Goal: Contribute content: Contribute content

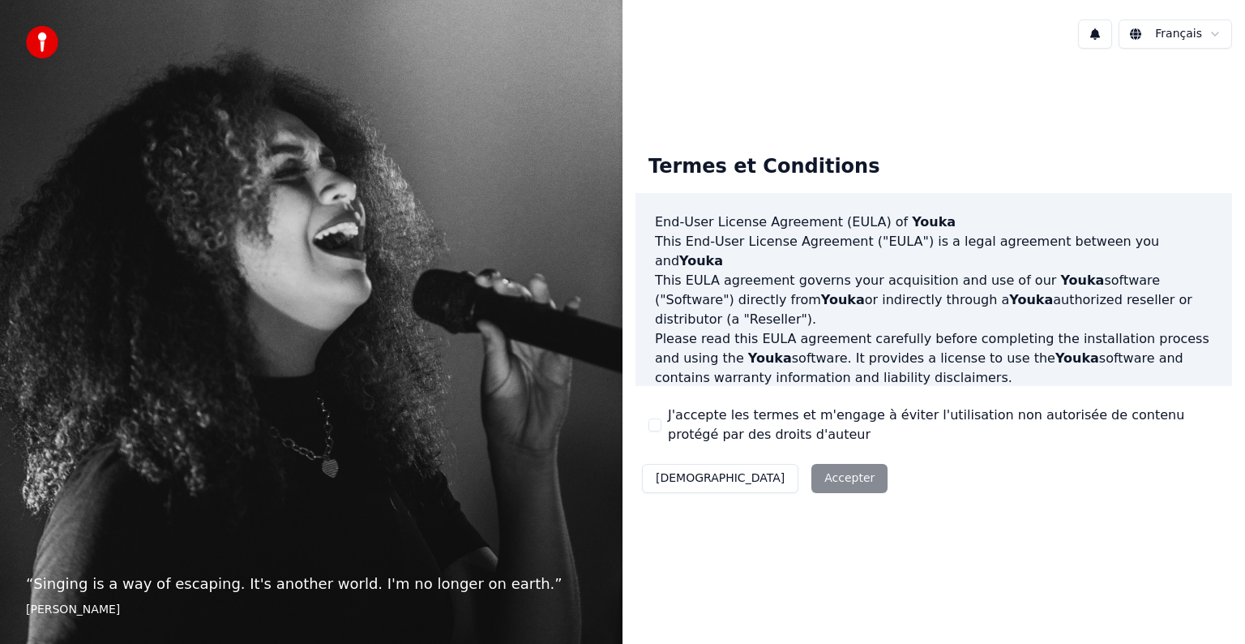
click at [652, 430] on button "J'accepte les termes et m'engage à éviter l'utilisation non autorisée de conten…" at bounding box center [654, 424] width 13 height 13
click at [811, 486] on button "Accepter" at bounding box center [849, 478] width 76 height 29
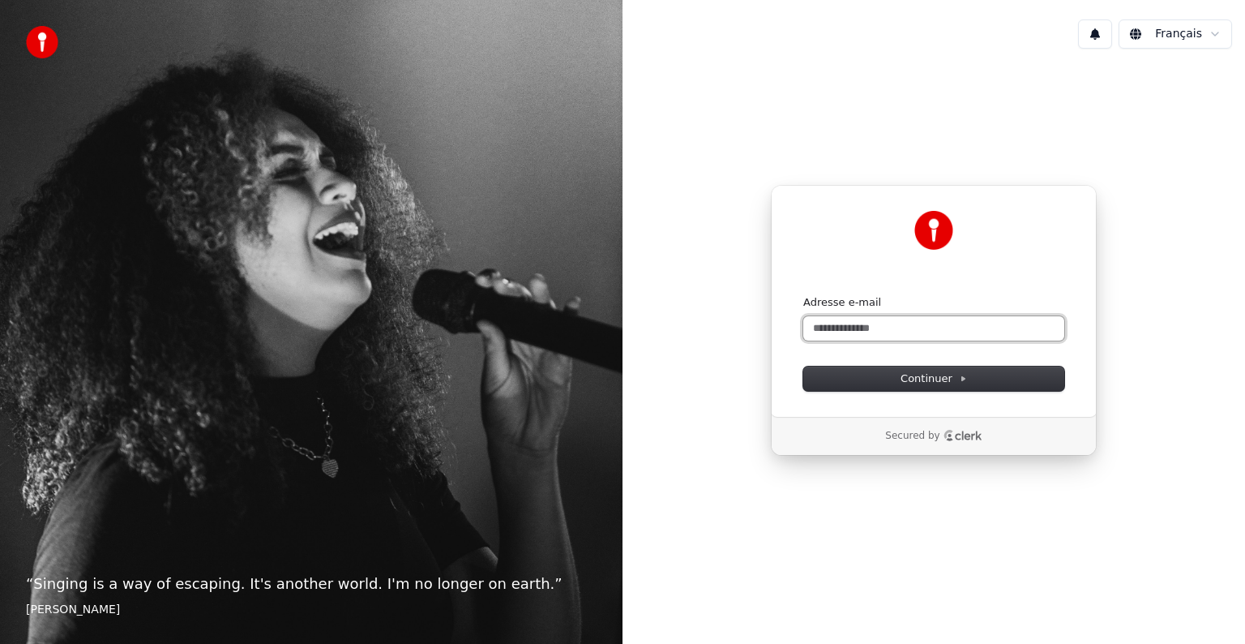
click at [846, 333] on input "Adresse e-mail" at bounding box center [933, 328] width 261 height 24
click at [868, 366] on button "Continuer" at bounding box center [933, 378] width 261 height 24
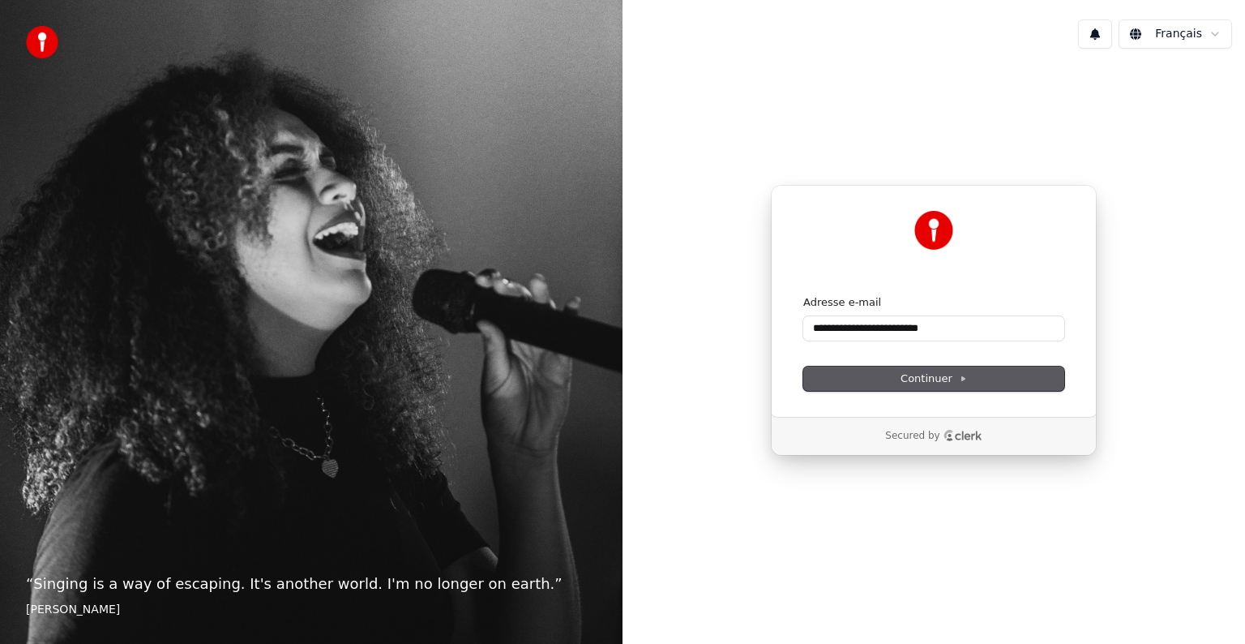
type input "**********"
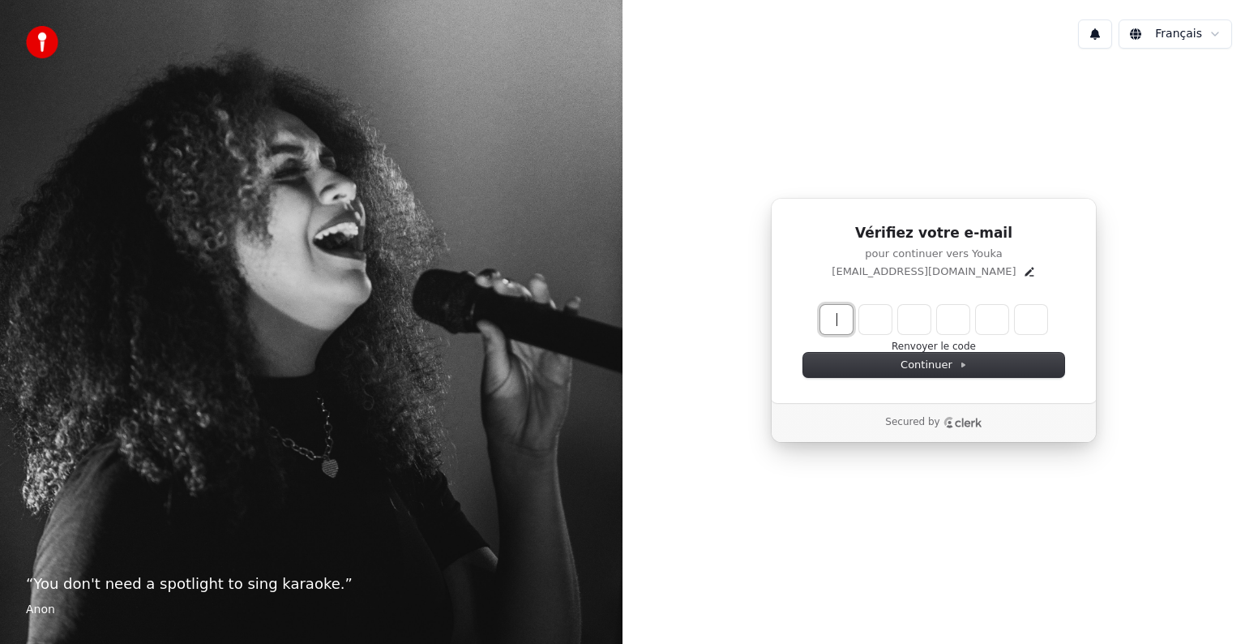
click at [845, 314] on input "Enter verification code" at bounding box center [933, 319] width 227 height 29
type input "******"
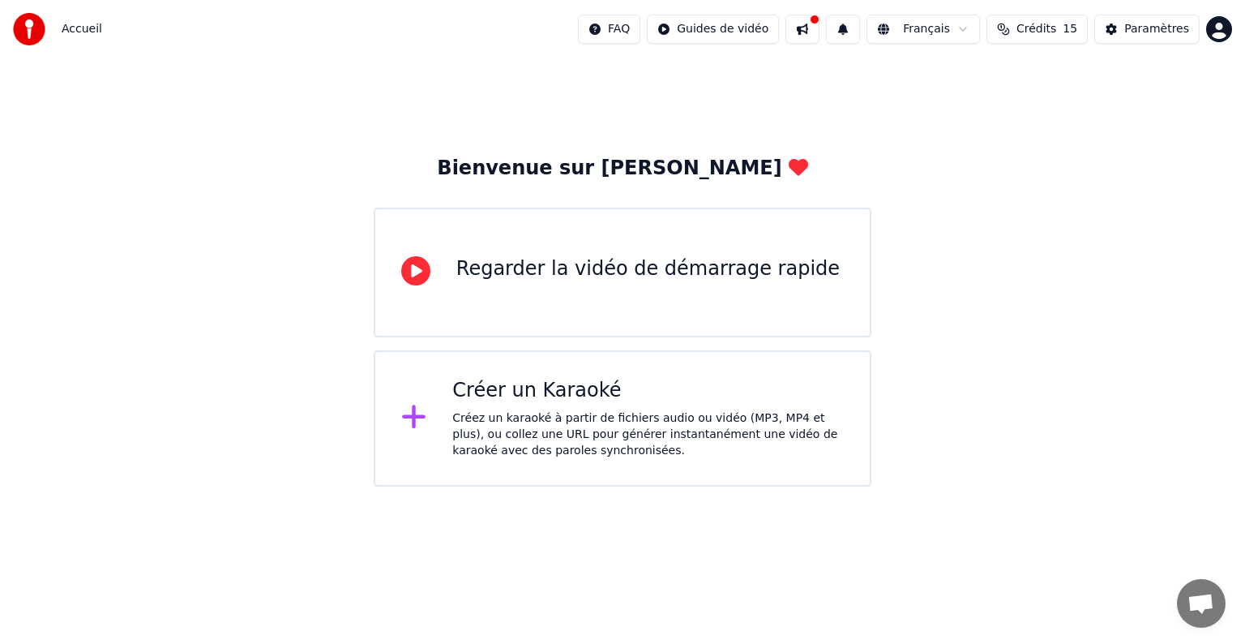
click at [494, 405] on div "Créer un Karaoké Créez un karaoké à partir de fichiers audio ou vidéo (MP3, MP4…" at bounding box center [647, 418] width 391 height 81
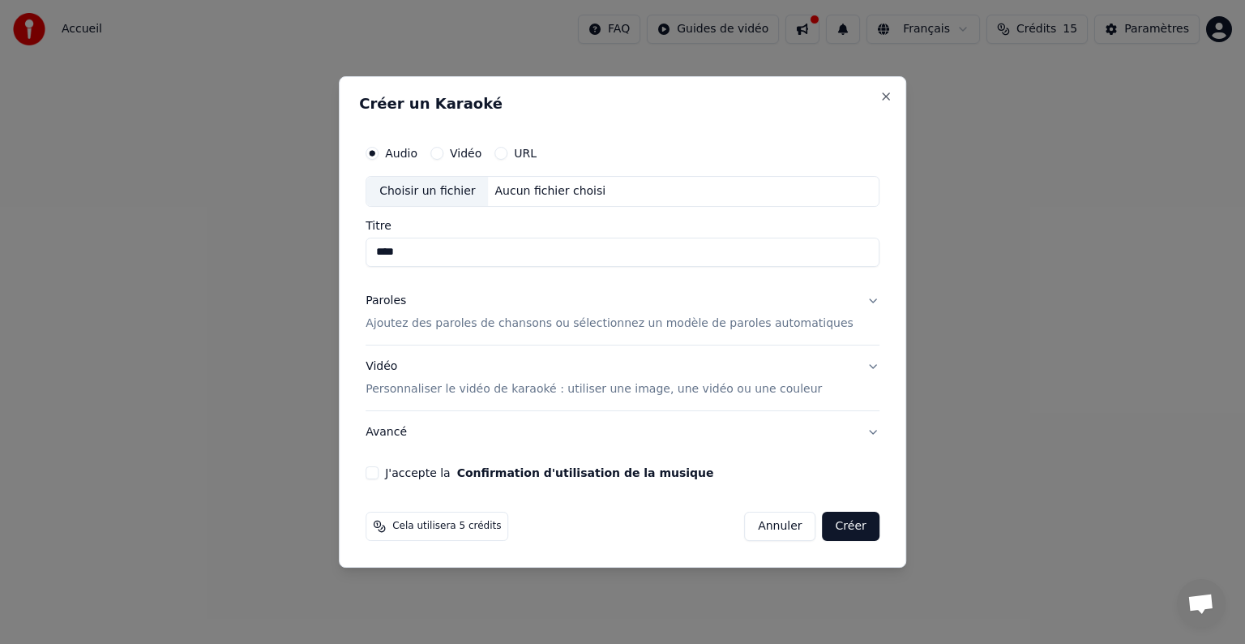
click at [572, 197] on div "Aucun fichier choisi" at bounding box center [551, 191] width 124 height 16
click at [528, 195] on div "Aucun fichier choisi" at bounding box center [551, 191] width 124 height 16
type input "**********"
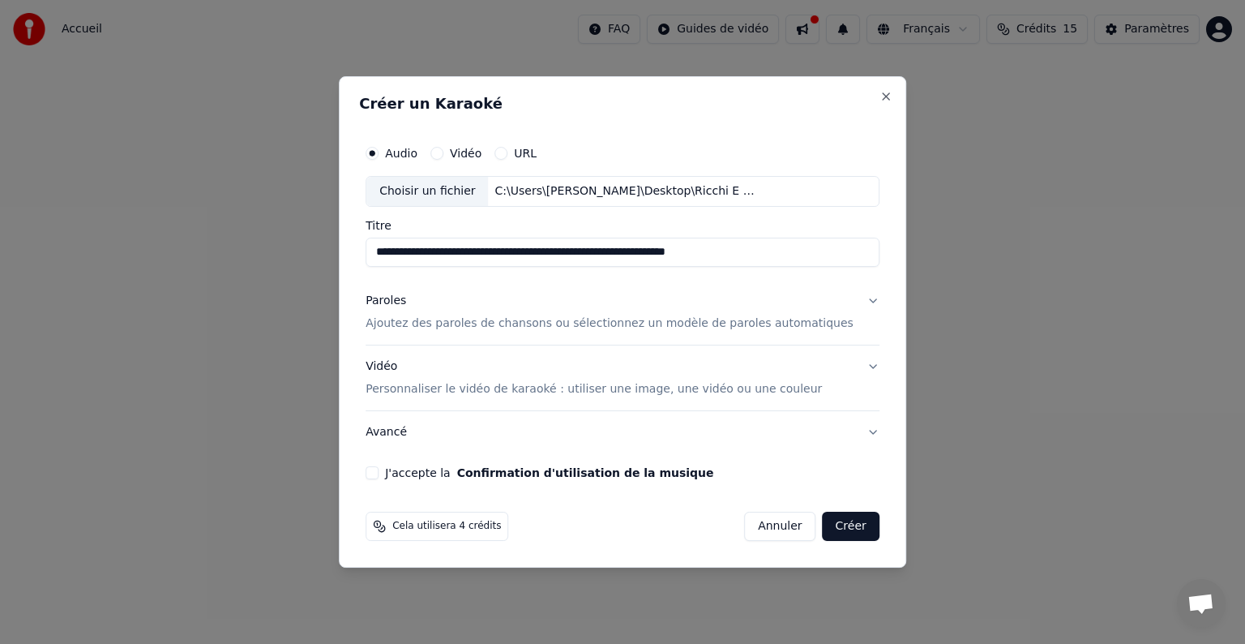
click at [475, 319] on p "Ajoutez des paroles de chansons ou sélectionnez un modèle de paroles automatiqu…" at bounding box center [610, 323] width 488 height 16
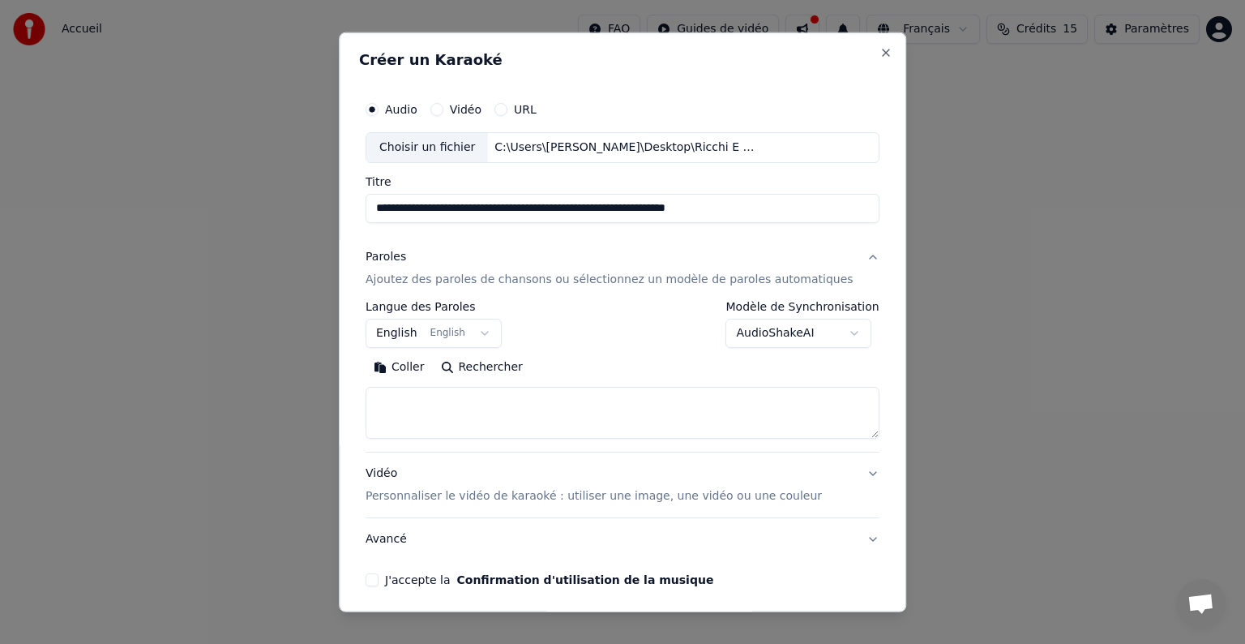
click at [490, 335] on button "English English" at bounding box center [434, 333] width 136 height 29
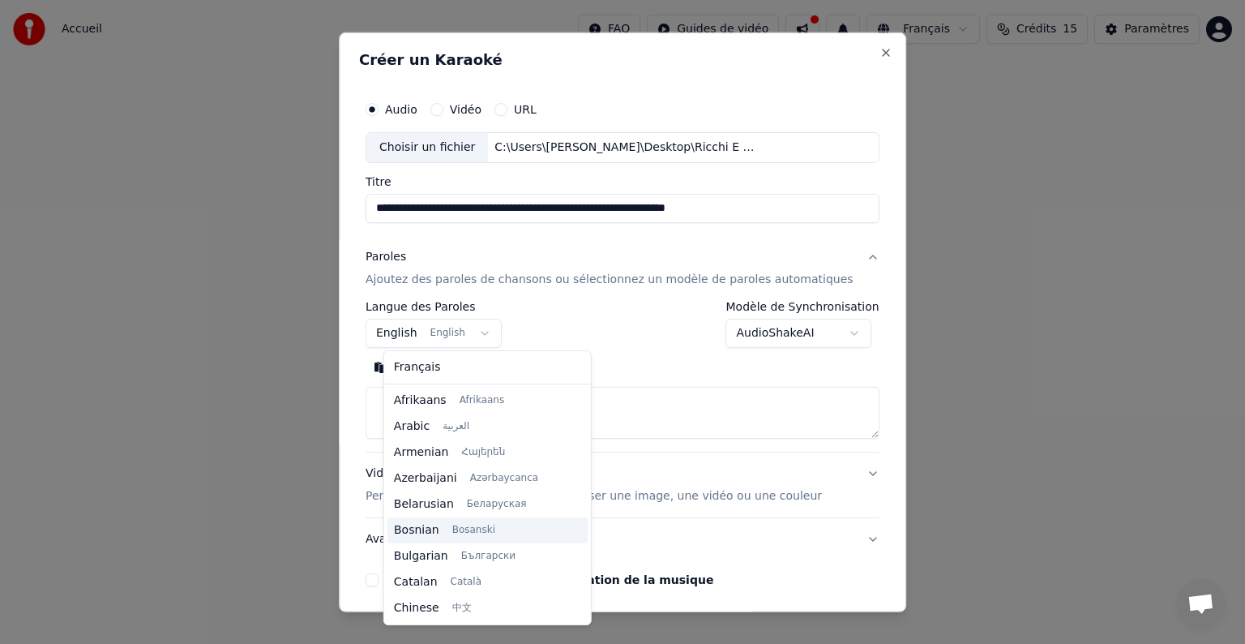
scroll to position [130, 0]
click at [502, 338] on body "**********" at bounding box center [622, 243] width 1245 height 486
select select "**"
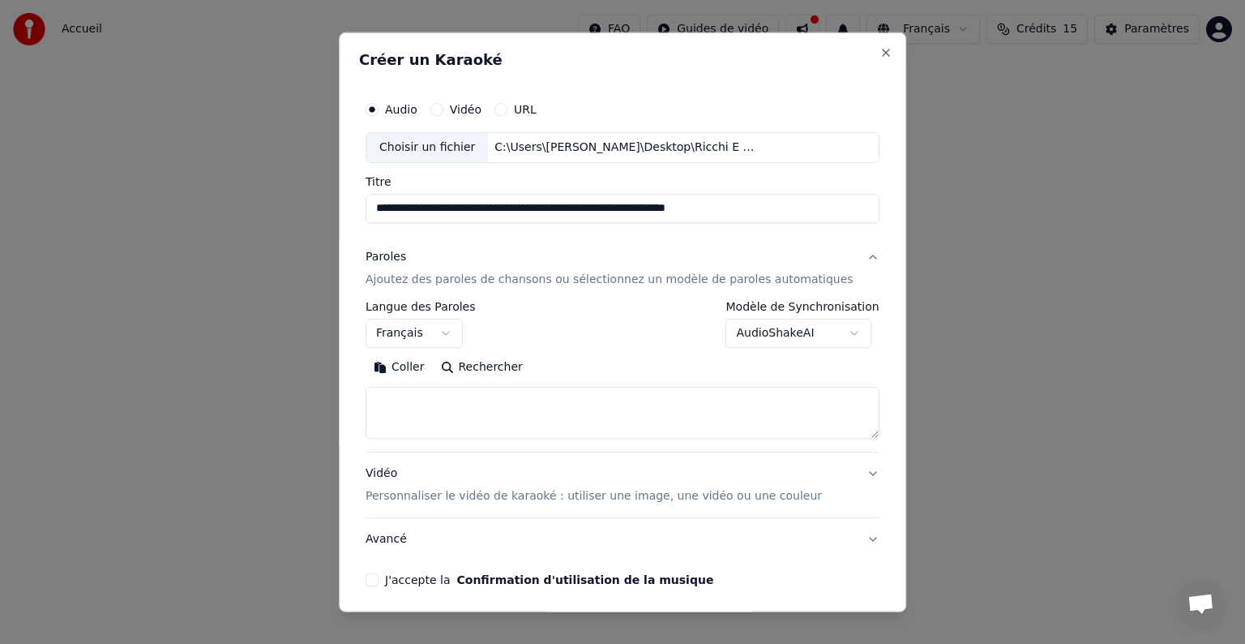
click at [477, 394] on textarea at bounding box center [623, 413] width 514 height 52
paste textarea "**********"
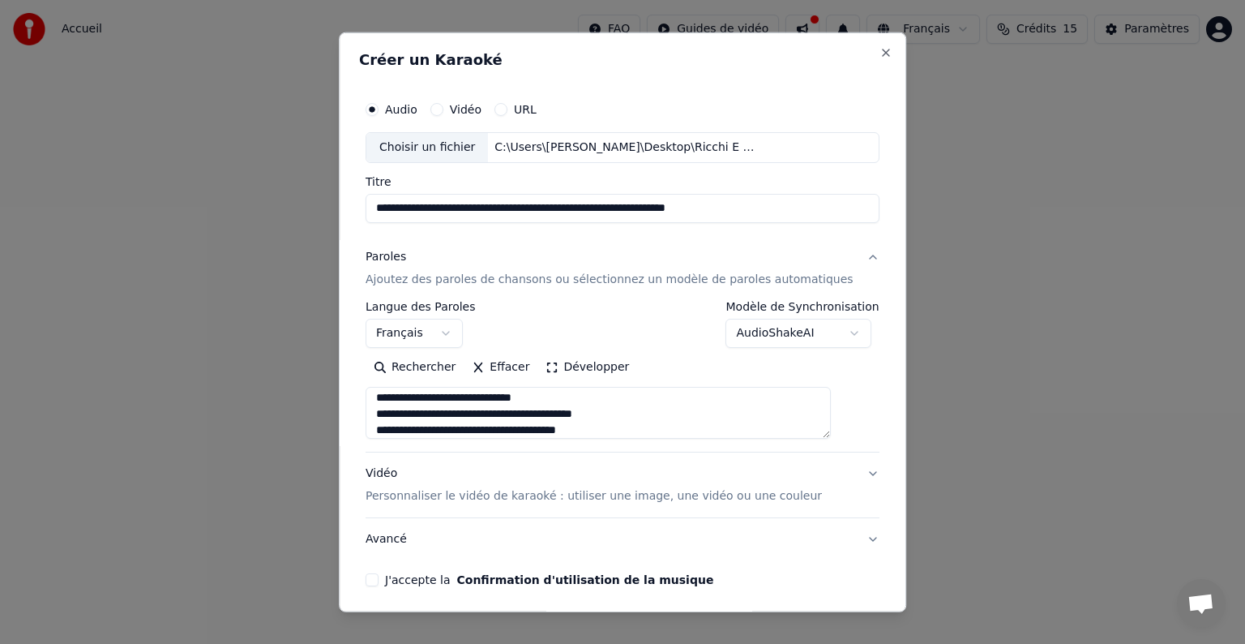
scroll to position [1436, 0]
click at [497, 427] on textarea at bounding box center [598, 413] width 465 height 52
click at [499, 409] on textarea at bounding box center [598, 413] width 465 height 52
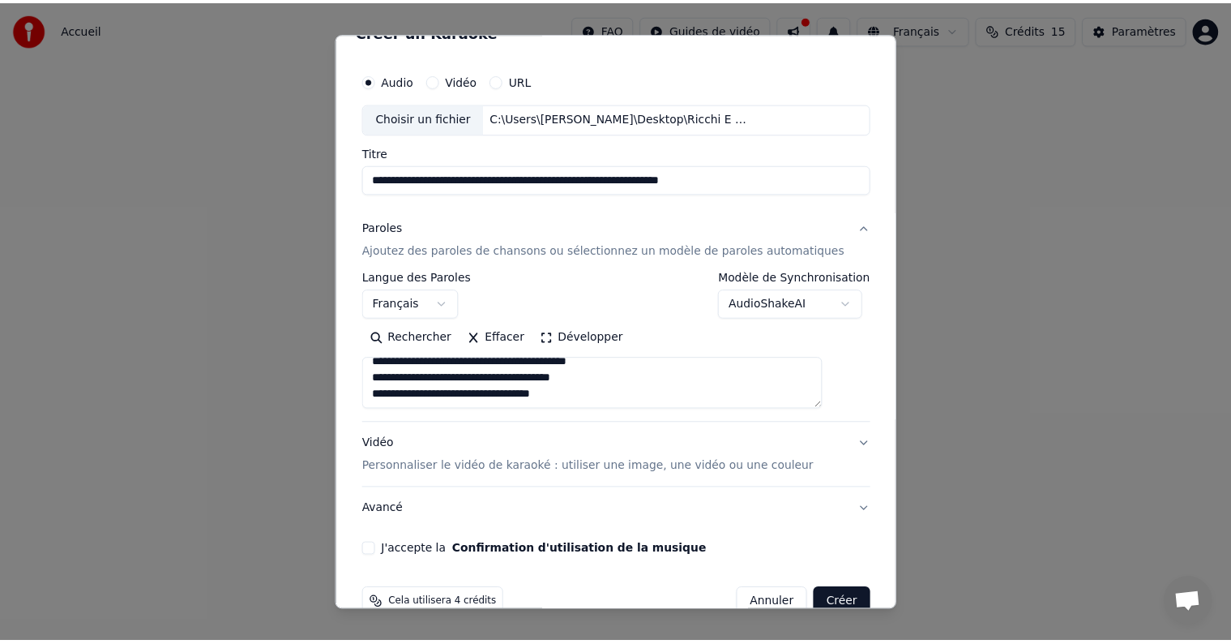
scroll to position [62, 0]
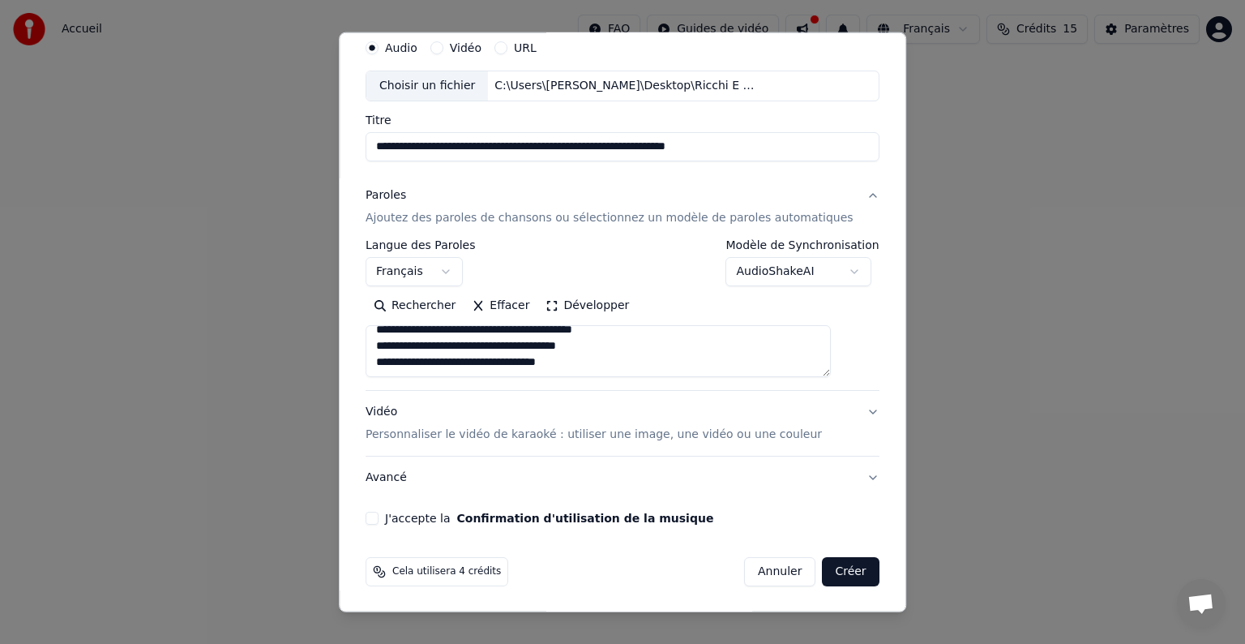
type textarea "**********"
click at [379, 515] on button "J'accepte la Confirmation d'utilisation de la musique" at bounding box center [372, 517] width 13 height 13
click at [831, 572] on button "Créer" at bounding box center [851, 571] width 57 height 29
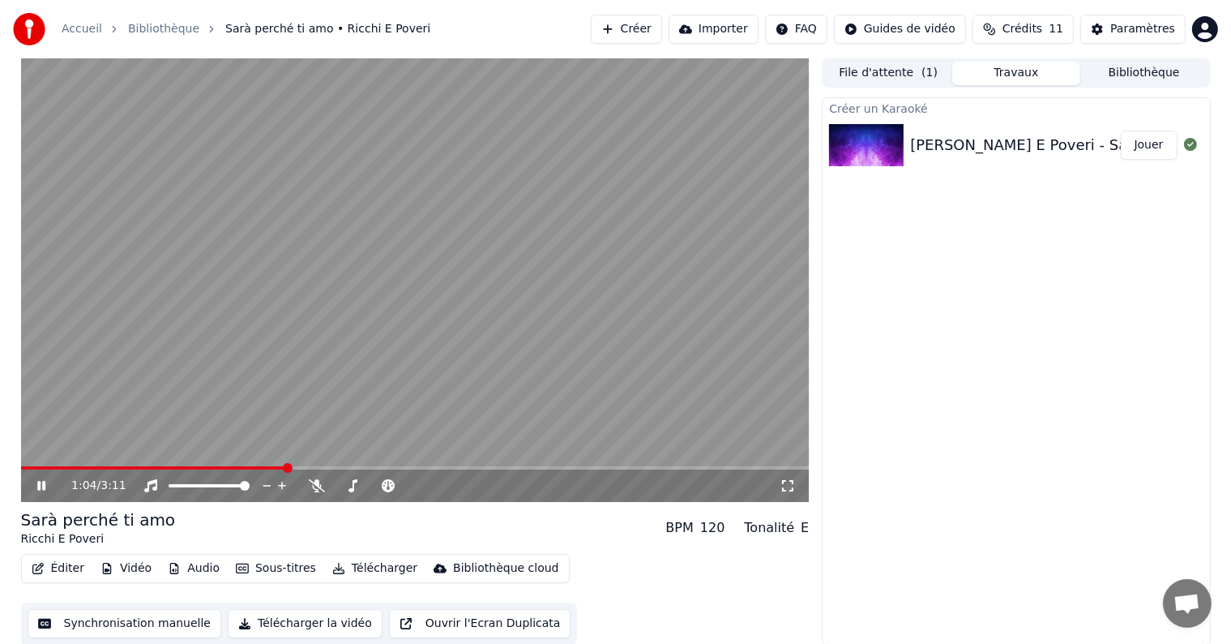
click at [25, 467] on span at bounding box center [154, 467] width 266 height 3
click at [39, 481] on icon at bounding box center [41, 486] width 8 height 10
click at [39, 464] on video at bounding box center [415, 279] width 789 height 443
click at [36, 483] on icon at bounding box center [53, 485] width 38 height 13
click at [204, 464] on video at bounding box center [415, 279] width 789 height 443
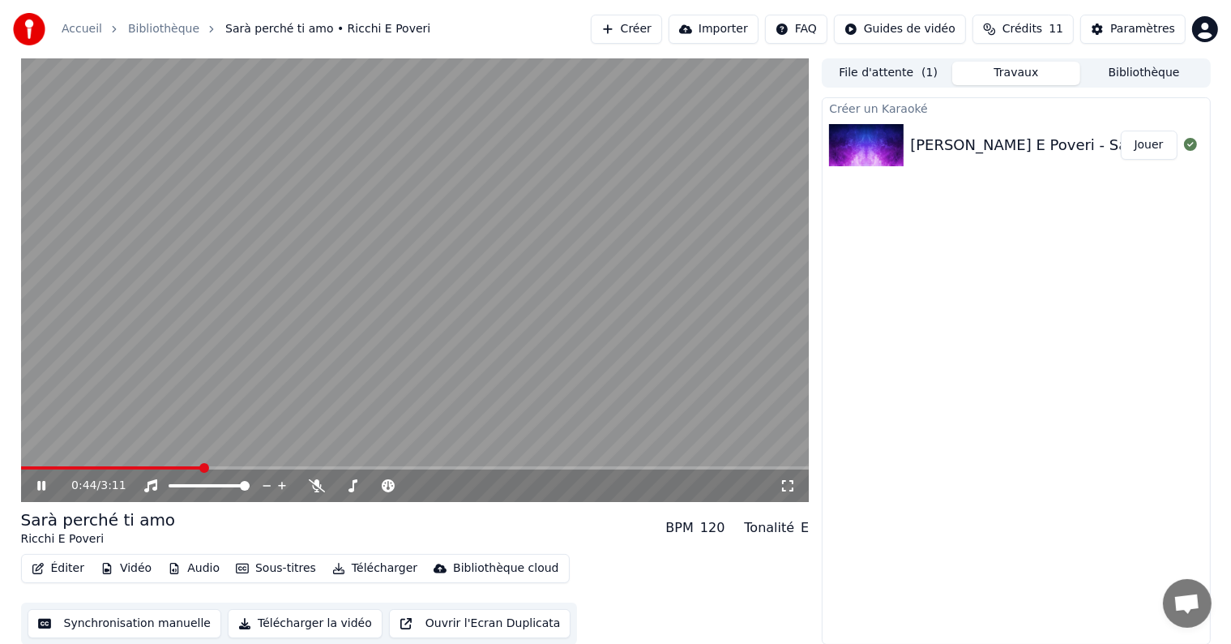
click at [202, 467] on span at bounding box center [112, 467] width 182 height 3
click at [35, 494] on div "0:44 / 3:11" at bounding box center [415, 485] width 789 height 32
click at [35, 493] on div "0:46 / 3:11" at bounding box center [416, 485] width 776 height 16
click at [35, 493] on div "0:47 / 3:11" at bounding box center [416, 485] width 776 height 16
click at [36, 488] on icon at bounding box center [53, 485] width 38 height 13
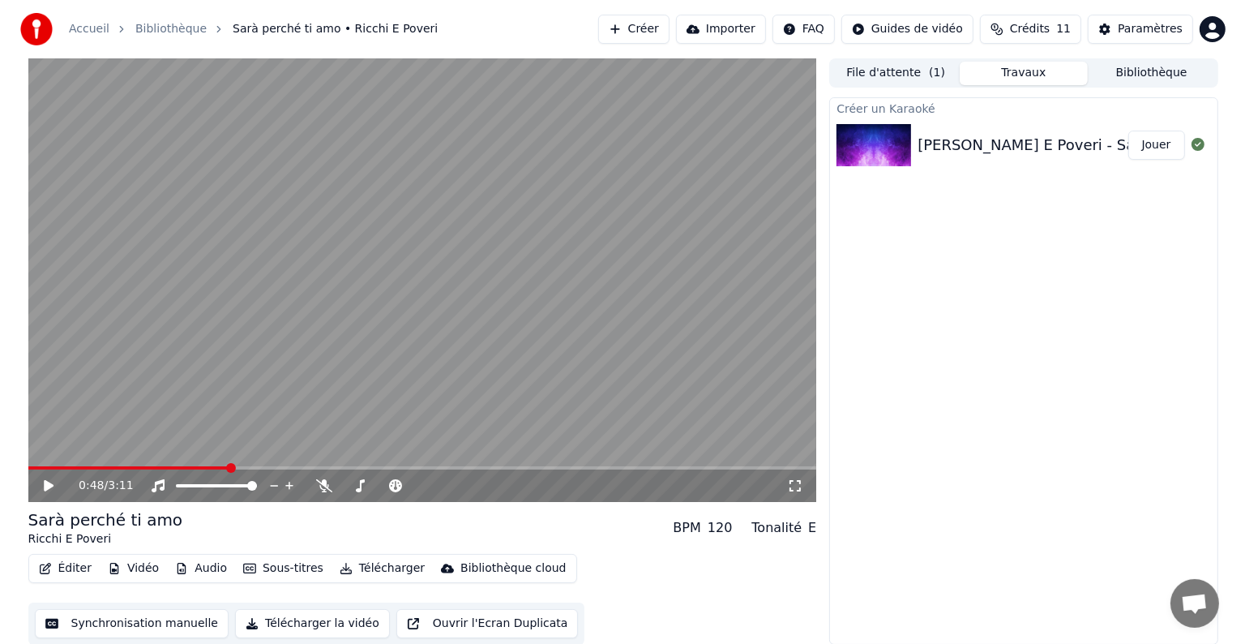
scroll to position [1, 0]
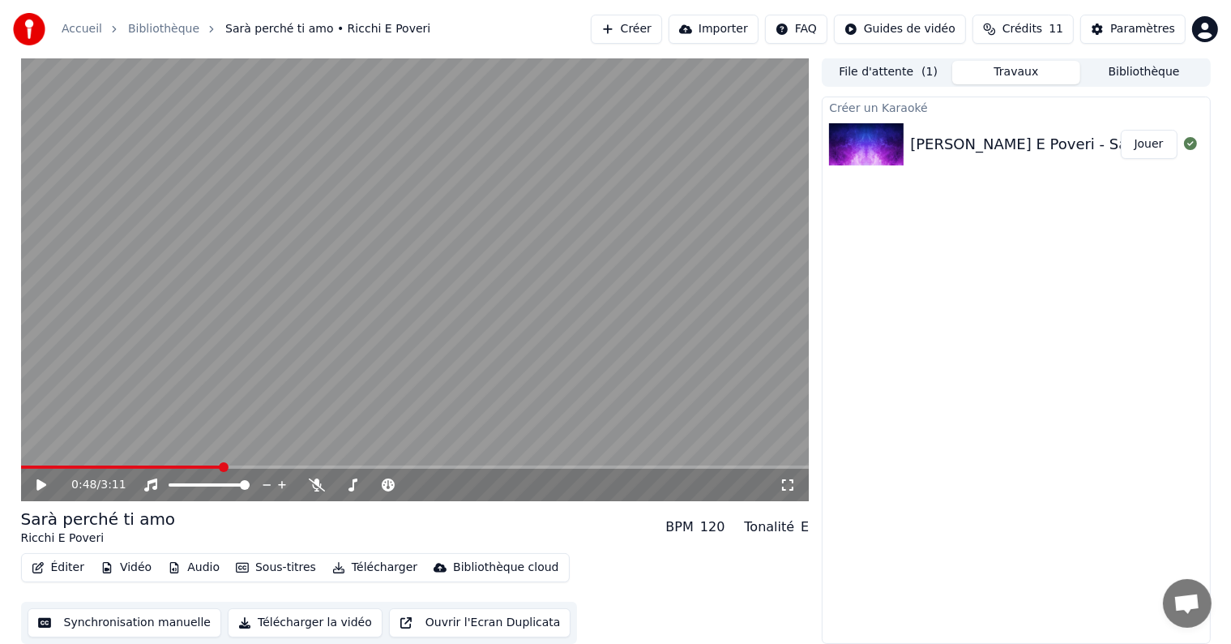
click at [49, 569] on button "Éditer" at bounding box center [58, 567] width 66 height 23
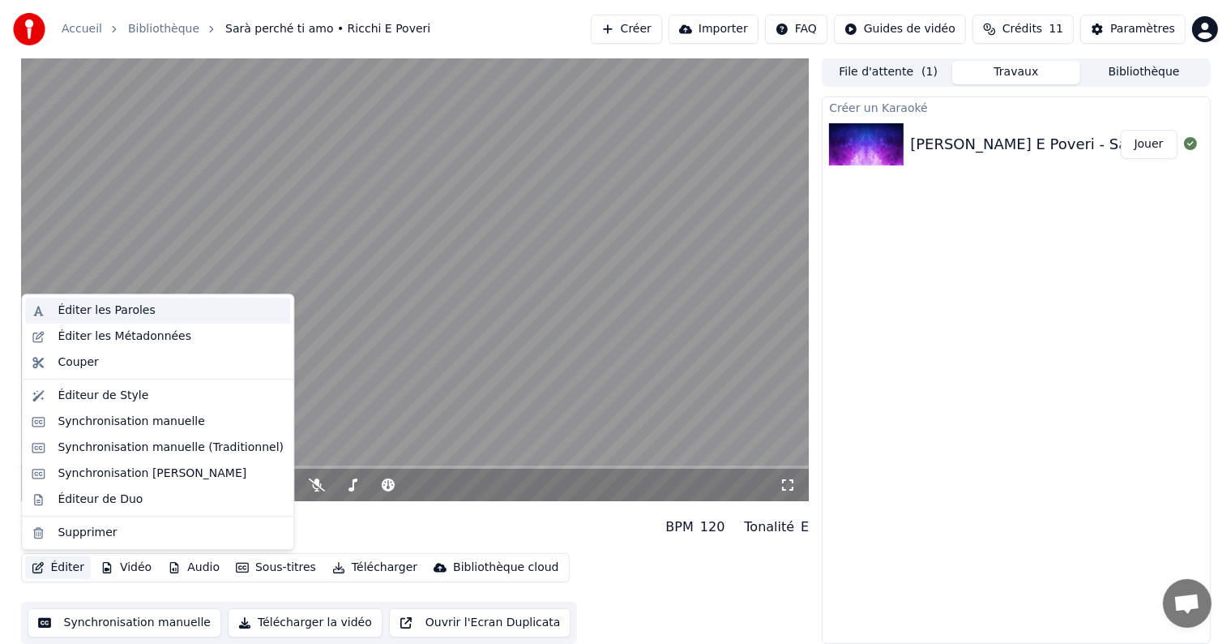
click at [139, 305] on div "Éditer les Paroles" at bounding box center [106, 310] width 97 height 16
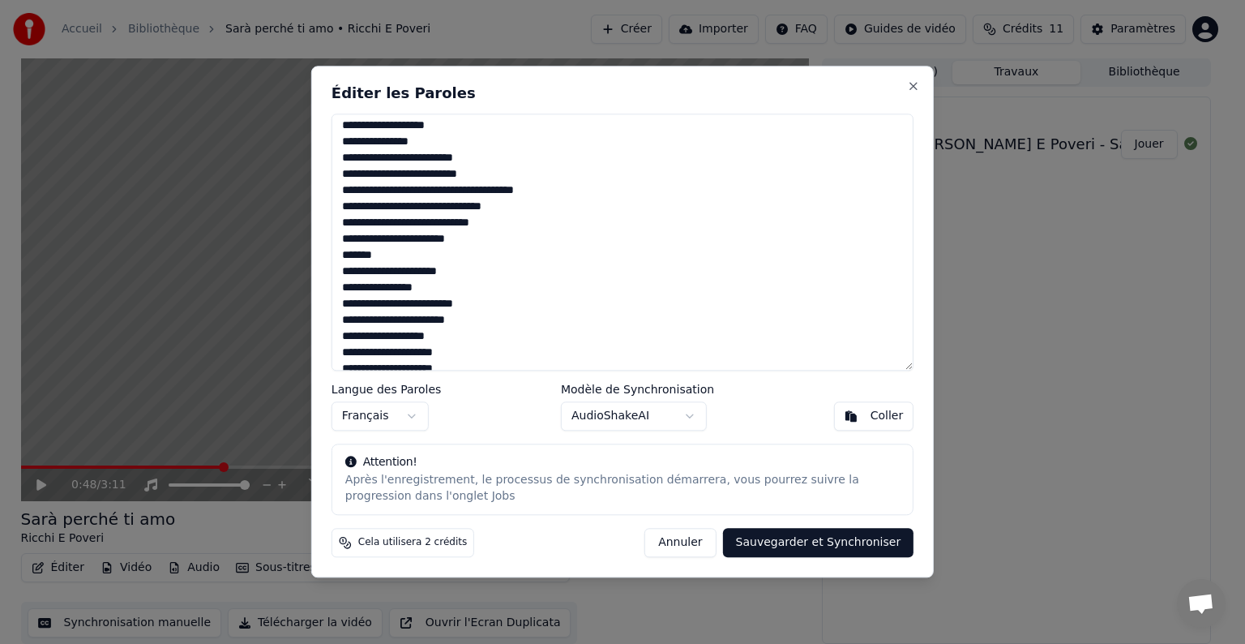
scroll to position [133, 0]
click at [419, 189] on textarea at bounding box center [623, 241] width 582 height 257
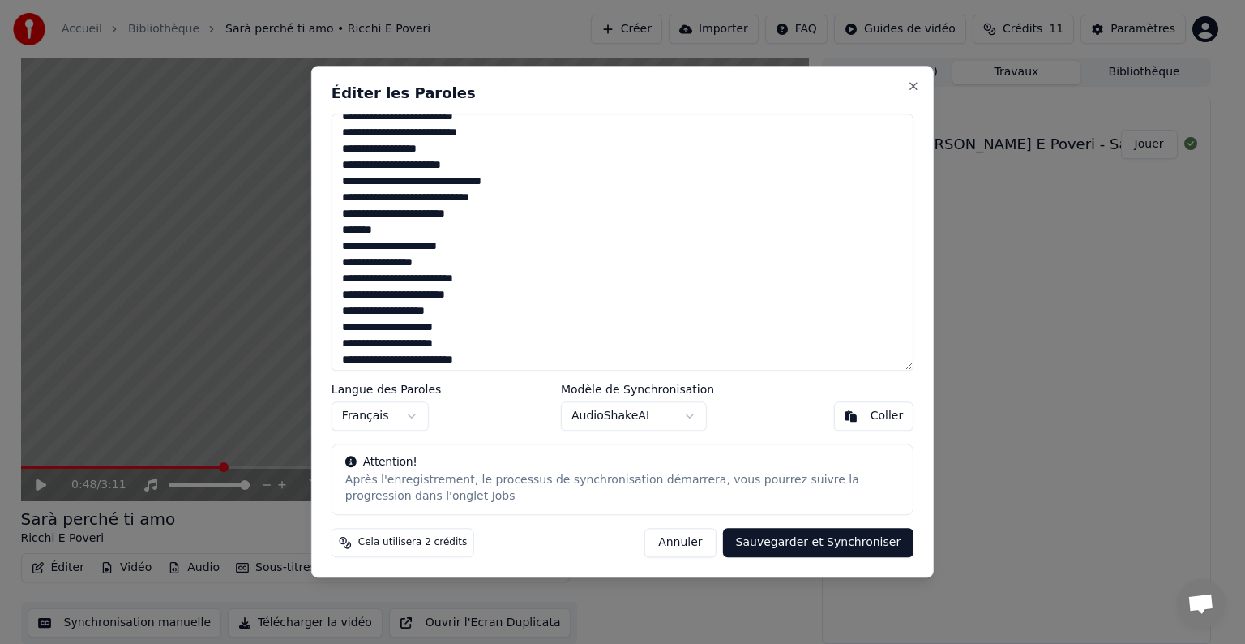
scroll to position [169, 0]
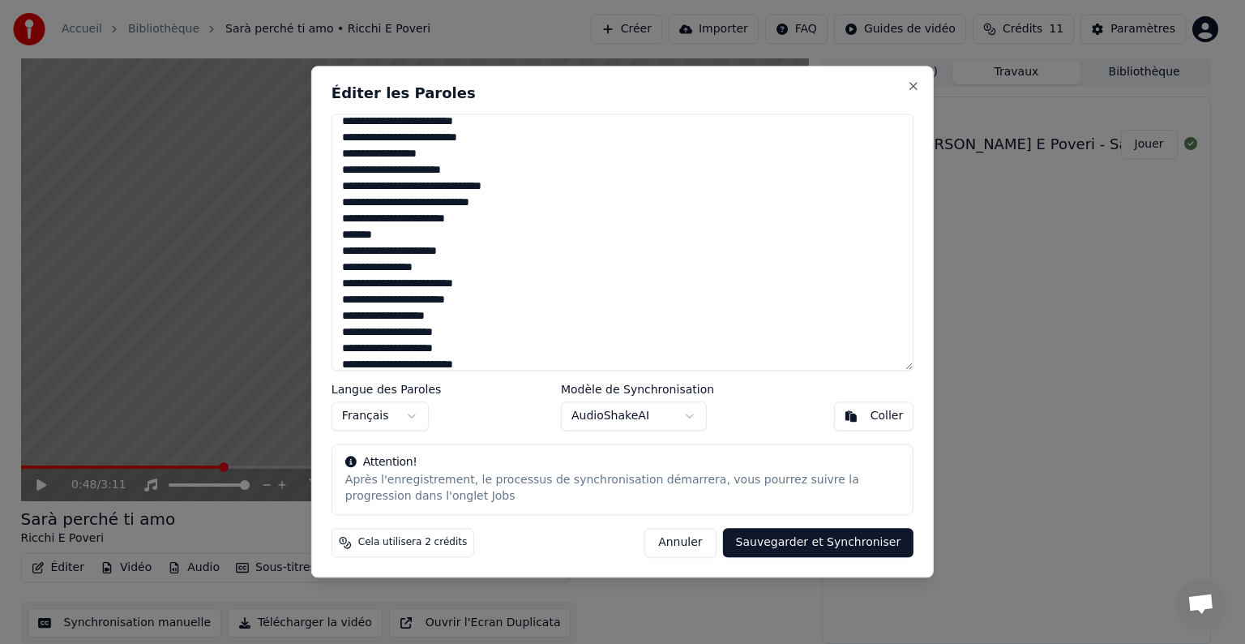
drag, startPoint x: 386, startPoint y: 168, endPoint x: 344, endPoint y: 168, distance: 42.1
click at [344, 168] on textarea at bounding box center [623, 241] width 582 height 257
click at [404, 172] on textarea at bounding box center [623, 241] width 582 height 257
click at [474, 173] on textarea at bounding box center [623, 241] width 582 height 257
click at [412, 190] on textarea at bounding box center [623, 241] width 582 height 257
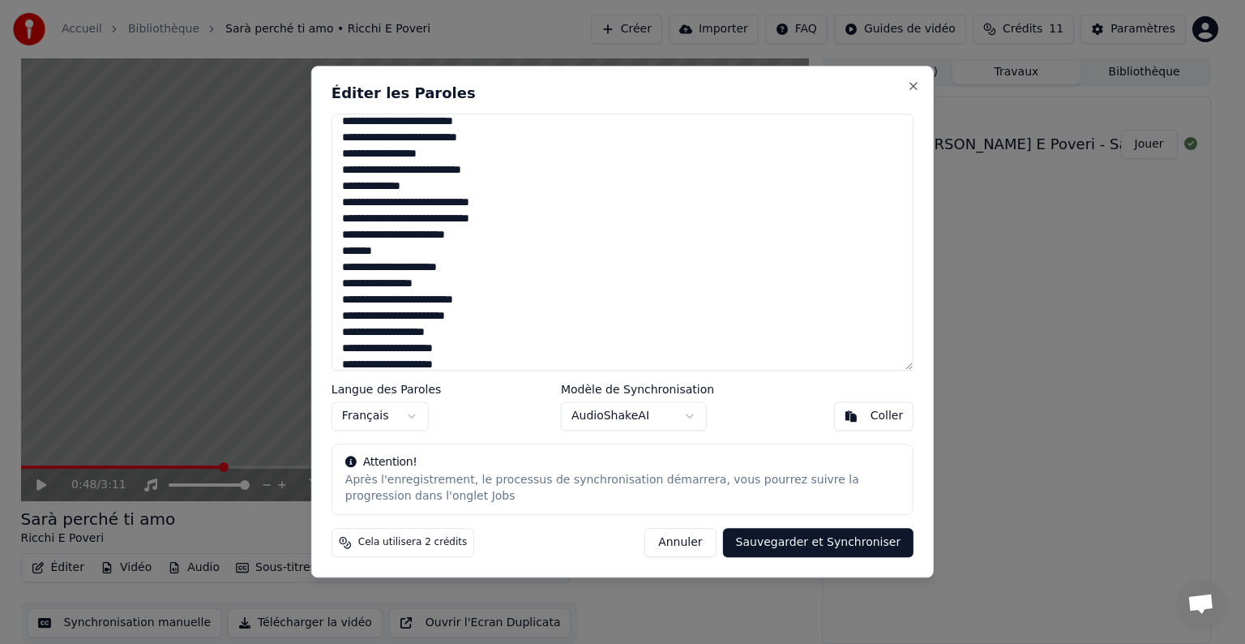
click at [522, 196] on textarea at bounding box center [623, 241] width 582 height 257
click at [465, 242] on textarea at bounding box center [623, 241] width 582 height 257
click at [430, 239] on textarea at bounding box center [623, 241] width 582 height 257
type textarea "**********"
click at [837, 540] on button "Sauvegarder et Synchroniser" at bounding box center [818, 542] width 191 height 29
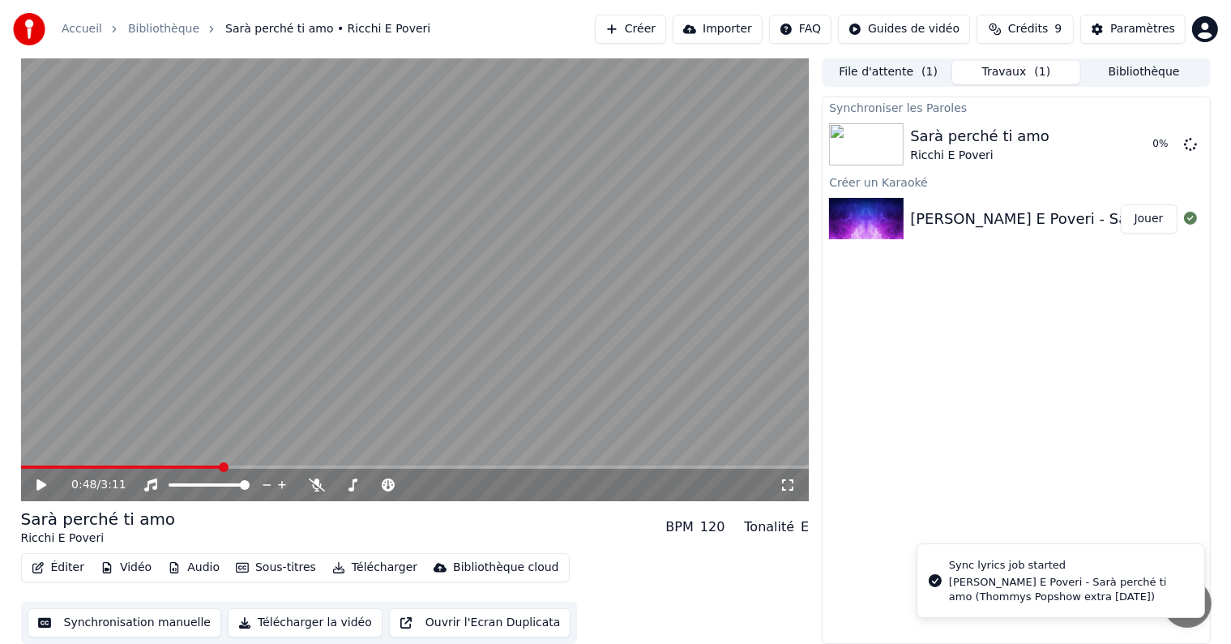
click at [41, 464] on video at bounding box center [415, 279] width 789 height 443
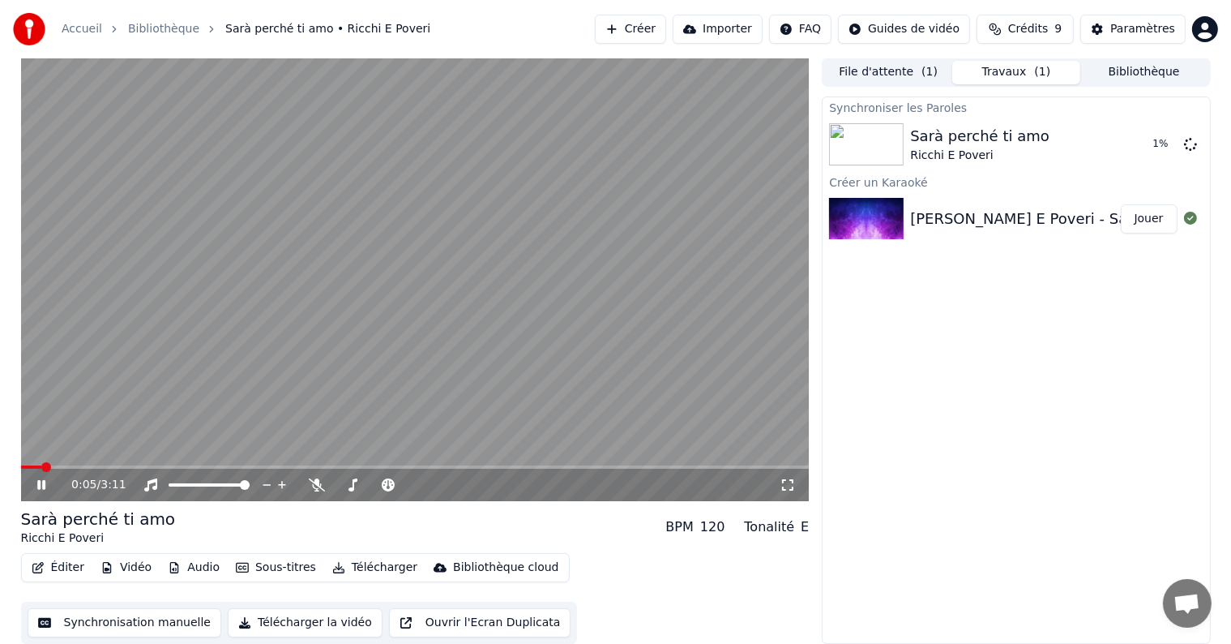
click at [41, 467] on span at bounding box center [31, 466] width 20 height 3
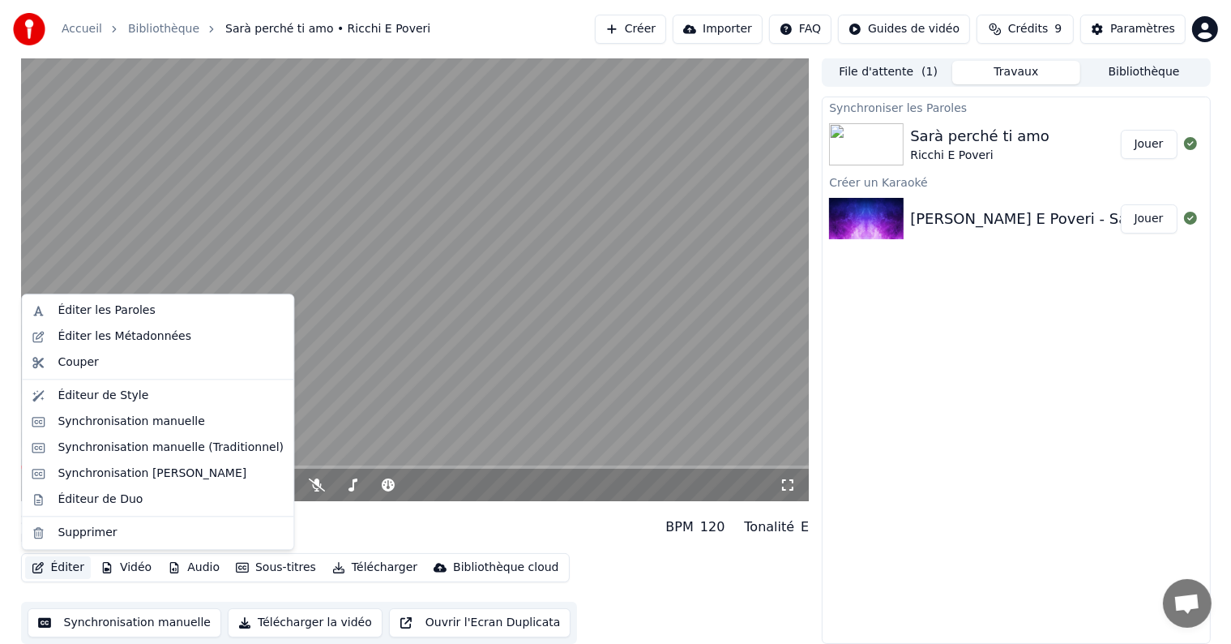
click at [57, 574] on button "Éditer" at bounding box center [58, 567] width 66 height 23
click at [135, 314] on div "Éditer les Paroles" at bounding box center [106, 310] width 97 height 16
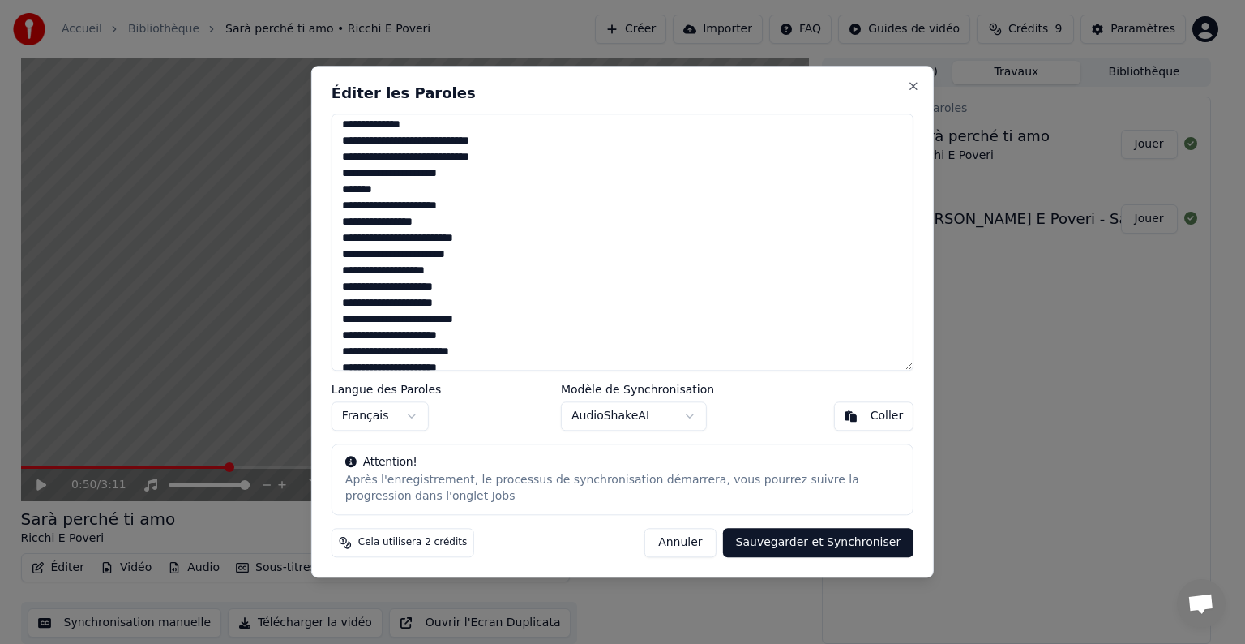
scroll to position [223, 0]
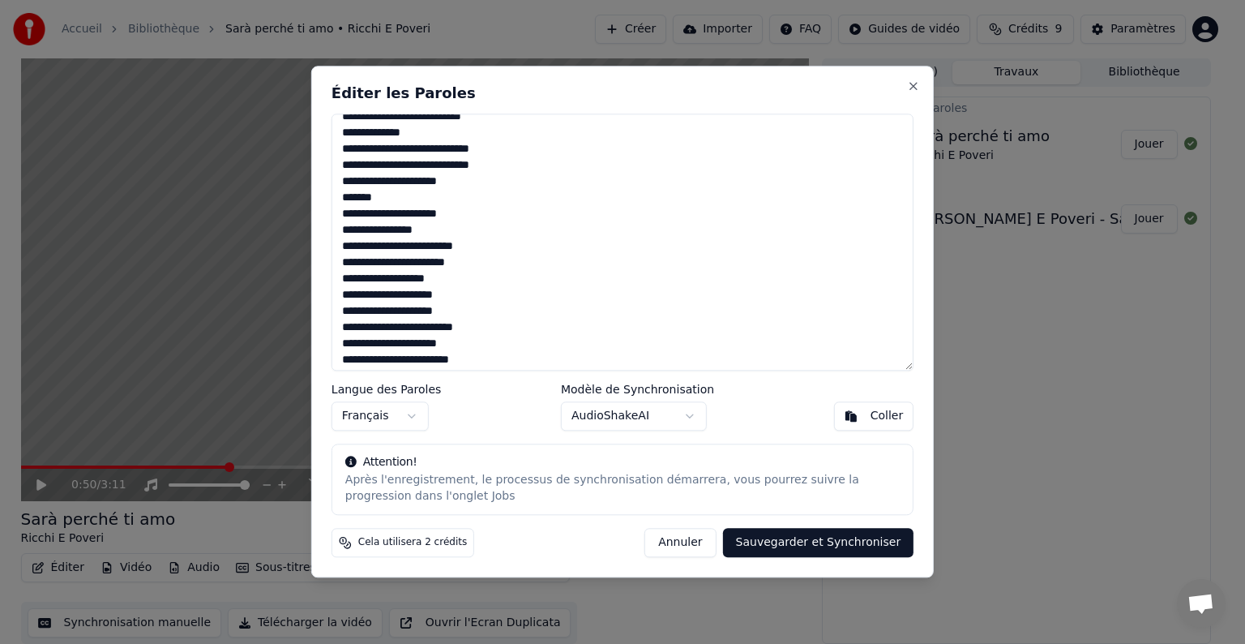
click at [403, 197] on textarea at bounding box center [623, 241] width 582 height 257
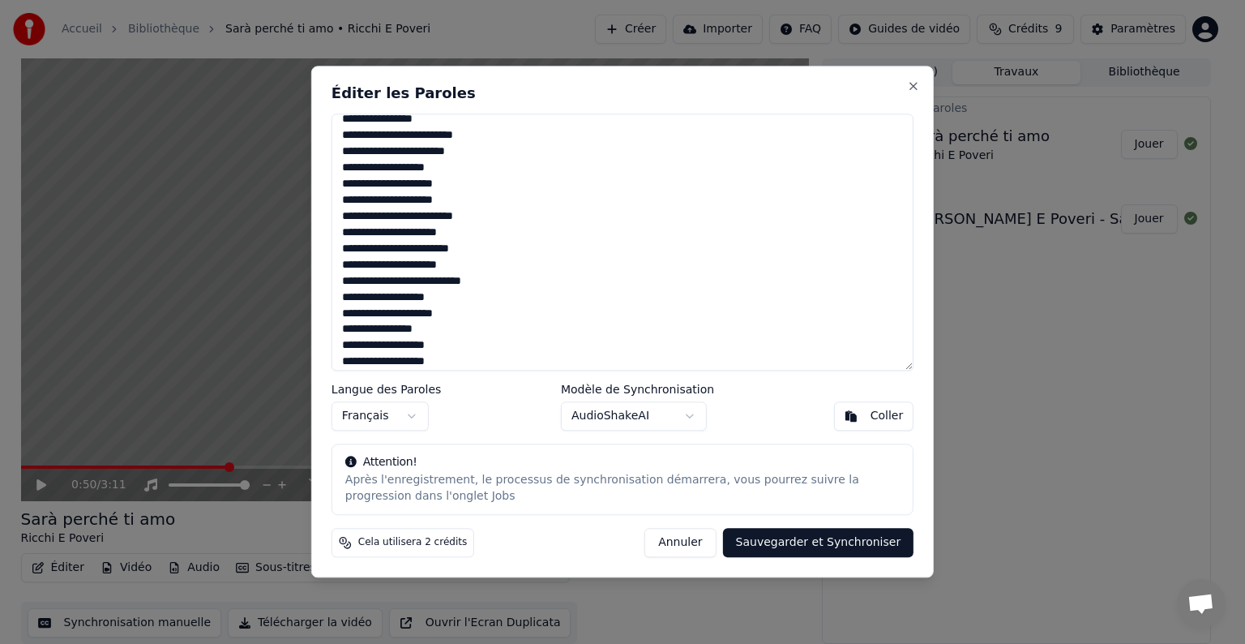
scroll to position [334, 0]
type textarea "**********"
click at [814, 545] on button "Sauvegarder et Synchroniser" at bounding box center [818, 542] width 191 height 29
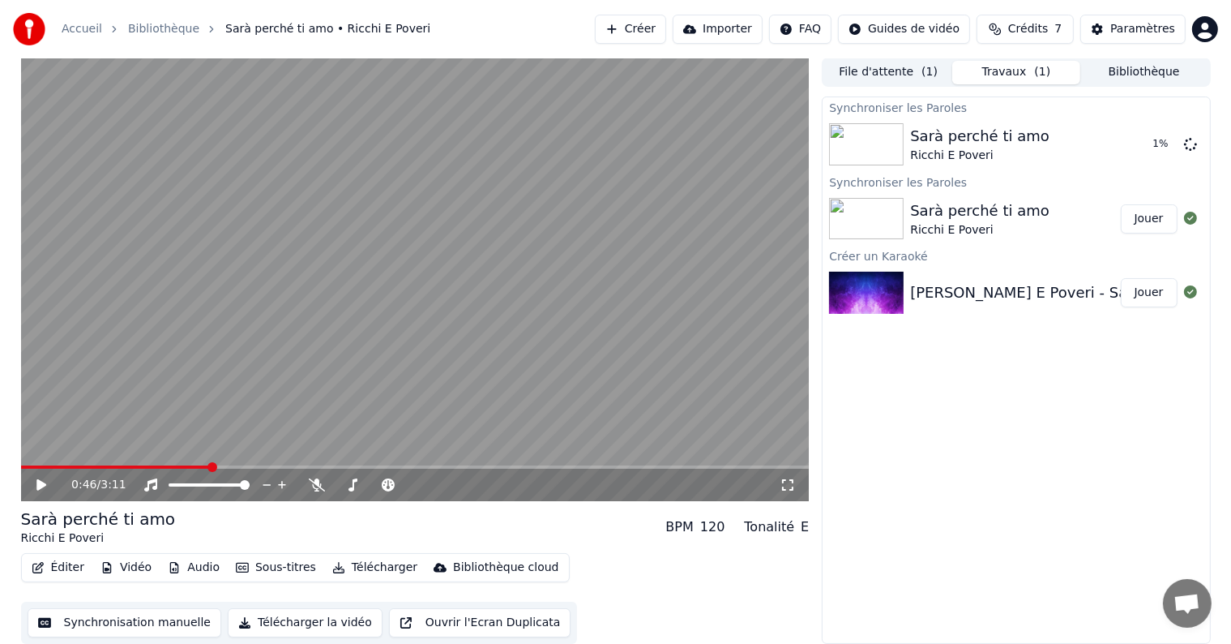
click at [211, 468] on span at bounding box center [116, 466] width 190 height 3
click at [46, 477] on div "0:51 / 3:11" at bounding box center [416, 485] width 776 height 16
click at [45, 468] on div "0:53 / 3:11" at bounding box center [415, 484] width 789 height 32
click at [43, 484] on icon at bounding box center [41, 485] width 8 height 10
click at [357, 483] on span at bounding box center [375, 484] width 81 height 3
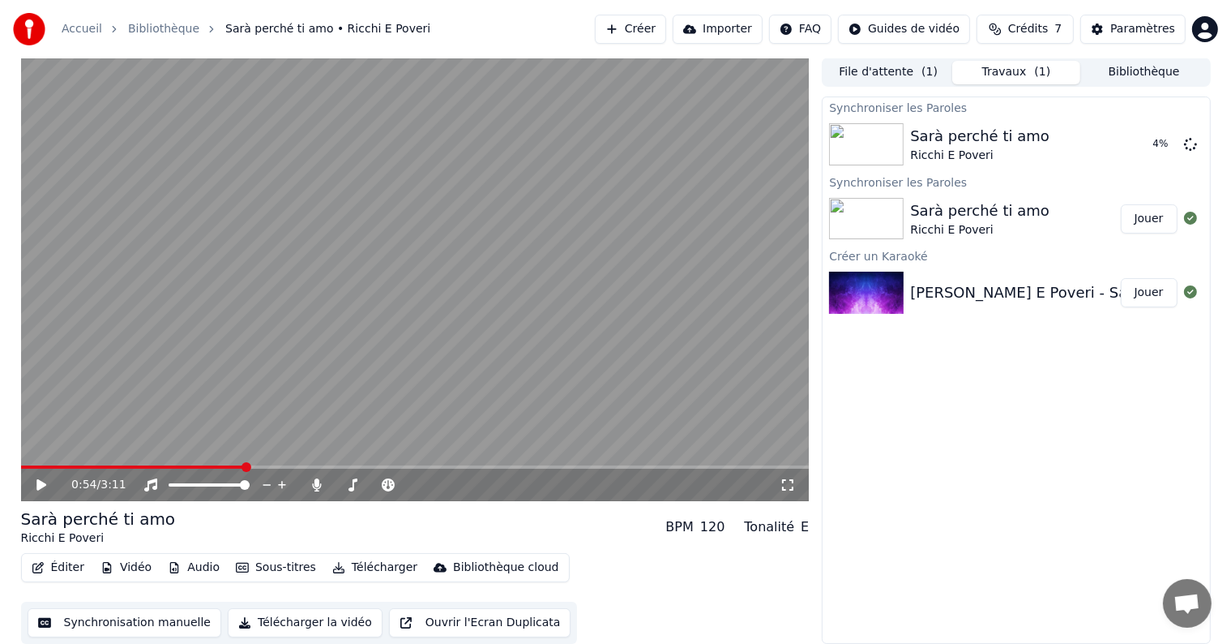
click at [202, 467] on span at bounding box center [133, 466] width 224 height 3
click at [37, 484] on icon at bounding box center [41, 484] width 10 height 11
click at [37, 484] on icon at bounding box center [41, 485] width 8 height 10
click at [55, 567] on button "Éditer" at bounding box center [58, 567] width 66 height 23
click at [665, 565] on div "Éditer Vidéo Audio Sous-titres Télécharger Bibliothèque cloud Synchronisation m…" at bounding box center [415, 598] width 789 height 91
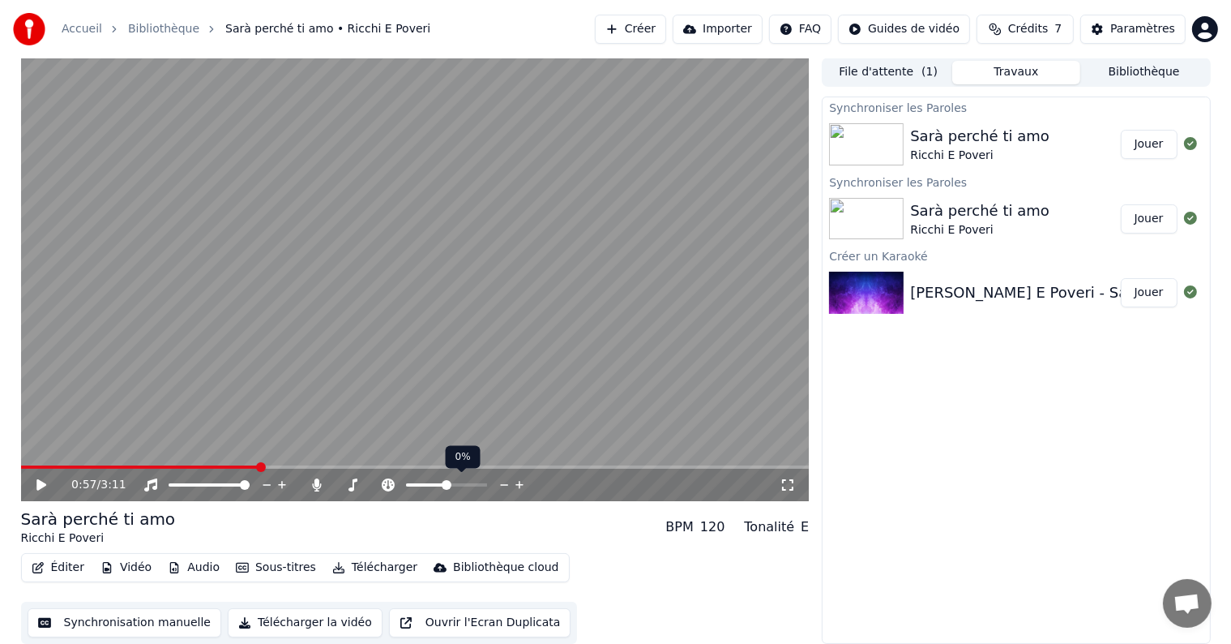
click at [438, 485] on span at bounding box center [426, 484] width 41 height 3
click at [443, 485] on span at bounding box center [443, 485] width 10 height 10
click at [210, 464] on video at bounding box center [415, 279] width 789 height 443
click at [191, 466] on span at bounding box center [142, 466] width 242 height 3
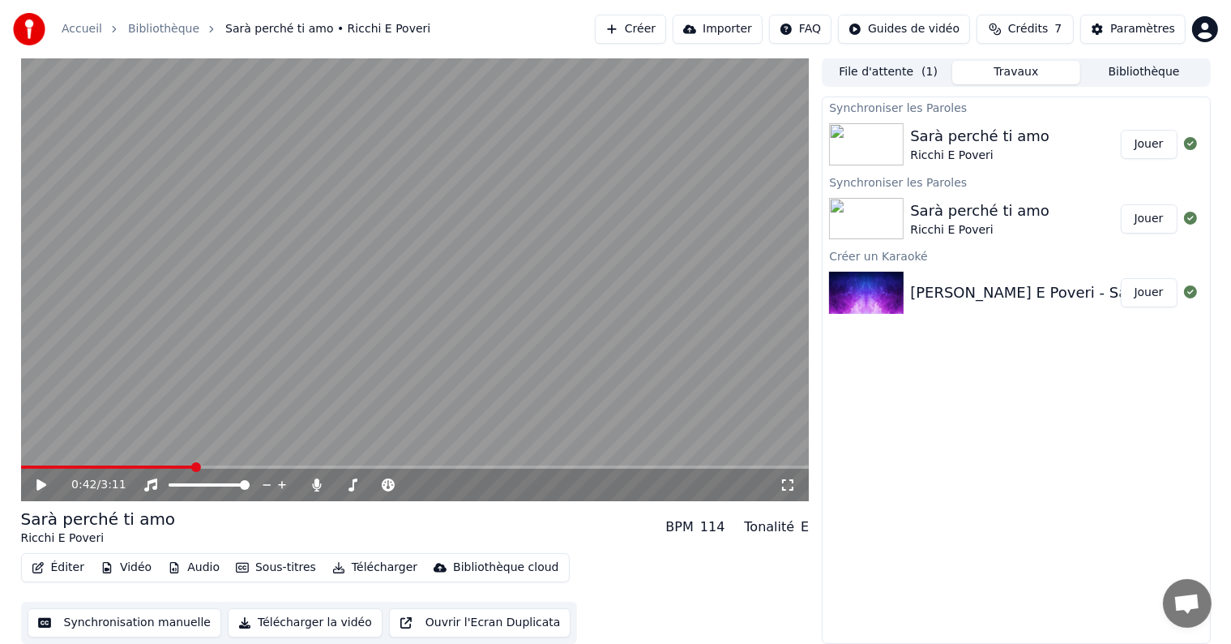
click at [41, 484] on icon at bounding box center [41, 484] width 10 height 11
click at [201, 464] on video at bounding box center [415, 279] width 789 height 443
click at [207, 463] on video at bounding box center [415, 279] width 789 height 443
click at [207, 465] on span at bounding box center [116, 466] width 190 height 3
click at [40, 480] on icon at bounding box center [53, 484] width 38 height 13
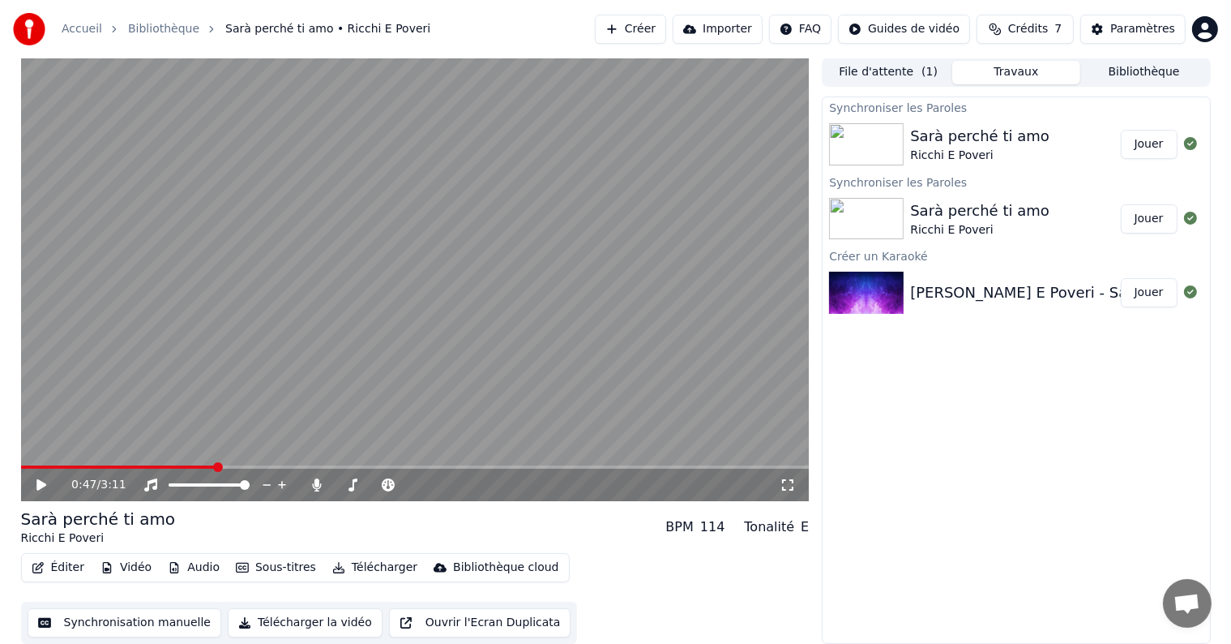
click at [40, 480] on icon at bounding box center [53, 484] width 38 height 13
click at [352, 481] on icon at bounding box center [352, 484] width 16 height 13
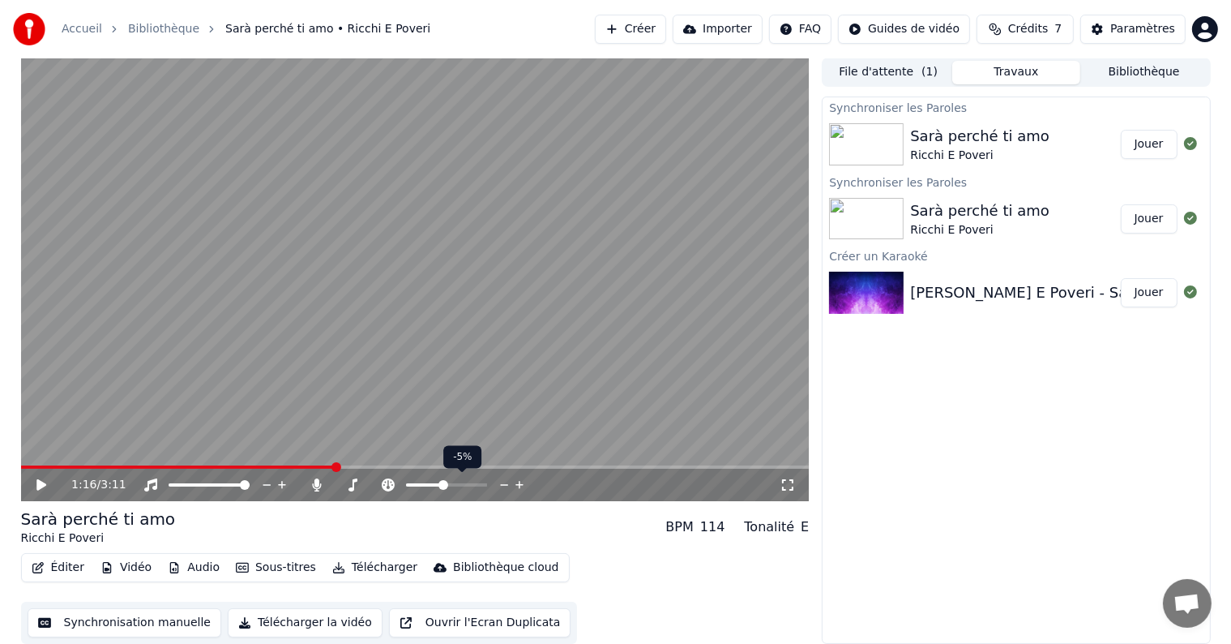
click at [431, 484] on span at bounding box center [424, 484] width 36 height 3
click at [430, 483] on span at bounding box center [432, 485] width 10 height 10
click at [34, 483] on icon at bounding box center [53, 484] width 38 height 13
click at [40, 467] on span at bounding box center [184, 466] width 327 height 3
click at [43, 487] on icon at bounding box center [41, 485] width 8 height 10
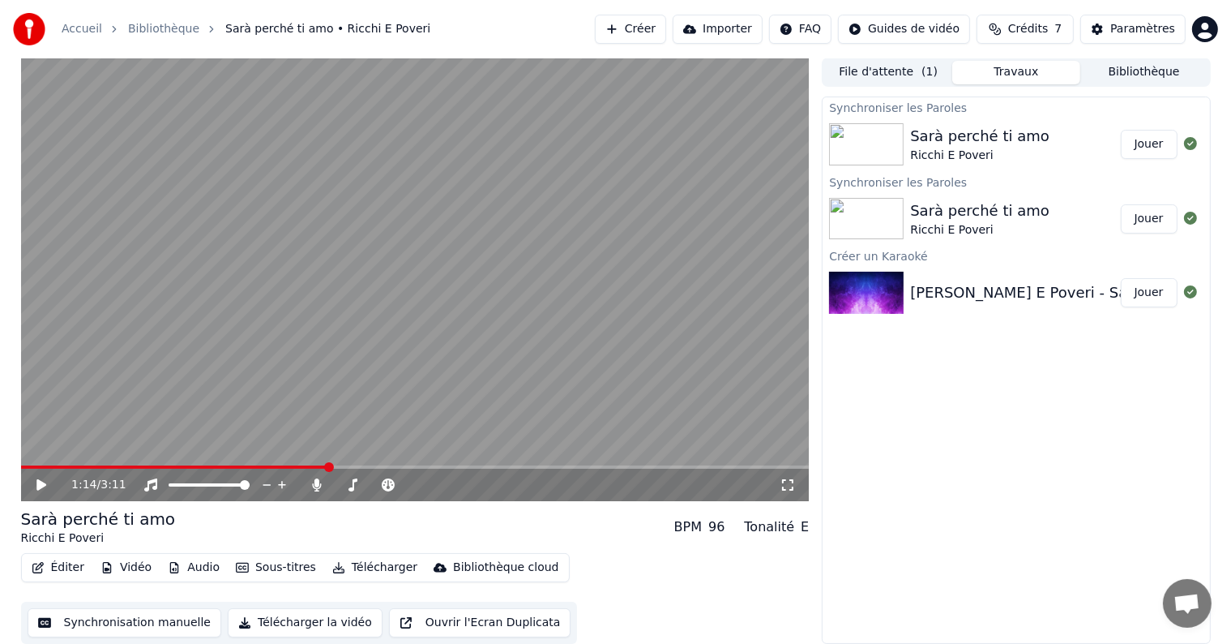
click at [62, 563] on button "Éditer" at bounding box center [58, 567] width 66 height 23
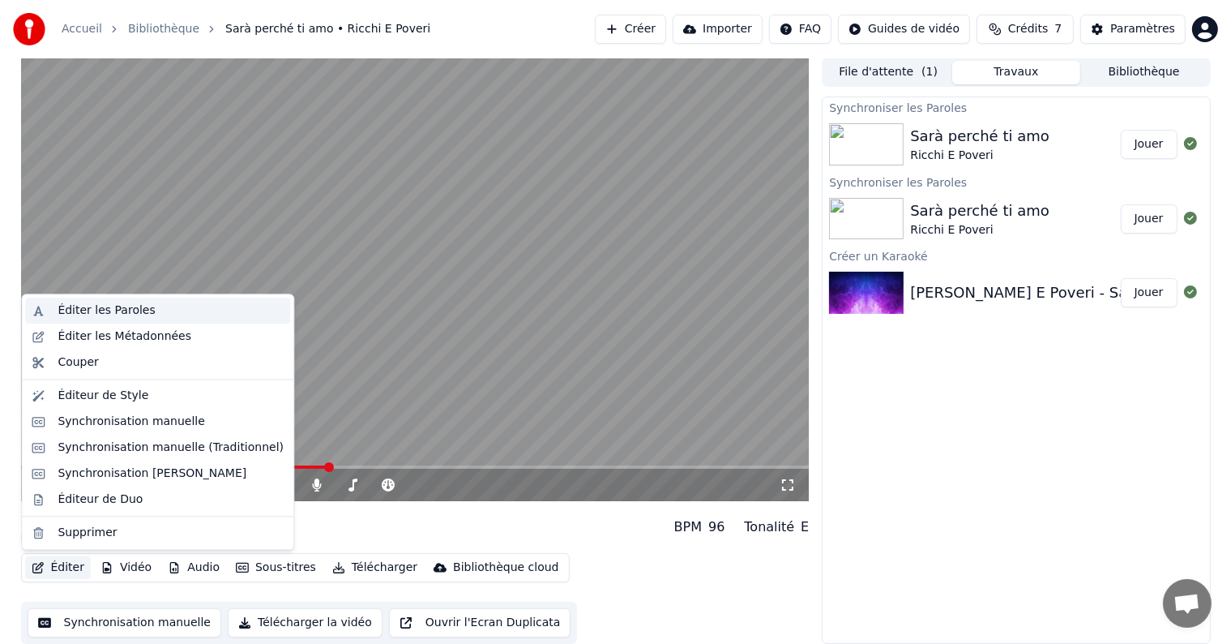
click at [118, 309] on div "Éditer les Paroles" at bounding box center [106, 310] width 97 height 16
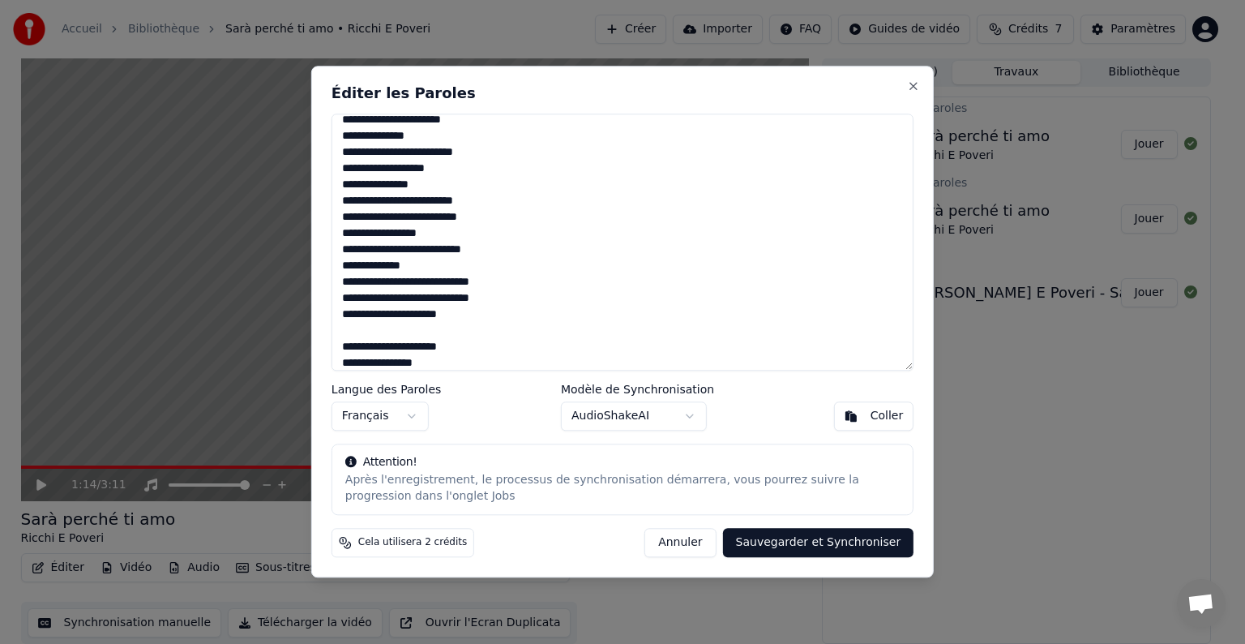
scroll to position [91, 0]
click at [418, 230] on textarea at bounding box center [623, 241] width 582 height 257
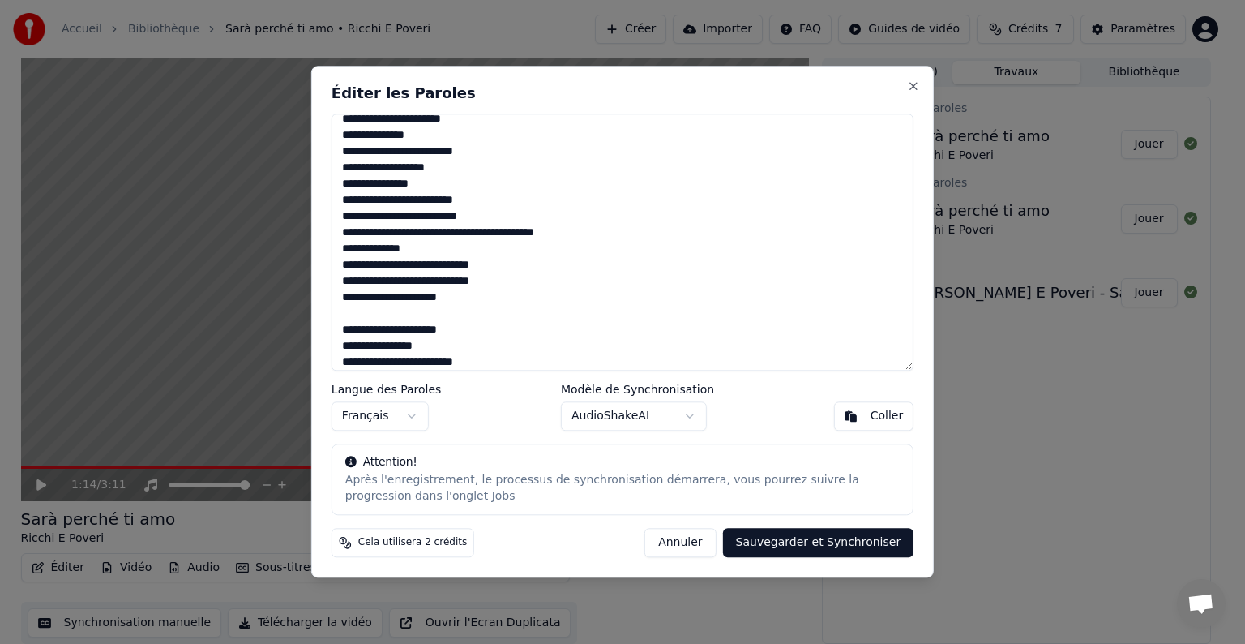
click at [422, 246] on textarea at bounding box center [623, 241] width 582 height 257
click at [522, 274] on textarea at bounding box center [623, 241] width 582 height 257
click at [522, 271] on textarea at bounding box center [623, 241] width 582 height 257
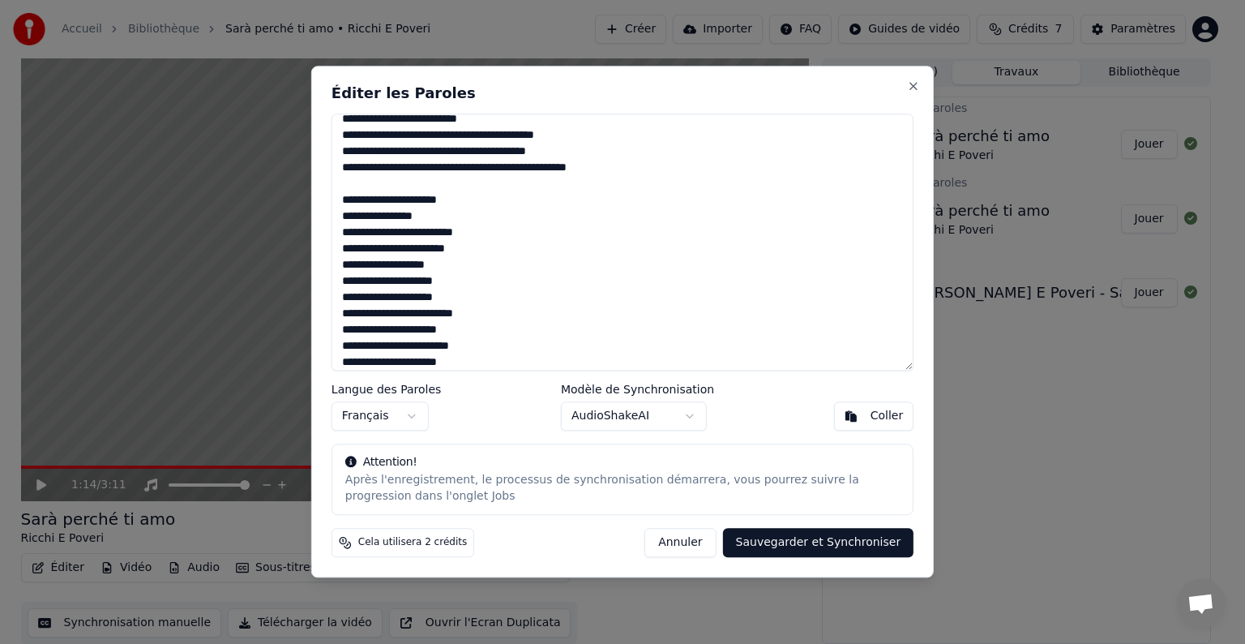
scroll to position [191, 0]
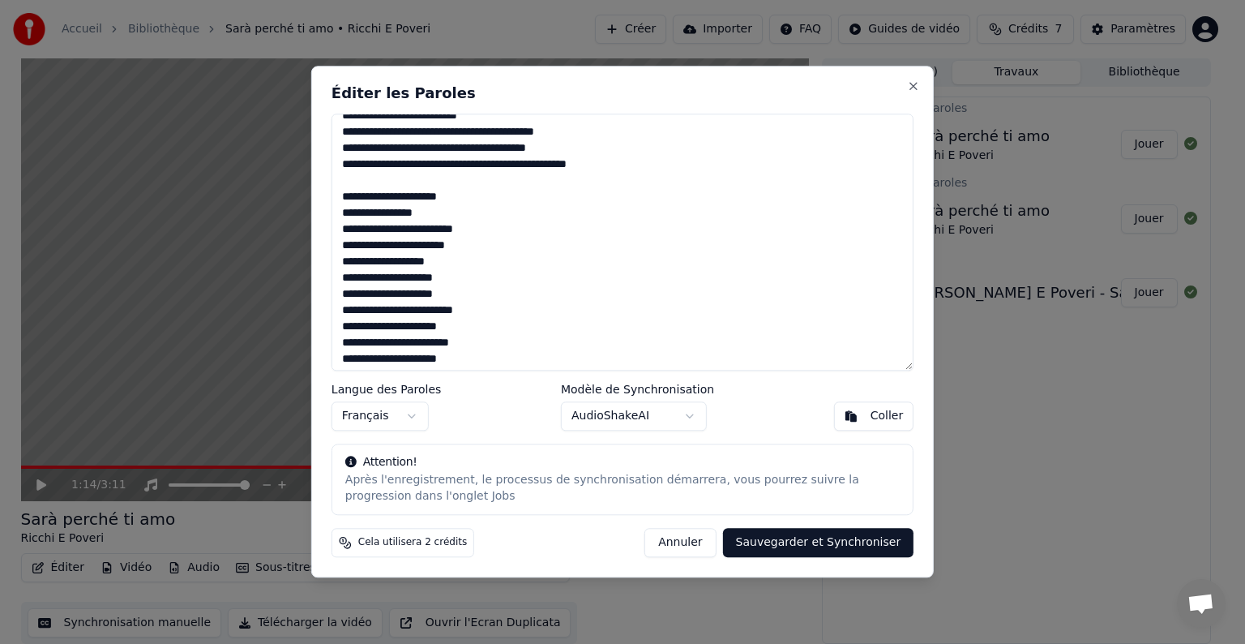
click at [366, 276] on textarea at bounding box center [623, 241] width 582 height 257
click at [384, 276] on textarea at bounding box center [623, 241] width 582 height 257
click at [391, 276] on textarea at bounding box center [623, 241] width 582 height 257
click at [443, 276] on textarea at bounding box center [623, 241] width 582 height 257
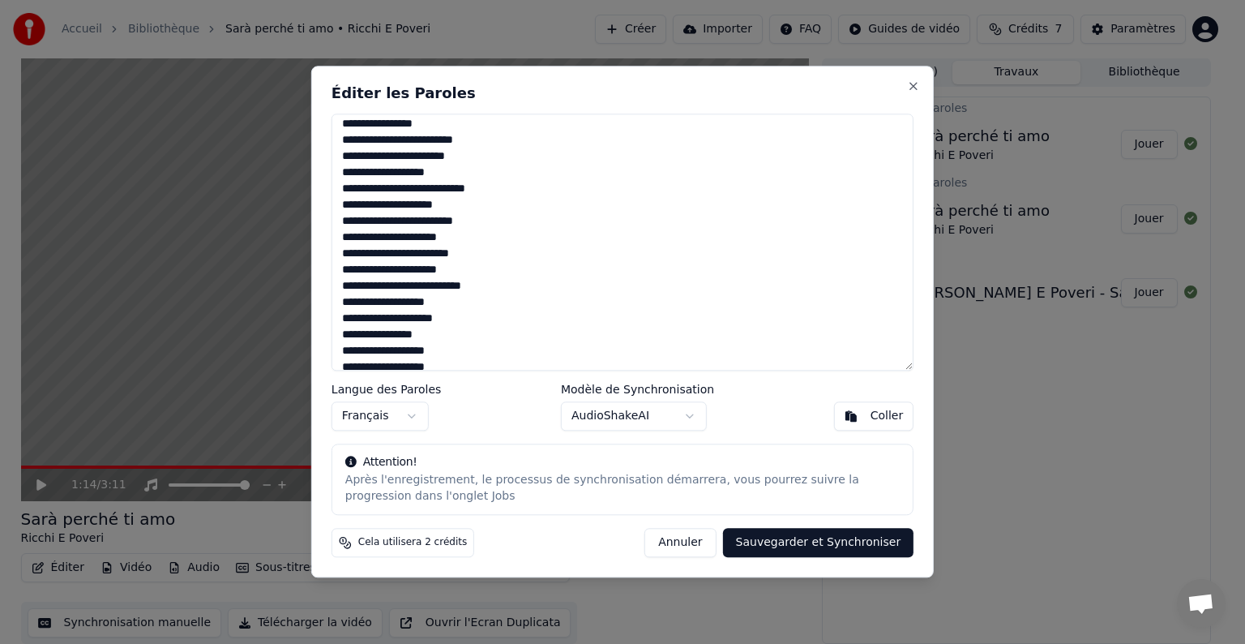
scroll to position [285, 0]
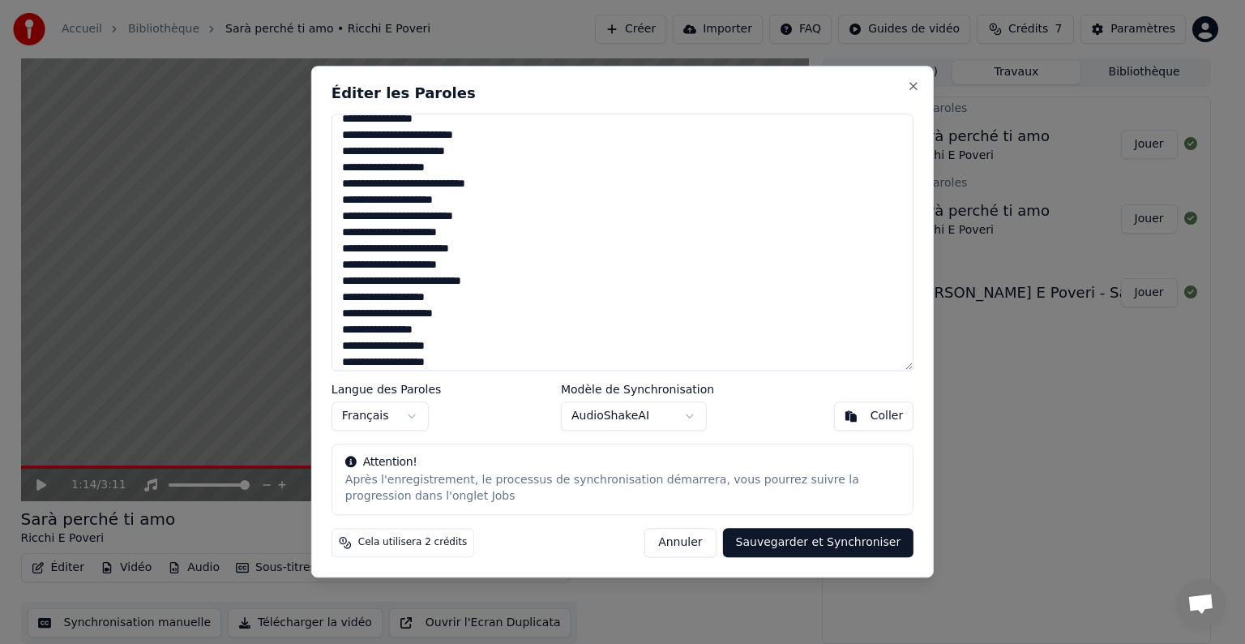
drag, startPoint x: 416, startPoint y: 319, endPoint x: 389, endPoint y: 316, distance: 26.9
click at [389, 316] on textarea at bounding box center [623, 241] width 582 height 257
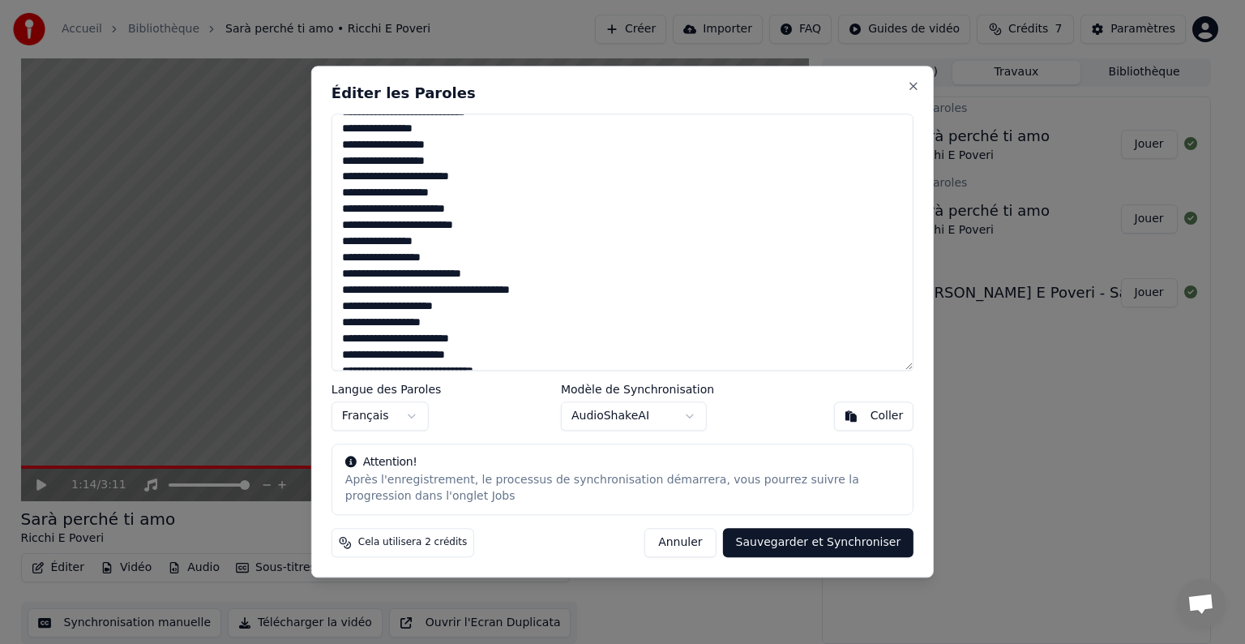
scroll to position [490, 0]
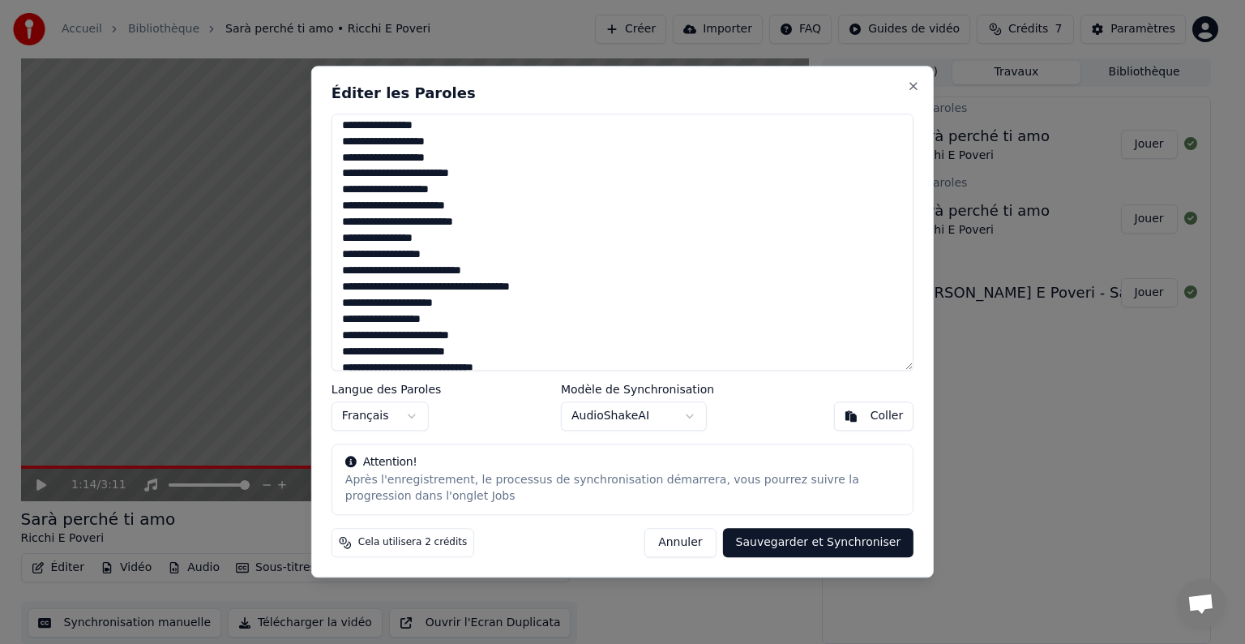
click at [457, 137] on textarea at bounding box center [623, 241] width 582 height 257
click at [434, 132] on textarea at bounding box center [623, 241] width 582 height 257
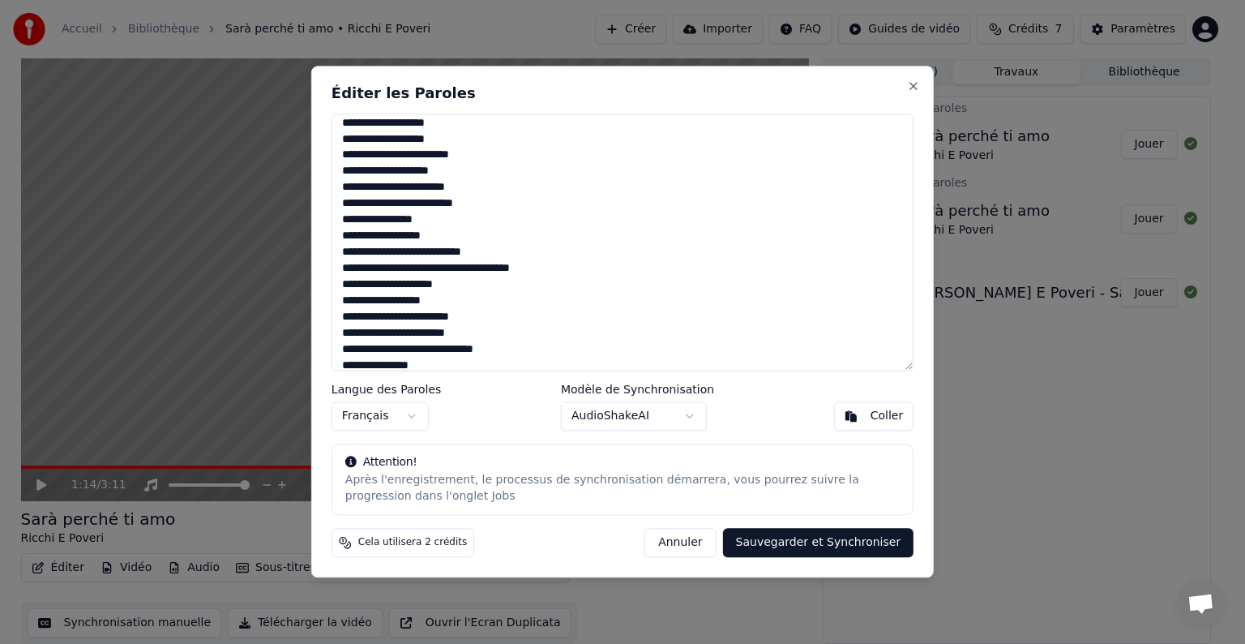
scroll to position [492, 0]
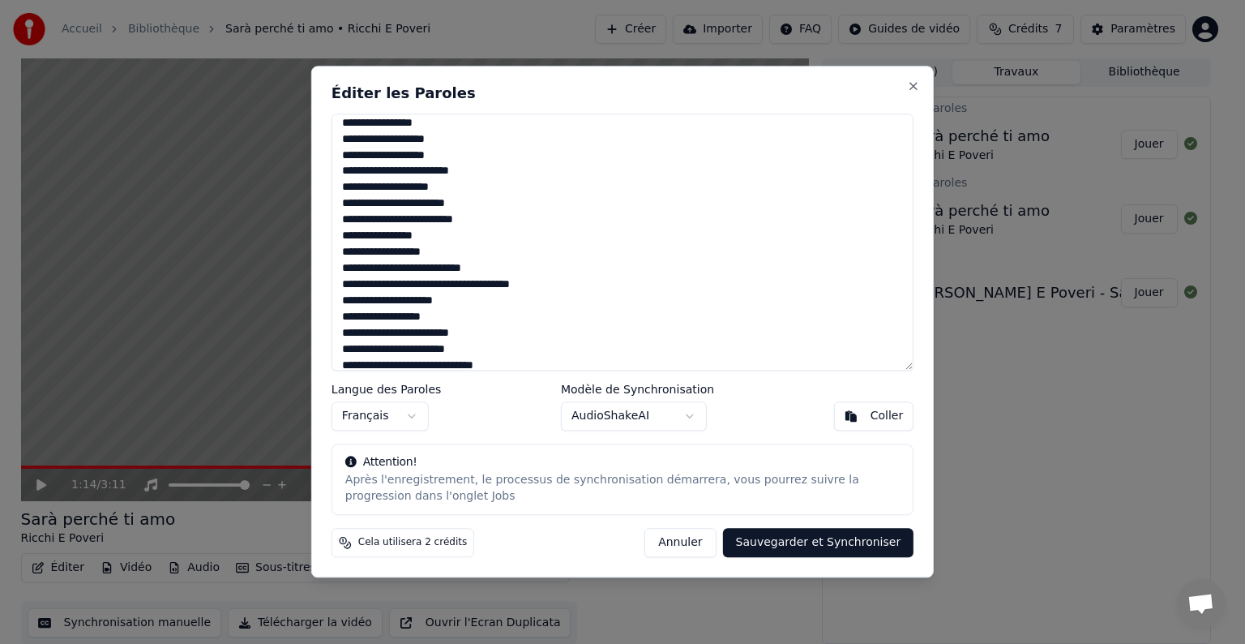
click at [448, 137] on textarea at bounding box center [623, 241] width 582 height 257
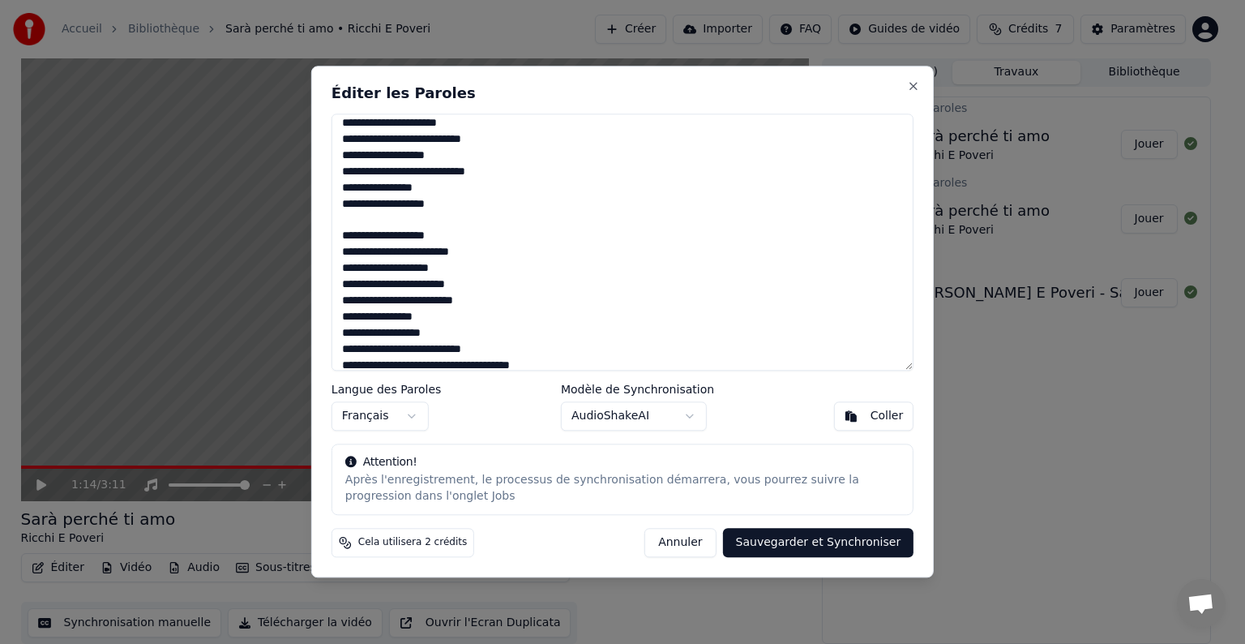
scroll to position [413, 0]
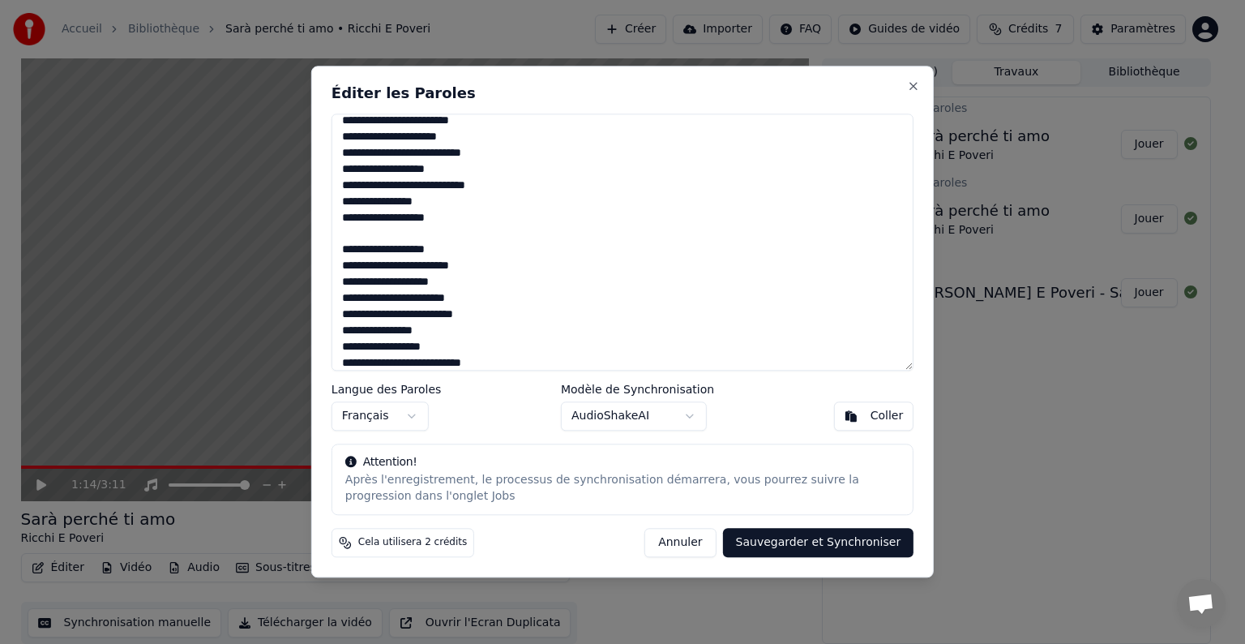
click at [353, 214] on textarea at bounding box center [623, 241] width 582 height 257
drag, startPoint x: 415, startPoint y: 217, endPoint x: 343, endPoint y: 214, distance: 72.2
click at [343, 214] on textarea at bounding box center [623, 241] width 582 height 257
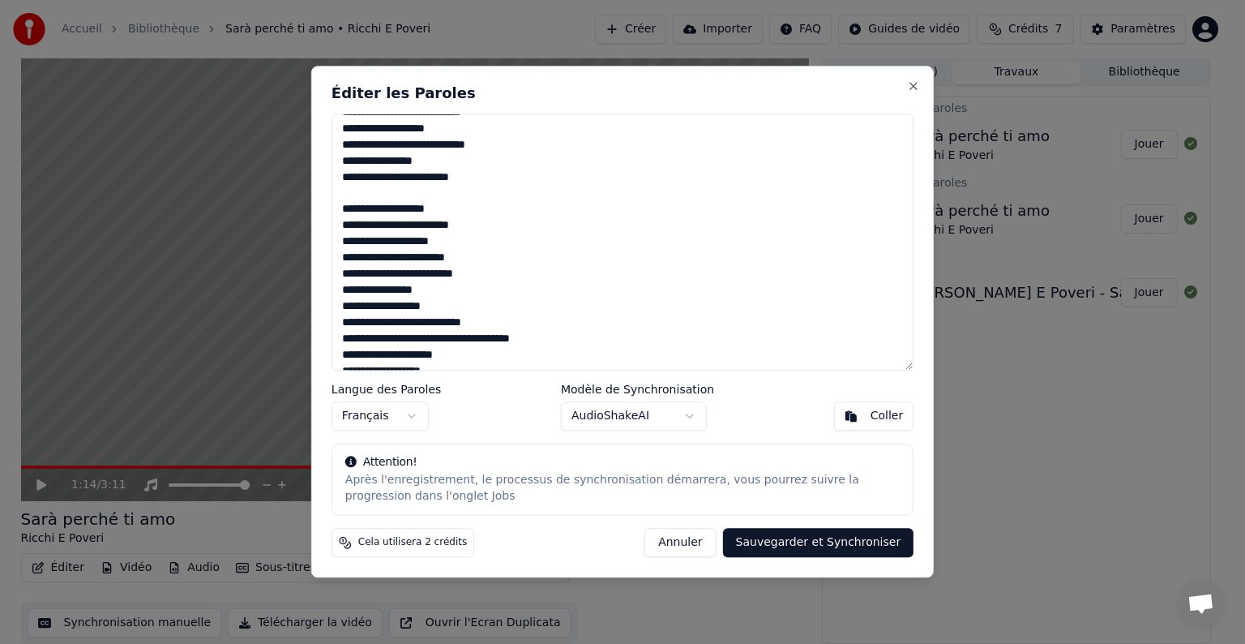
scroll to position [457, 0]
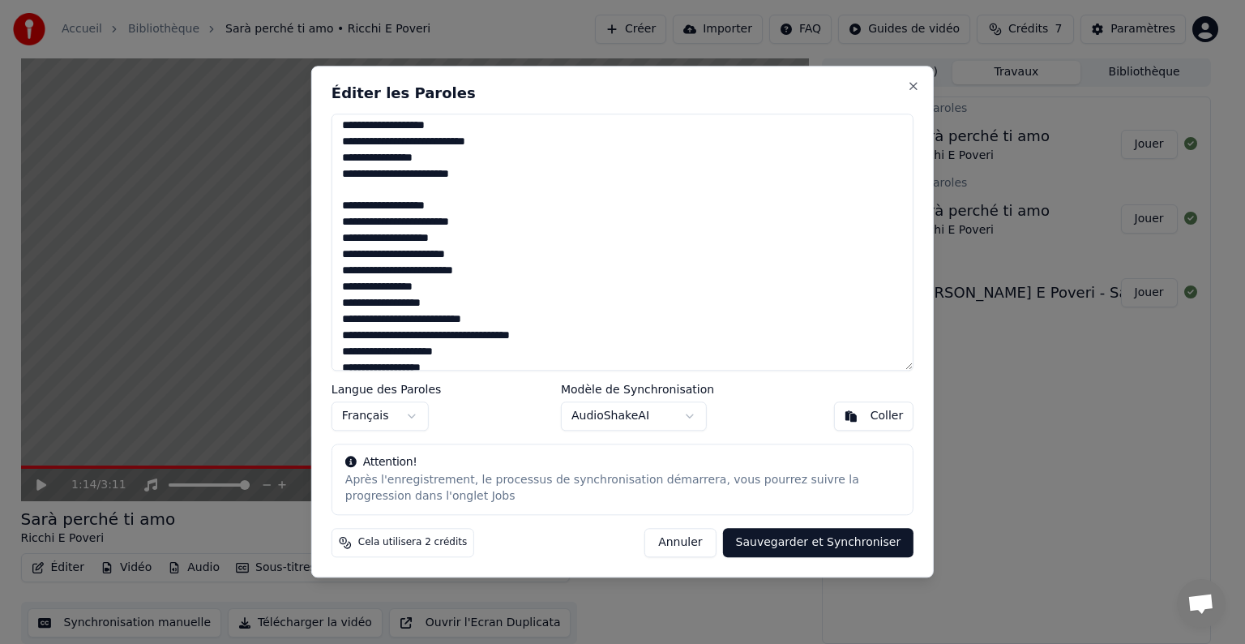
click at [368, 253] on textarea at bounding box center [623, 241] width 582 height 257
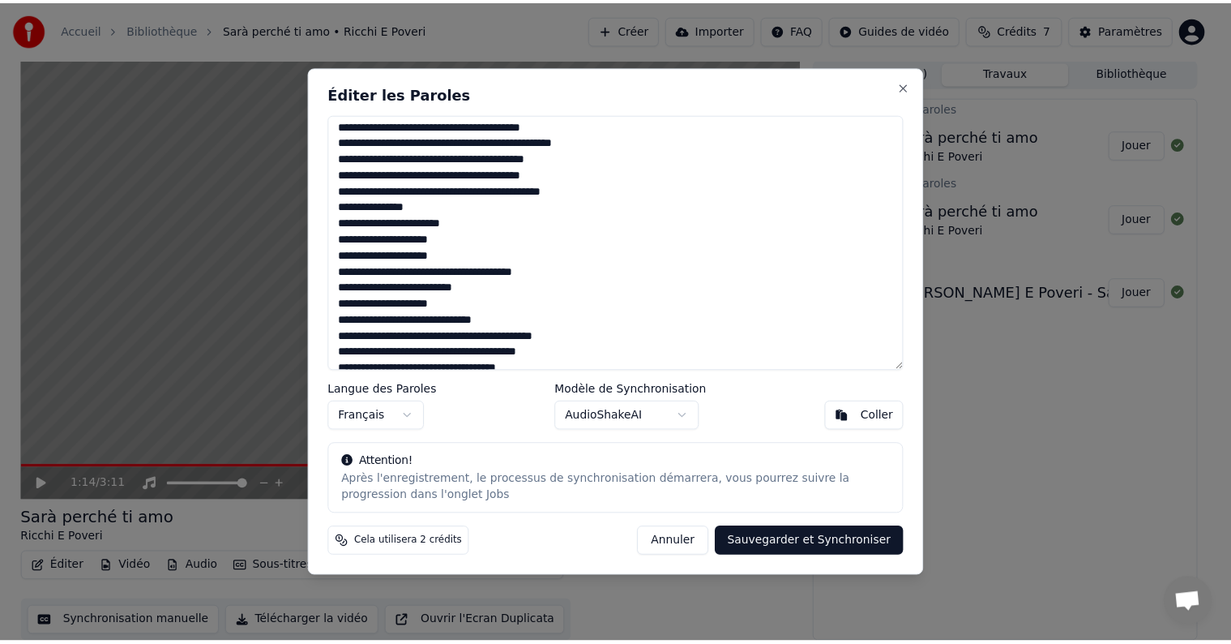
scroll to position [923, 0]
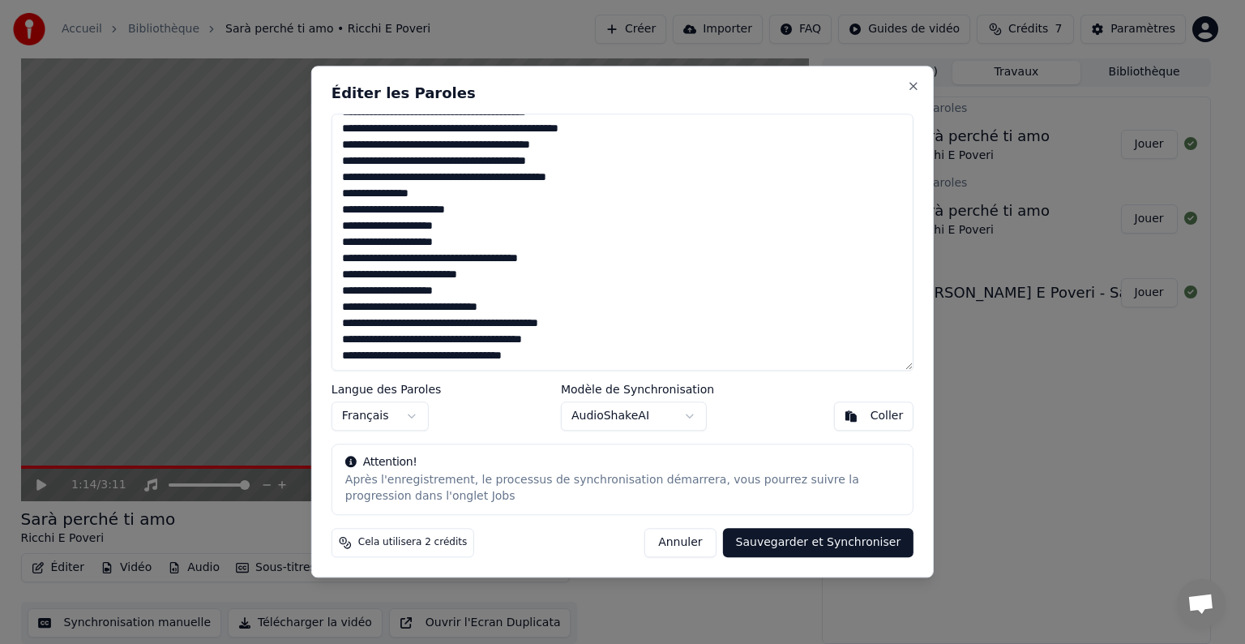
type textarea "**********"
click at [807, 538] on button "Sauvegarder et Synchroniser" at bounding box center [818, 542] width 191 height 29
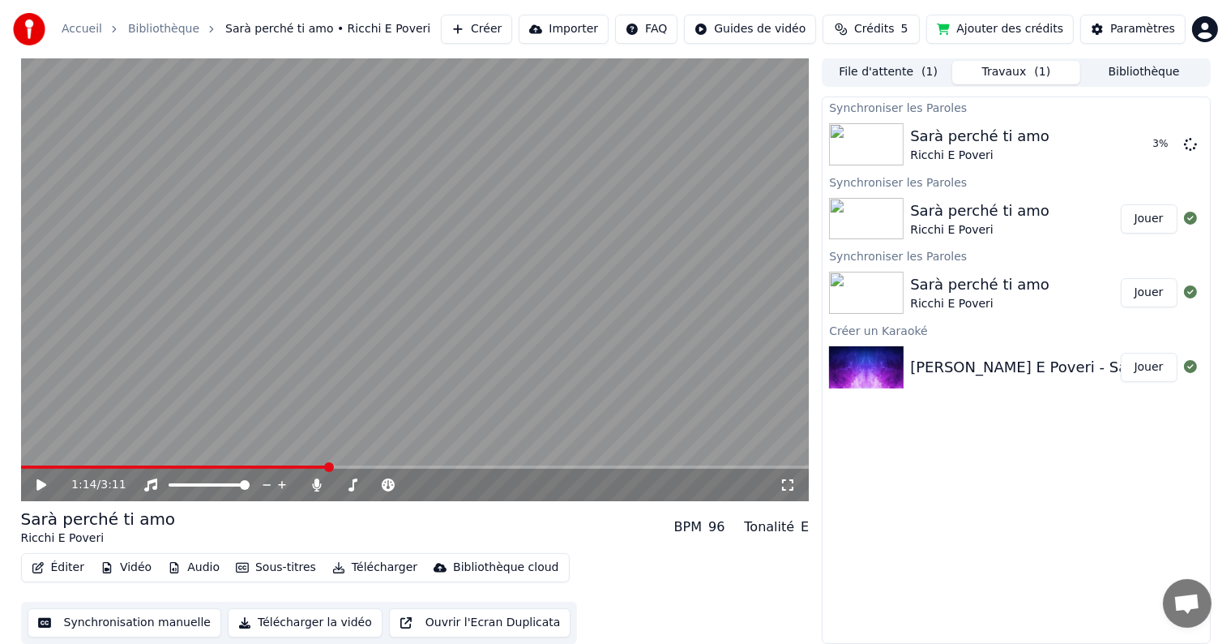
click at [41, 465] on span at bounding box center [174, 466] width 307 height 3
click at [788, 486] on icon at bounding box center [788, 484] width 16 height 13
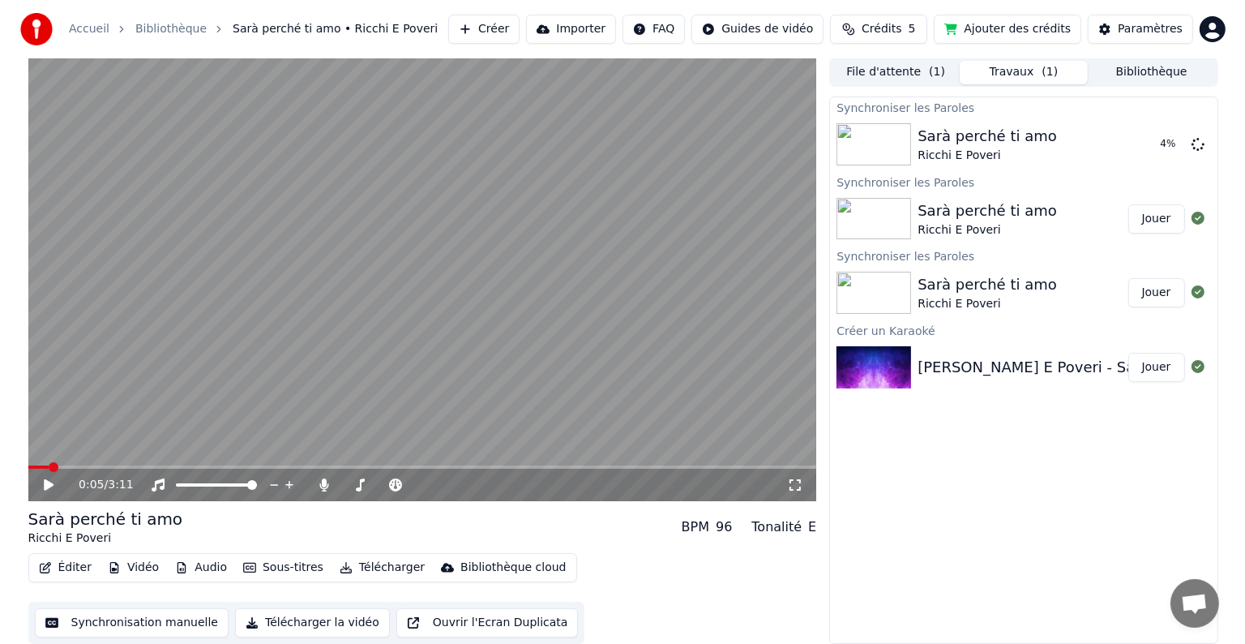
scroll to position [0, 0]
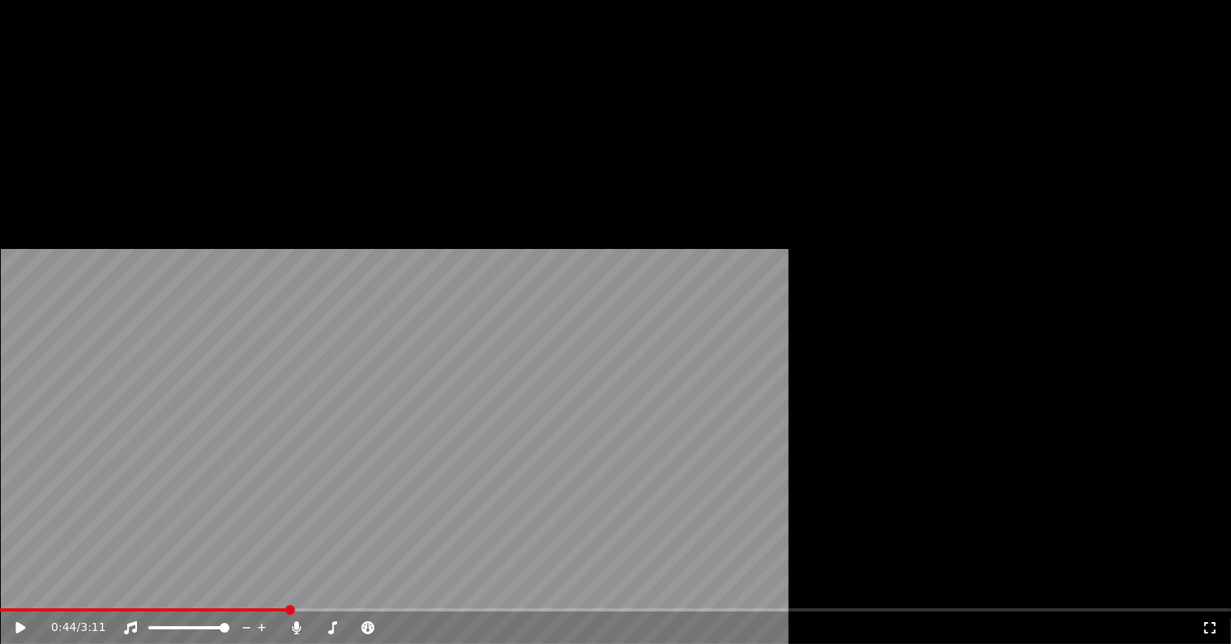
click at [59, 136] on button "Éditer" at bounding box center [58, 124] width 66 height 23
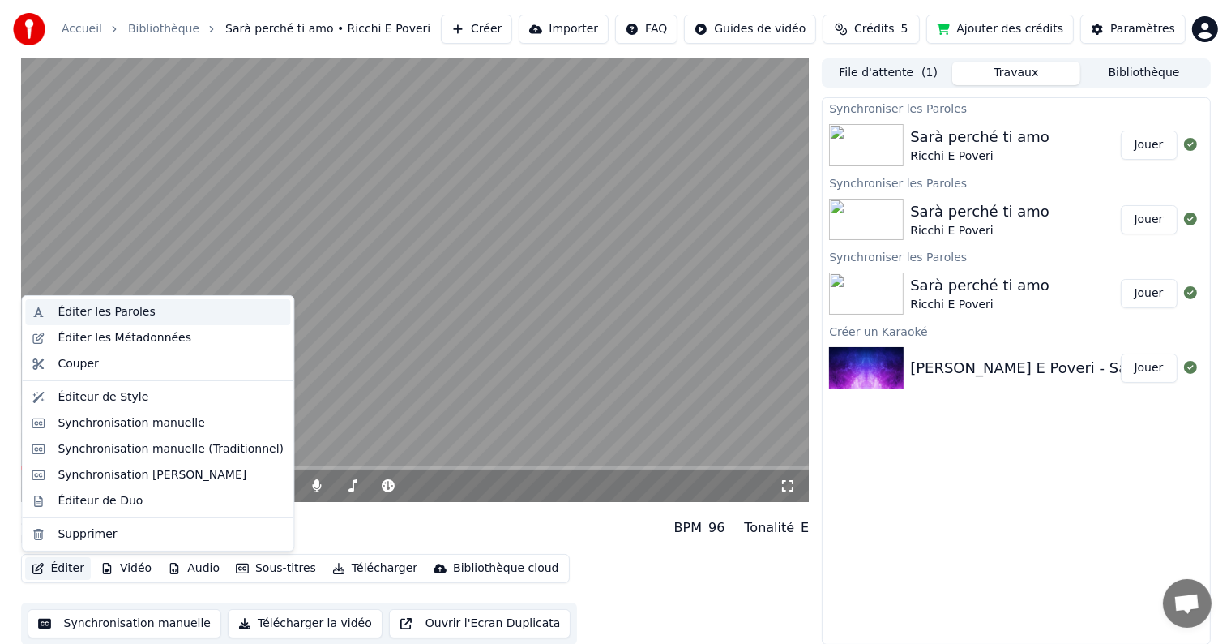
click at [122, 317] on div "Éditer les Paroles" at bounding box center [106, 312] width 97 height 16
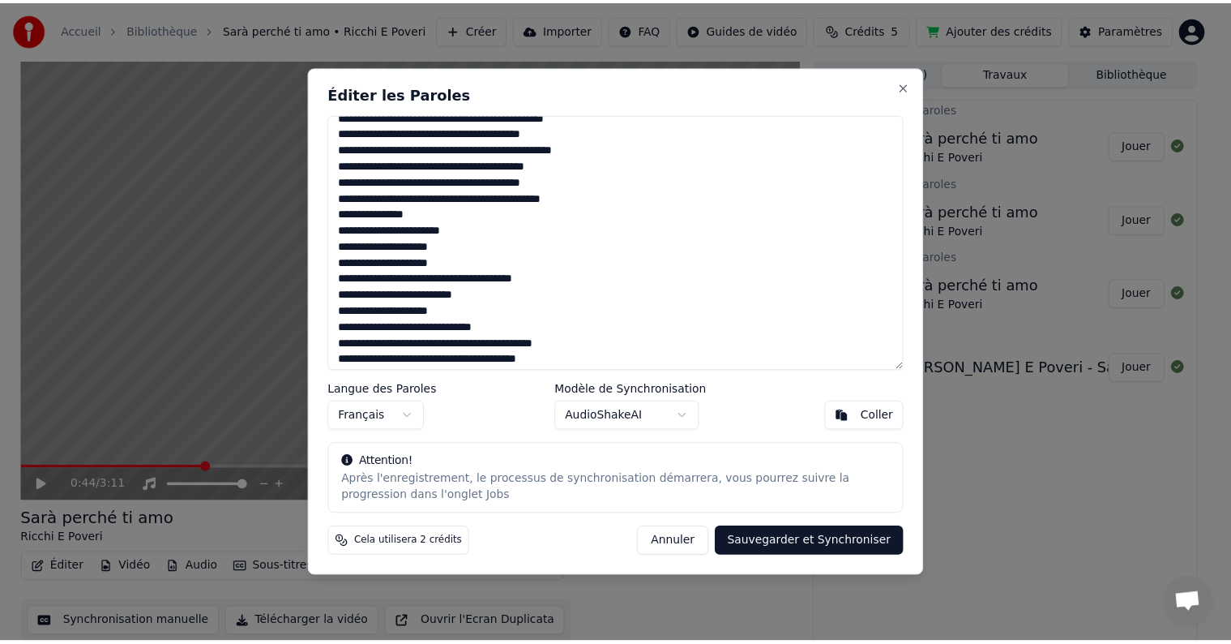
scroll to position [923, 0]
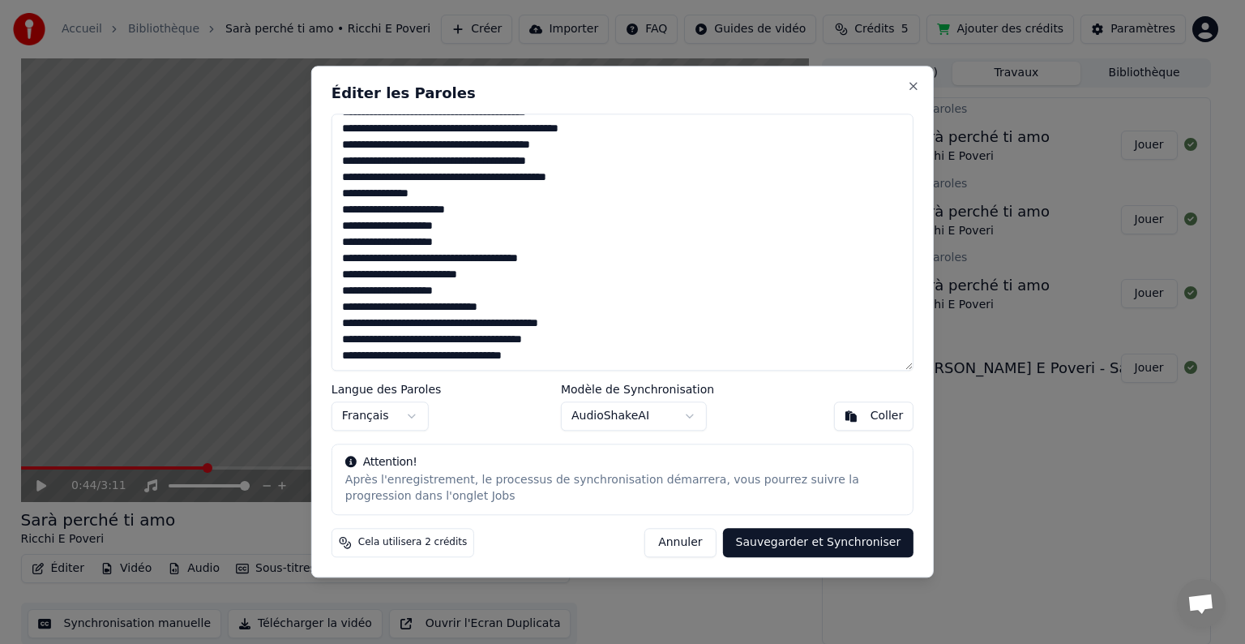
click at [920, 89] on div "Éditer les Paroles Langue des Paroles Français Modèle de Synchronisation AudioS…" at bounding box center [622, 321] width 622 height 511
click at [911, 85] on button "Close" at bounding box center [913, 85] width 13 height 13
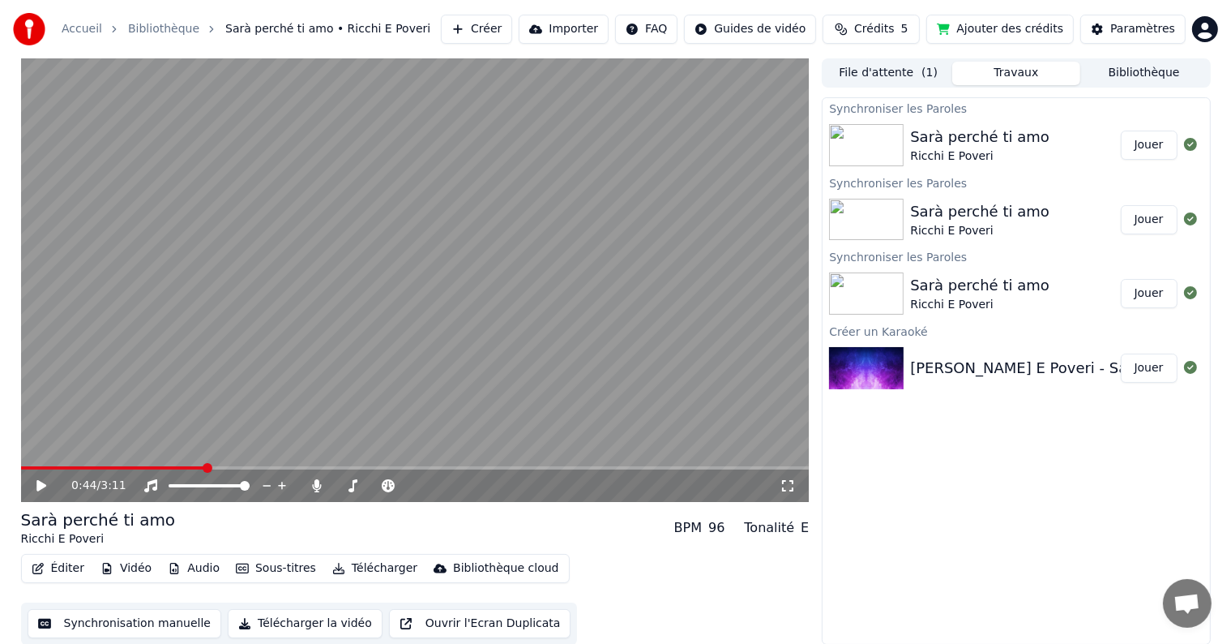
click at [1144, 146] on button "Jouer" at bounding box center [1149, 144] width 57 height 29
click at [120, 465] on video at bounding box center [415, 279] width 789 height 443
click at [120, 471] on div "0:01 / 3:11" at bounding box center [415, 485] width 789 height 32
click at [119, 465] on video at bounding box center [415, 279] width 789 height 443
click at [107, 468] on span at bounding box center [415, 467] width 789 height 3
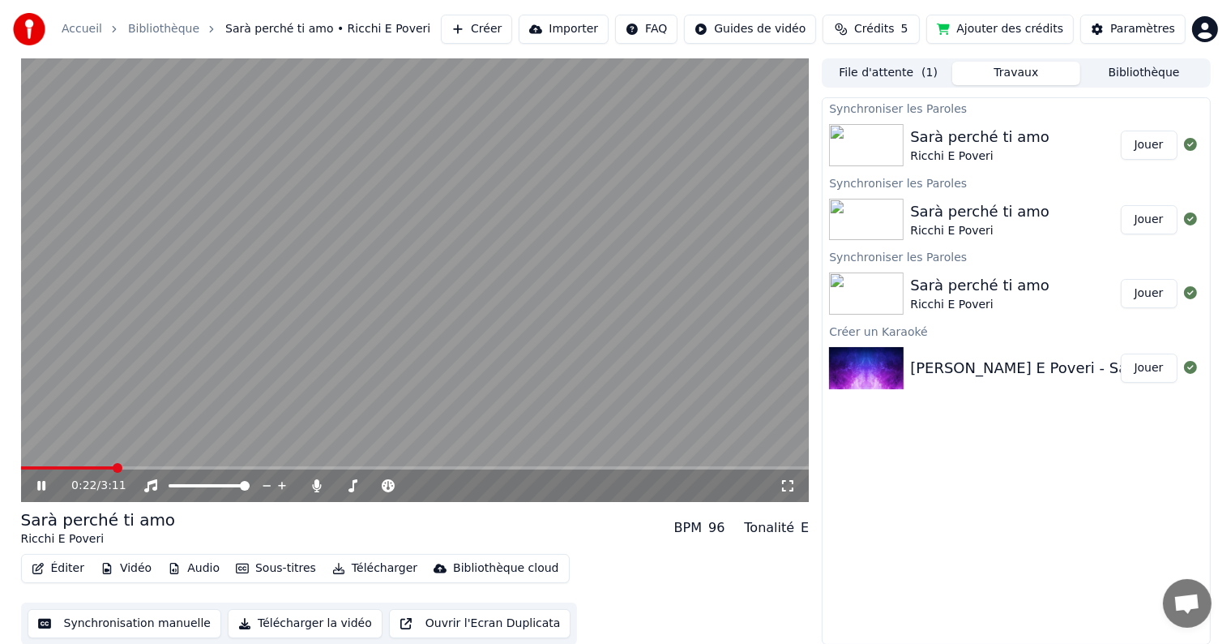
click at [172, 467] on span at bounding box center [415, 467] width 789 height 3
click at [42, 492] on icon at bounding box center [53, 485] width 38 height 13
click at [141, 621] on button "Synchronisation manuelle" at bounding box center [125, 622] width 195 height 29
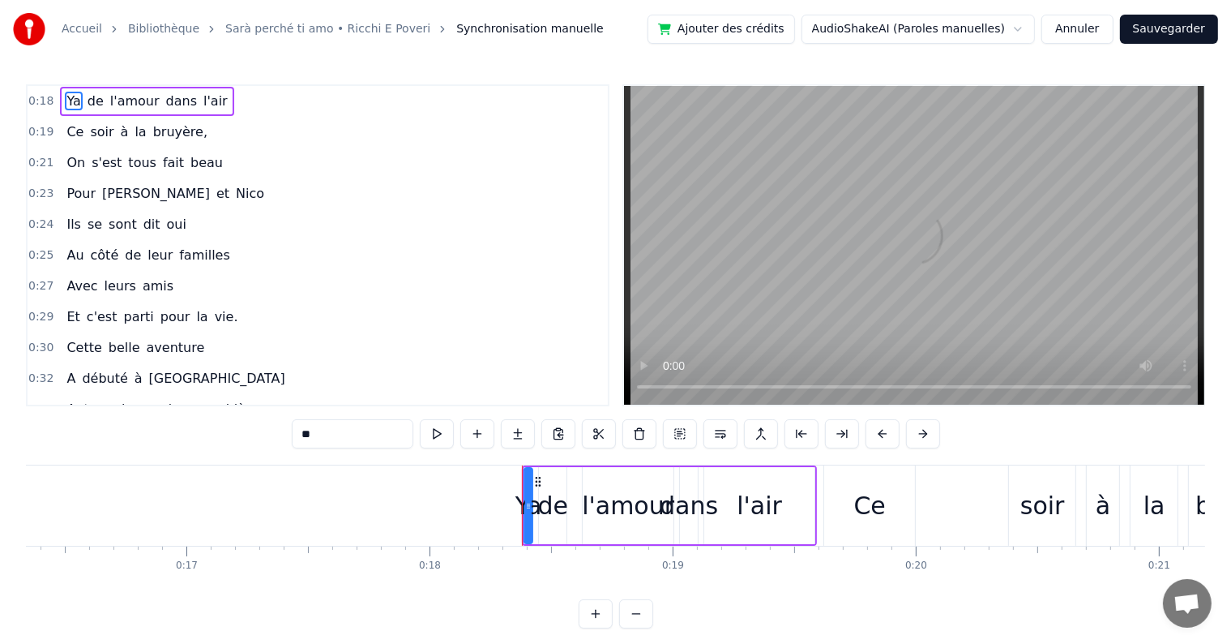
scroll to position [0, 4387]
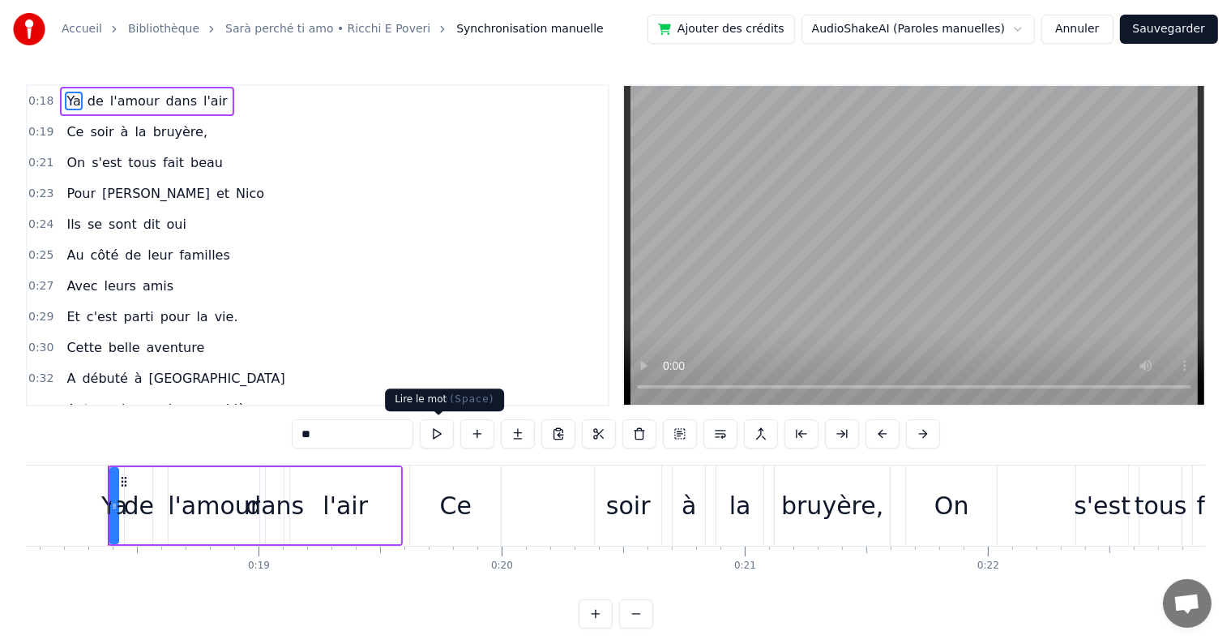
click at [434, 438] on button at bounding box center [437, 433] width 34 height 29
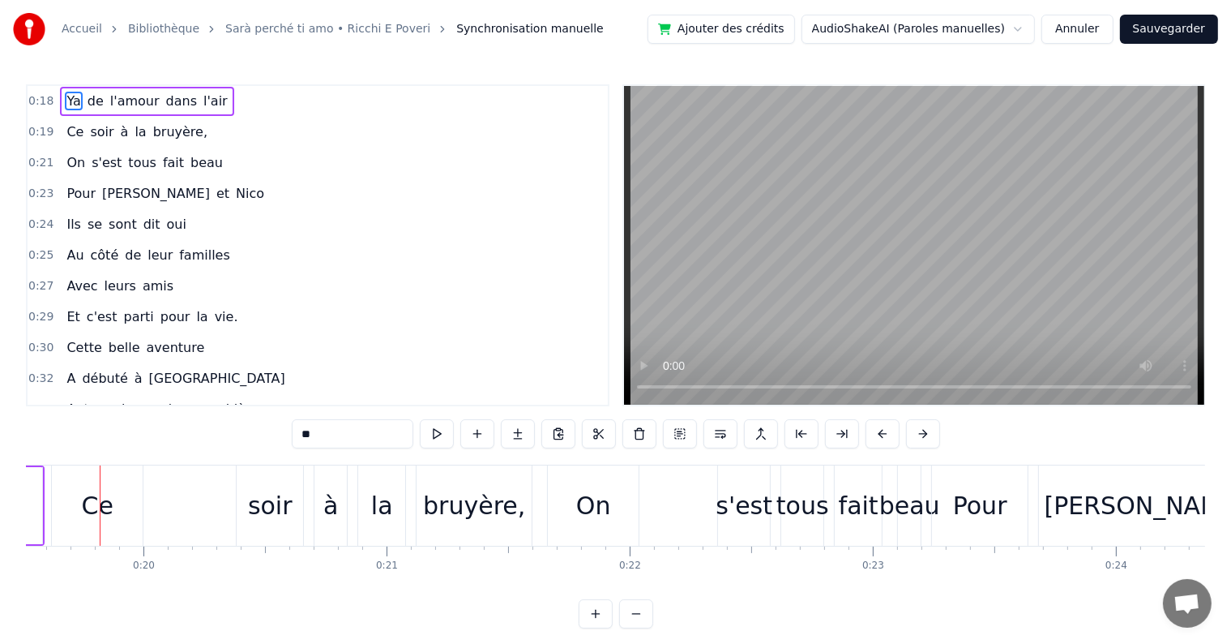
scroll to position [0, 4738]
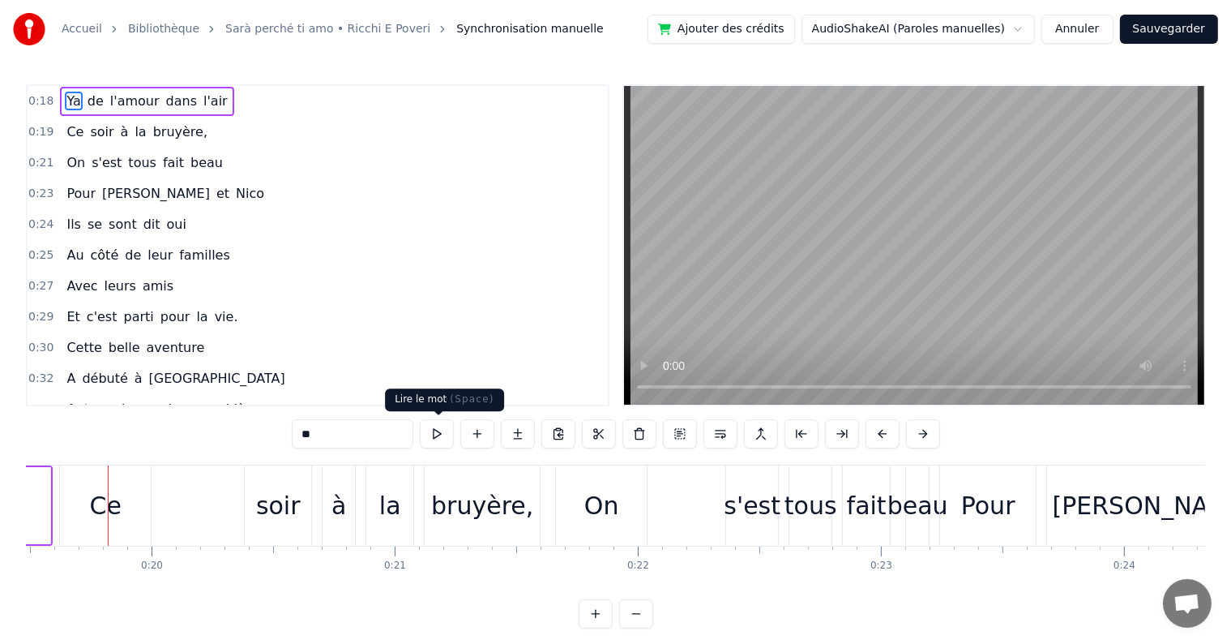
click at [440, 431] on button at bounding box center [437, 433] width 34 height 29
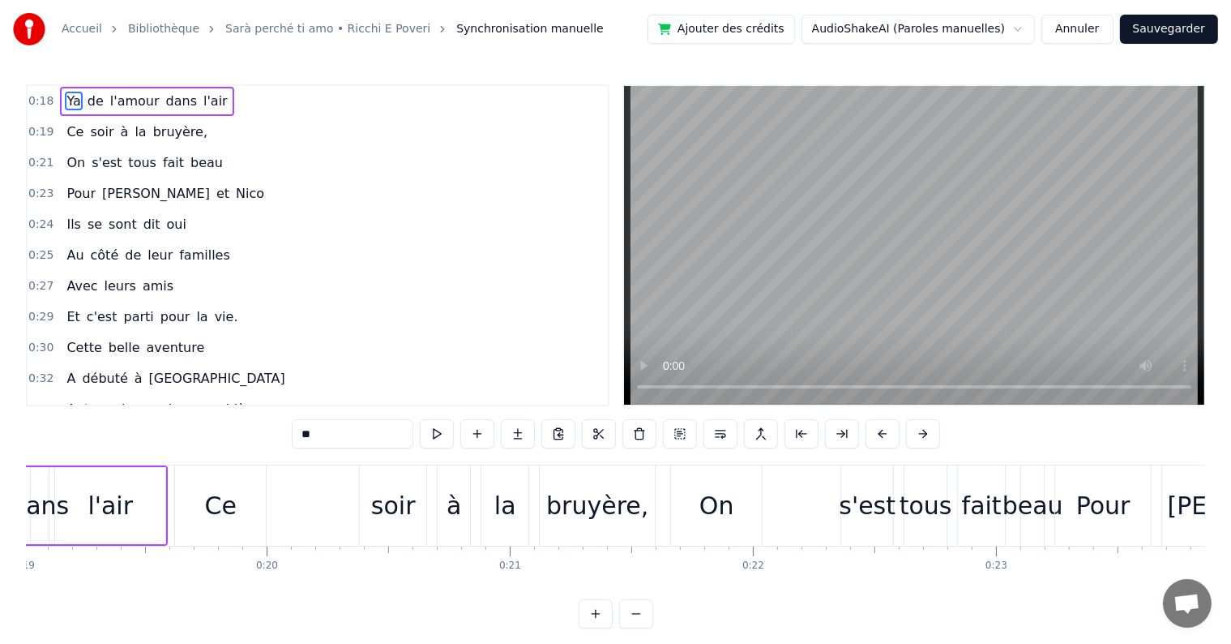
scroll to position [0, 4397]
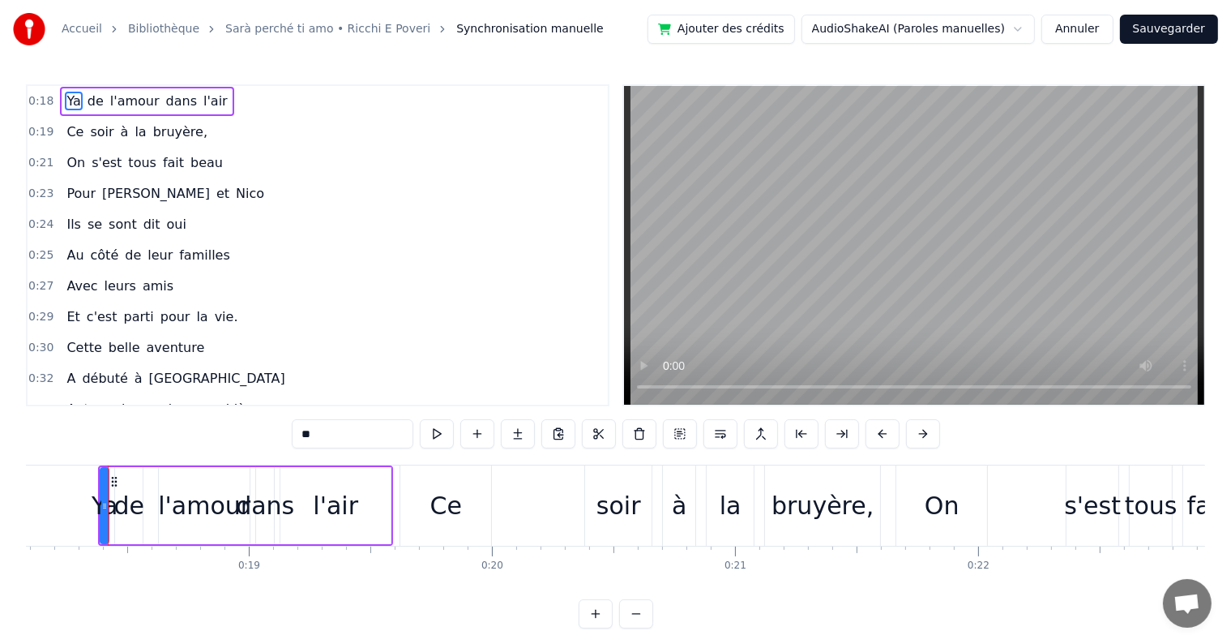
click at [440, 431] on button at bounding box center [437, 433] width 34 height 29
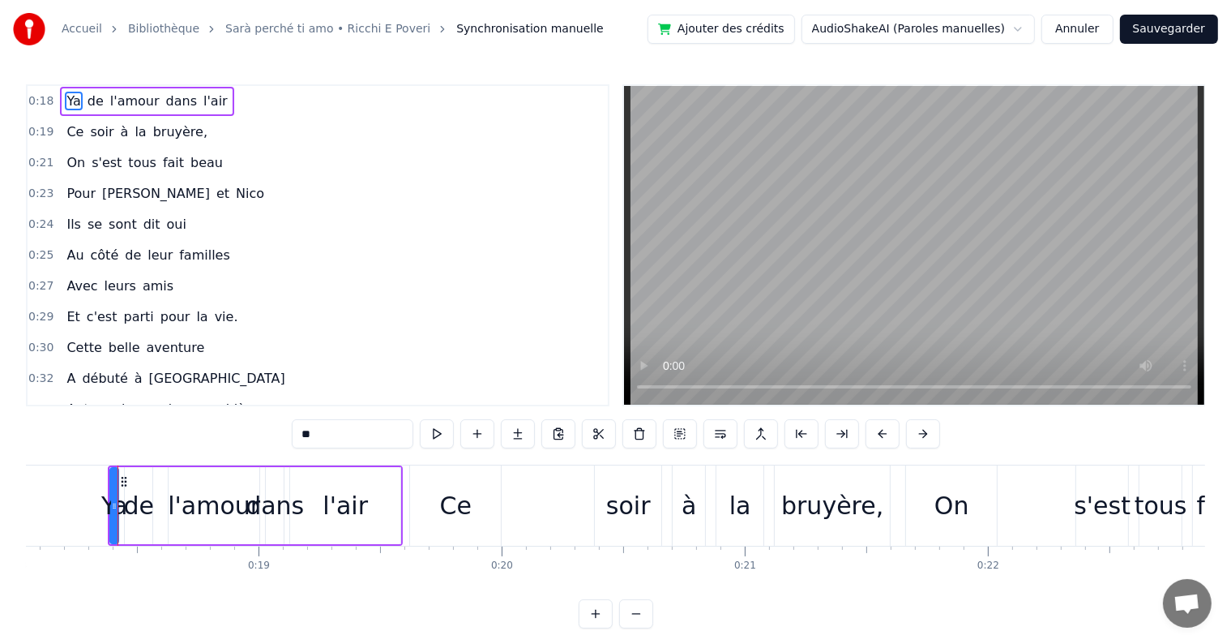
click at [440, 431] on button at bounding box center [437, 433] width 34 height 29
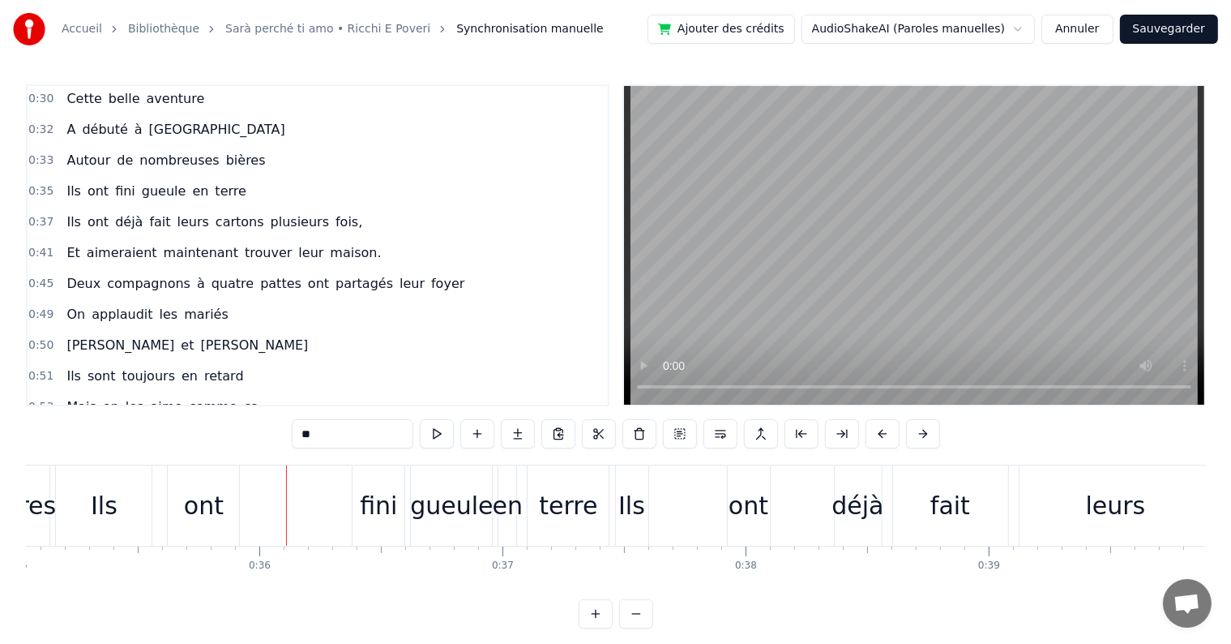
scroll to position [253, 0]
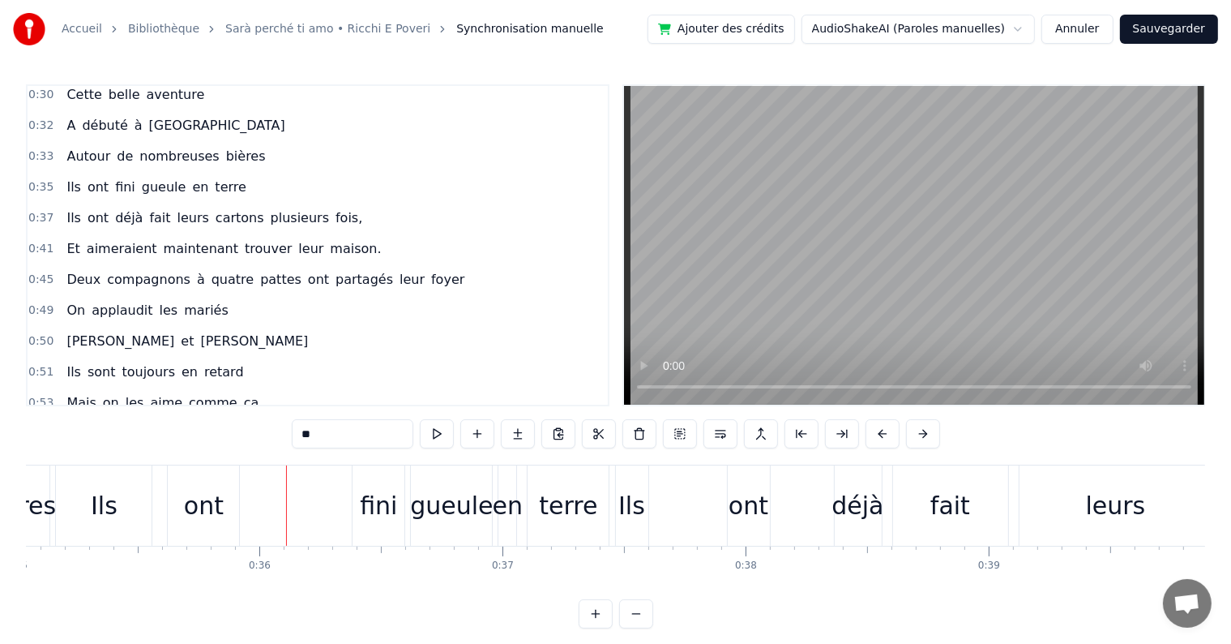
click at [140, 178] on span "gueule" at bounding box center [164, 187] width 48 height 19
type input "******"
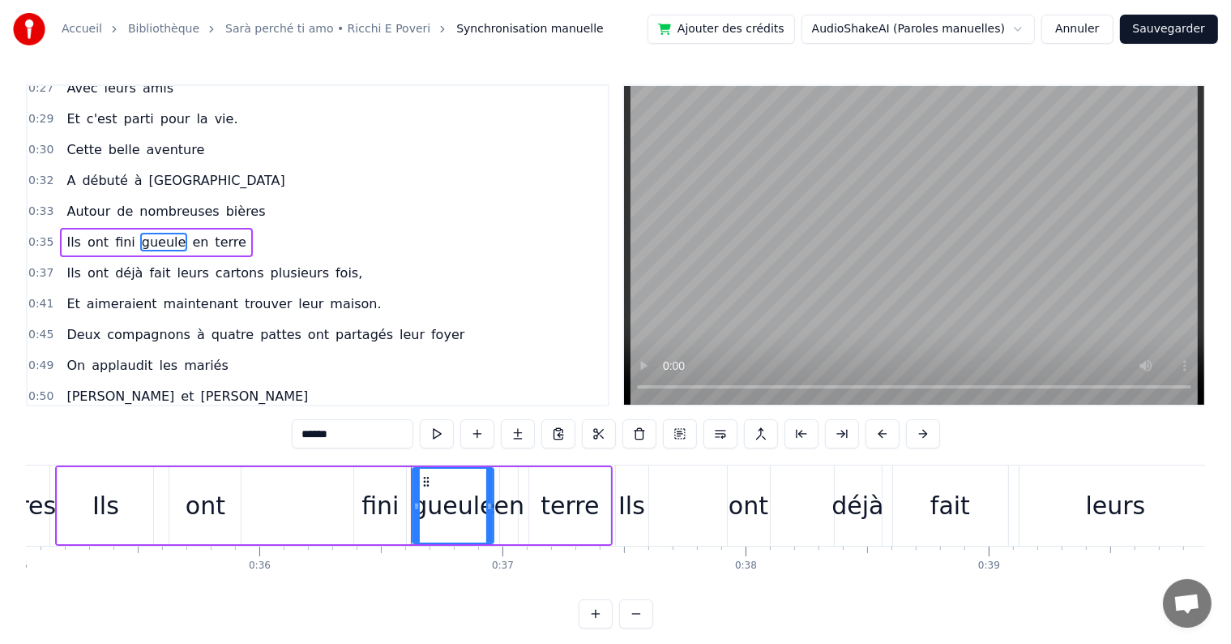
scroll to position [183, 0]
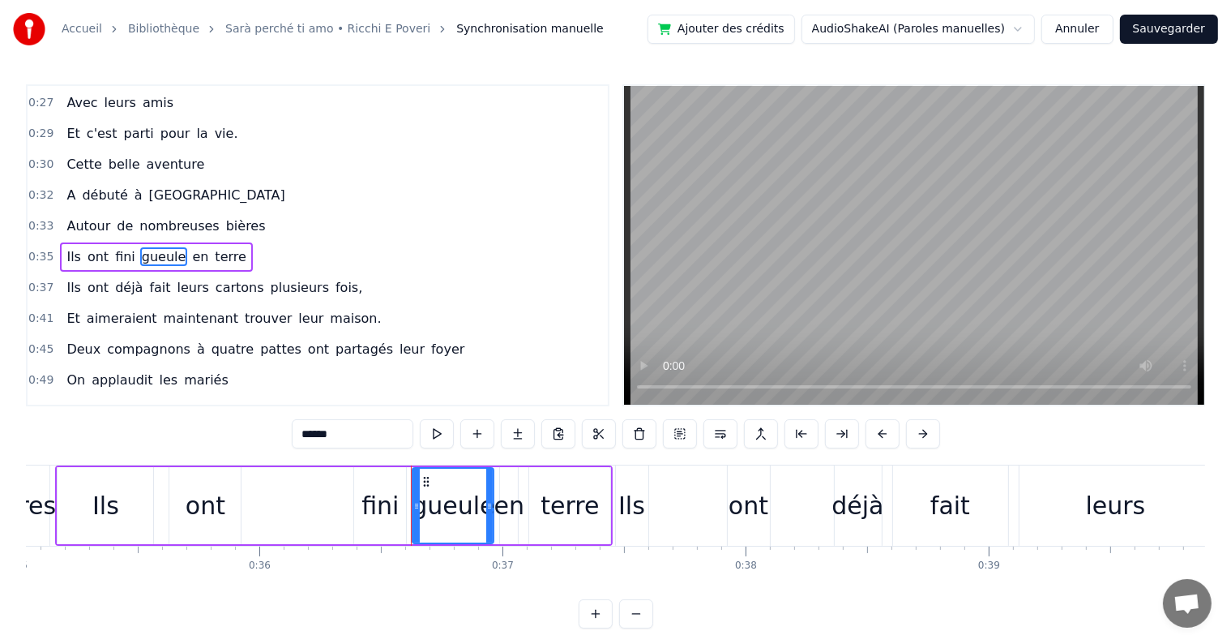
click at [303, 520] on div "Ils ont fini gueule en terre" at bounding box center [334, 505] width 558 height 80
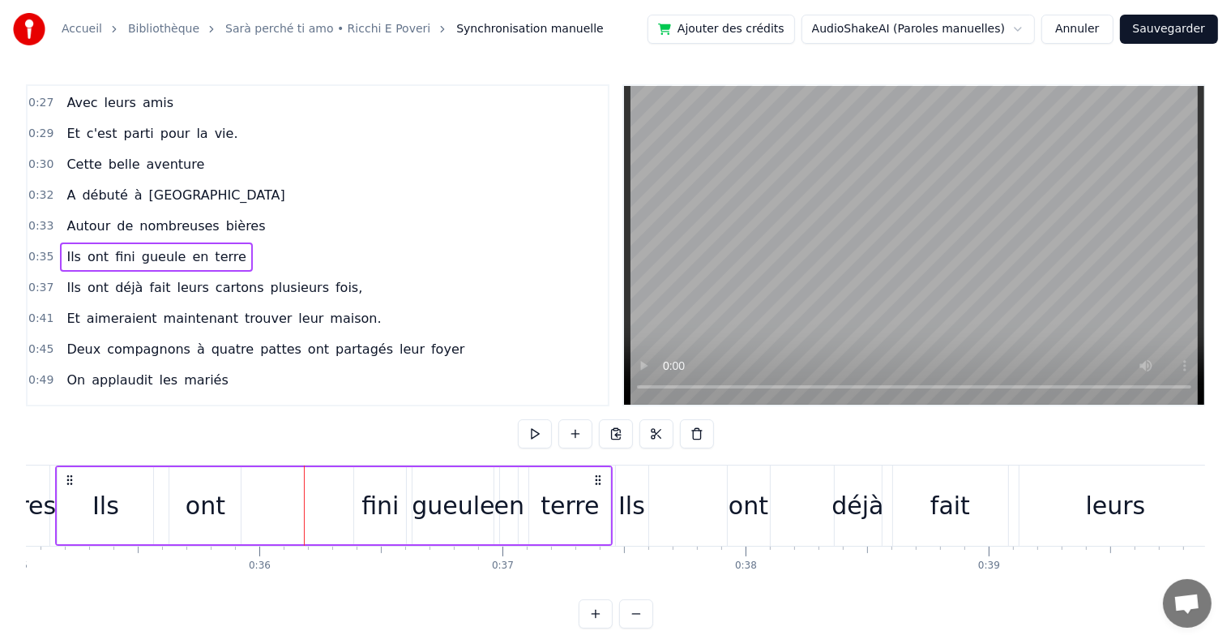
drag, startPoint x: 360, startPoint y: 509, endPoint x: 270, endPoint y: 513, distance: 90.1
click at [270, 513] on div "Ils ont fini gueule en terre" at bounding box center [334, 505] width 558 height 80
click at [651, 438] on button at bounding box center [657, 433] width 34 height 29
click at [331, 511] on div "Ils ont fini gueule en terre" at bounding box center [334, 505] width 558 height 80
click at [531, 437] on button at bounding box center [535, 433] width 34 height 29
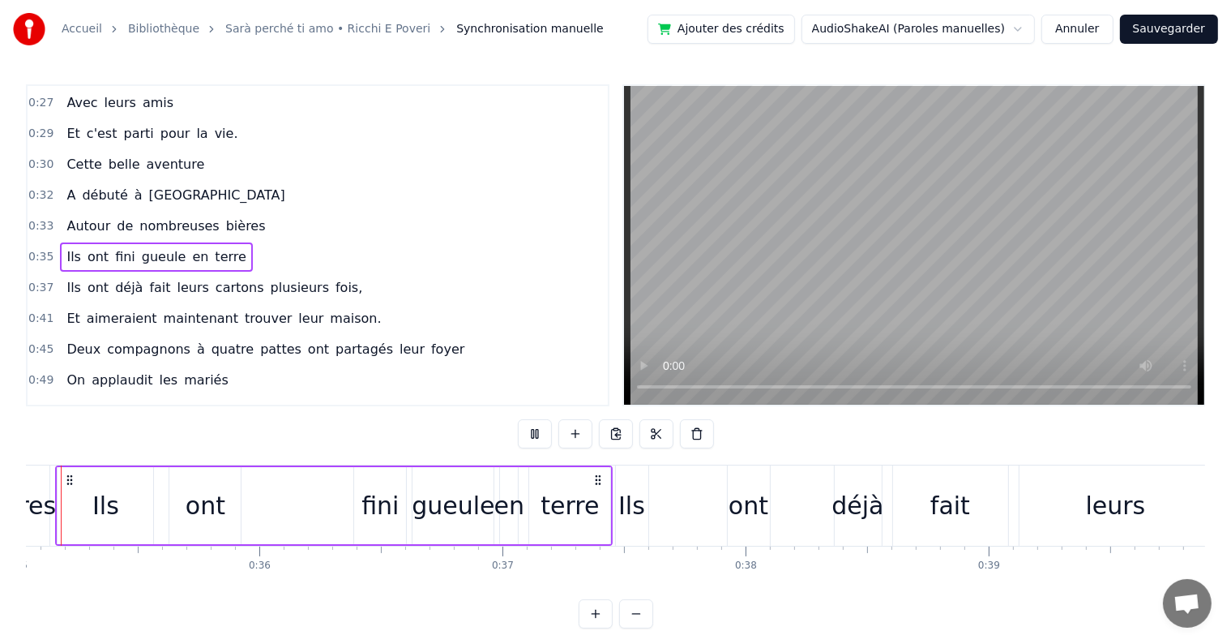
scroll to position [0, 8468]
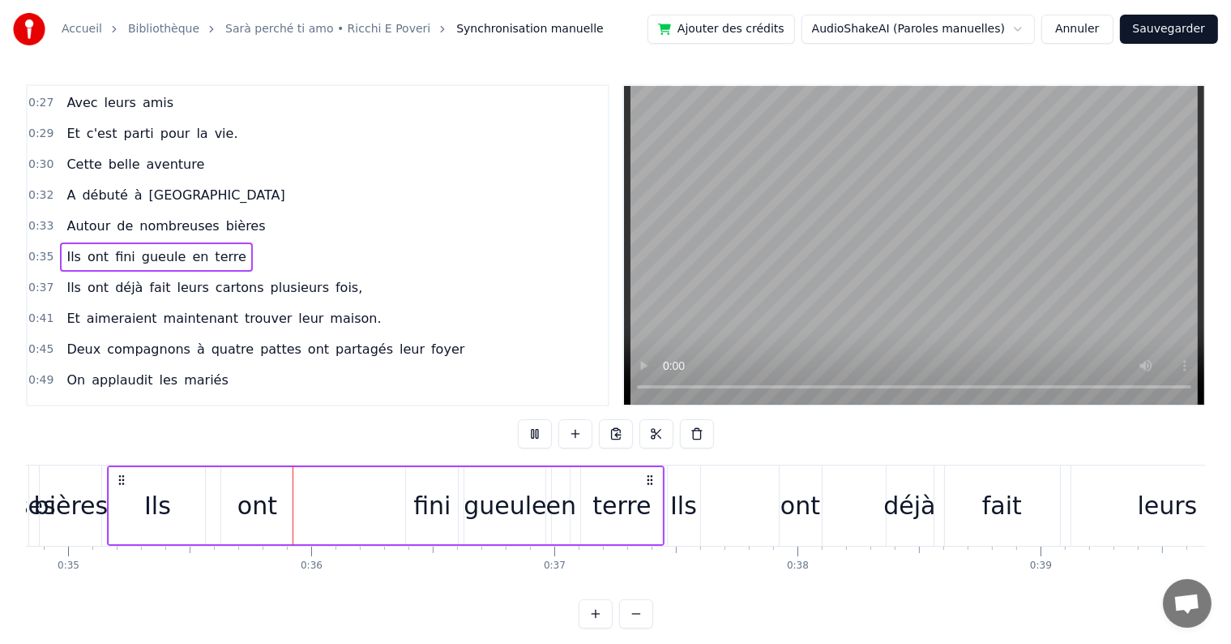
click at [531, 437] on button at bounding box center [535, 433] width 34 height 29
drag, startPoint x: 440, startPoint y: 503, endPoint x: 364, endPoint y: 505, distance: 76.2
click at [364, 505] on div "Ils ont fini gueule en terre" at bounding box center [386, 505] width 558 height 80
click at [416, 505] on div "fini" at bounding box center [431, 505] width 37 height 36
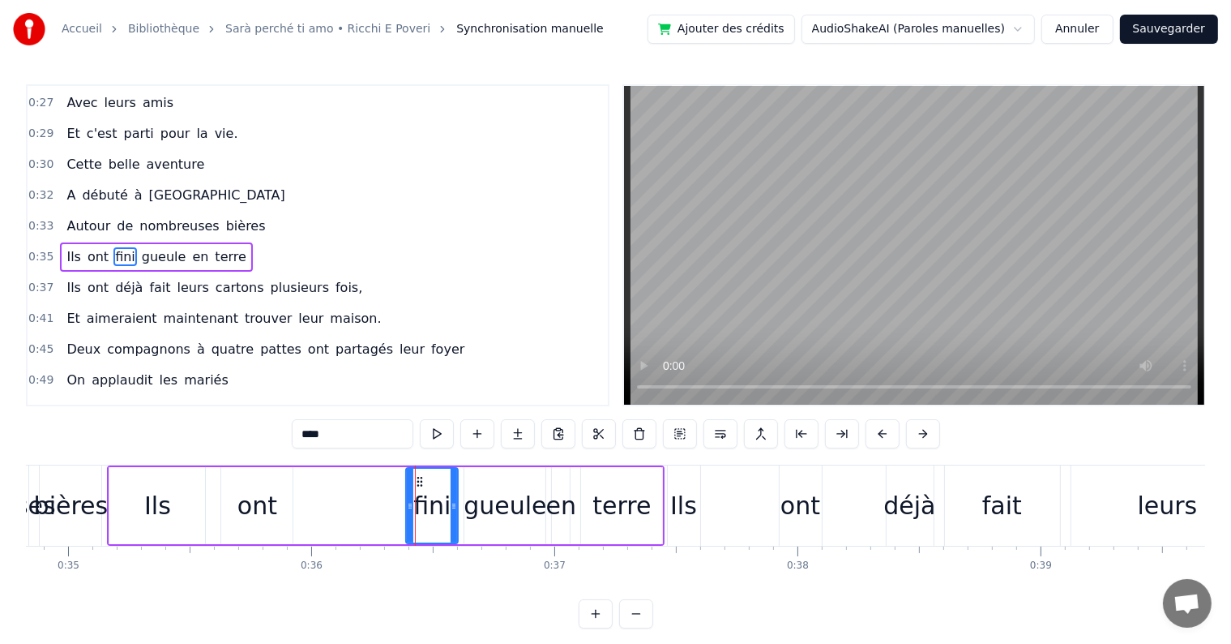
click at [416, 506] on div "fini" at bounding box center [431, 505] width 37 height 36
drag, startPoint x: 421, startPoint y: 507, endPoint x: 400, endPoint y: 507, distance: 21.1
click at [400, 507] on div "Ils ont fini gueule en terre" at bounding box center [386, 505] width 558 height 80
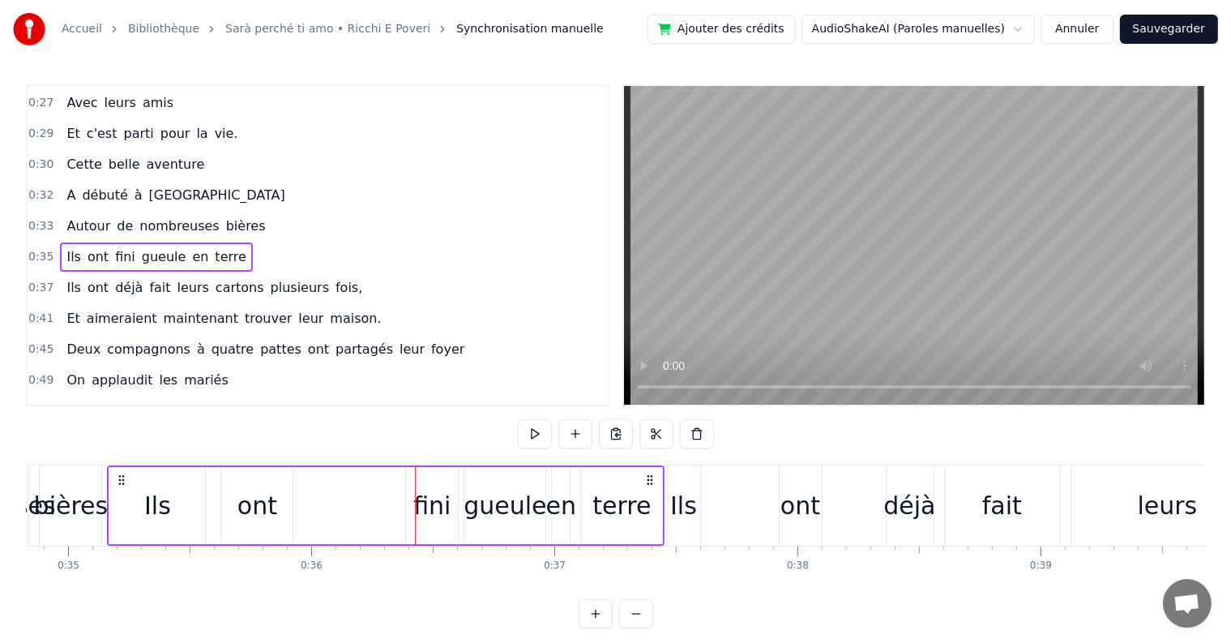
click at [421, 482] on div "fini" at bounding box center [432, 505] width 52 height 77
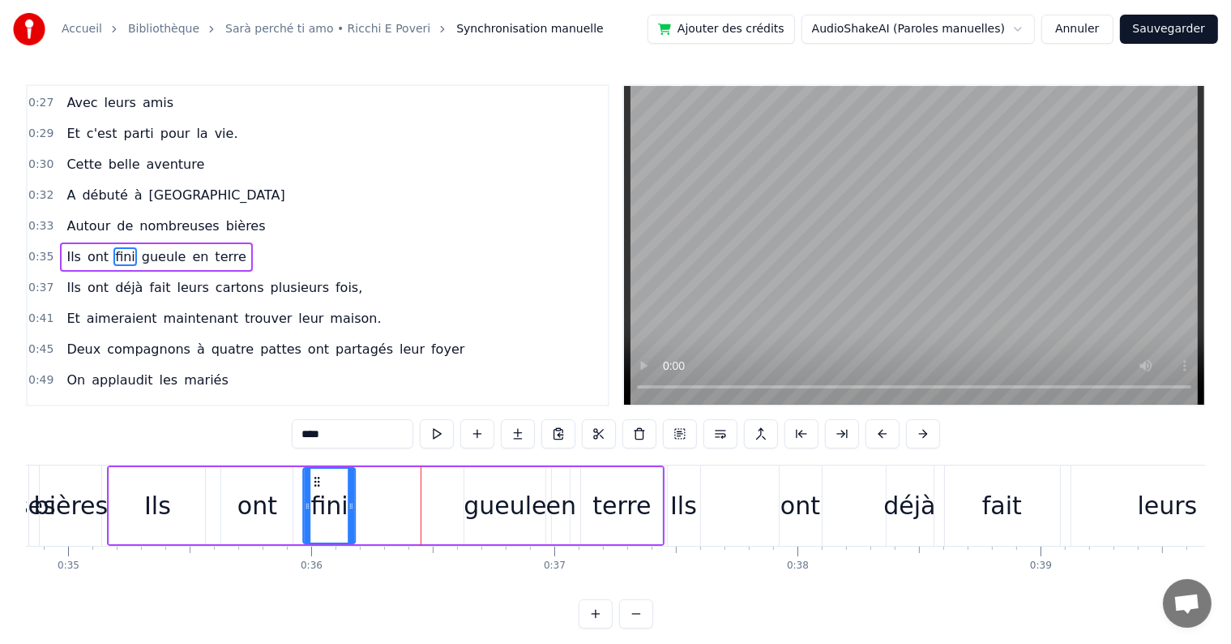
drag, startPoint x: 409, startPoint y: 480, endPoint x: 314, endPoint y: 477, distance: 94.1
click at [314, 477] on icon at bounding box center [317, 481] width 13 height 13
click at [505, 496] on div "gueule" at bounding box center [505, 505] width 83 height 36
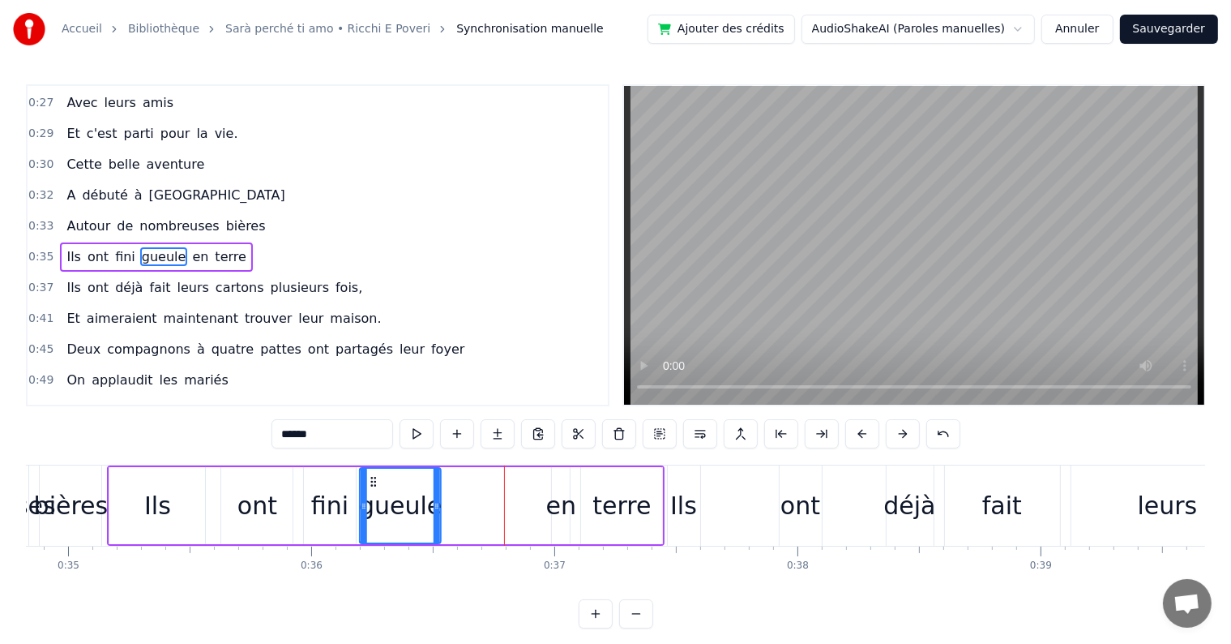
drag, startPoint x: 476, startPoint y: 482, endPoint x: 371, endPoint y: 477, distance: 104.7
click at [371, 477] on icon at bounding box center [374, 481] width 13 height 13
click at [565, 487] on div "en" at bounding box center [561, 505] width 30 height 36
type input "**"
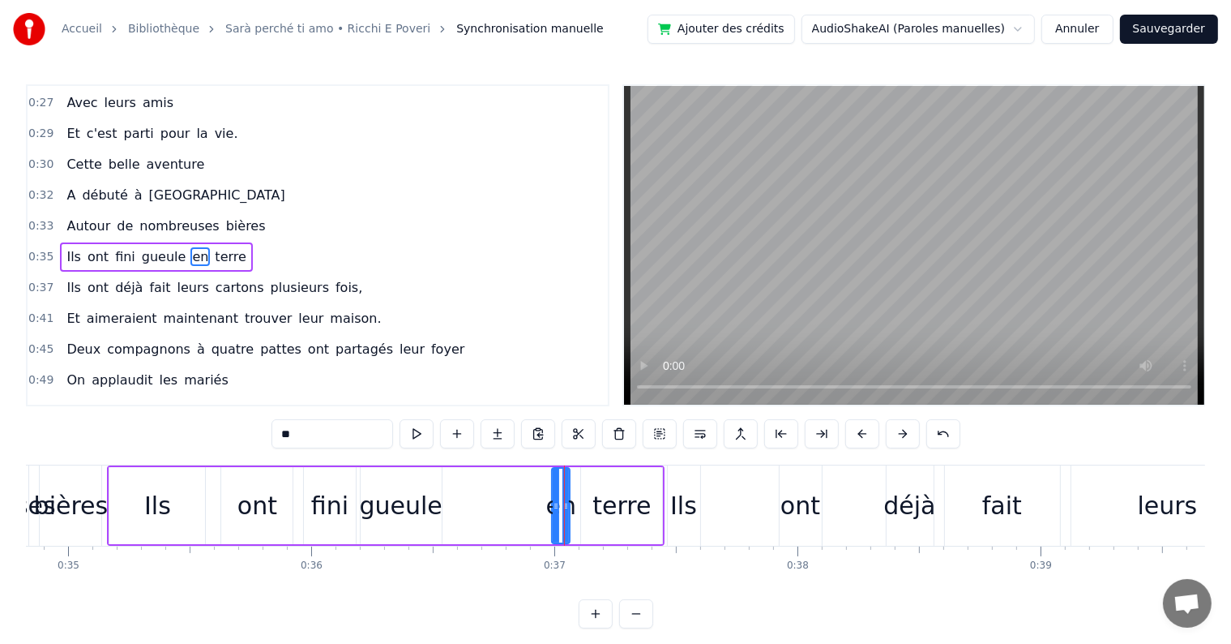
drag, startPoint x: 559, startPoint y: 493, endPoint x: 503, endPoint y: 490, distance: 56.0
click at [503, 490] on div "Ils ont fini gueule en terre" at bounding box center [386, 505] width 558 height 80
click at [566, 520] on div "en" at bounding box center [561, 505] width 30 height 36
click at [568, 519] on div at bounding box center [568, 505] width 6 height 74
drag, startPoint x: 563, startPoint y: 482, endPoint x: 460, endPoint y: 476, distance: 103.1
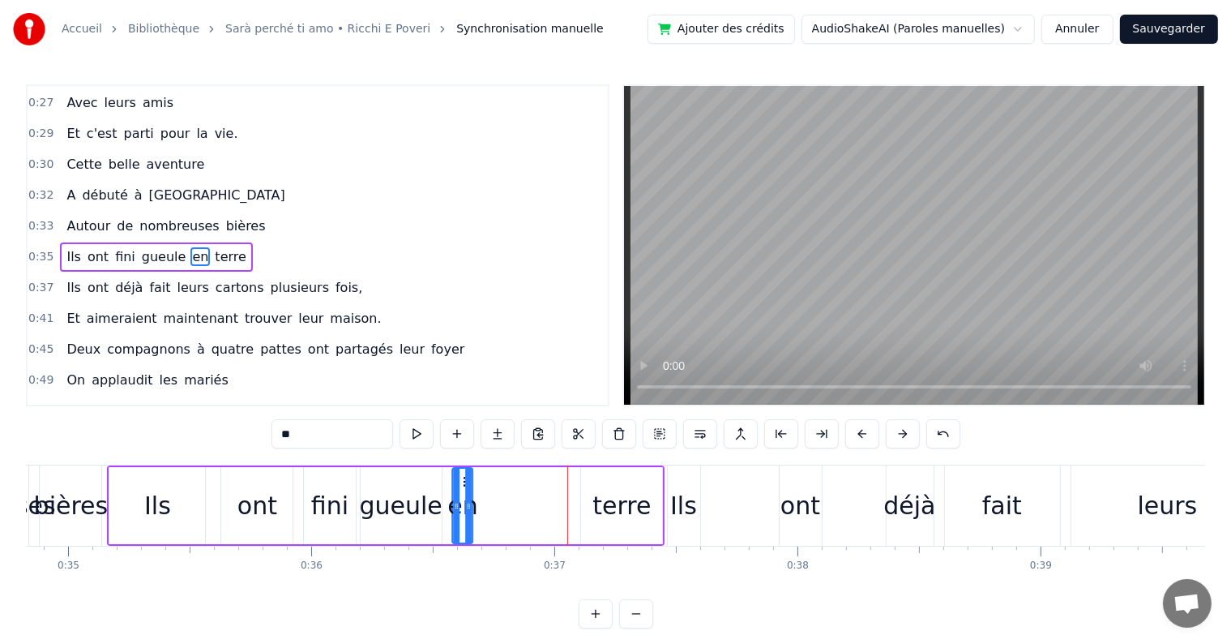
click at [460, 476] on icon at bounding box center [466, 481] width 13 height 13
click at [611, 482] on div "terre" at bounding box center [621, 505] width 81 height 77
type input "*****"
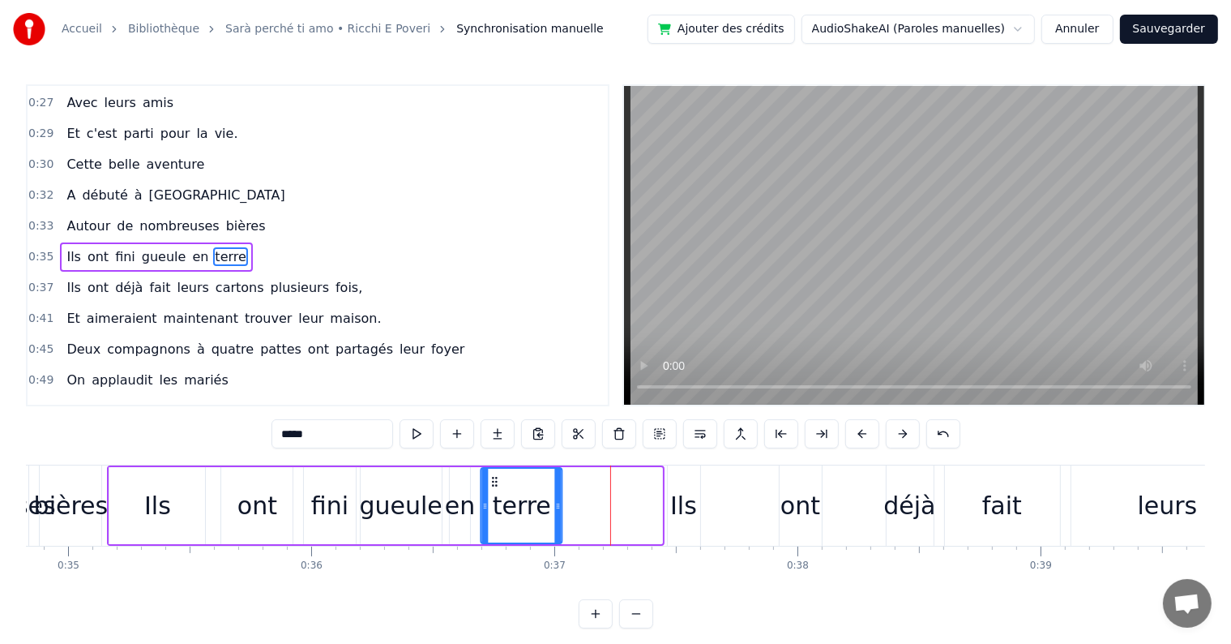
drag, startPoint x: 593, startPoint y: 479, endPoint x: 494, endPoint y: 483, distance: 99.8
click at [494, 483] on icon at bounding box center [495, 481] width 13 height 13
click at [580, 483] on div "terre" at bounding box center [621, 505] width 83 height 77
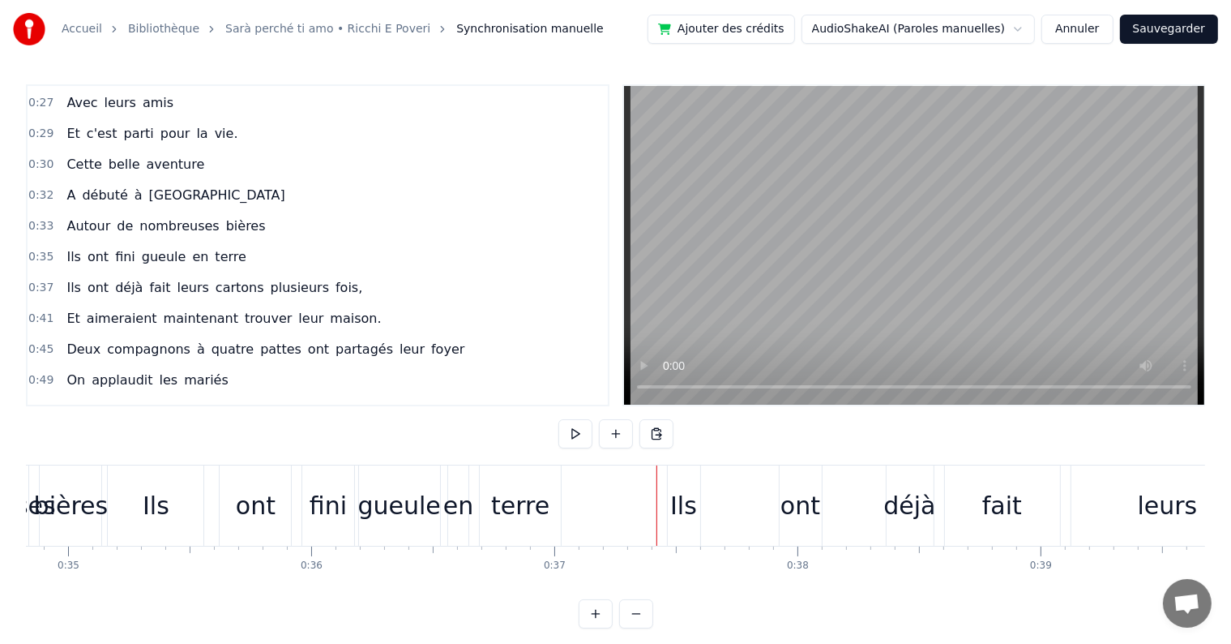
click at [319, 492] on div "fini" at bounding box center [328, 505] width 37 height 36
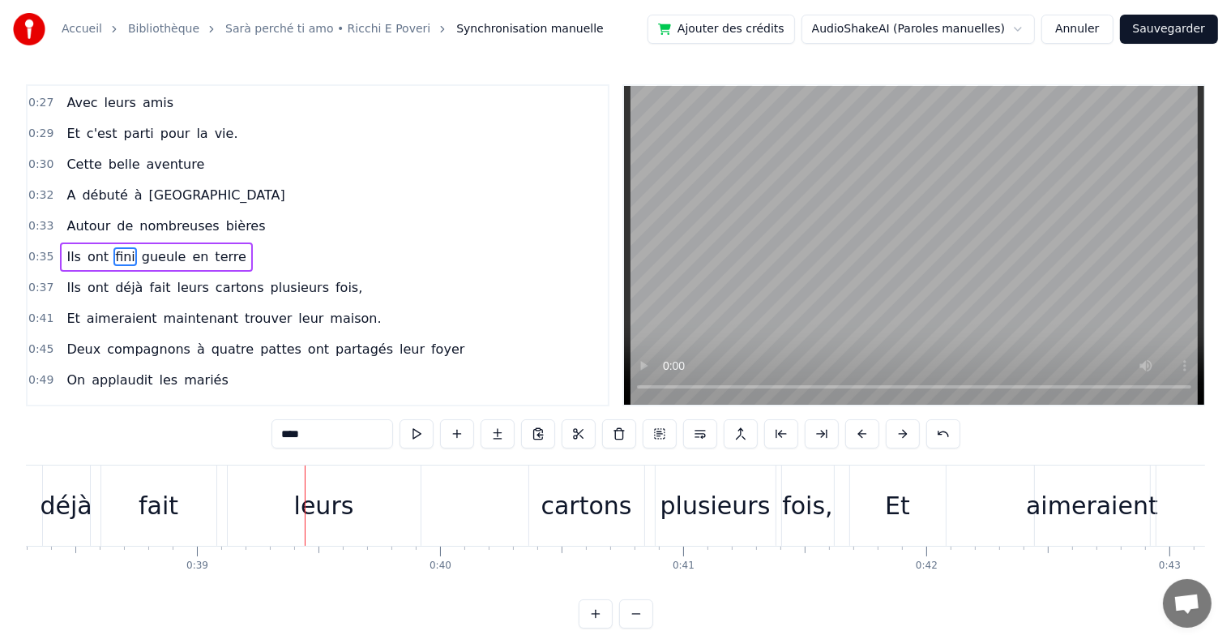
scroll to position [0, 9509]
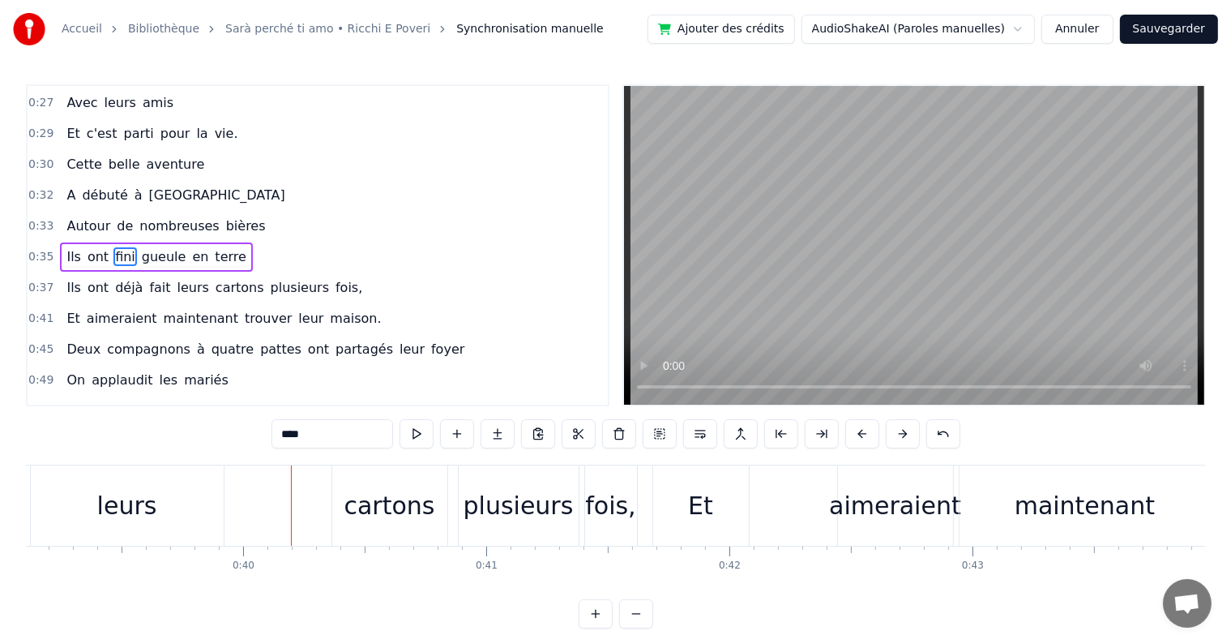
click at [124, 515] on div "leurs" at bounding box center [127, 505] width 60 height 36
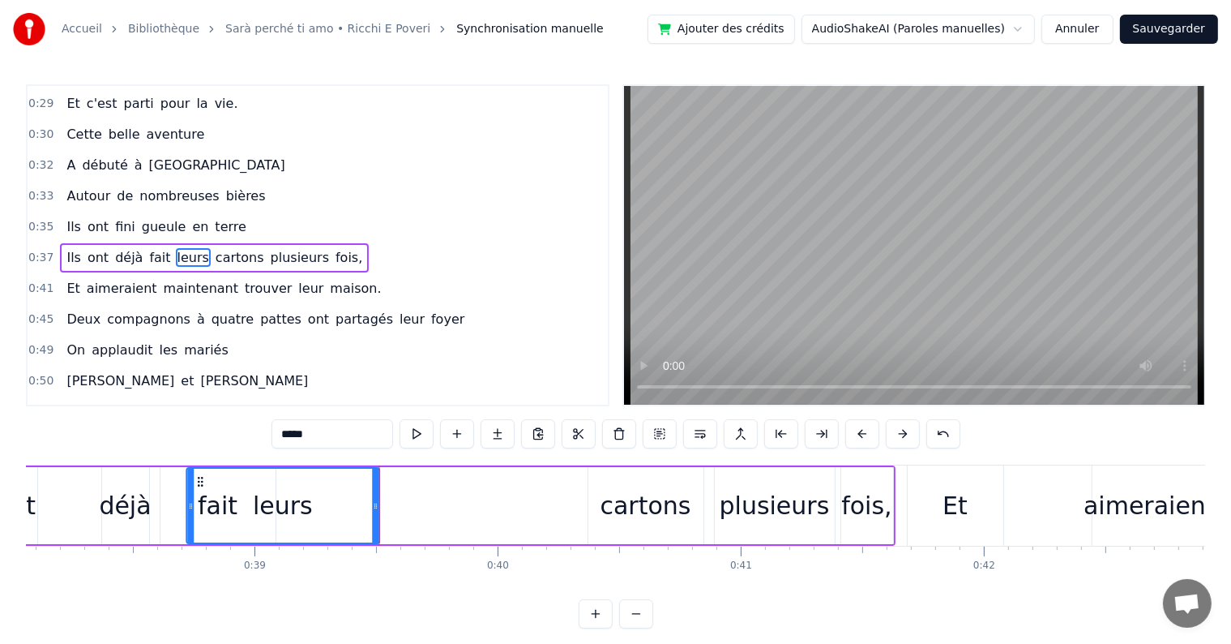
scroll to position [0, 9244]
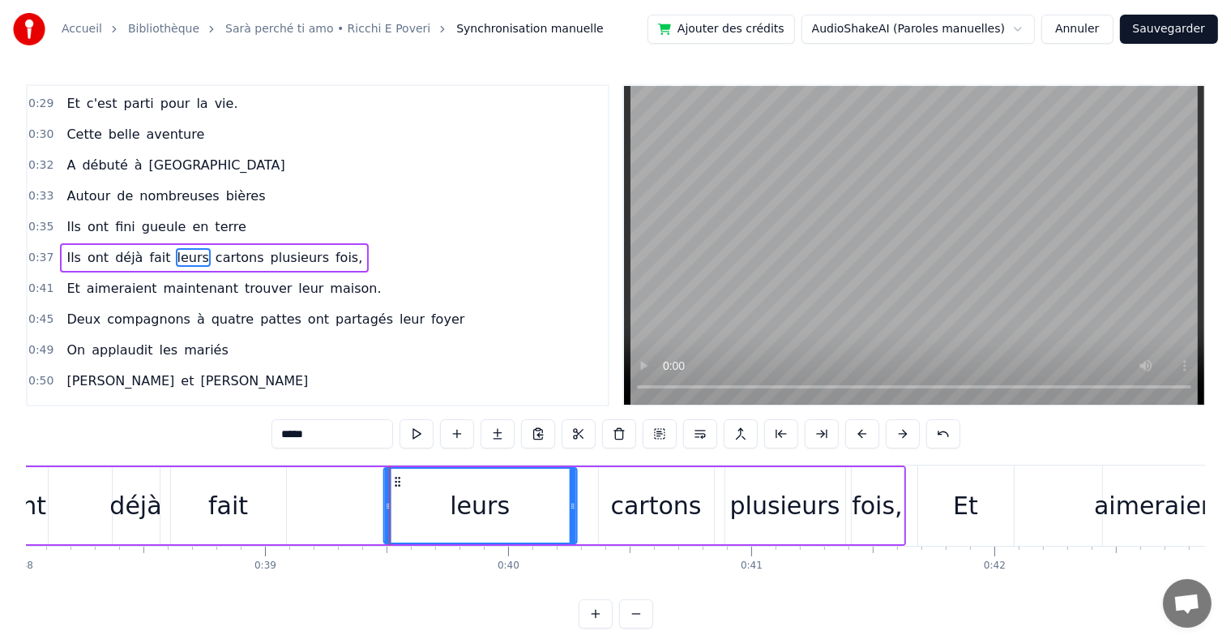
drag, startPoint x: 41, startPoint y: 477, endPoint x: 393, endPoint y: 493, distance: 352.9
click at [393, 493] on div "leurs" at bounding box center [480, 505] width 191 height 74
click at [285, 521] on div "fait" at bounding box center [228, 505] width 117 height 77
type input "****"
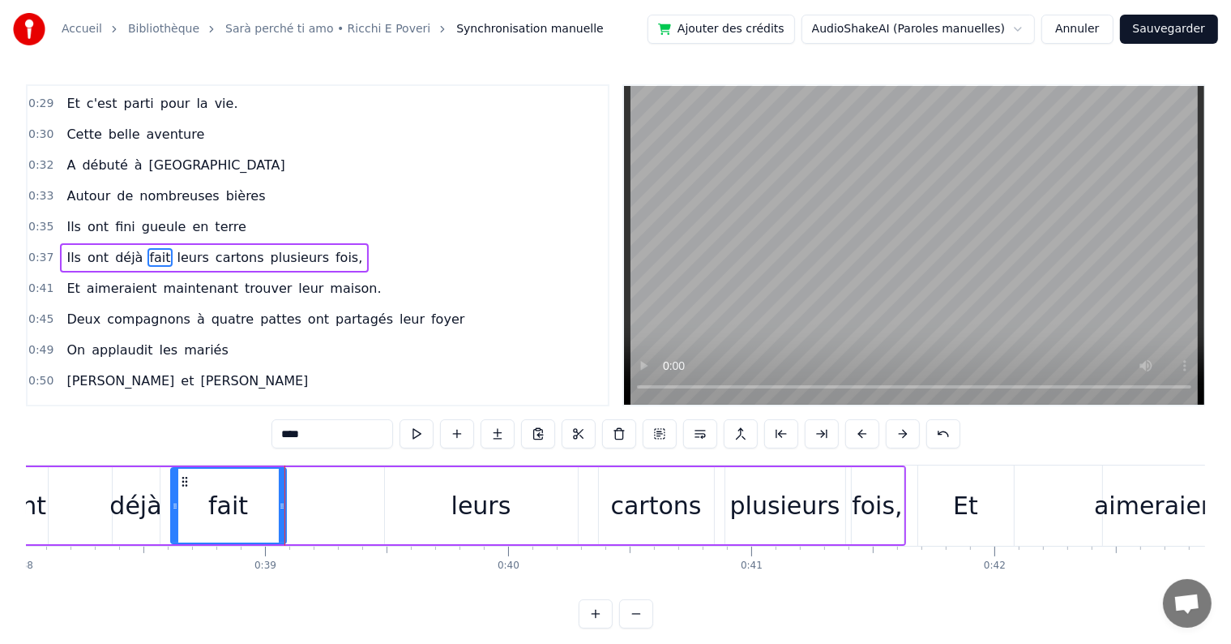
click at [326, 509] on div "Ils ont déjà fait leurs cartons plusieurs fois," at bounding box center [398, 505] width 1015 height 80
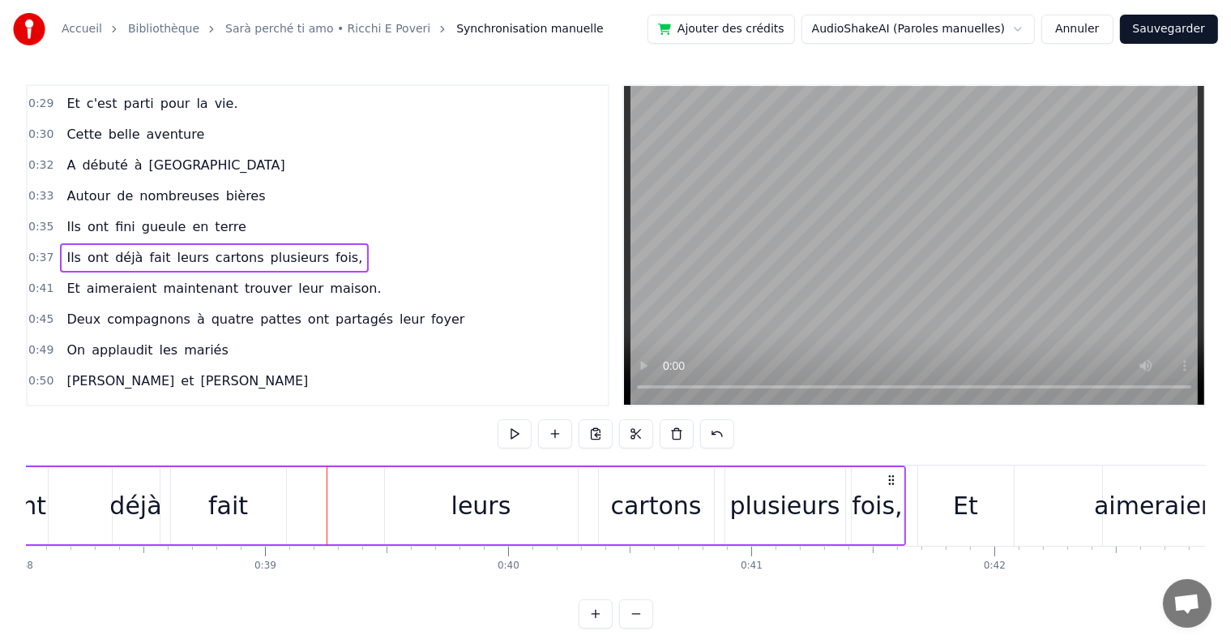
click at [428, 493] on div "leurs" at bounding box center [481, 505] width 193 height 77
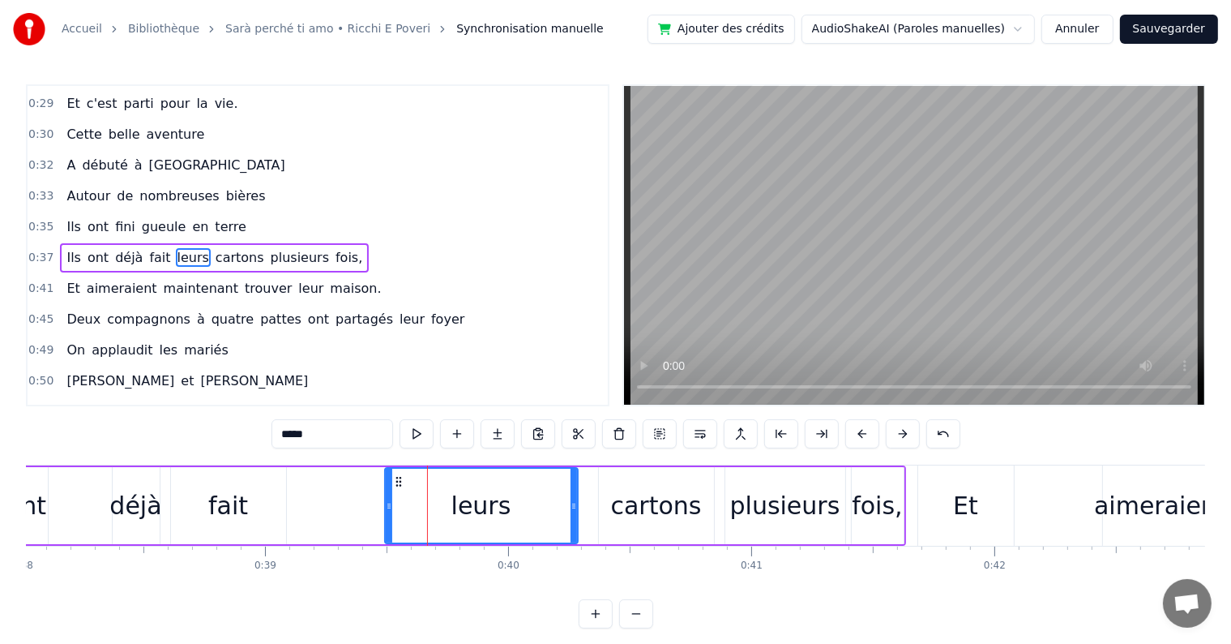
click at [381, 498] on div "Ils ont déjà fait leurs cartons plusieurs fois," at bounding box center [398, 505] width 1015 height 80
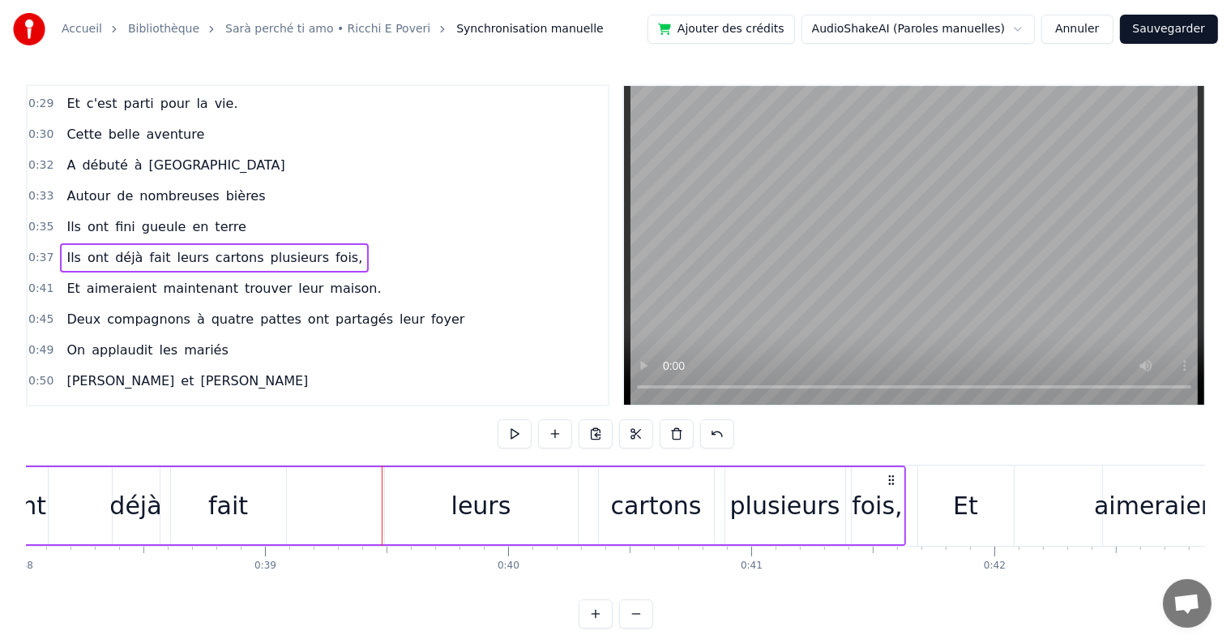
click at [387, 499] on div "leurs" at bounding box center [481, 505] width 193 height 77
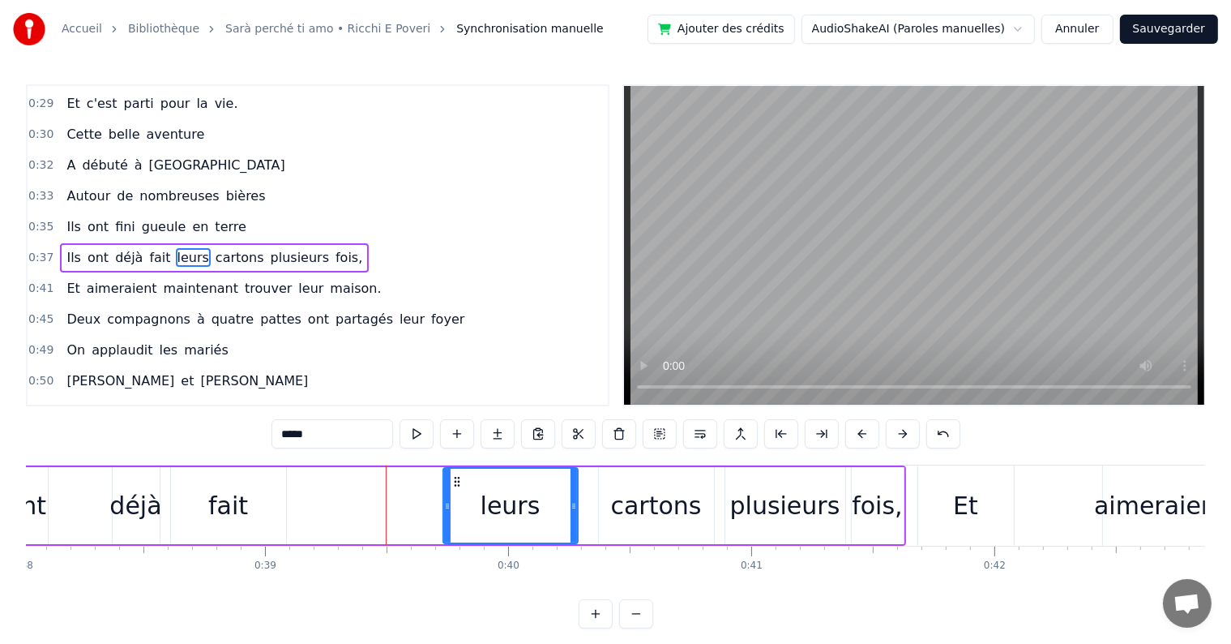
drag, startPoint x: 387, startPoint y: 499, endPoint x: 446, endPoint y: 496, distance: 59.3
click at [446, 496] on div at bounding box center [447, 505] width 6 height 74
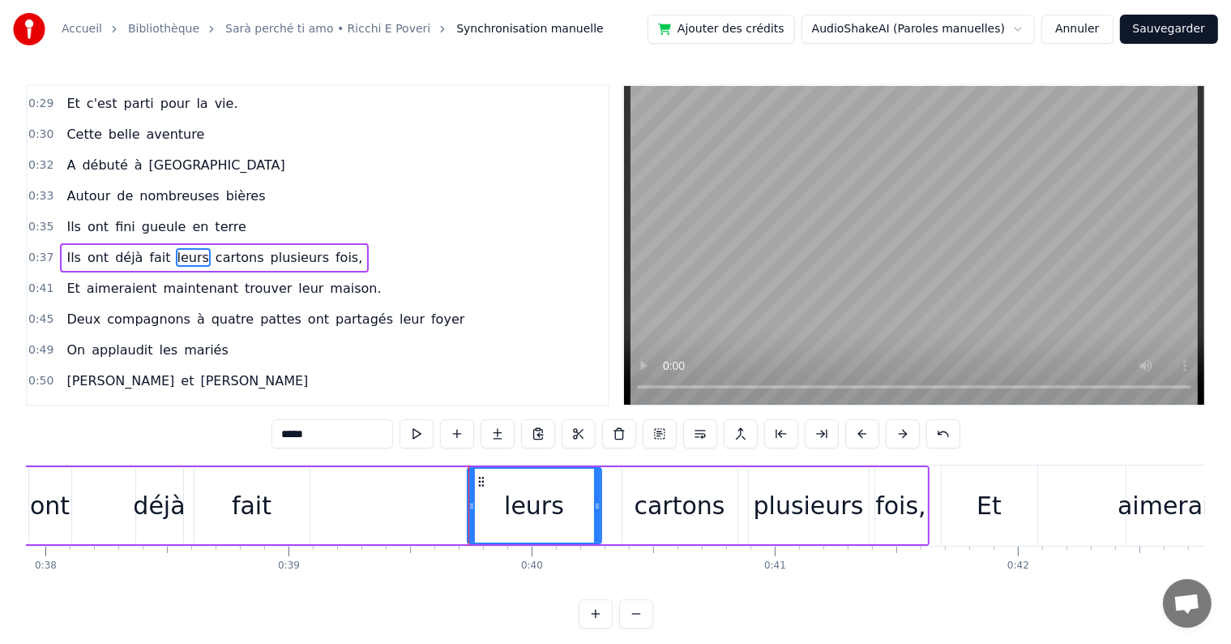
scroll to position [0, 9212]
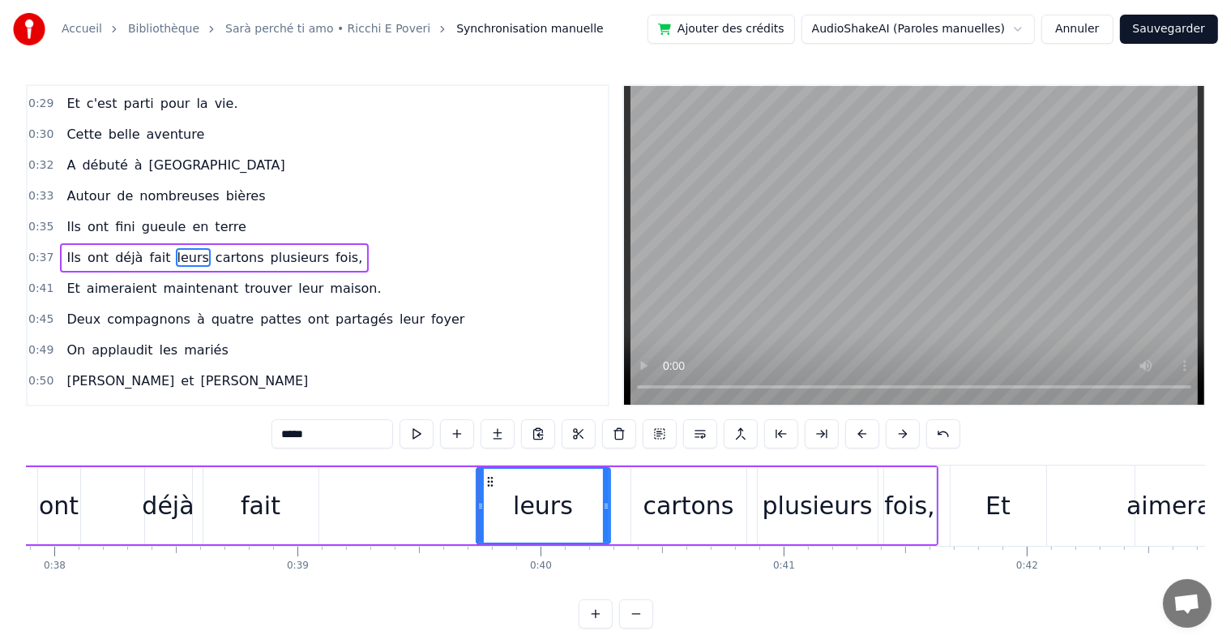
click at [136, 519] on div "Ils ont déjà fait leurs cartons plusieurs fois," at bounding box center [431, 505] width 1015 height 80
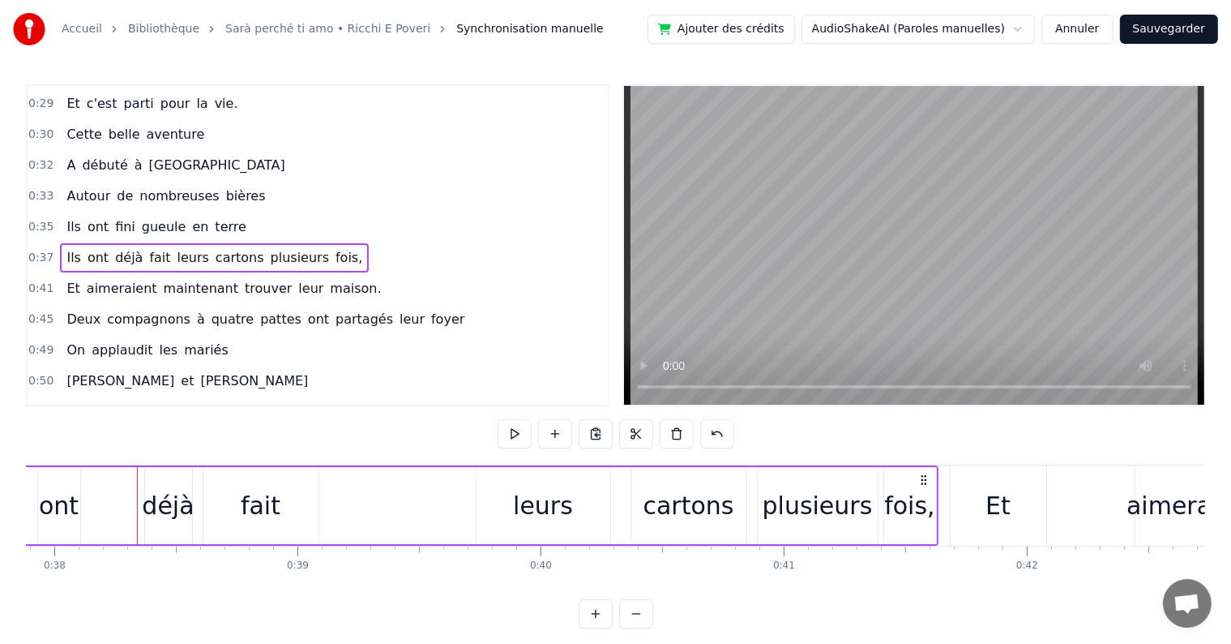
click at [162, 514] on div "déjà" at bounding box center [168, 505] width 52 height 36
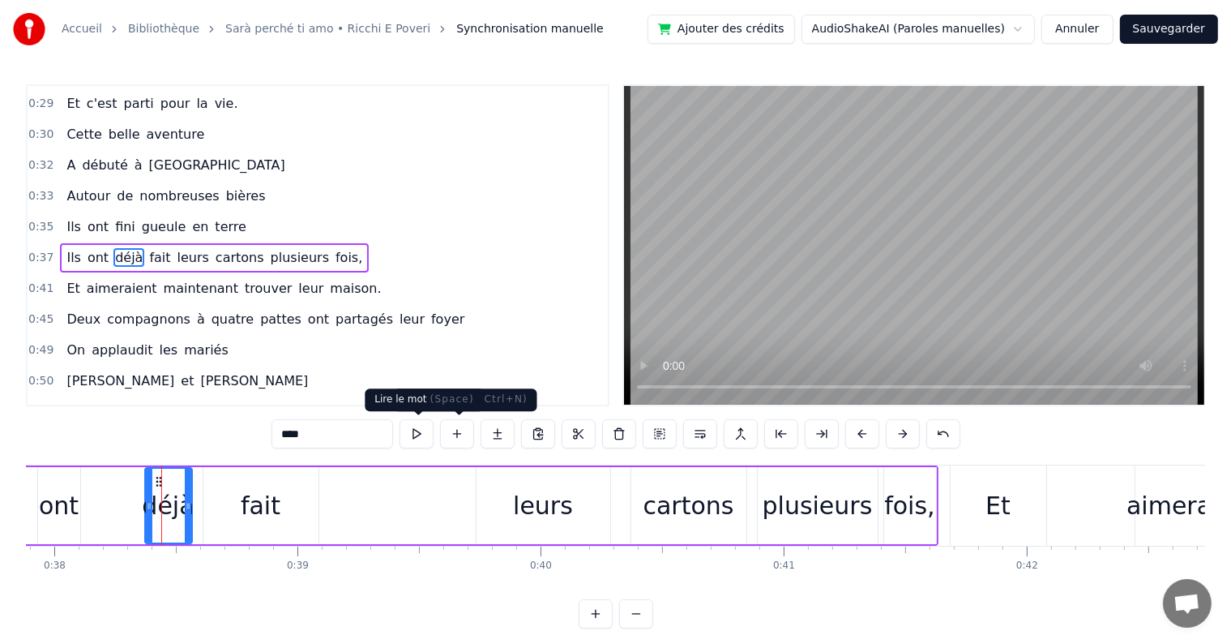
click at [426, 437] on button at bounding box center [417, 433] width 34 height 29
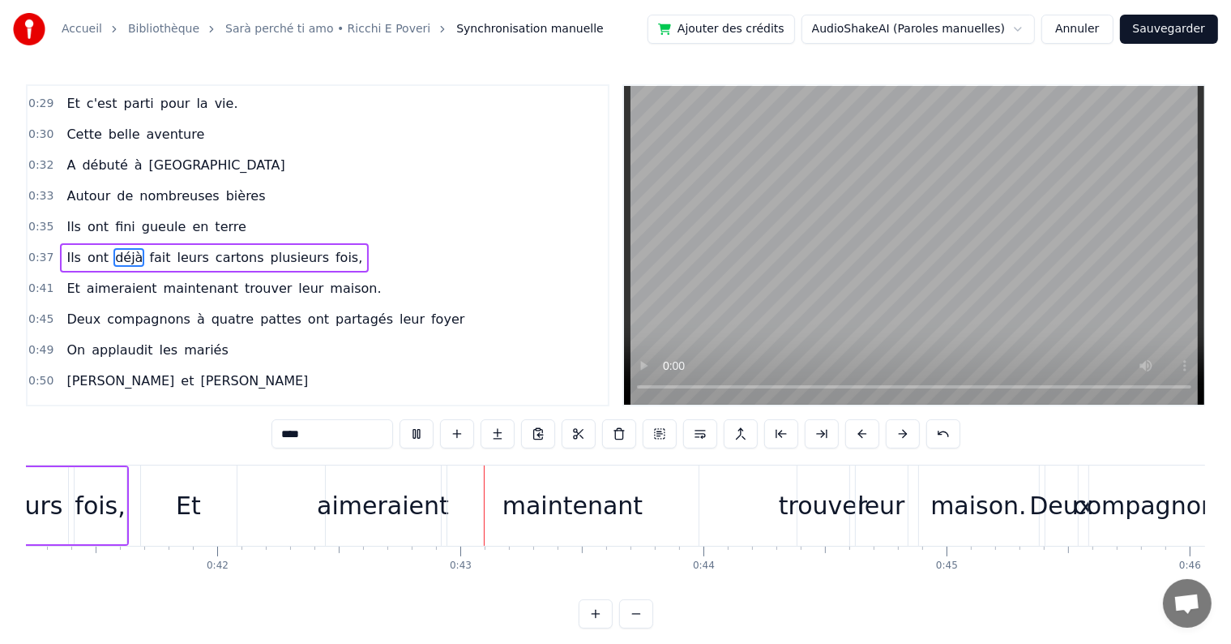
scroll to position [0, 10252]
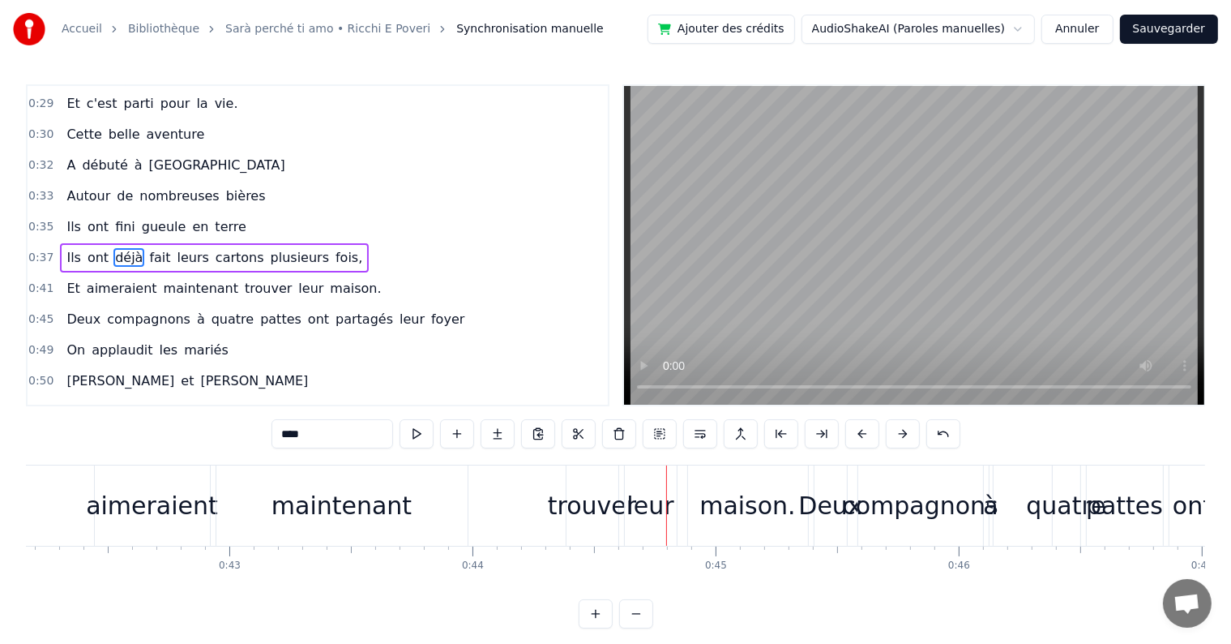
click at [341, 514] on div "maintenant" at bounding box center [342, 505] width 140 height 36
type input "**********"
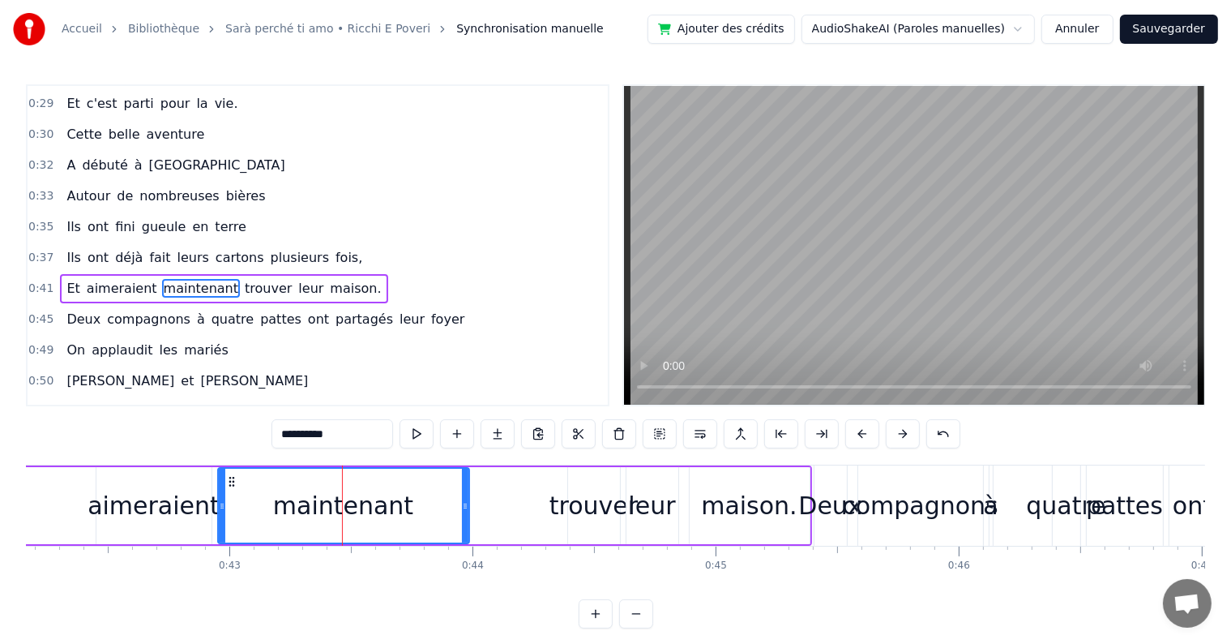
scroll to position [243, 0]
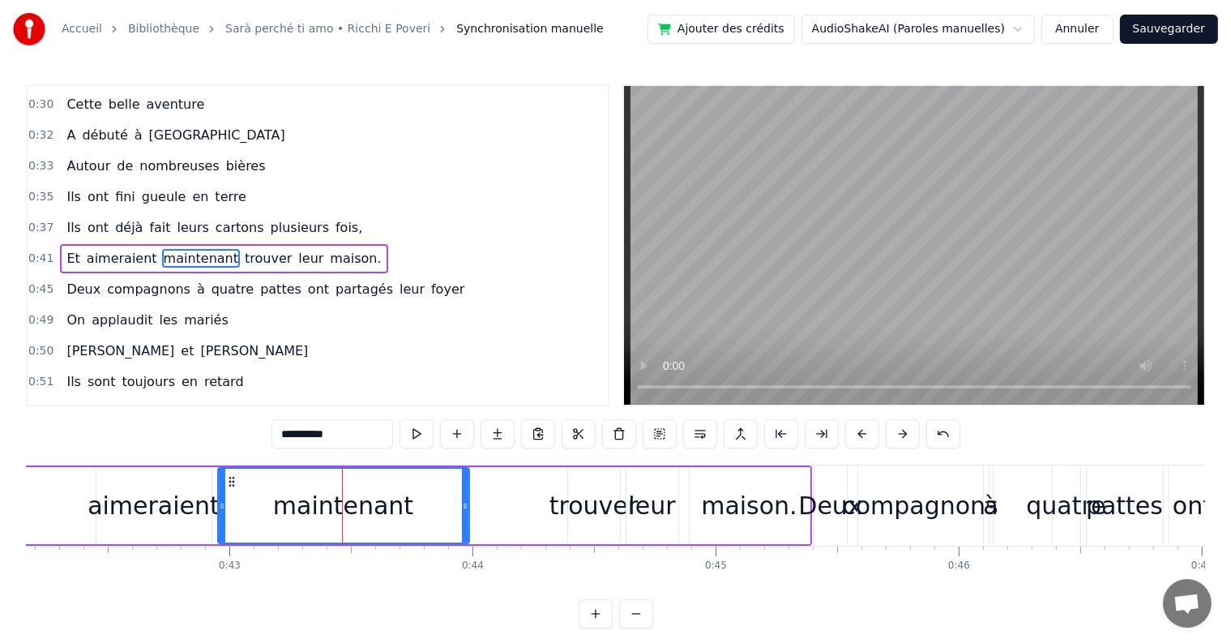
click at [230, 478] on icon at bounding box center [231, 481] width 13 height 13
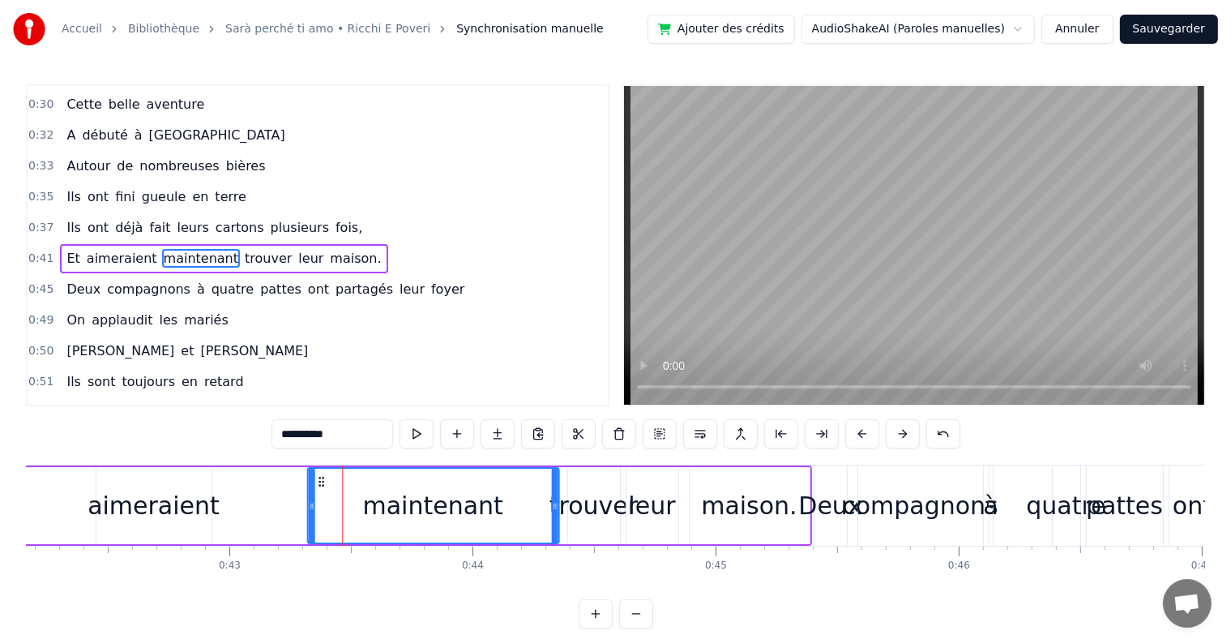
drag, startPoint x: 227, startPoint y: 481, endPoint x: 314, endPoint y: 486, distance: 86.9
click at [314, 486] on icon at bounding box center [320, 481] width 13 height 13
click at [308, 510] on icon at bounding box center [308, 505] width 6 height 13
drag, startPoint x: 308, startPoint y: 510, endPoint x: 359, endPoint y: 508, distance: 51.1
click at [359, 508] on icon at bounding box center [359, 505] width 6 height 13
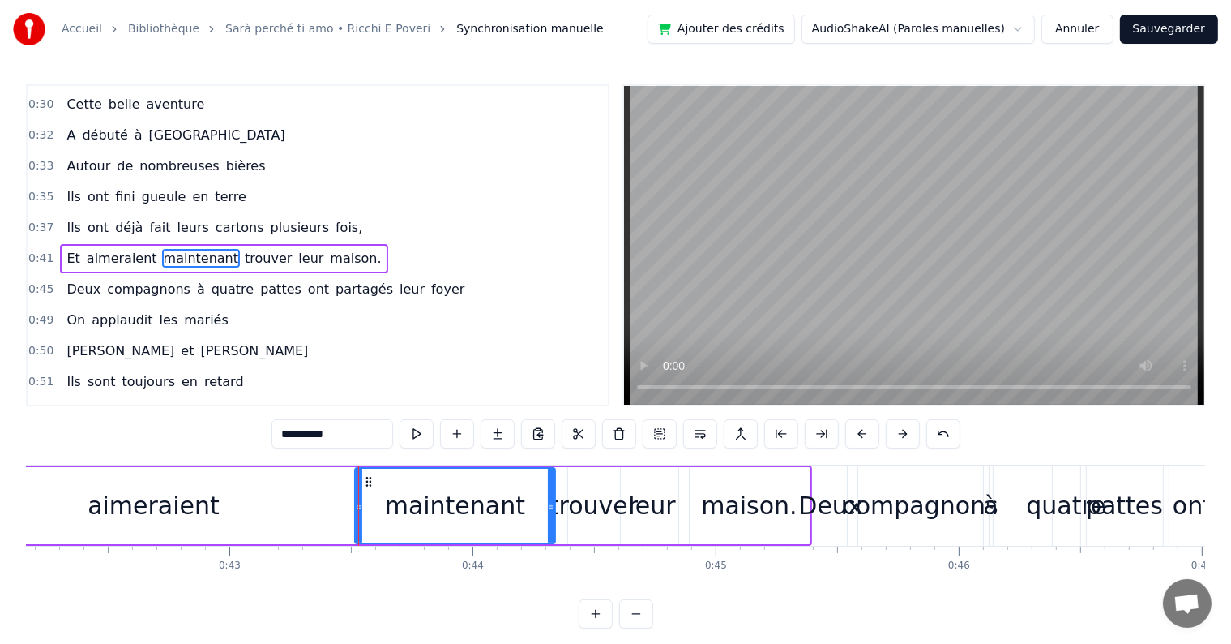
click at [357, 506] on icon at bounding box center [359, 505] width 6 height 13
drag, startPoint x: 357, startPoint y: 506, endPoint x: 434, endPoint y: 505, distance: 77.0
click at [434, 505] on icon at bounding box center [436, 505] width 6 height 13
click at [357, 515] on div "Et aimeraient maintenant trouver leur maison." at bounding box center [360, 505] width 903 height 80
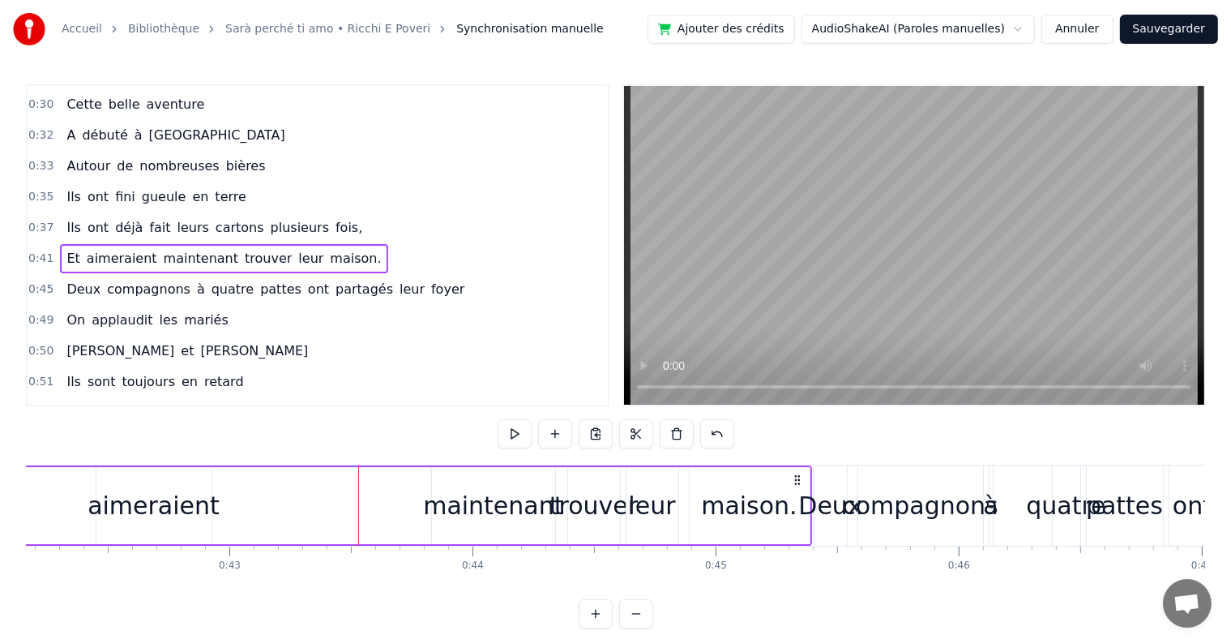
click at [116, 499] on div "aimeraient" at bounding box center [154, 505] width 132 height 36
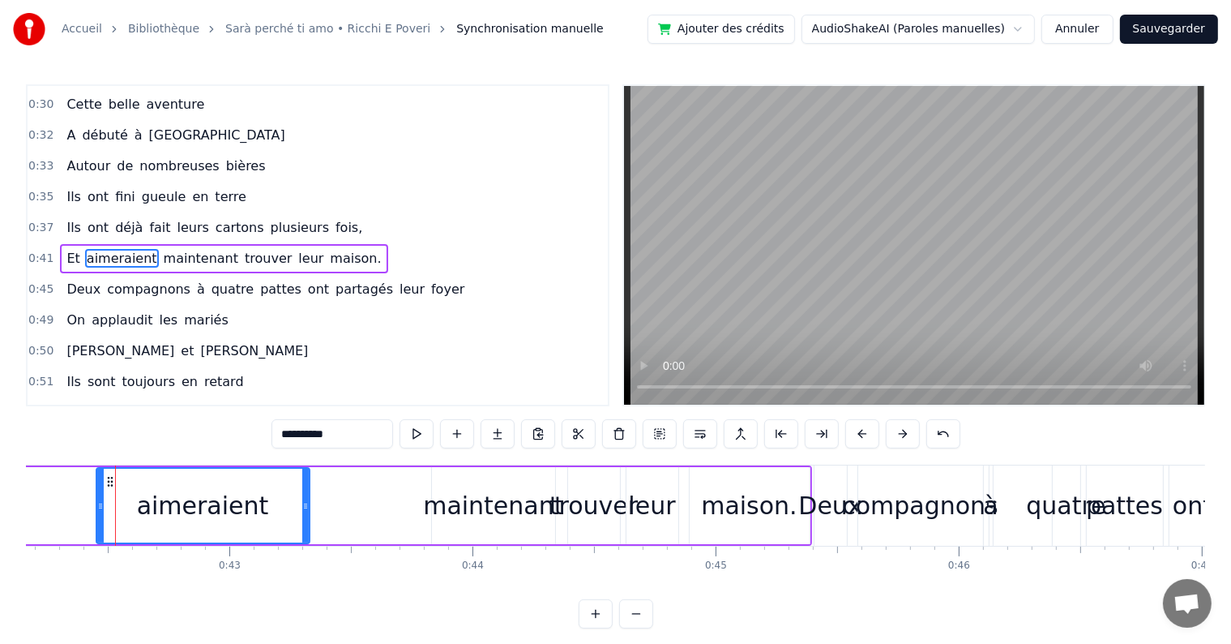
drag, startPoint x: 208, startPoint y: 508, endPoint x: 317, endPoint y: 509, distance: 108.6
click at [309, 509] on icon at bounding box center [305, 505] width 6 height 13
click at [351, 483] on div "Et aimeraient maintenant trouver leur maison." at bounding box center [360, 505] width 903 height 80
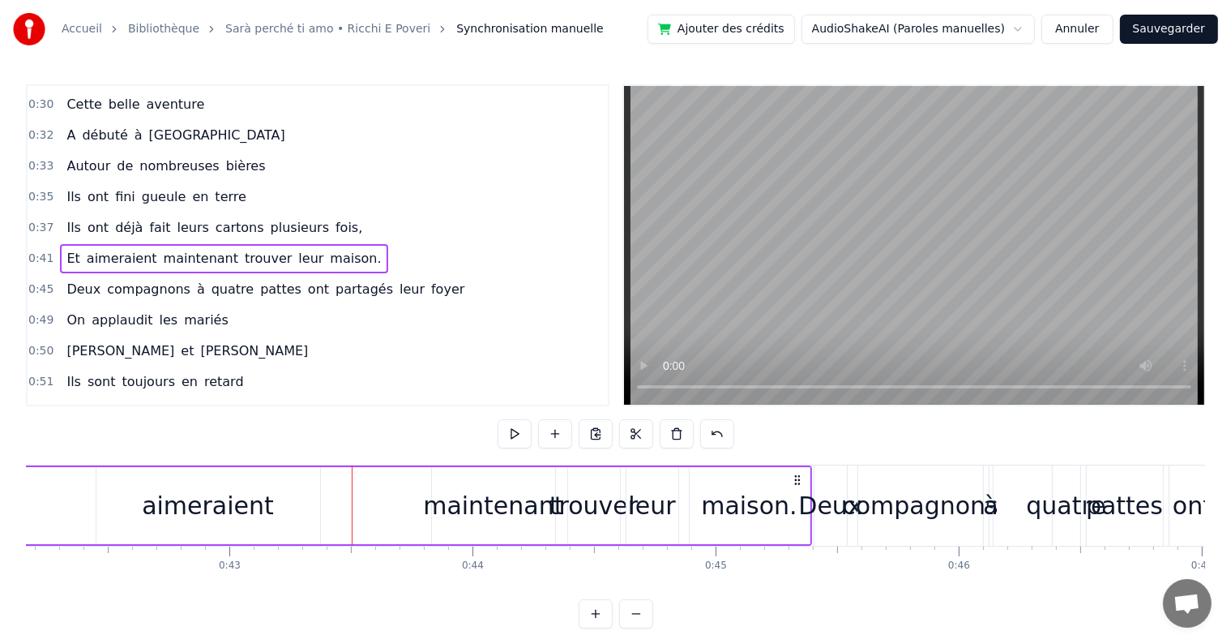
click at [437, 503] on div "maintenant" at bounding box center [493, 505] width 140 height 36
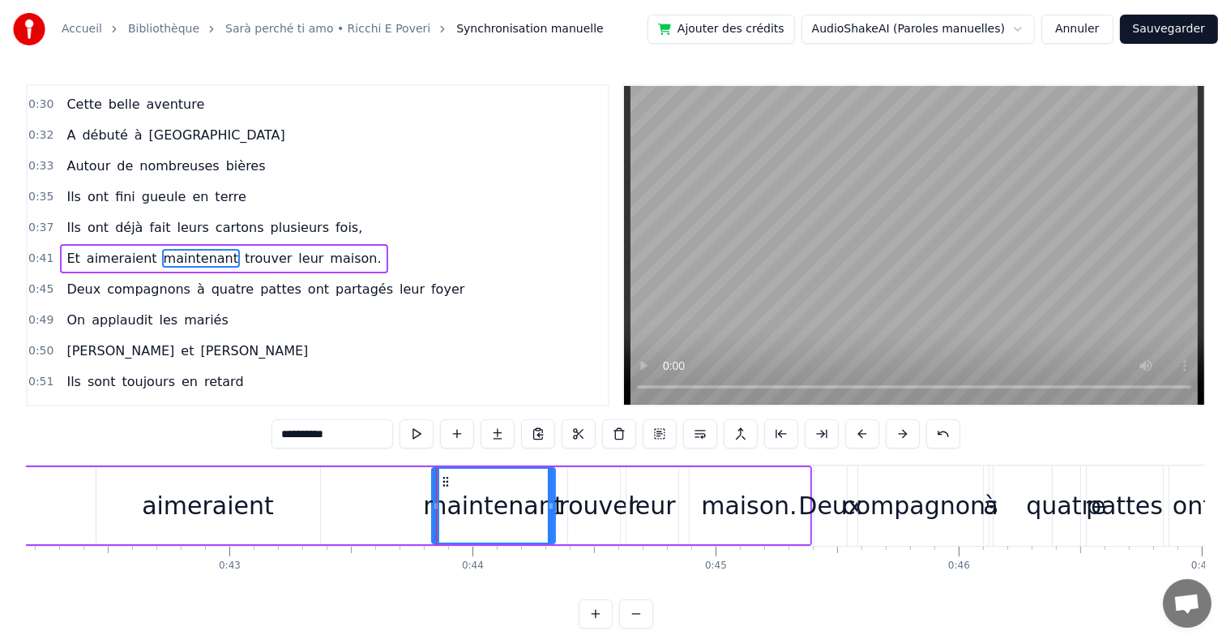
click at [415, 503] on div "Et aimeraient maintenant trouver leur maison." at bounding box center [360, 505] width 903 height 80
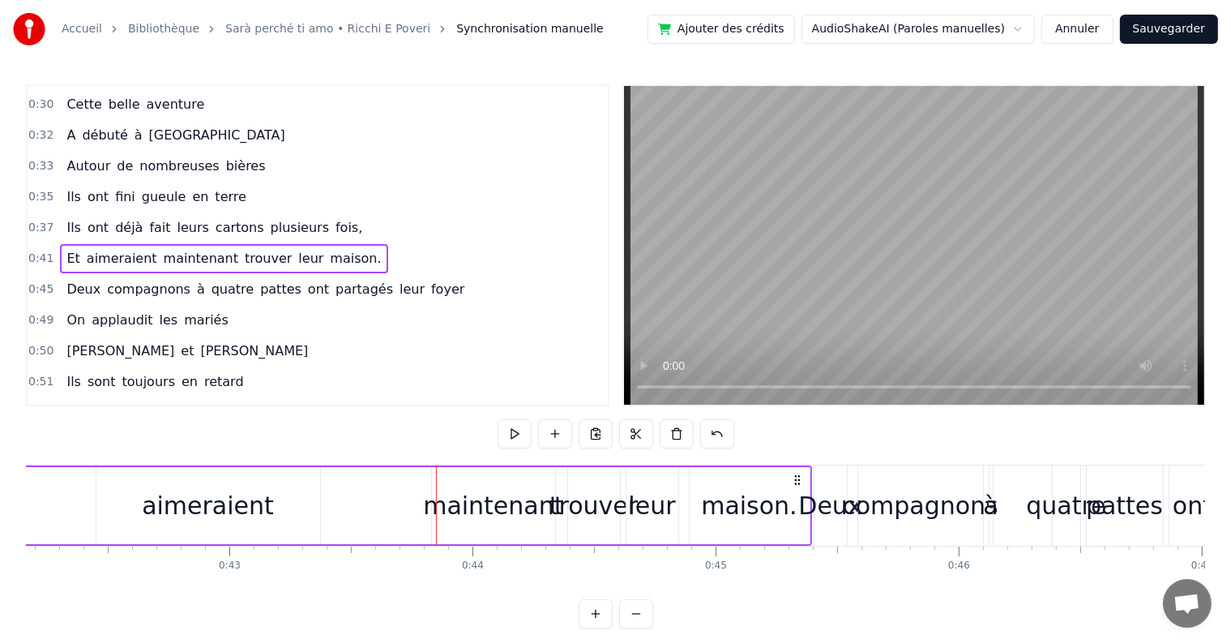
click at [193, 249] on span "maintenant" at bounding box center [201, 258] width 78 height 19
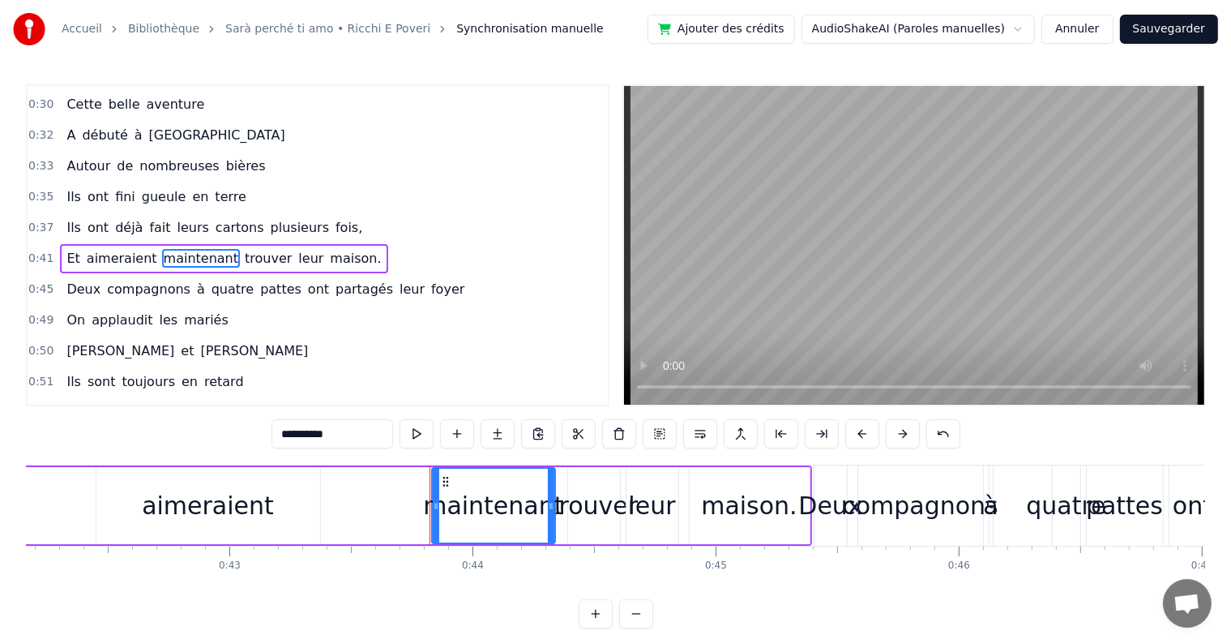
drag, startPoint x: 162, startPoint y: 243, endPoint x: 154, endPoint y: 250, distance: 10.9
click at [162, 250] on span "maintenant" at bounding box center [201, 258] width 78 height 19
drag, startPoint x: 434, startPoint y: 504, endPoint x: 483, endPoint y: 502, distance: 49.5
click at [483, 502] on icon at bounding box center [482, 505] width 6 height 13
click at [588, 506] on div "trouver" at bounding box center [594, 505] width 88 height 36
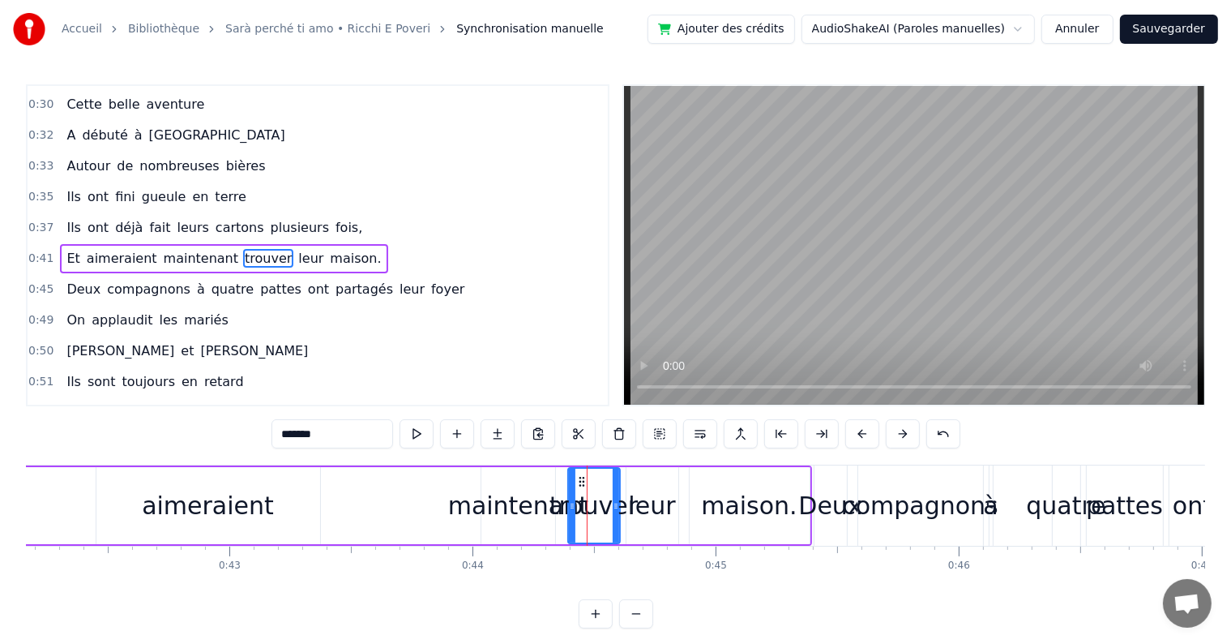
click at [639, 507] on div "leur" at bounding box center [651, 505] width 47 height 36
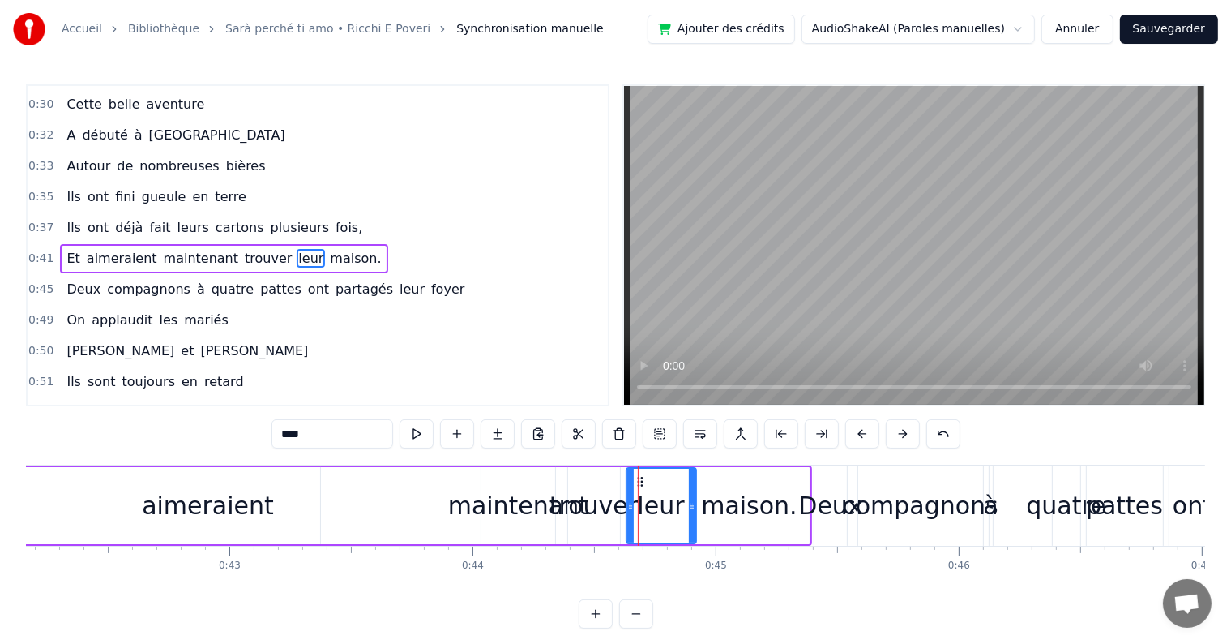
drag, startPoint x: 675, startPoint y: 507, endPoint x: 694, endPoint y: 507, distance: 18.7
click at [694, 507] on icon at bounding box center [692, 505] width 6 height 13
click at [590, 503] on div "trouver" at bounding box center [594, 505] width 88 height 36
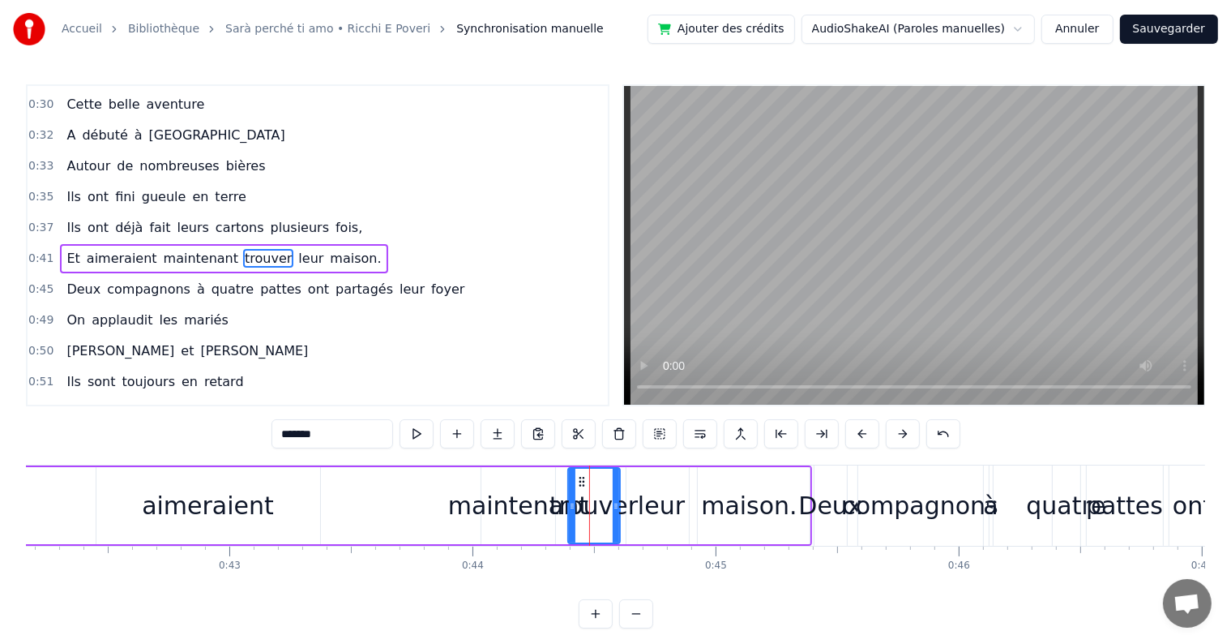
click at [602, 503] on div "trouver" at bounding box center [594, 505] width 88 height 36
click at [741, 511] on div "maison." at bounding box center [749, 505] width 96 height 36
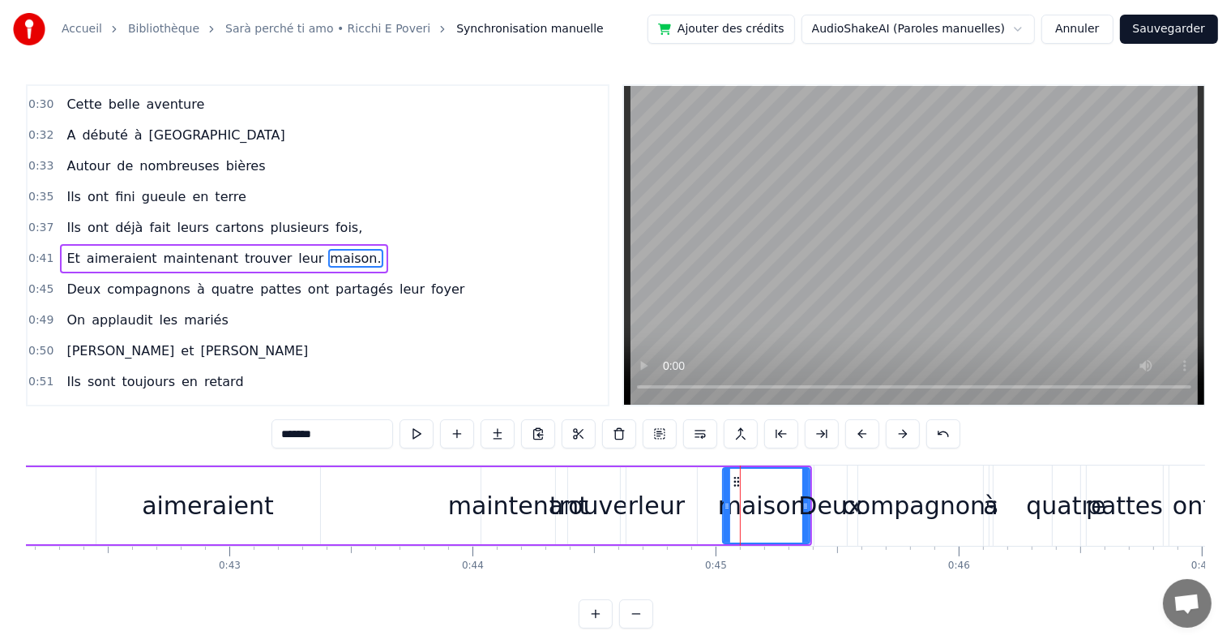
drag, startPoint x: 691, startPoint y: 506, endPoint x: 724, endPoint y: 506, distance: 33.2
click at [724, 506] on icon at bounding box center [727, 505] width 6 height 13
click at [678, 506] on div "leur" at bounding box center [661, 505] width 47 height 36
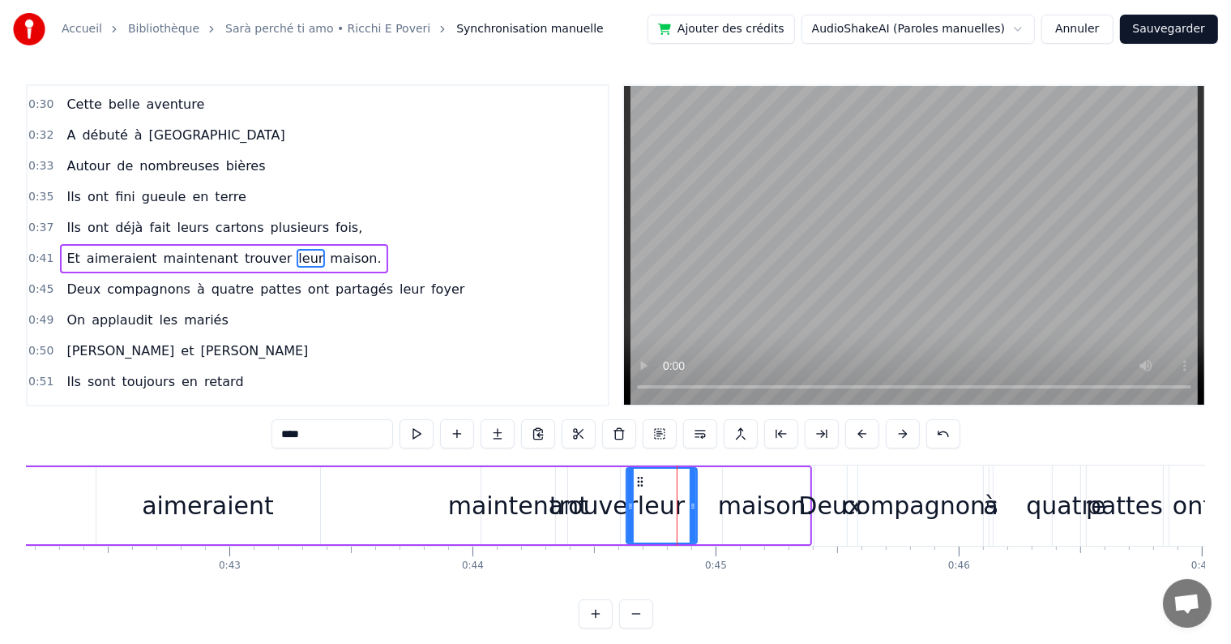
drag, startPoint x: 678, startPoint y: 506, endPoint x: 693, endPoint y: 506, distance: 15.4
click at [693, 506] on div "leur" at bounding box center [661, 505] width 69 height 74
drag, startPoint x: 693, startPoint y: 506, endPoint x: 715, endPoint y: 506, distance: 21.9
click at [715, 506] on icon at bounding box center [711, 505] width 6 height 13
drag, startPoint x: 628, startPoint y: 503, endPoint x: 653, endPoint y: 503, distance: 25.1
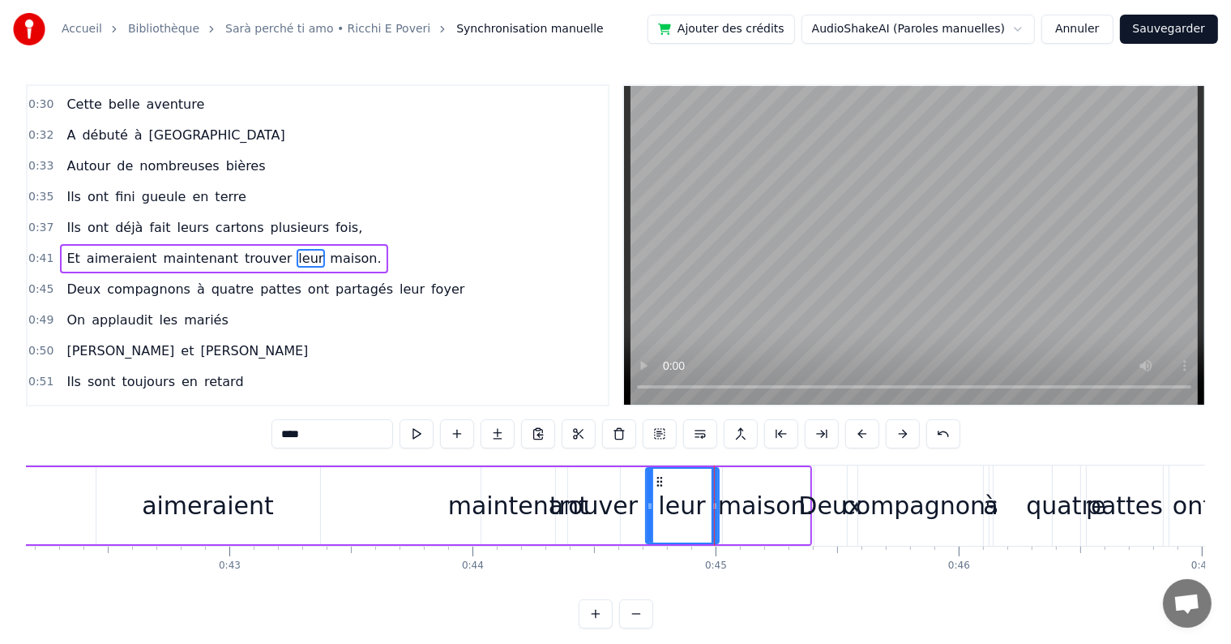
click at [653, 503] on icon at bounding box center [650, 505] width 6 height 13
click at [592, 503] on div "trouver" at bounding box center [594, 505] width 88 height 36
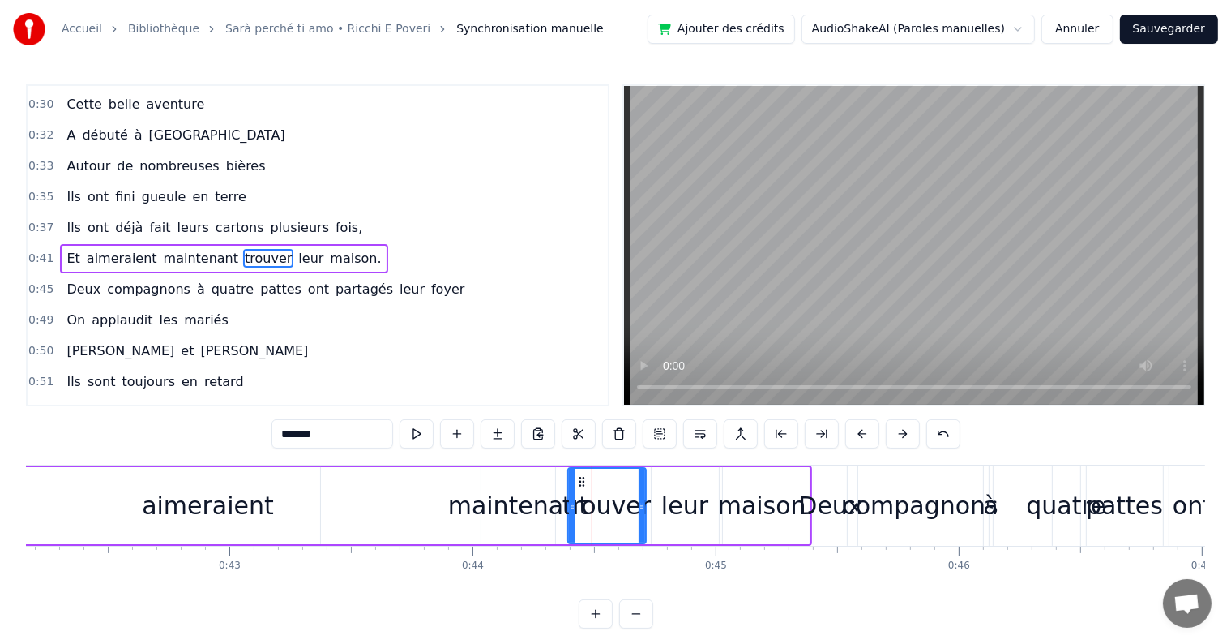
drag, startPoint x: 616, startPoint y: 506, endPoint x: 643, endPoint y: 507, distance: 26.8
click at [643, 507] on icon at bounding box center [642, 505] width 6 height 13
drag, startPoint x: 569, startPoint y: 505, endPoint x: 593, endPoint y: 505, distance: 24.3
click at [593, 505] on icon at bounding box center [596, 505] width 6 height 13
click at [532, 503] on div "maintenant" at bounding box center [518, 505] width 140 height 36
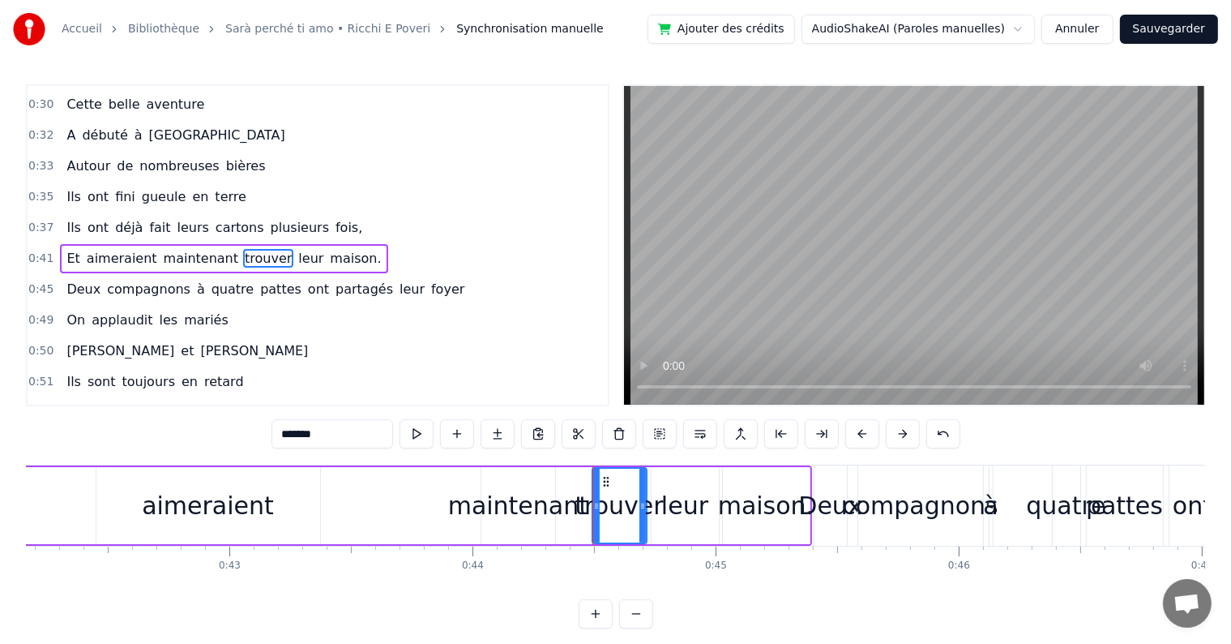
type input "**********"
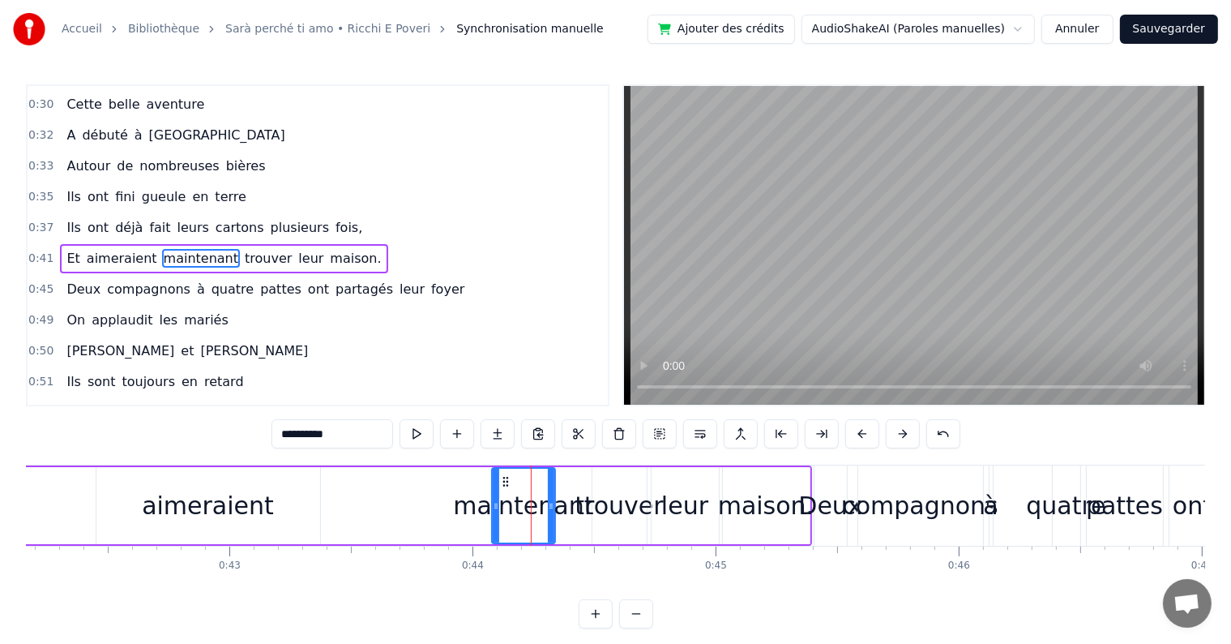
drag, startPoint x: 483, startPoint y: 507, endPoint x: 497, endPoint y: 507, distance: 13.8
click at [497, 507] on icon at bounding box center [496, 505] width 6 height 13
click at [396, 503] on div "Et aimeraient maintenant trouver leur maison." at bounding box center [360, 505] width 903 height 80
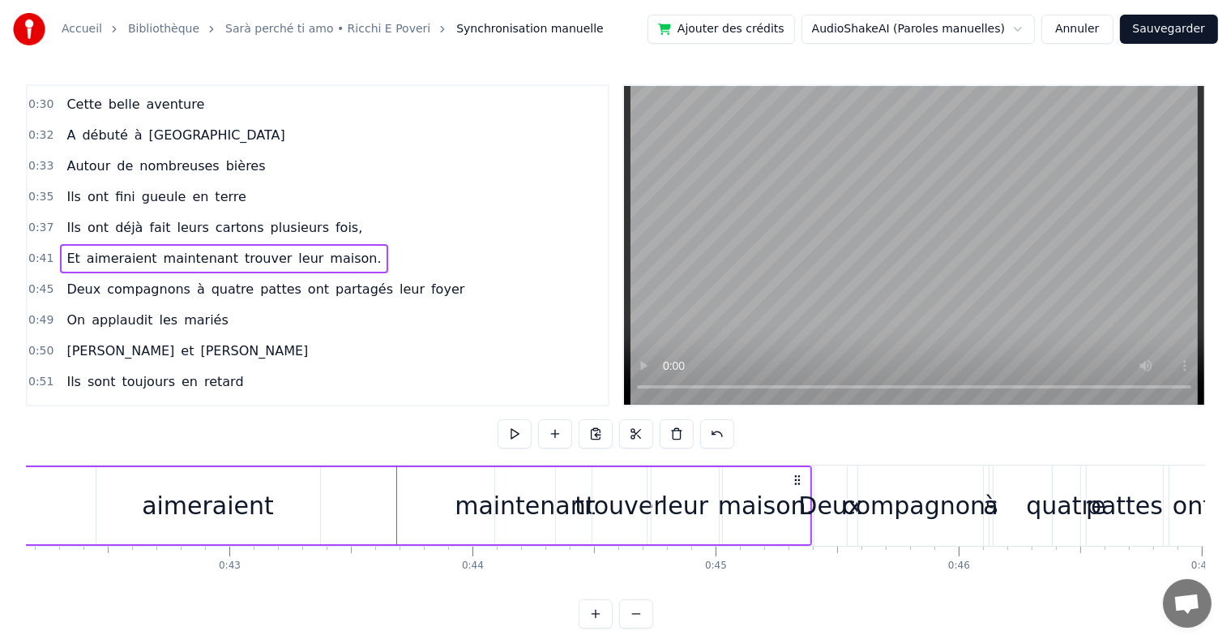
click at [277, 499] on div "aimeraient" at bounding box center [208, 505] width 224 height 77
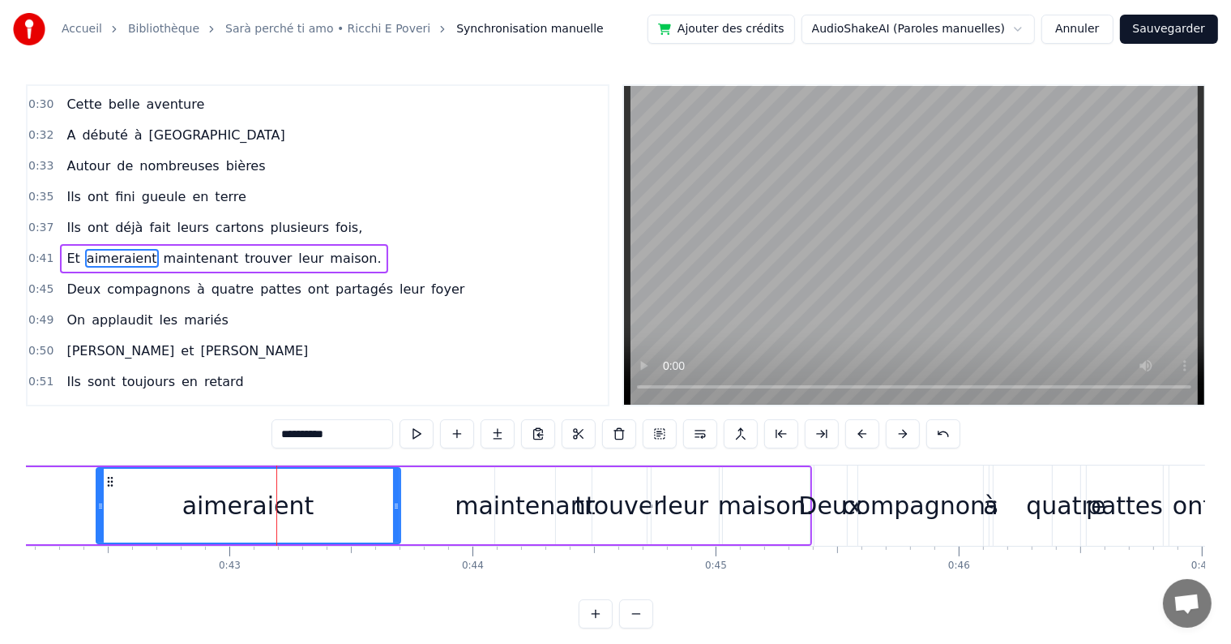
drag, startPoint x: 314, startPoint y: 499, endPoint x: 416, endPoint y: 505, distance: 101.5
click at [400, 505] on icon at bounding box center [396, 505] width 6 height 13
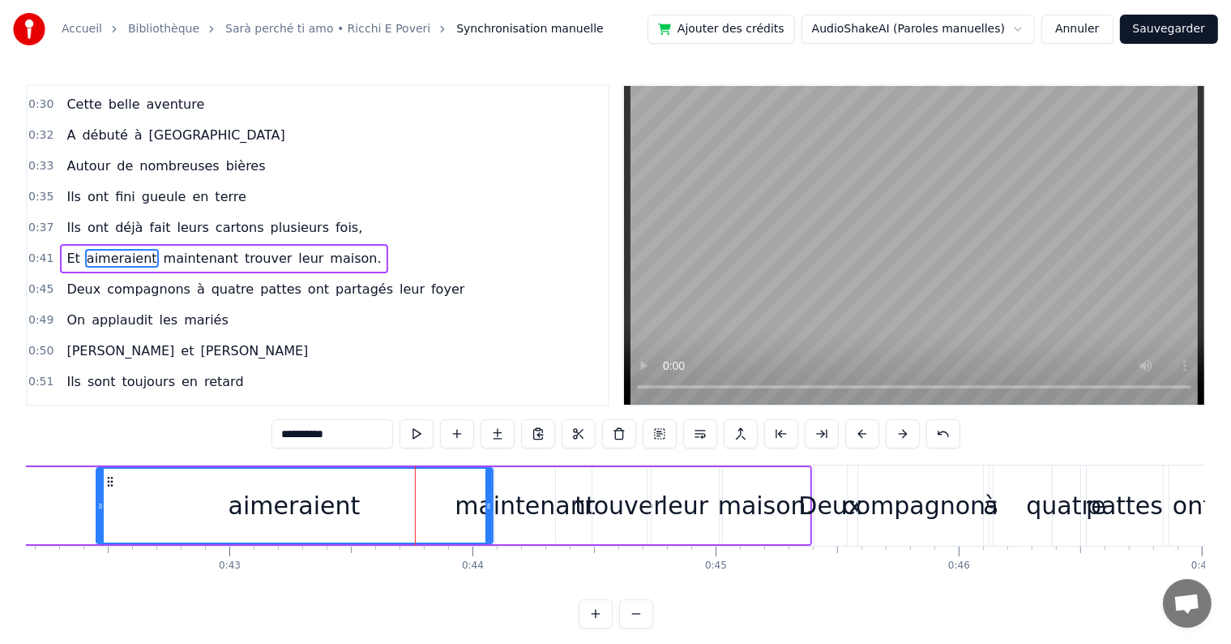
drag, startPoint x: 418, startPoint y: 499, endPoint x: 490, endPoint y: 503, distance: 71.4
click at [490, 503] on icon at bounding box center [489, 505] width 6 height 13
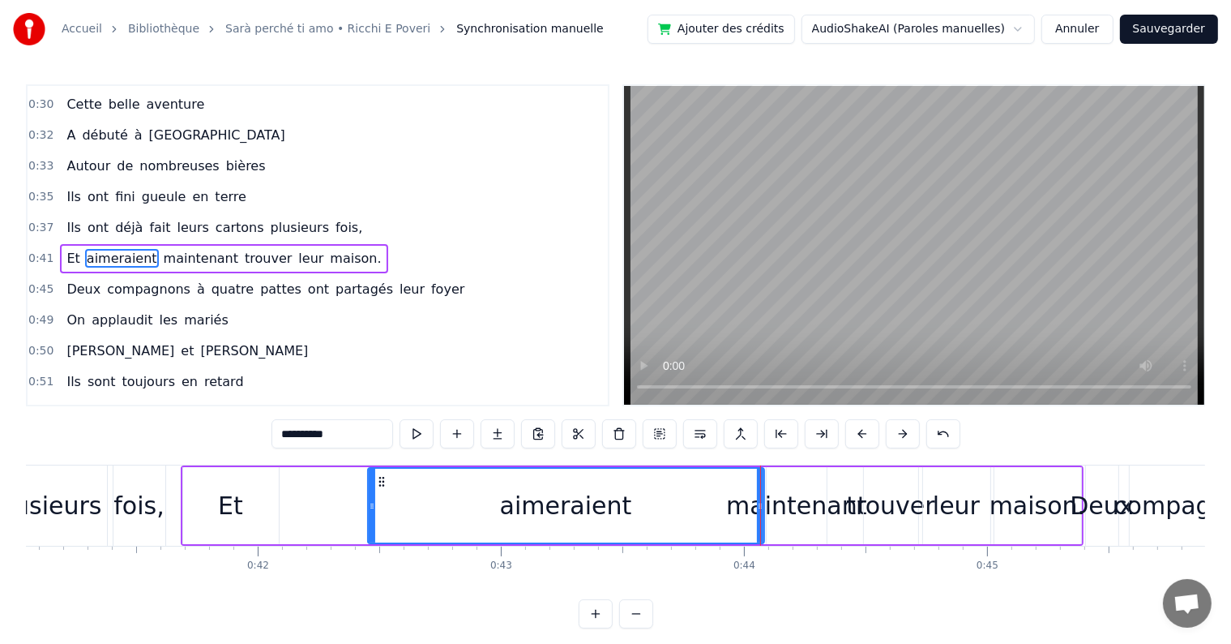
scroll to position [0, 9961]
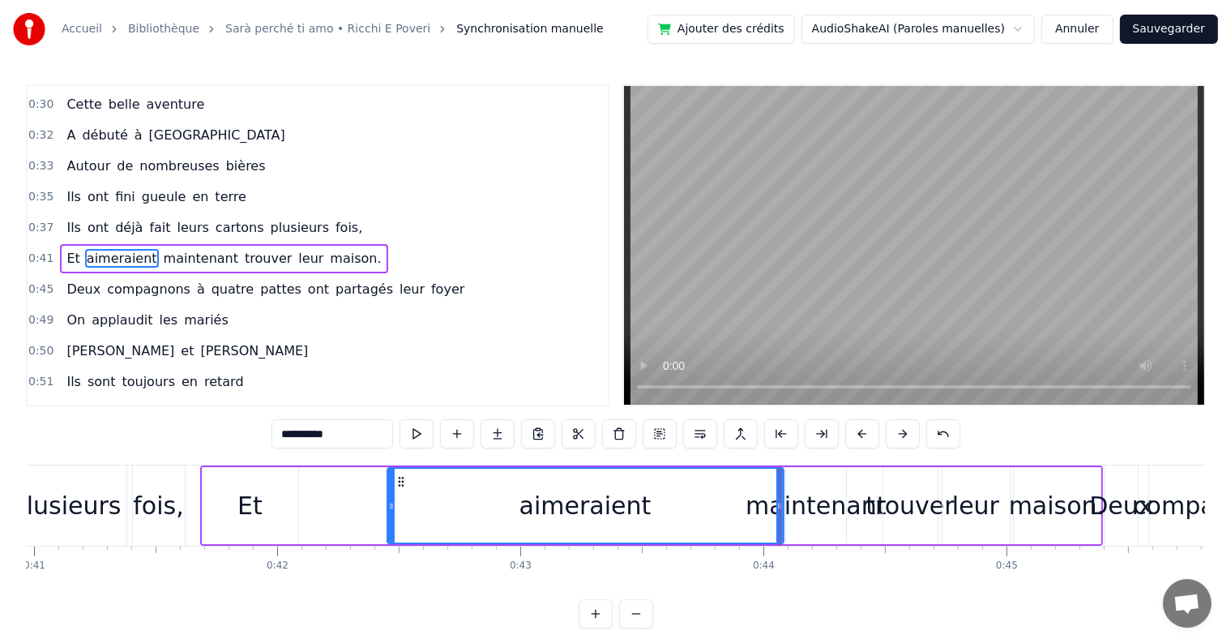
click at [302, 500] on div "Et aimeraient maintenant trouver leur maison." at bounding box center [651, 505] width 903 height 80
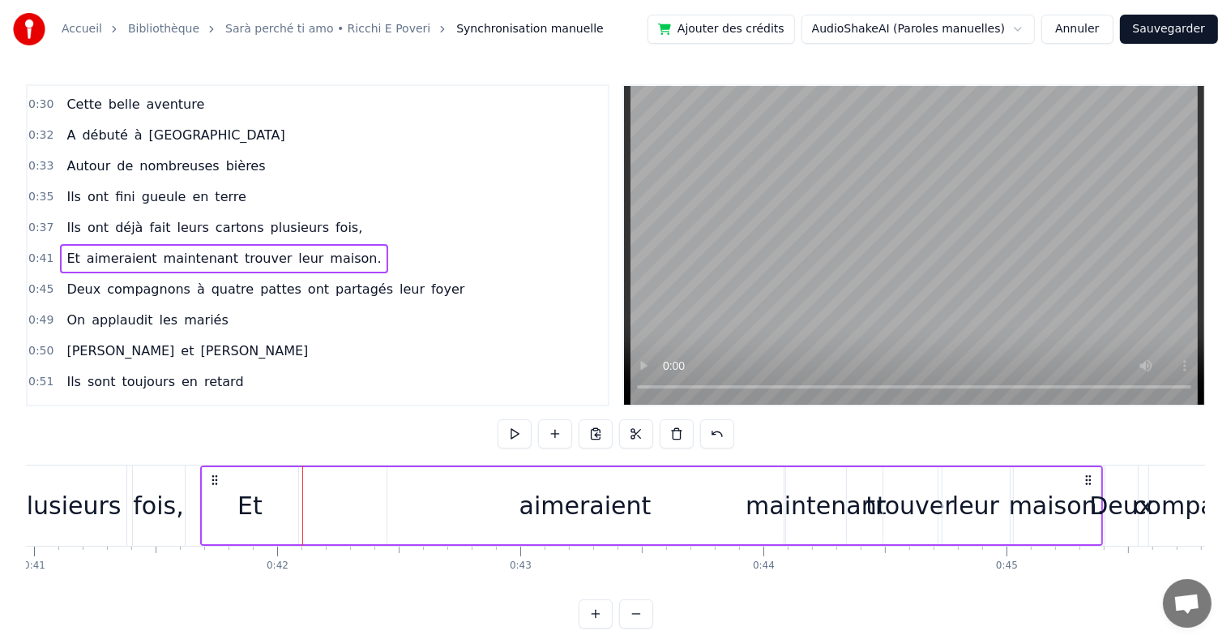
click at [233, 499] on div "Et" at bounding box center [251, 505] width 96 height 77
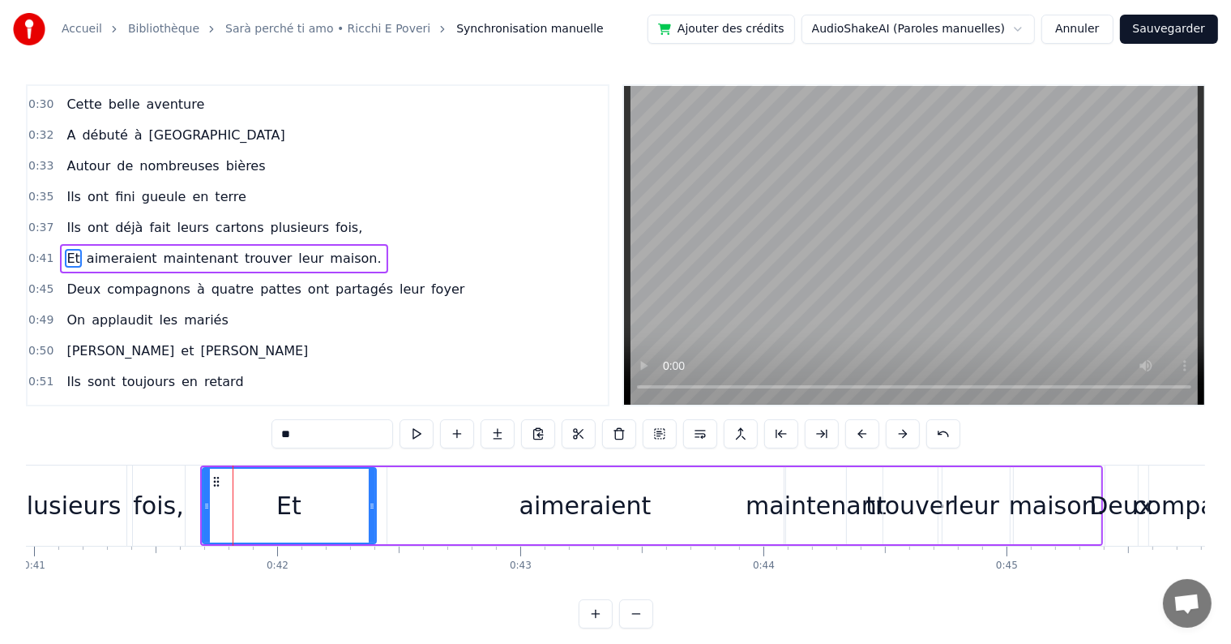
drag, startPoint x: 291, startPoint y: 506, endPoint x: 369, endPoint y: 511, distance: 78.0
click at [369, 511] on icon at bounding box center [372, 505] width 6 height 13
click at [916, 332] on video at bounding box center [914, 245] width 580 height 319
click at [200, 120] on div "0:32 A débuté à [GEOGRAPHIC_DATA]" at bounding box center [318, 135] width 580 height 31
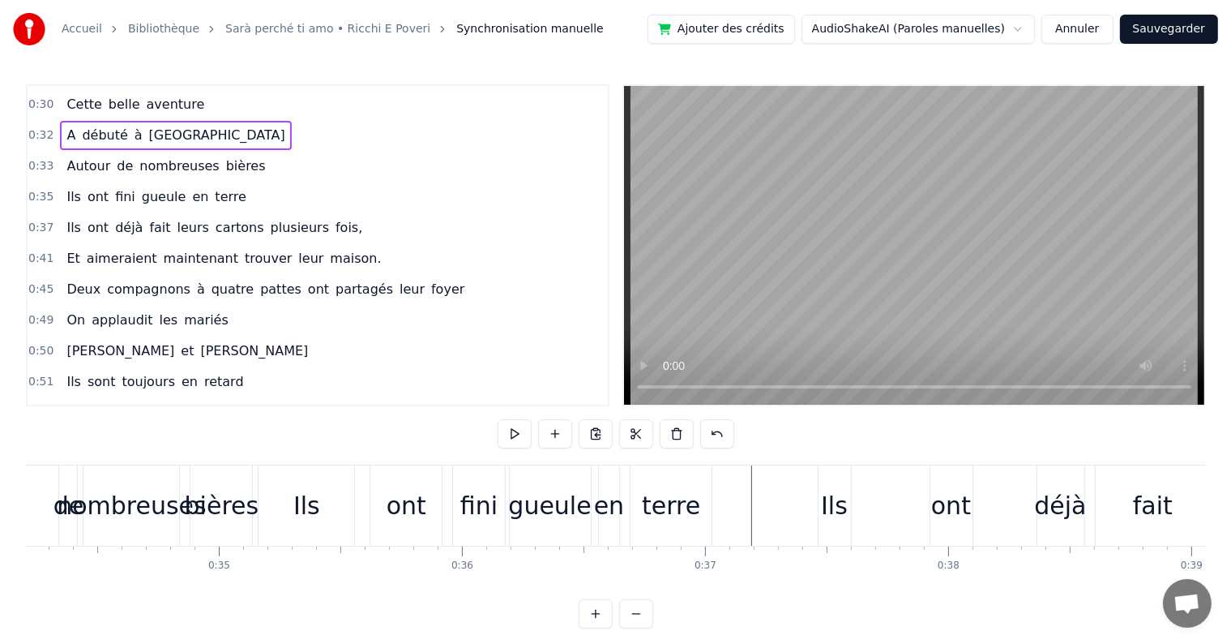
click at [189, 249] on span "maintenant" at bounding box center [201, 258] width 78 height 19
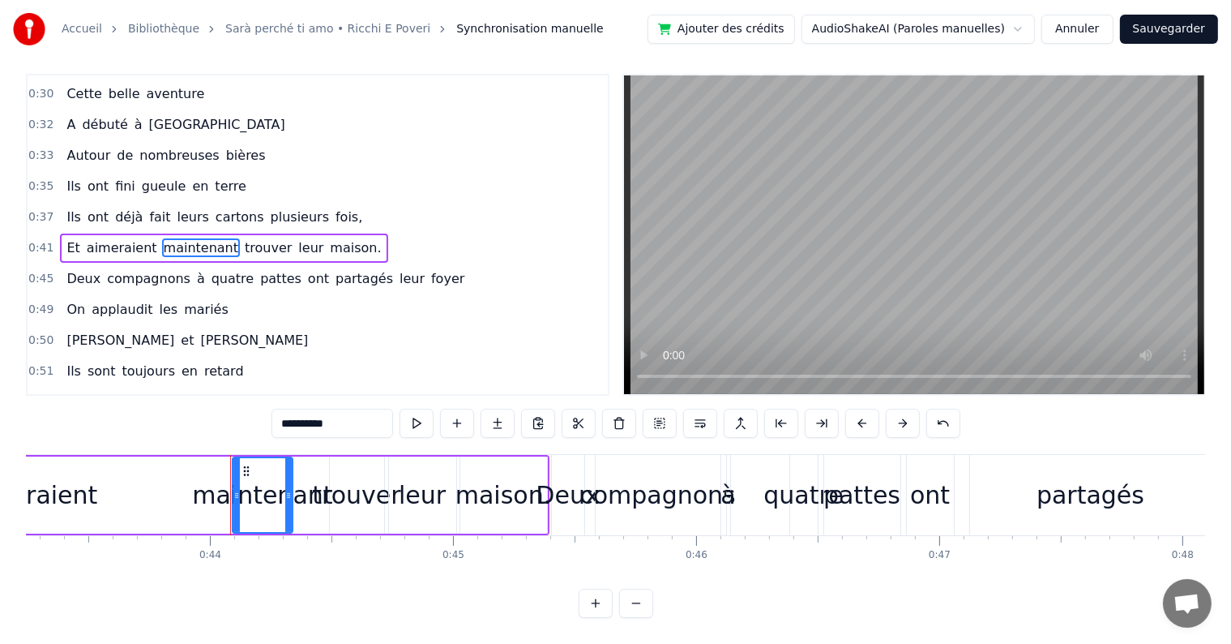
scroll to position [0, 10496]
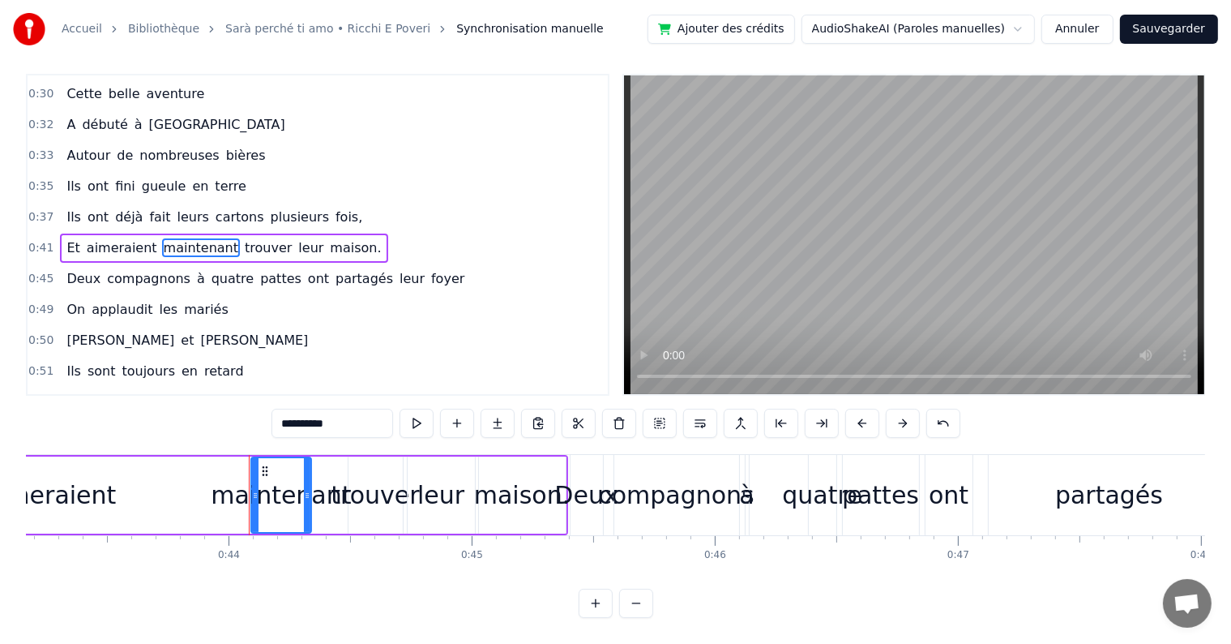
click at [155, 494] on div "aimeraient" at bounding box center [50, 494] width 396 height 77
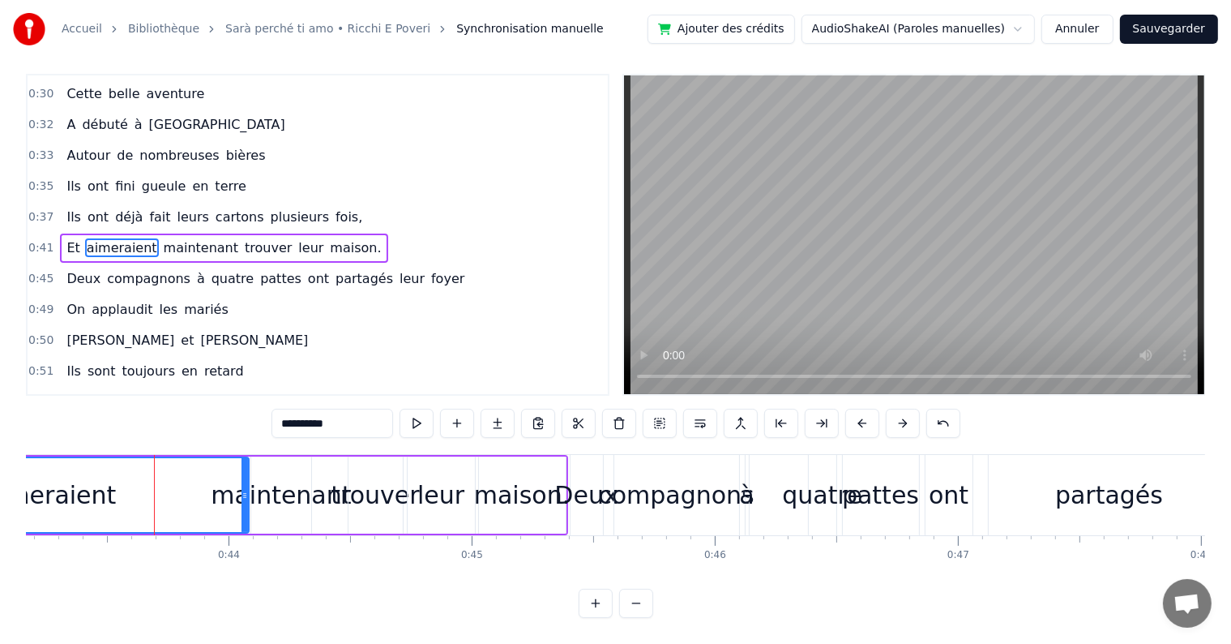
scroll to position [0, 0]
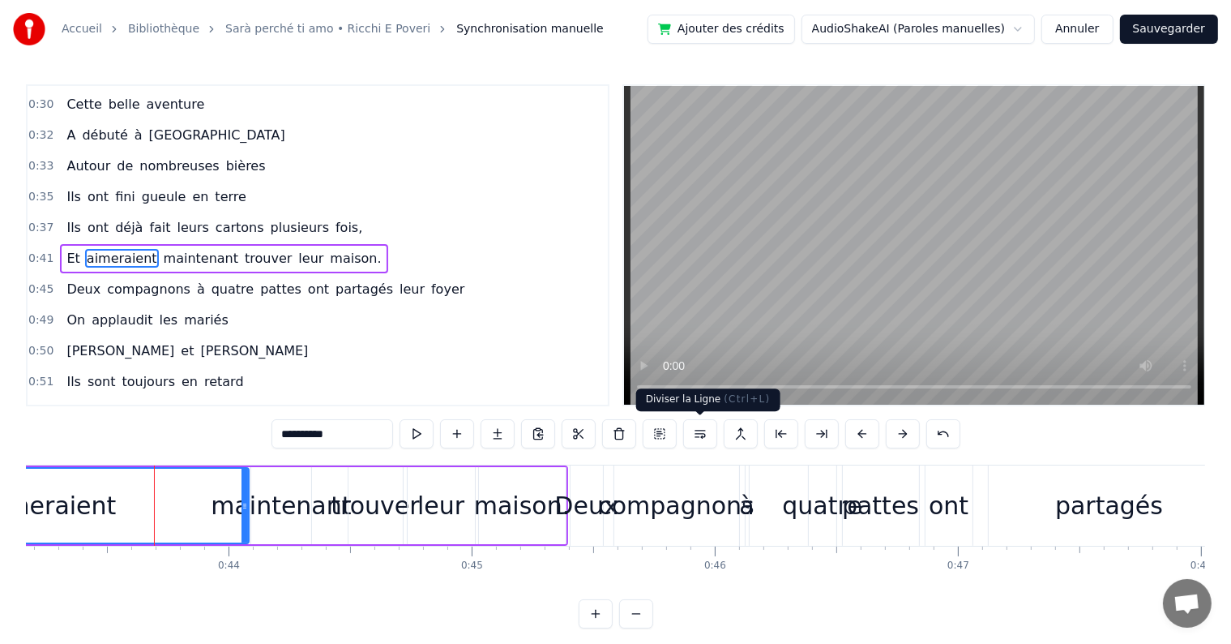
click at [697, 432] on button at bounding box center [700, 433] width 34 height 29
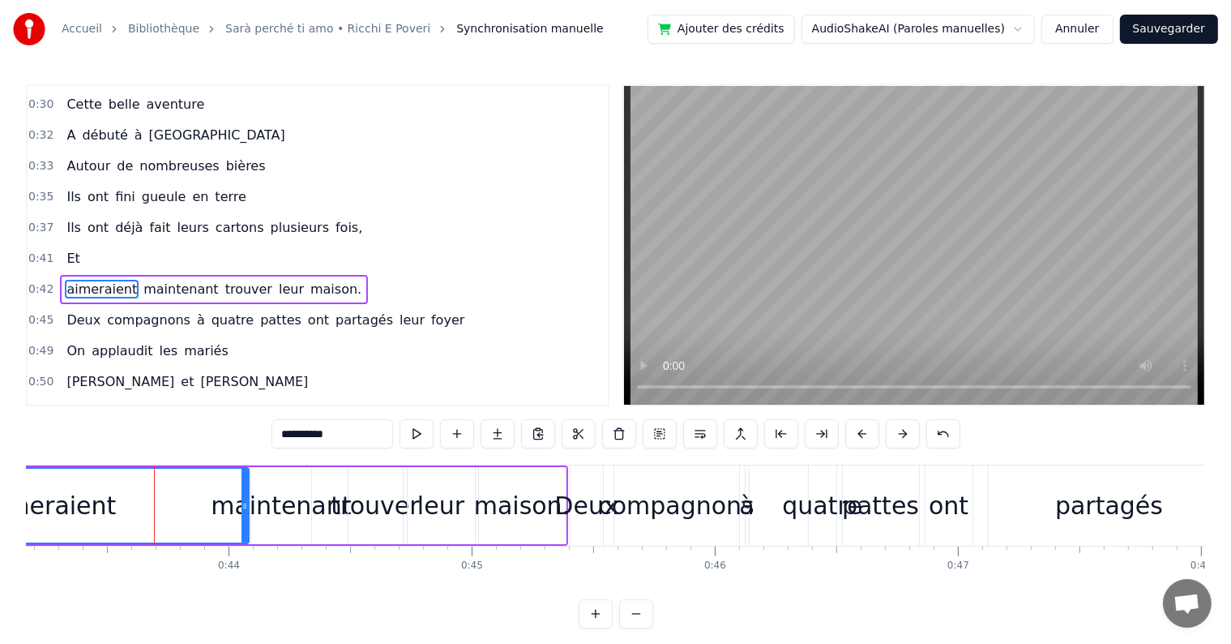
scroll to position [272, 0]
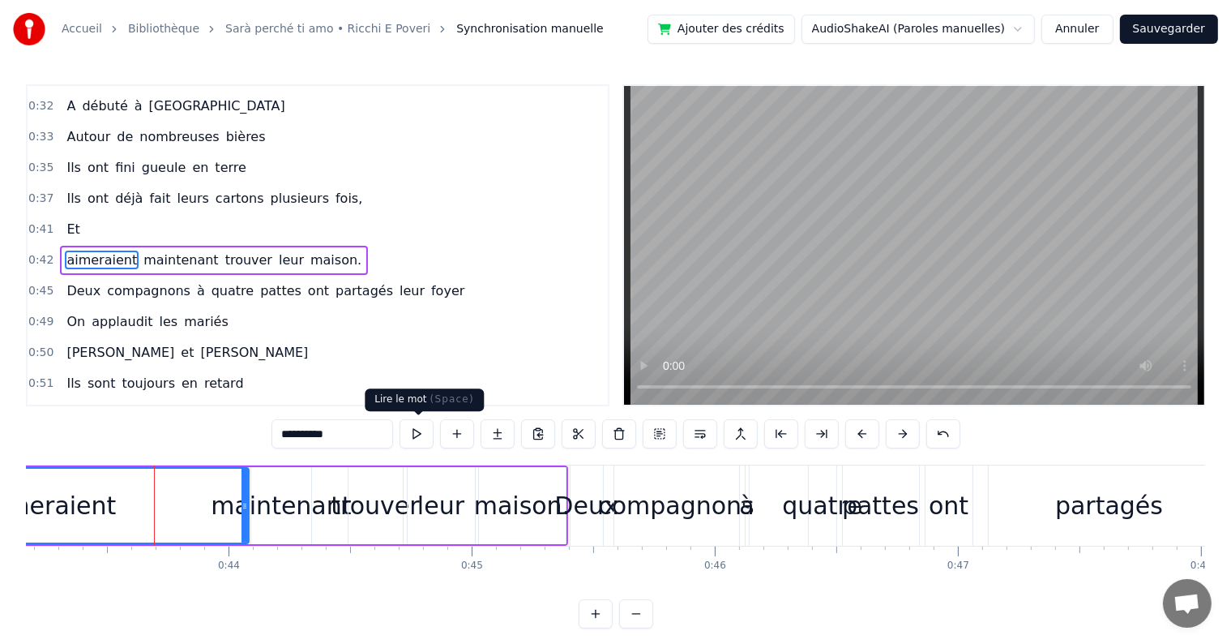
click at [417, 439] on button at bounding box center [417, 433] width 34 height 29
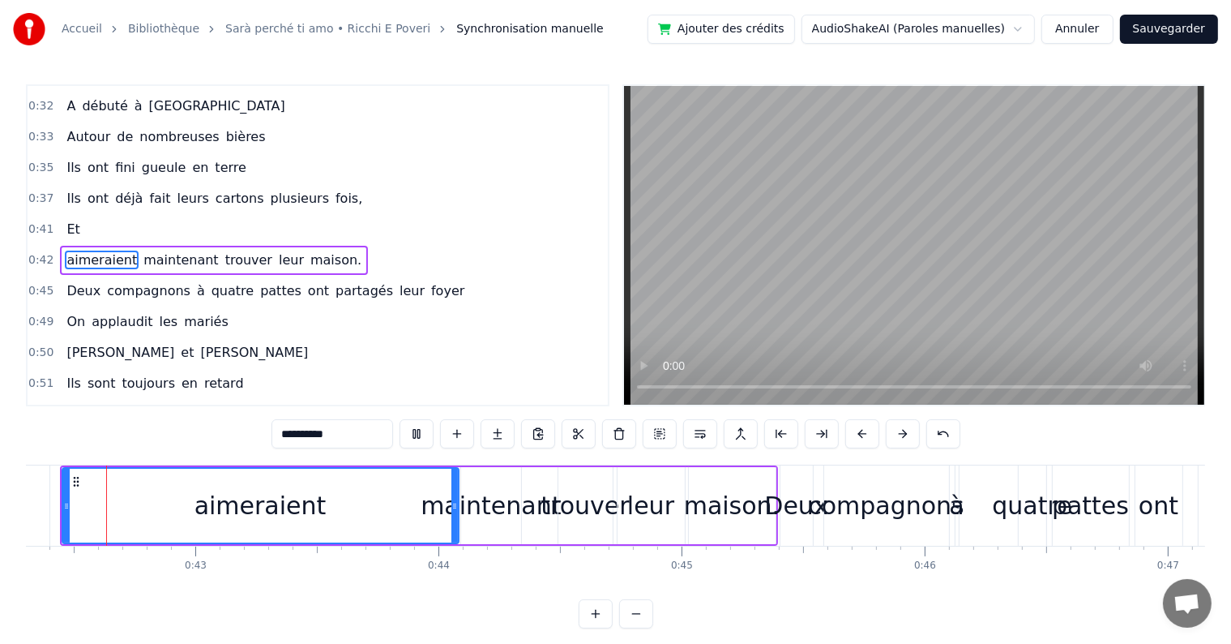
scroll to position [0, 10239]
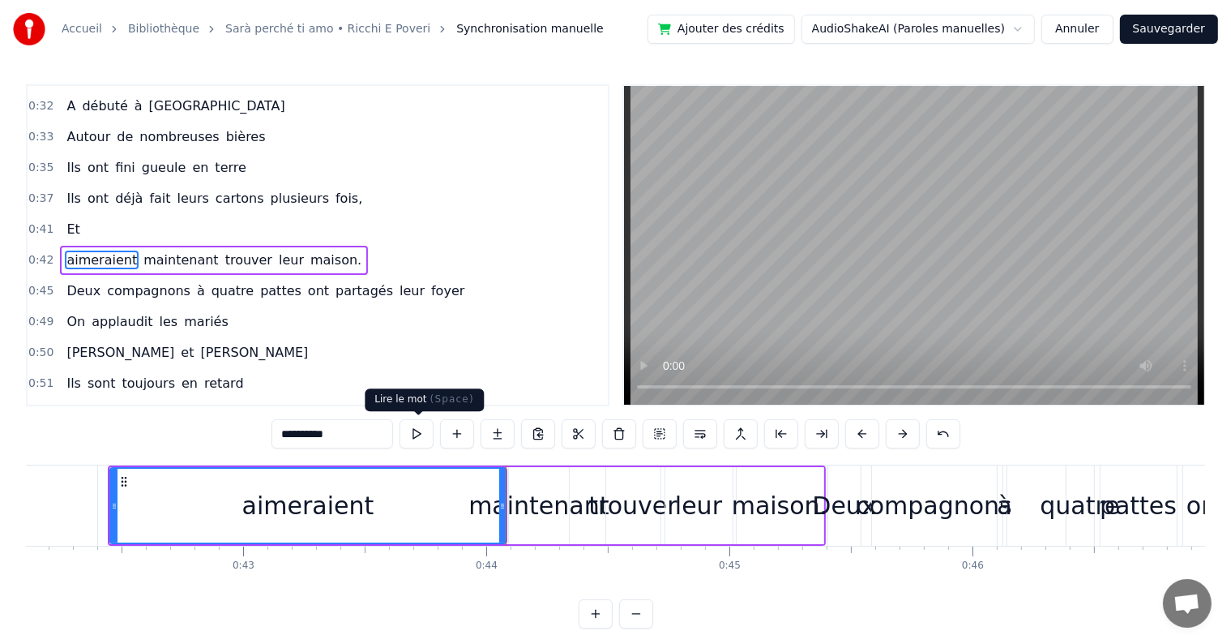
click at [423, 436] on button at bounding box center [417, 433] width 34 height 29
click at [423, 430] on button at bounding box center [417, 433] width 34 height 29
drag, startPoint x: 74, startPoint y: 242, endPoint x: 101, endPoint y: 218, distance: 36.1
click at [101, 218] on div "0:18 Ya de l'amour dans l'air 0:19 Ce soir à la bruyère, 0:21 On s'est tous fai…" at bounding box center [318, 245] width 584 height 322
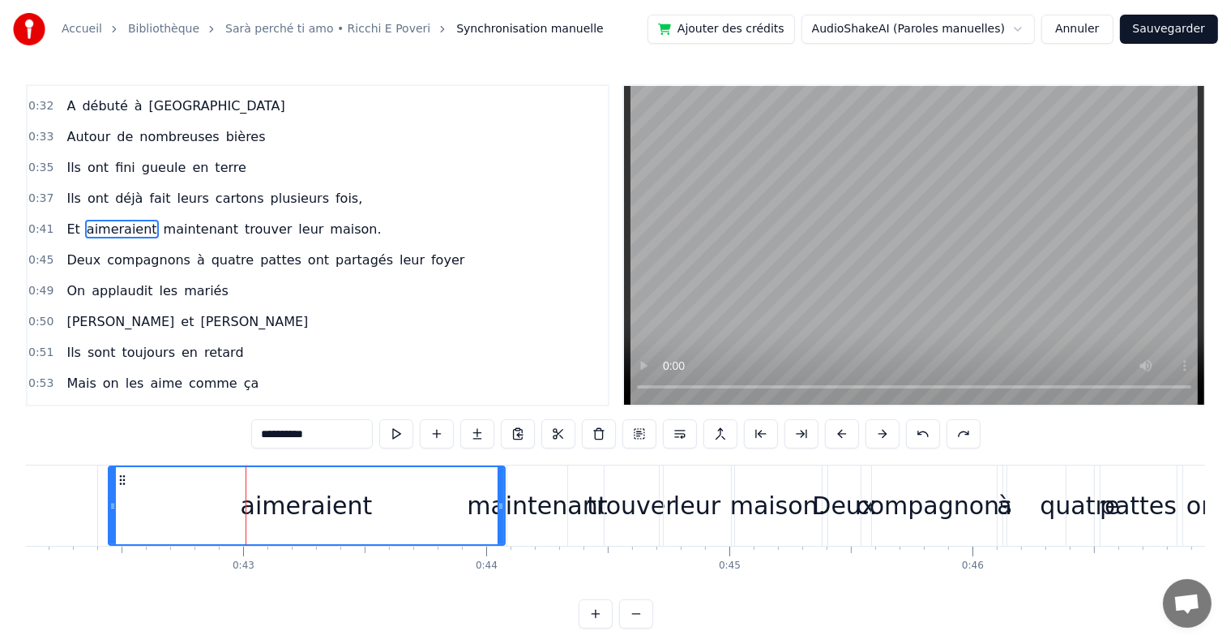
click at [169, 220] on span "maintenant" at bounding box center [201, 229] width 78 height 19
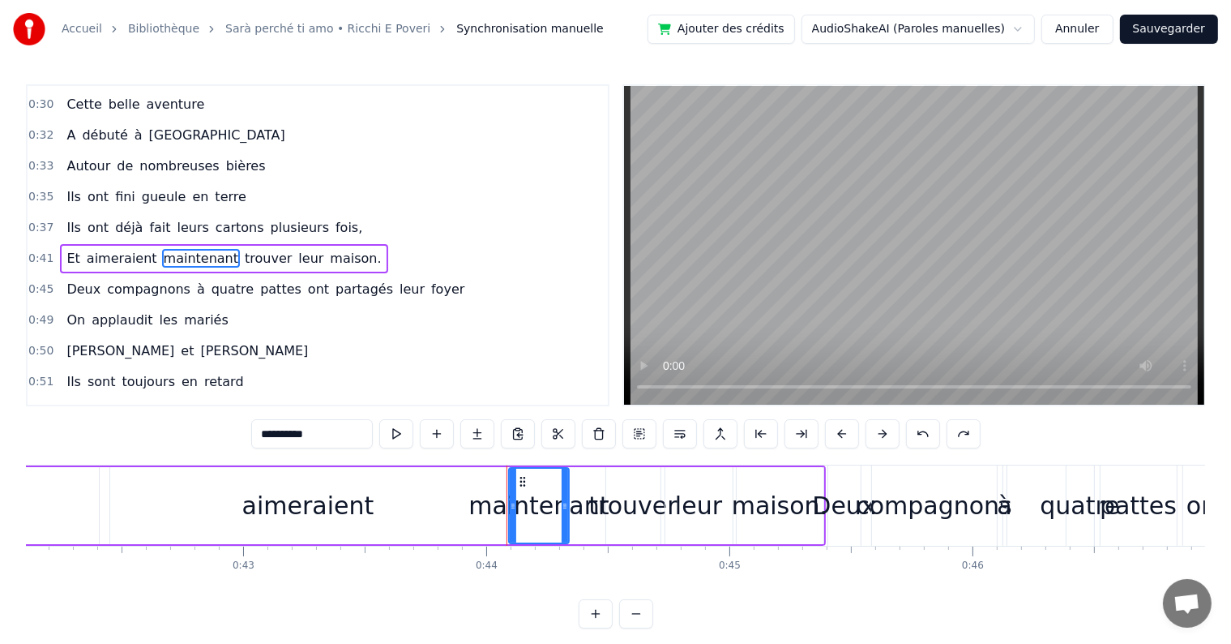
scroll to position [243, 0]
click at [677, 430] on button at bounding box center [680, 433] width 34 height 29
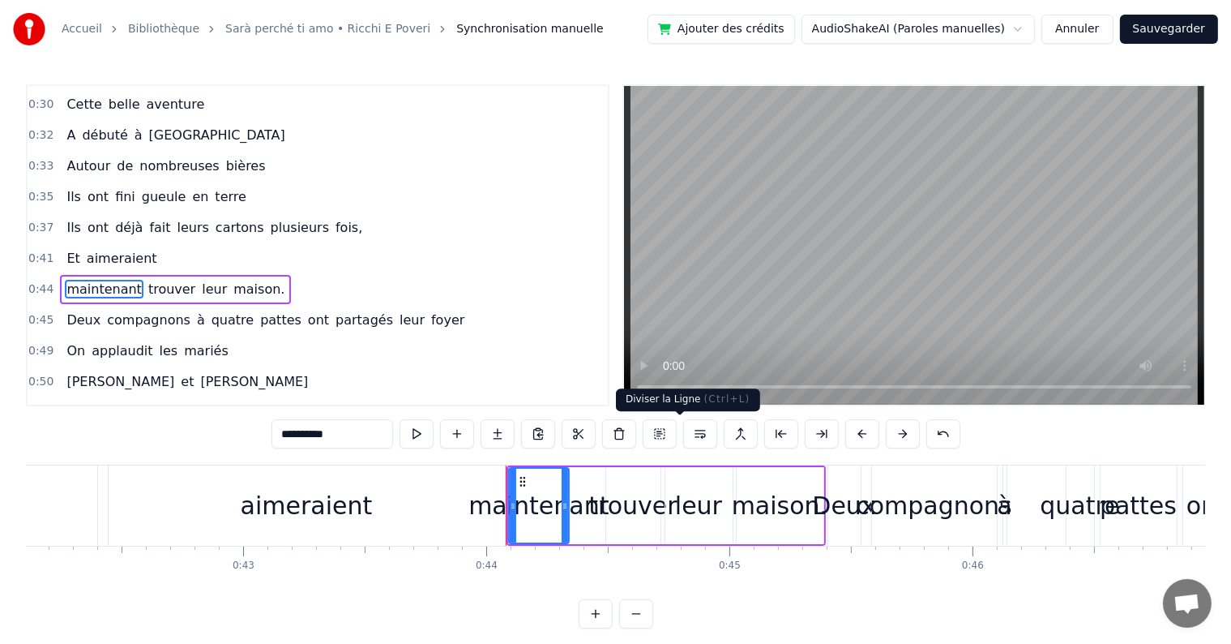
scroll to position [272, 0]
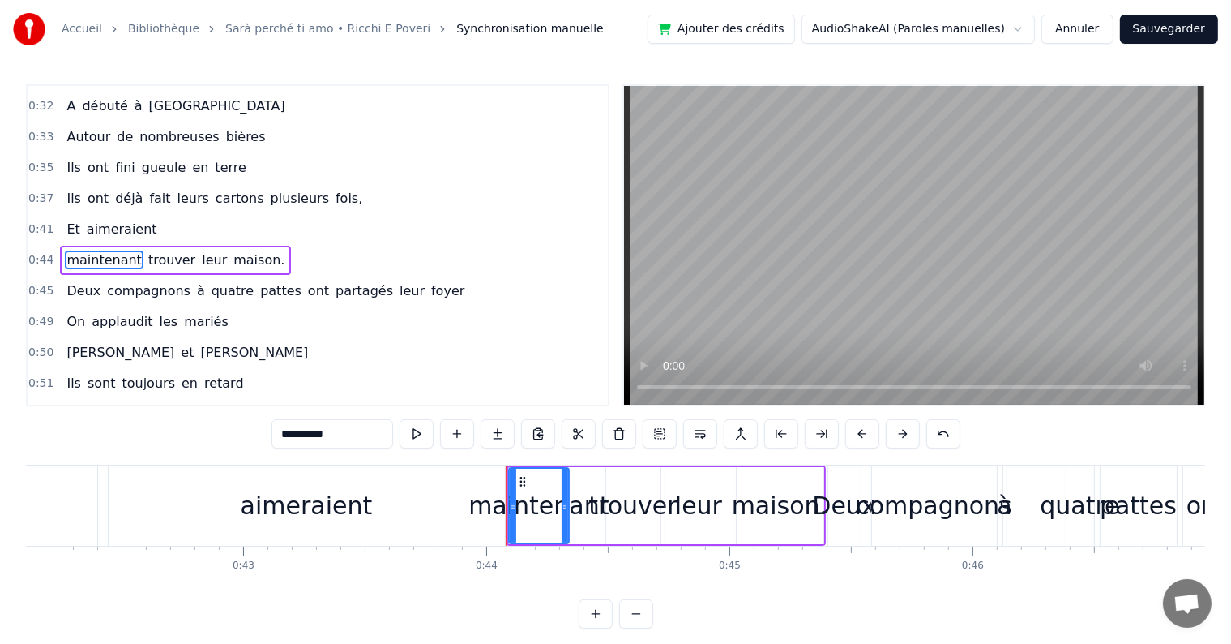
click at [369, 487] on div "aimeraient" at bounding box center [307, 505] width 396 height 80
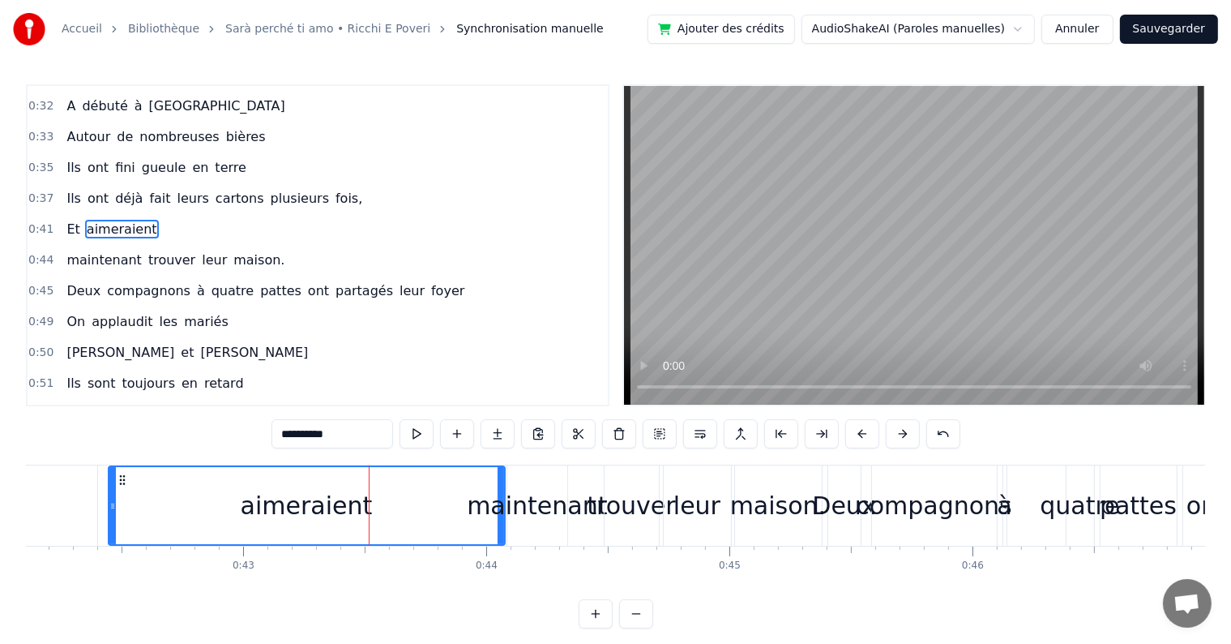
scroll to position [243, 0]
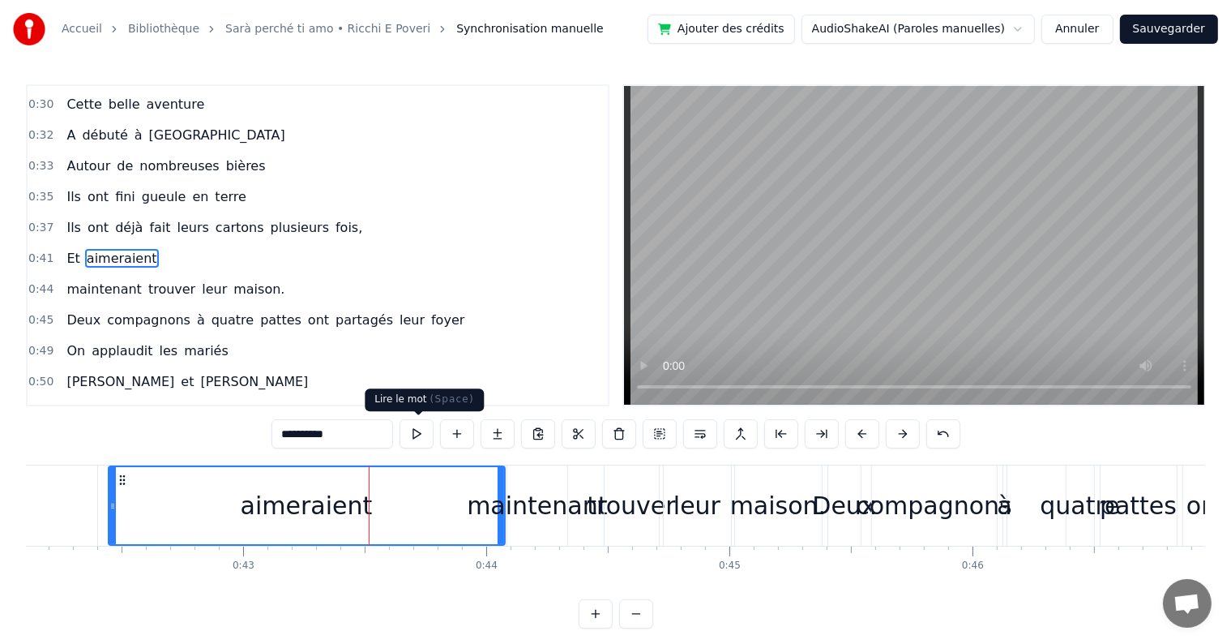
click at [413, 426] on button at bounding box center [417, 433] width 34 height 29
click at [413, 432] on button at bounding box center [417, 433] width 34 height 29
click at [428, 431] on button at bounding box center [417, 433] width 34 height 29
click at [571, 510] on div "maintenant" at bounding box center [537, 505] width 140 height 36
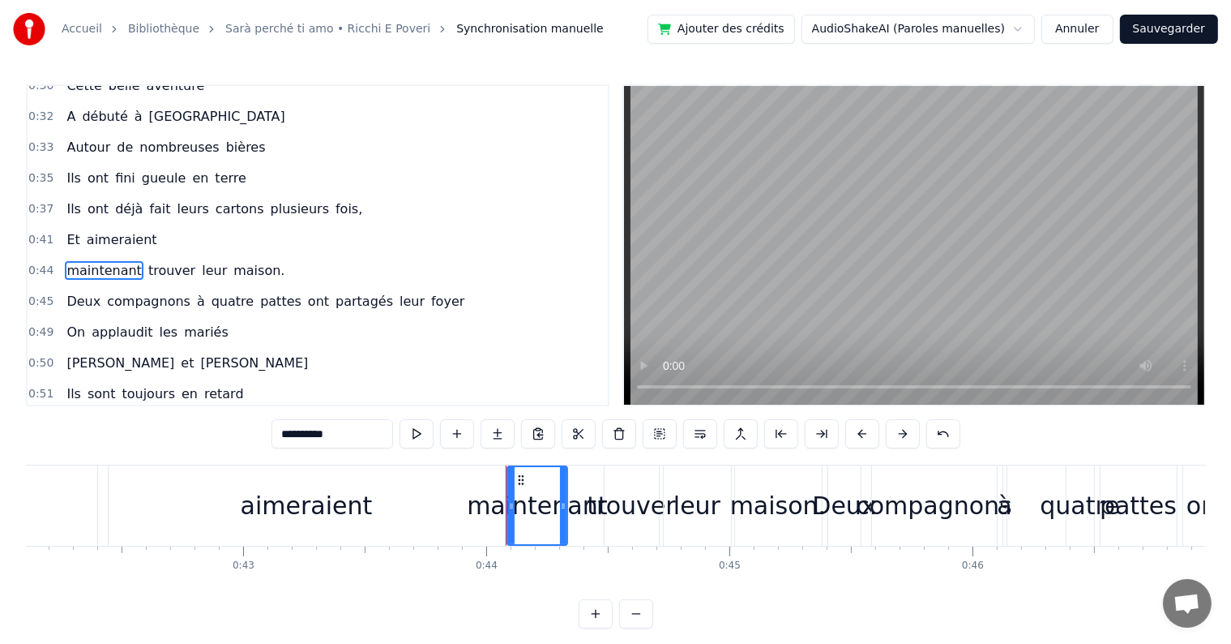
scroll to position [272, 0]
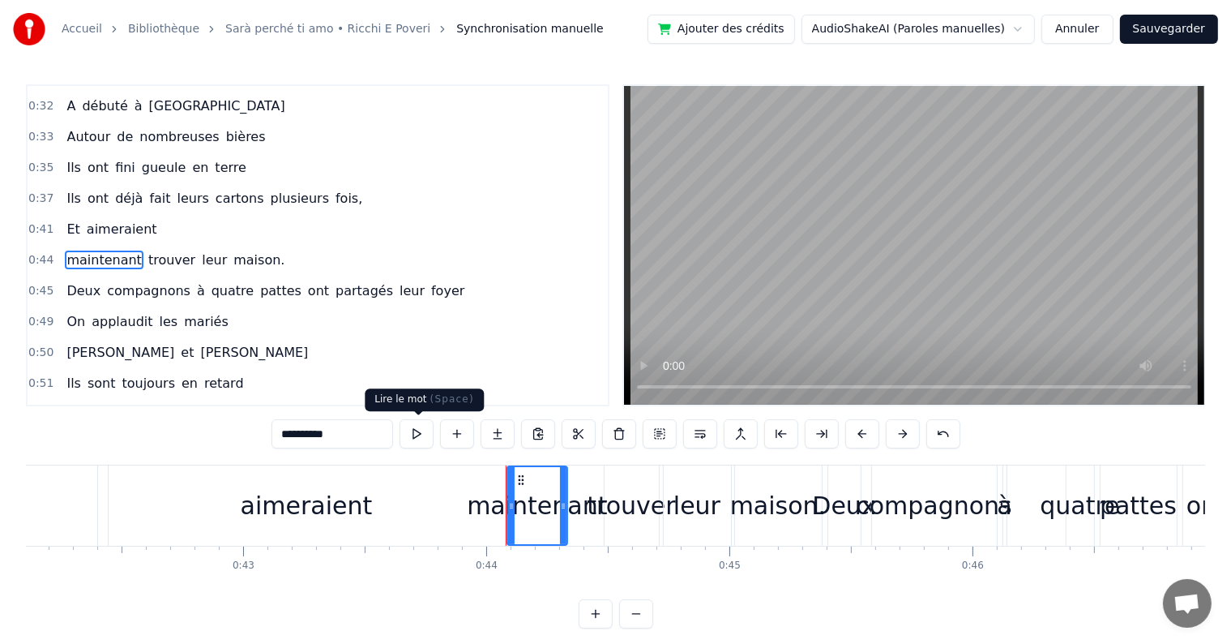
click at [410, 434] on button at bounding box center [417, 433] width 34 height 29
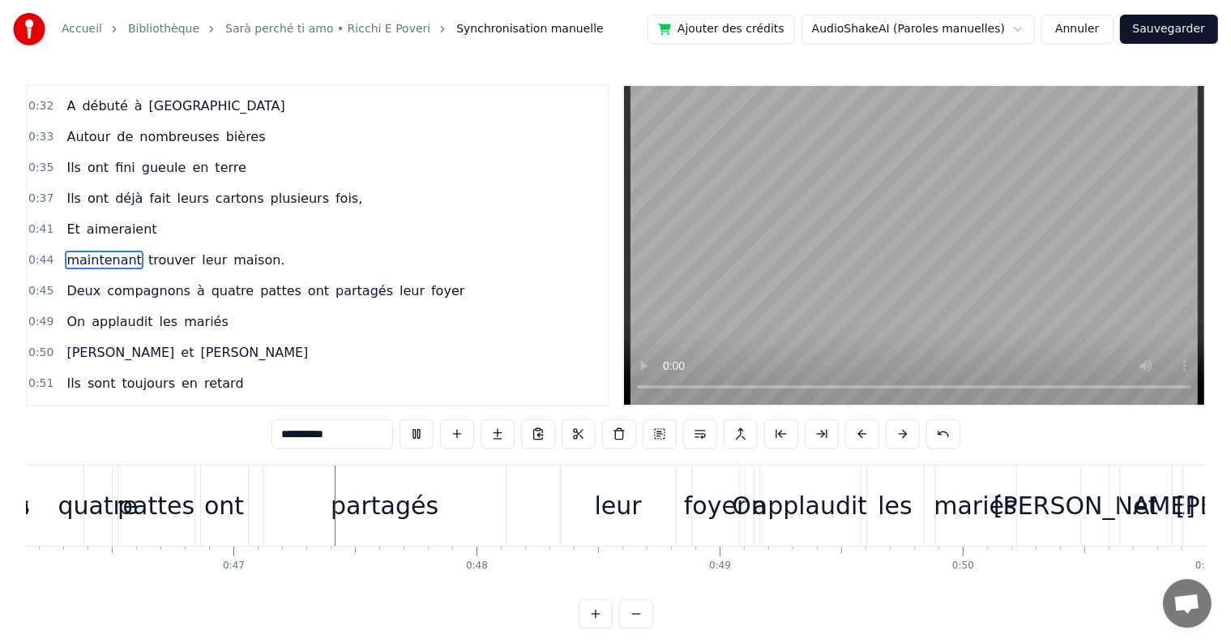
scroll to position [0, 11266]
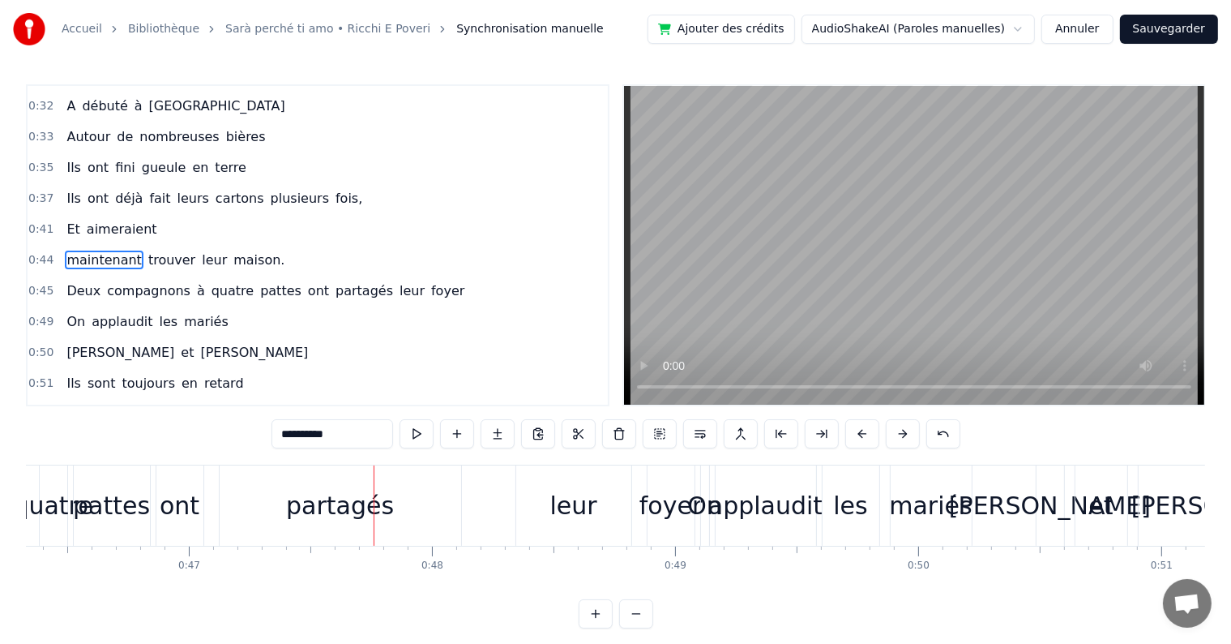
click at [259, 281] on span "pattes" at bounding box center [281, 290] width 45 height 19
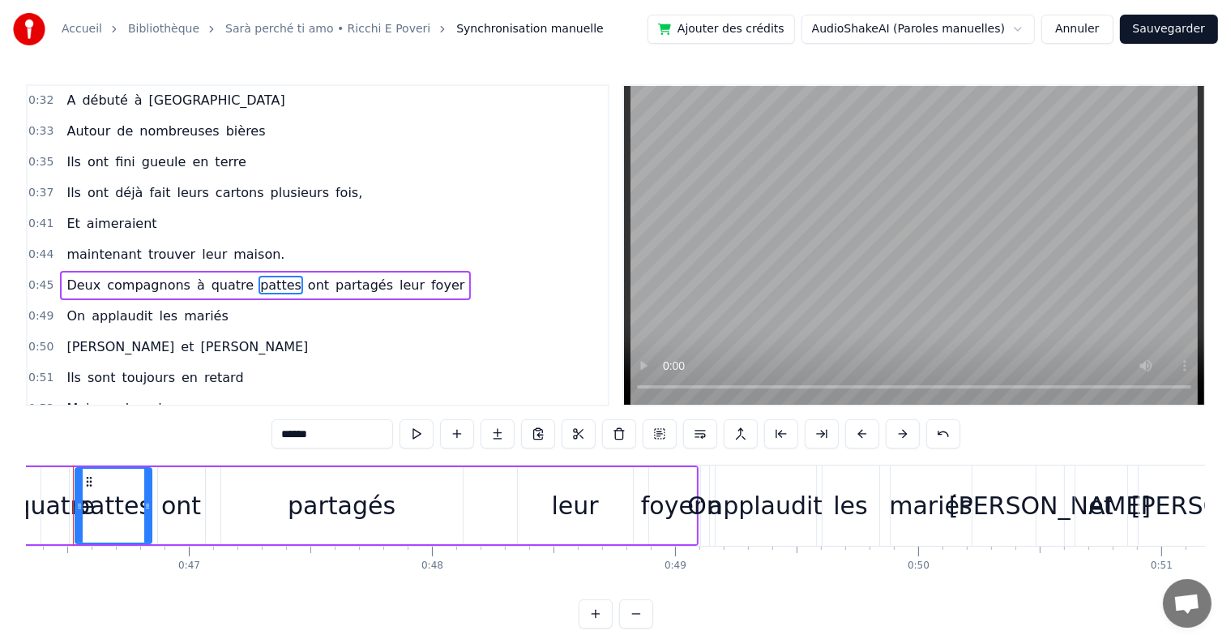
scroll to position [0, 11231]
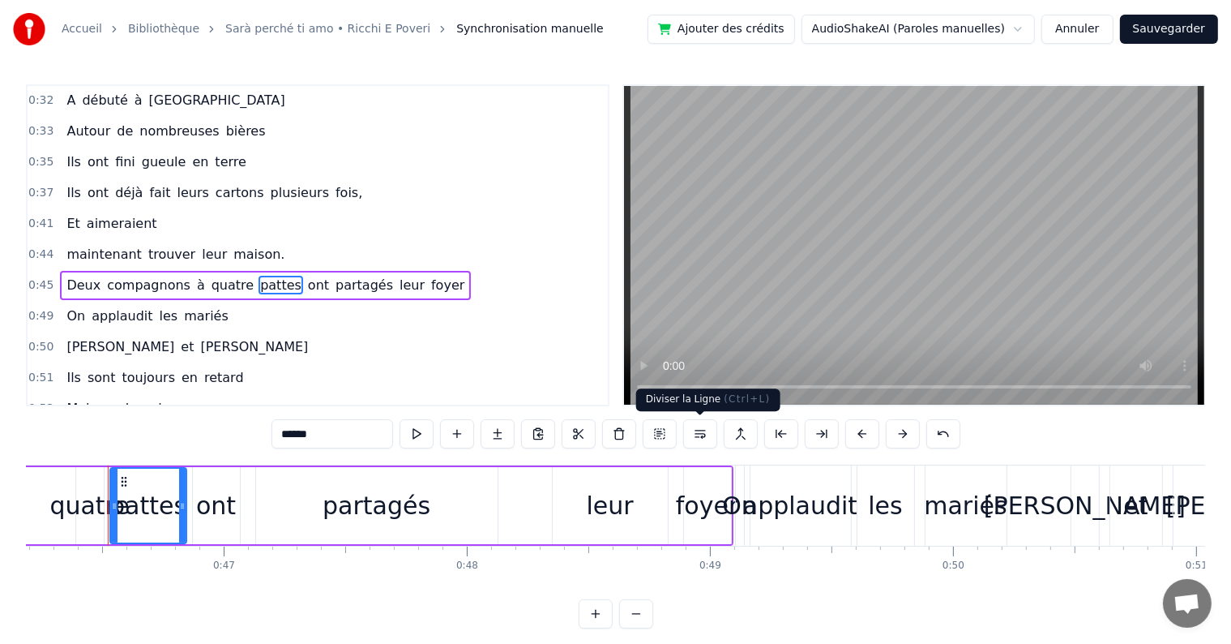
click at [707, 433] on button at bounding box center [700, 433] width 34 height 29
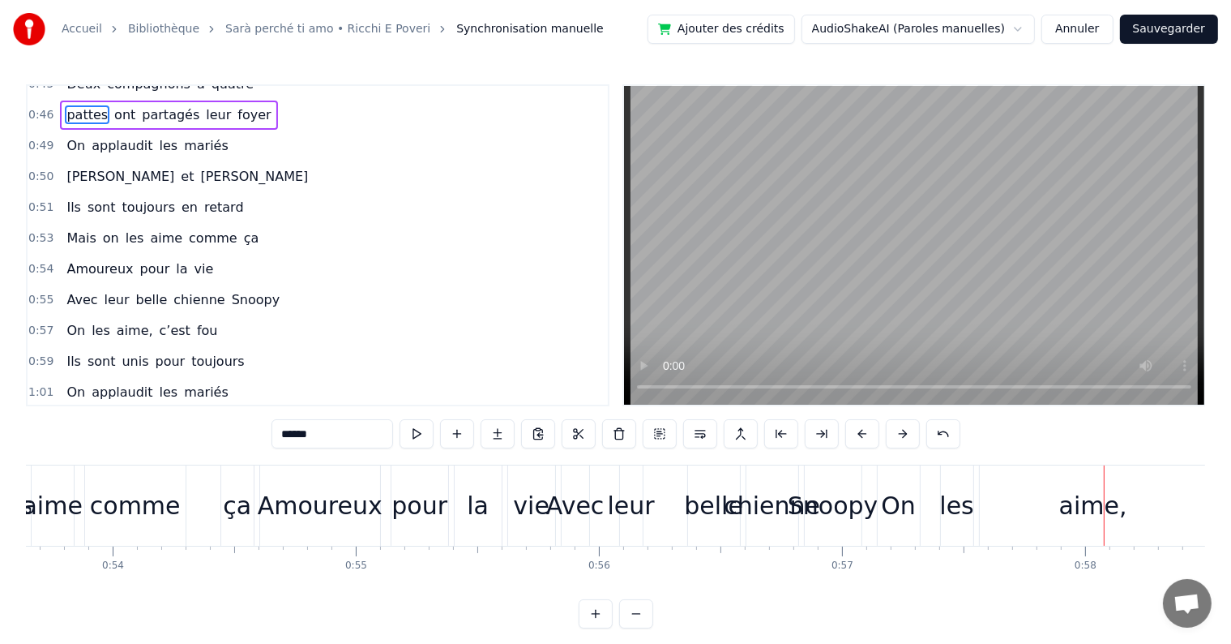
scroll to position [483, 0]
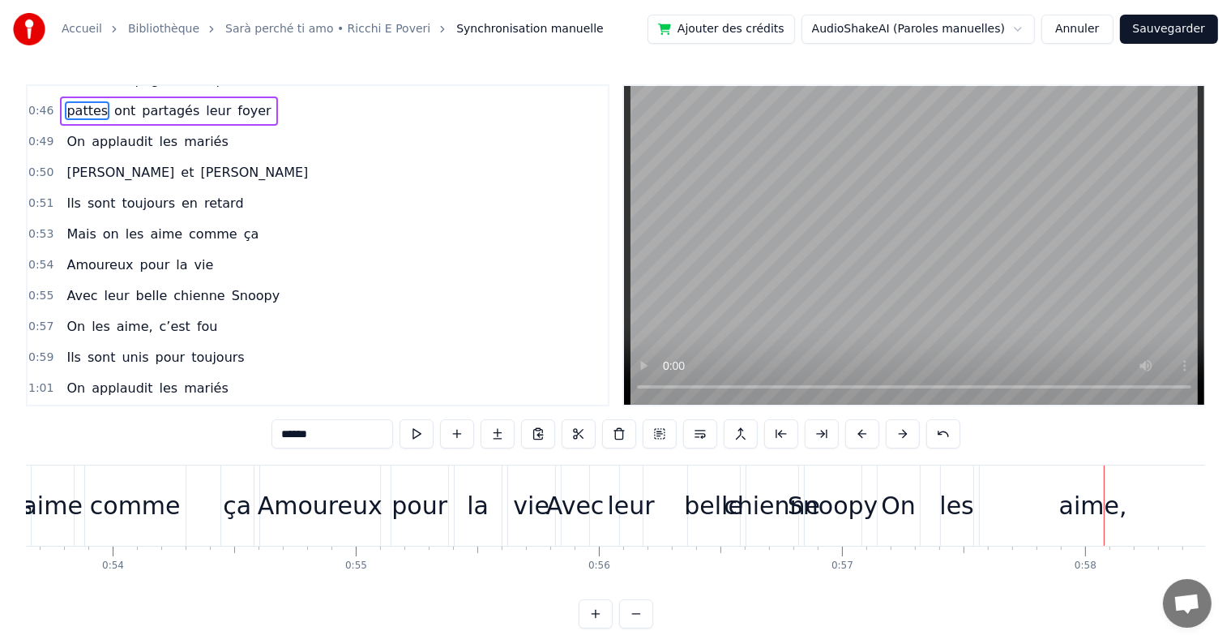
click at [78, 255] on span "Amoureux" at bounding box center [100, 264] width 70 height 19
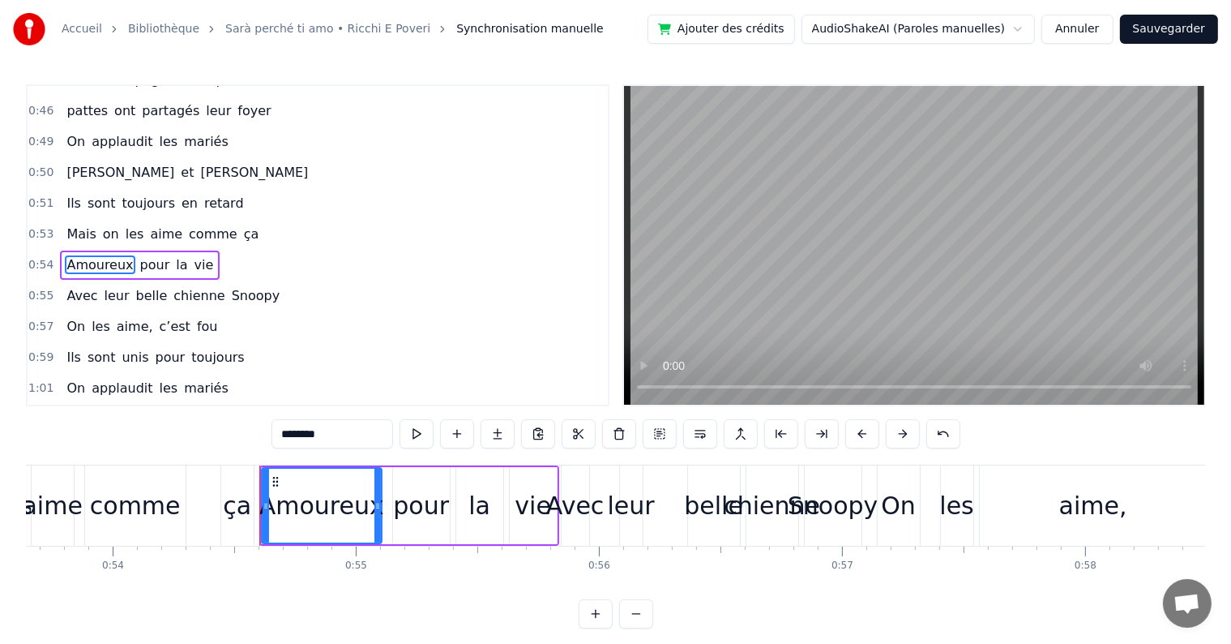
scroll to position [481, 0]
click at [75, 319] on span "On" at bounding box center [76, 328] width 22 height 19
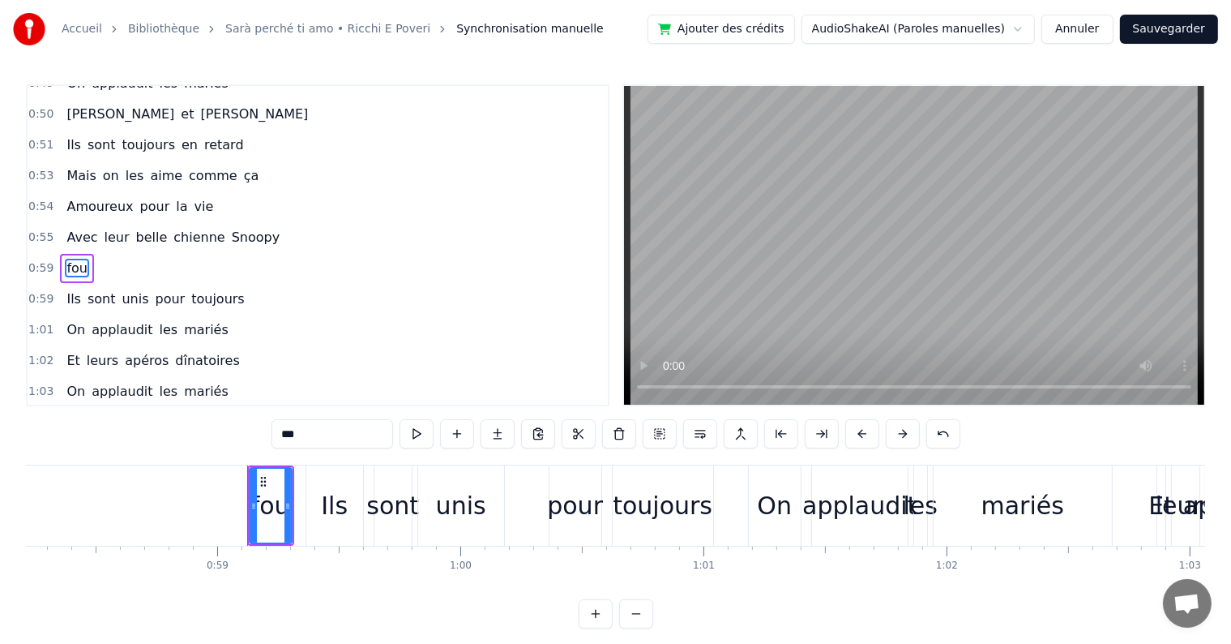
scroll to position [0, 14163]
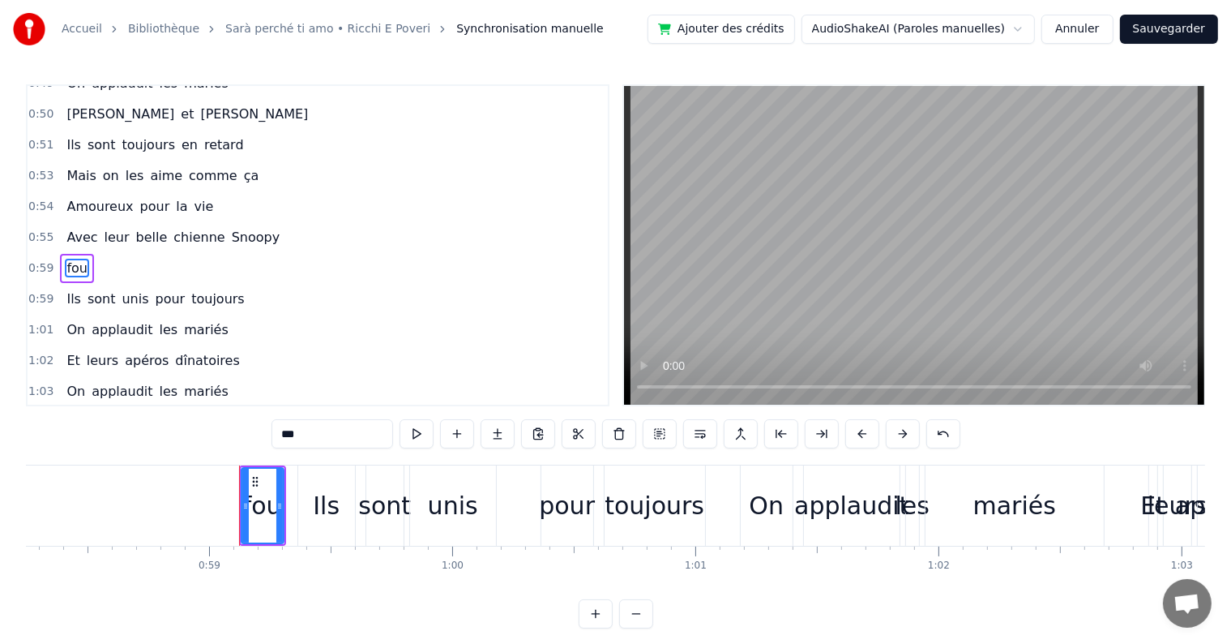
type input "***"
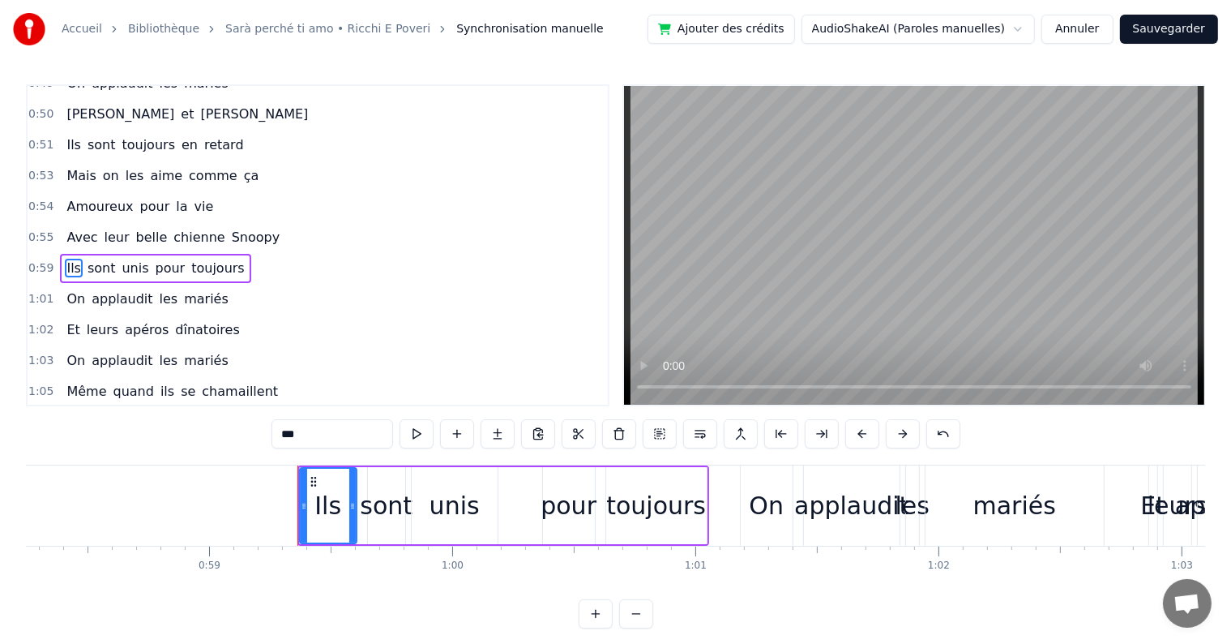
click at [75, 254] on div "Ils sont unis pour toujours" at bounding box center [155, 268] width 190 height 29
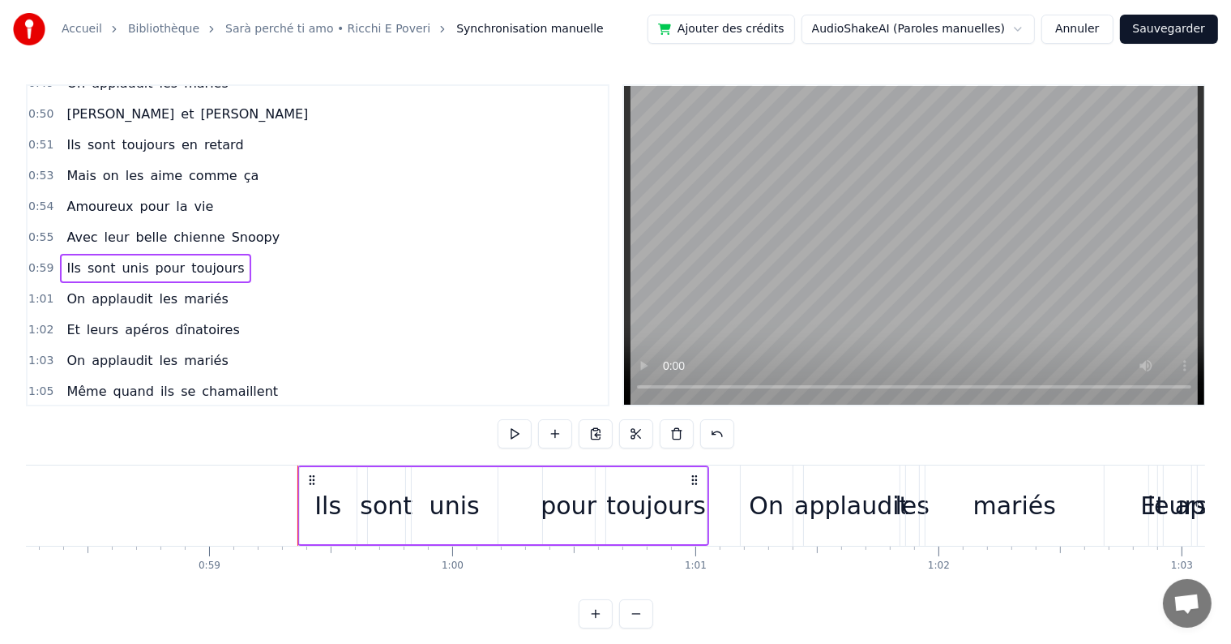
click at [70, 259] on span "Ils" at bounding box center [74, 268] width 18 height 19
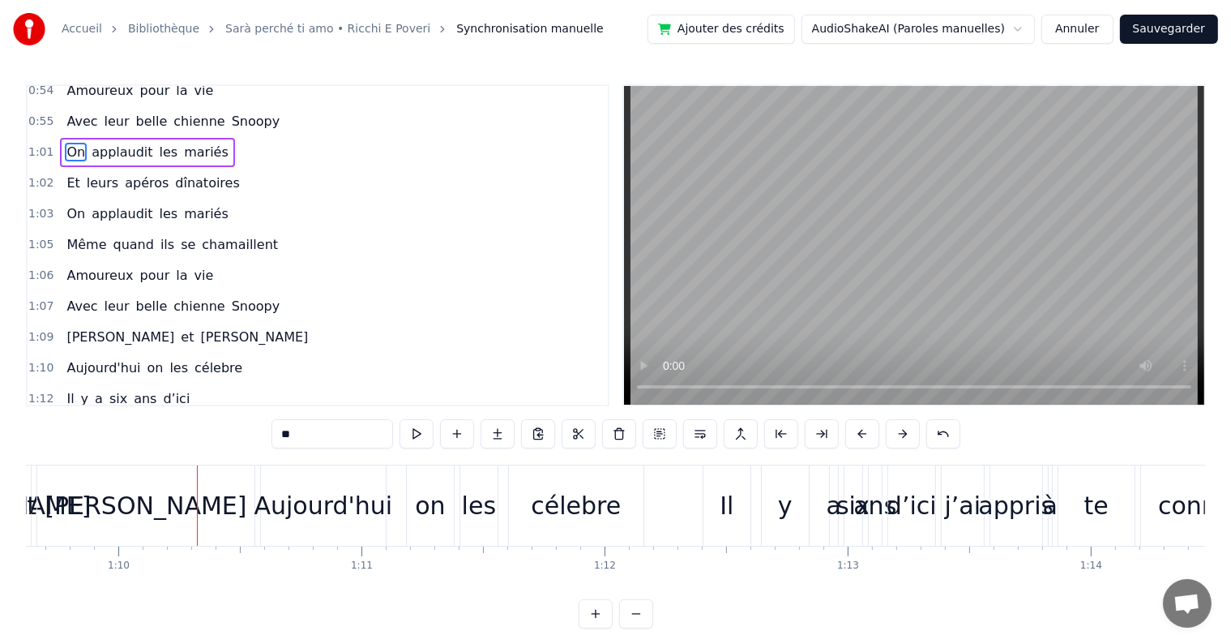
scroll to position [661, 0]
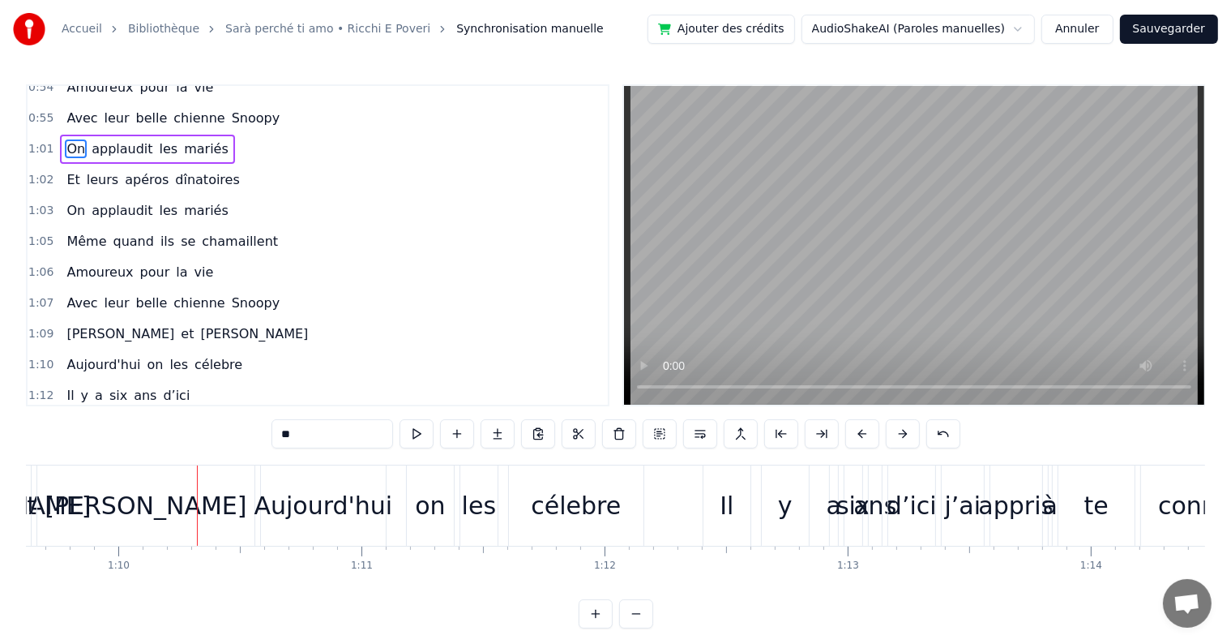
click at [70, 293] on span "Avec" at bounding box center [82, 302] width 34 height 19
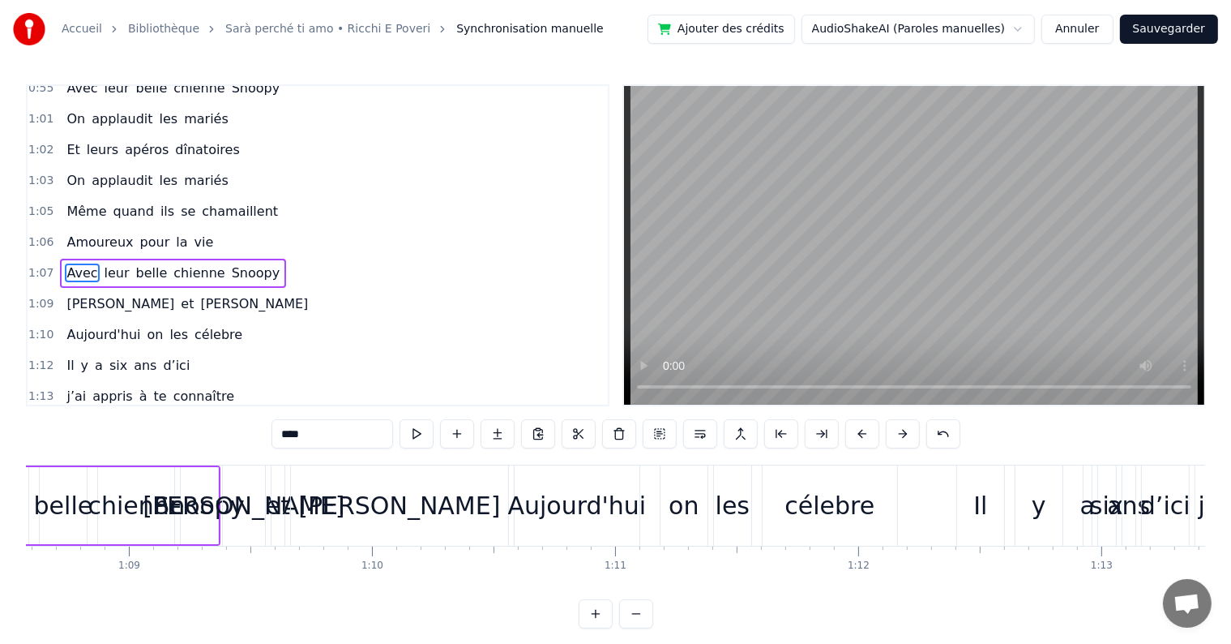
scroll to position [0, 16434]
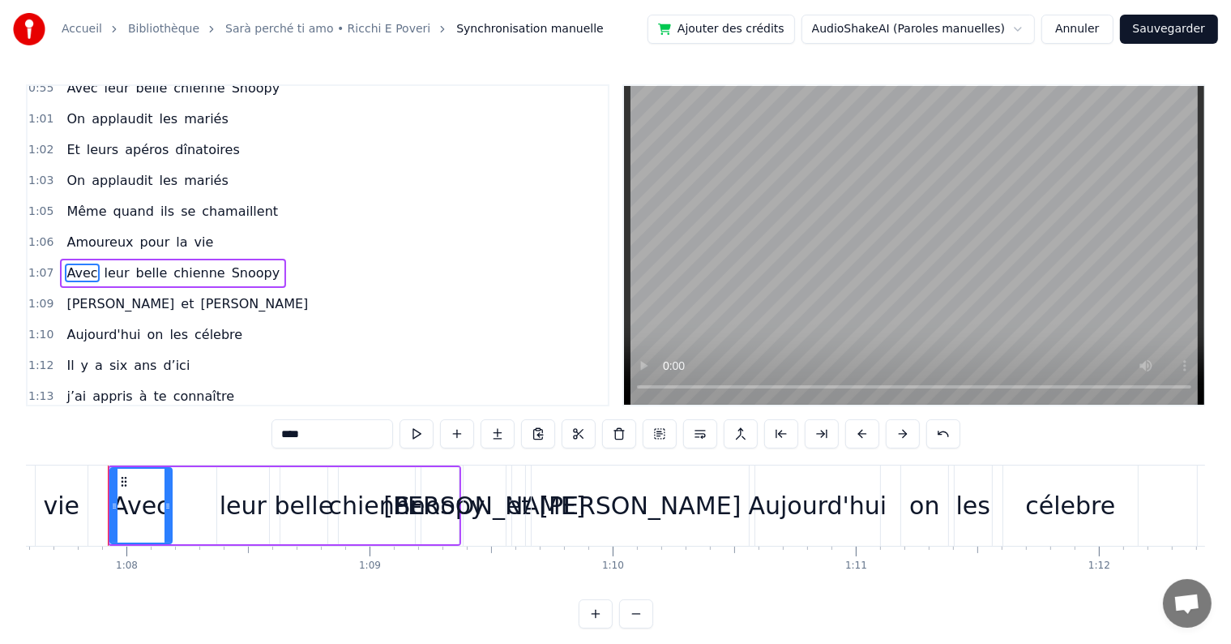
click at [75, 233] on span "Amoureux" at bounding box center [100, 242] width 70 height 19
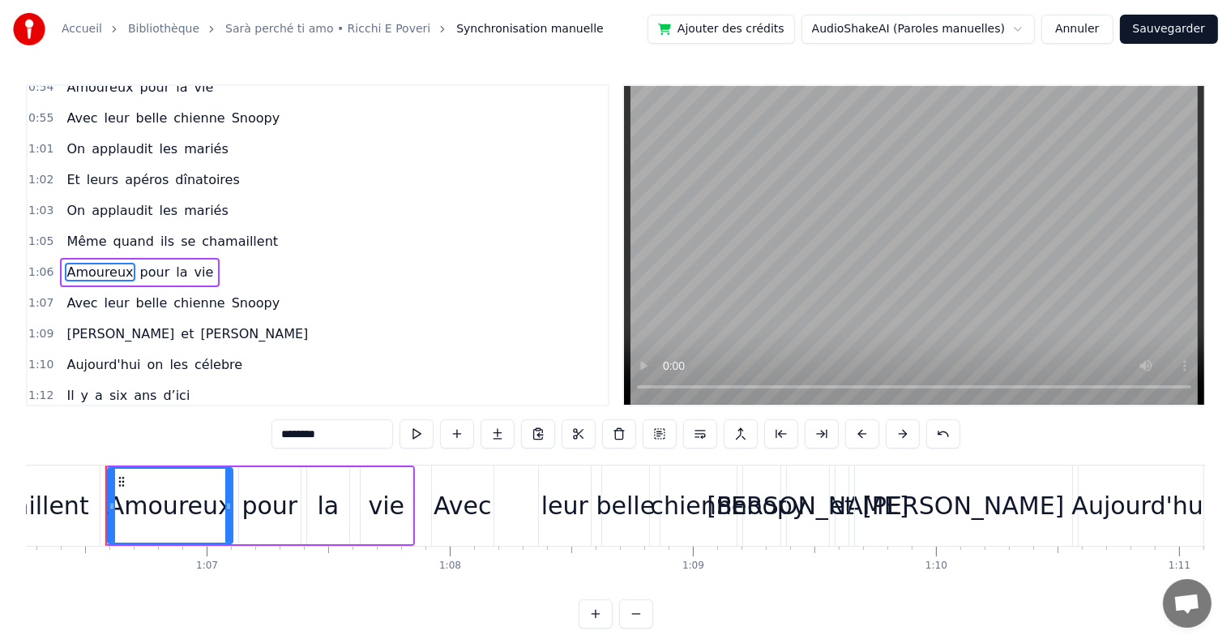
scroll to position [0, 16109]
click at [73, 293] on span "Avec" at bounding box center [82, 302] width 34 height 19
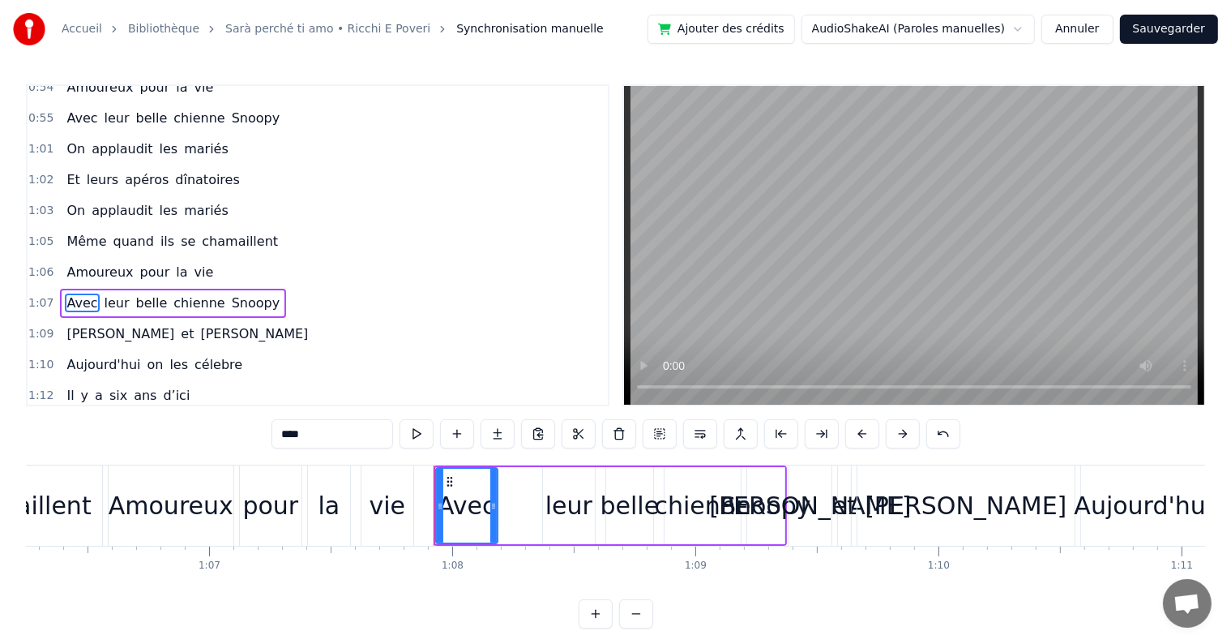
scroll to position [691, 0]
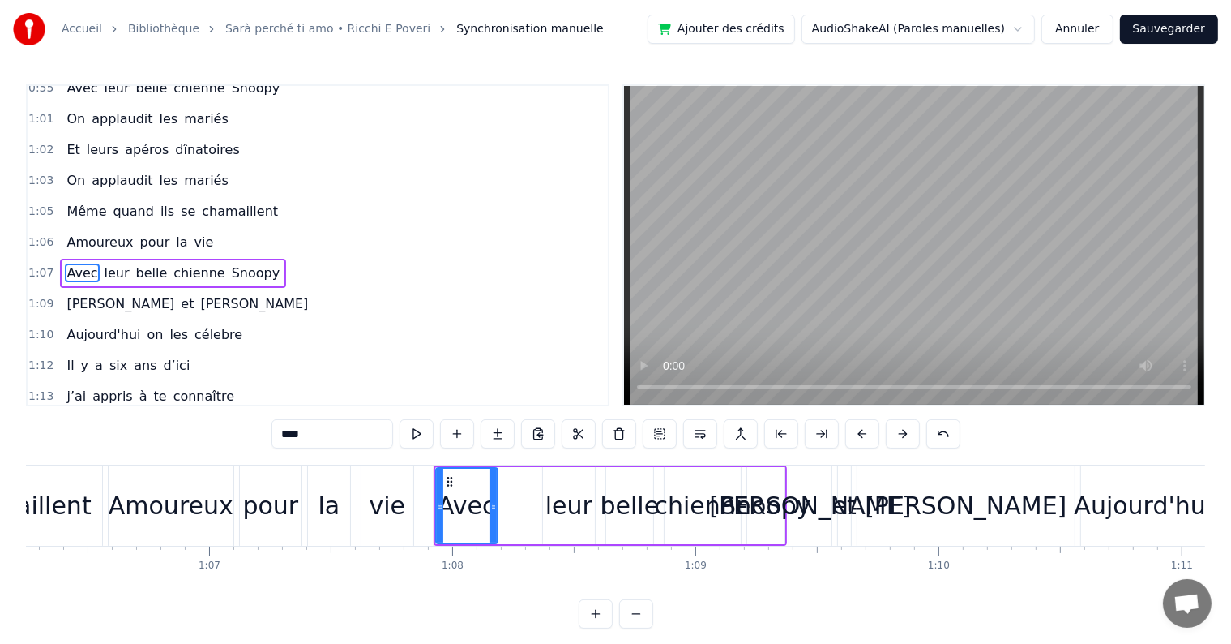
drag, startPoint x: 81, startPoint y: 206, endPoint x: 81, endPoint y: 237, distance: 30.8
click at [81, 237] on div "0:18 Ya de l'amour dans l'air 0:19 Ce soir à la bruyère, 0:21 On s'est tous fai…" at bounding box center [318, 245] width 584 height 322
click at [81, 233] on span "Amoureux" at bounding box center [100, 242] width 70 height 19
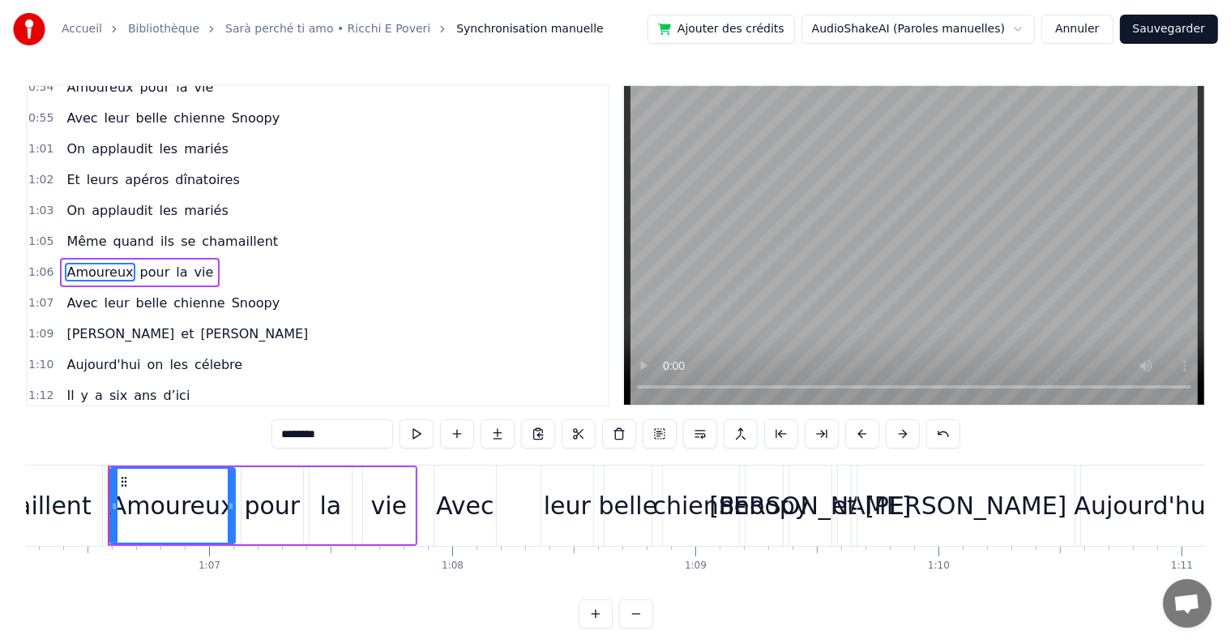
click at [74, 293] on span "Avec" at bounding box center [82, 302] width 34 height 19
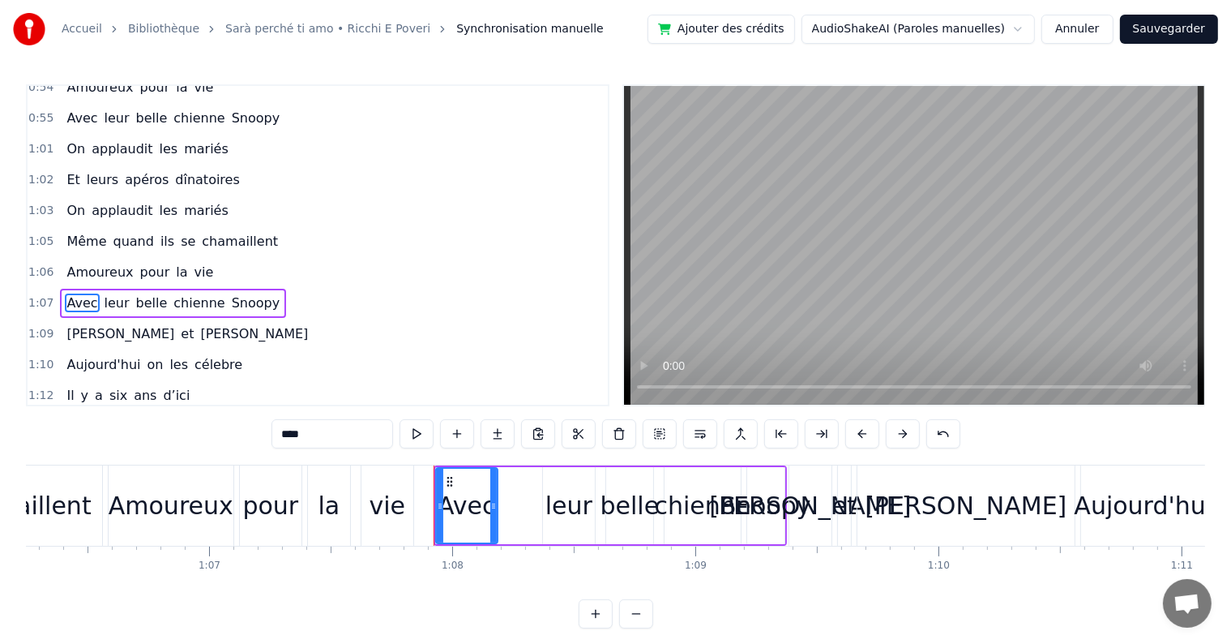
scroll to position [691, 0]
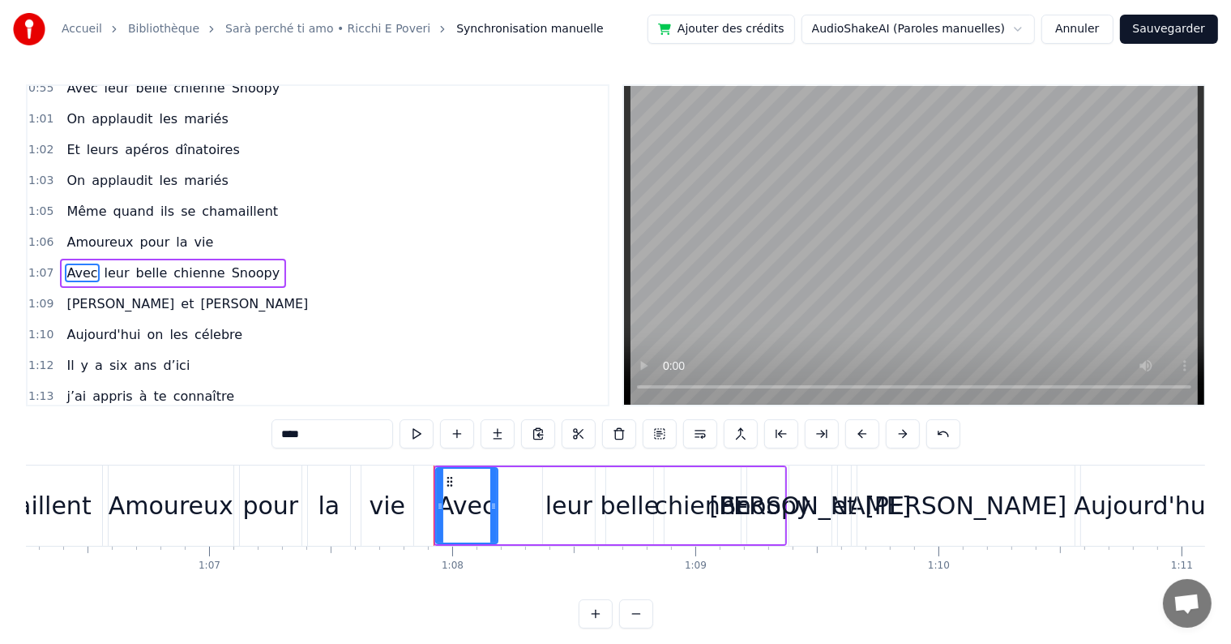
click at [74, 263] on span "Avec" at bounding box center [82, 272] width 34 height 19
drag, startPoint x: 78, startPoint y: 217, endPoint x: 82, endPoint y: 234, distance: 17.5
click at [83, 247] on div "0:18 Ya de l'amour dans l'air 0:19 Ce soir à la bruyère, 0:21 On s'est tous fai…" at bounding box center [318, 245] width 584 height 322
click at [83, 233] on span "Amoureux" at bounding box center [100, 242] width 70 height 19
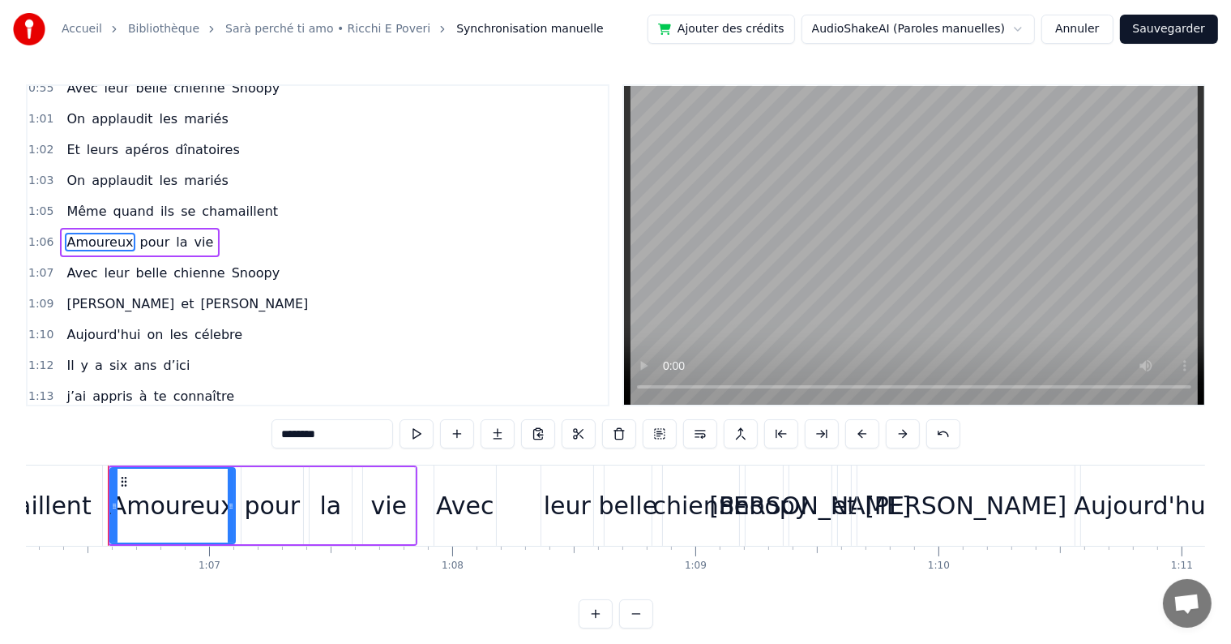
scroll to position [661, 0]
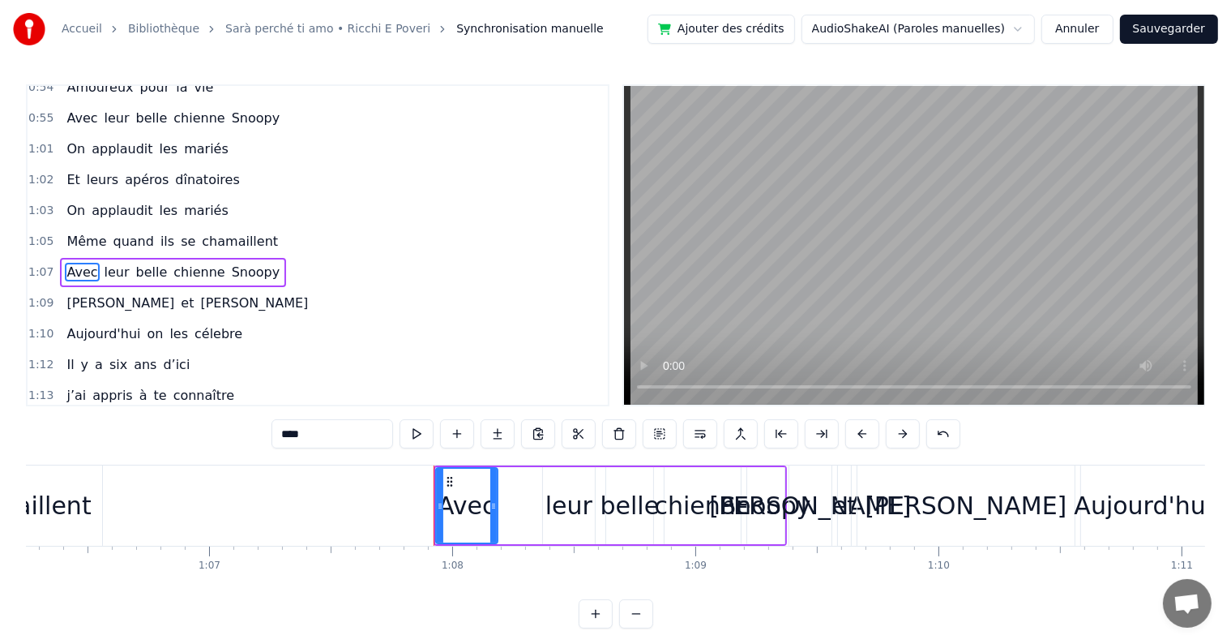
click at [76, 263] on span "Avec" at bounding box center [82, 272] width 34 height 19
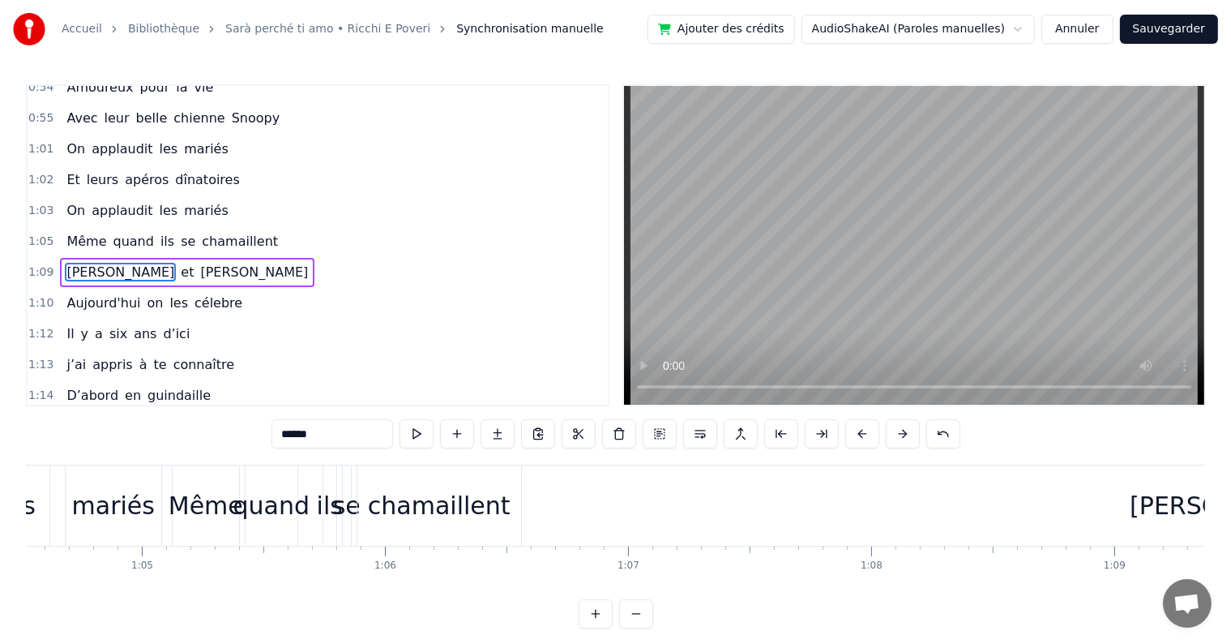
scroll to position [0, 15669]
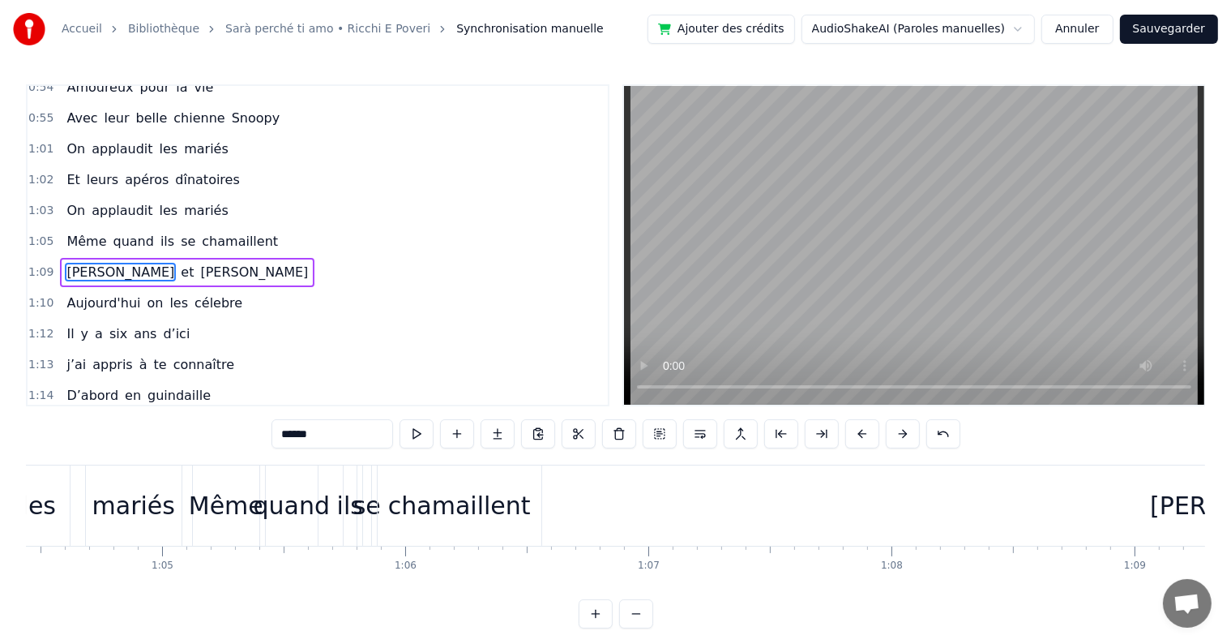
click at [224, 490] on div "Même" at bounding box center [226, 505] width 75 height 36
type input "****"
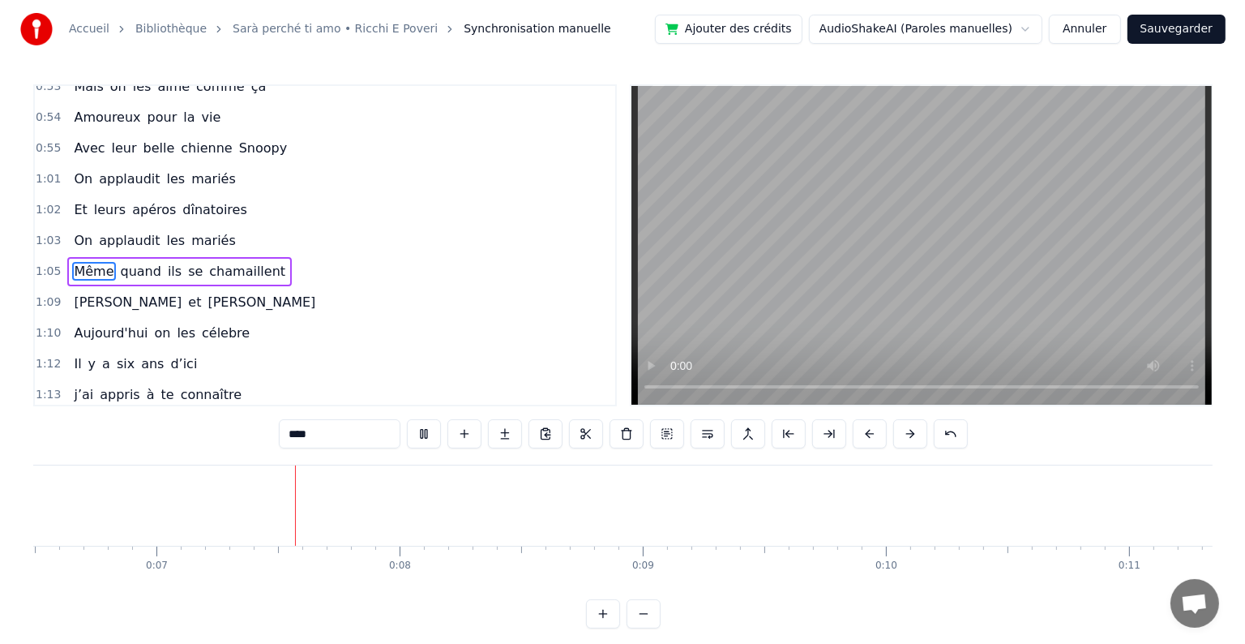
scroll to position [0, 1595]
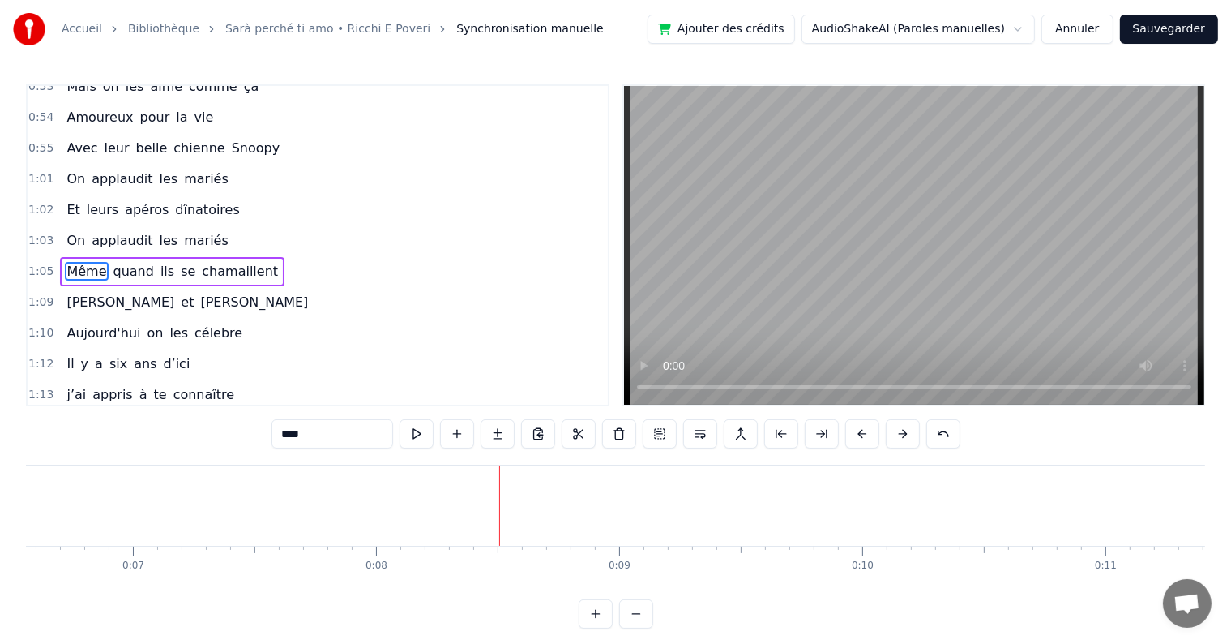
click at [1128, 28] on button "Sauvegarder" at bounding box center [1169, 29] width 98 height 29
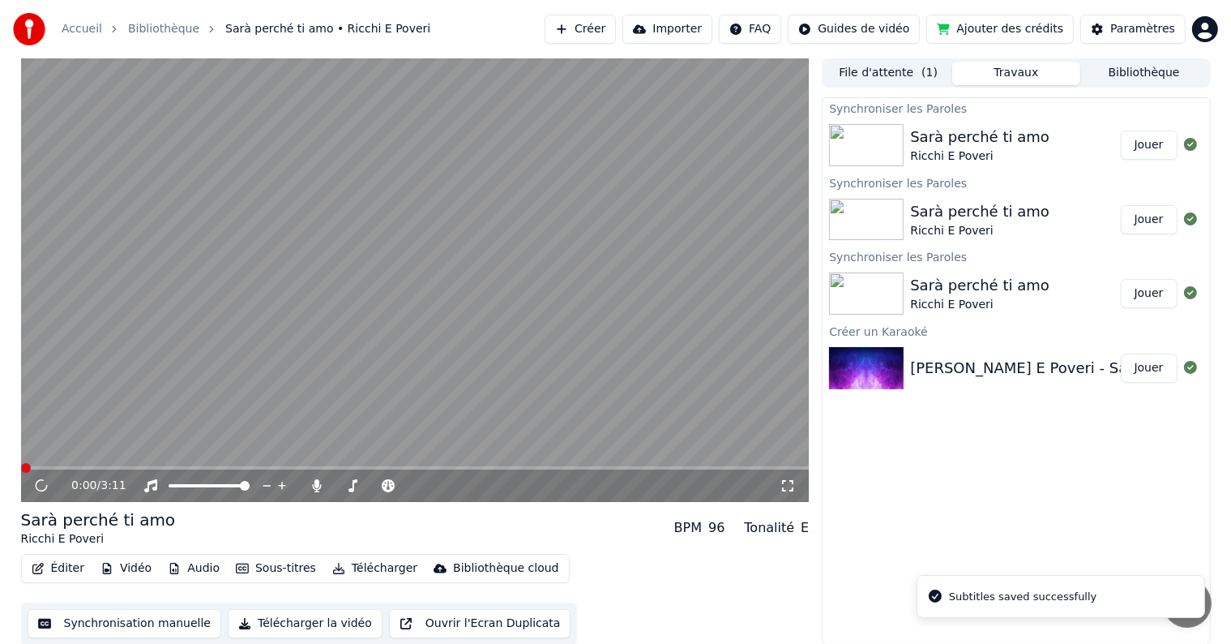
click at [390, 480] on icon at bounding box center [388, 485] width 16 height 13
click at [426, 484] on span at bounding box center [415, 485] width 19 height 3
click at [430, 484] on span at bounding box center [432, 486] width 10 height 10
click at [370, 487] on div at bounding box center [390, 485] width 130 height 16
click at [376, 488] on span at bounding box center [376, 486] width 10 height 10
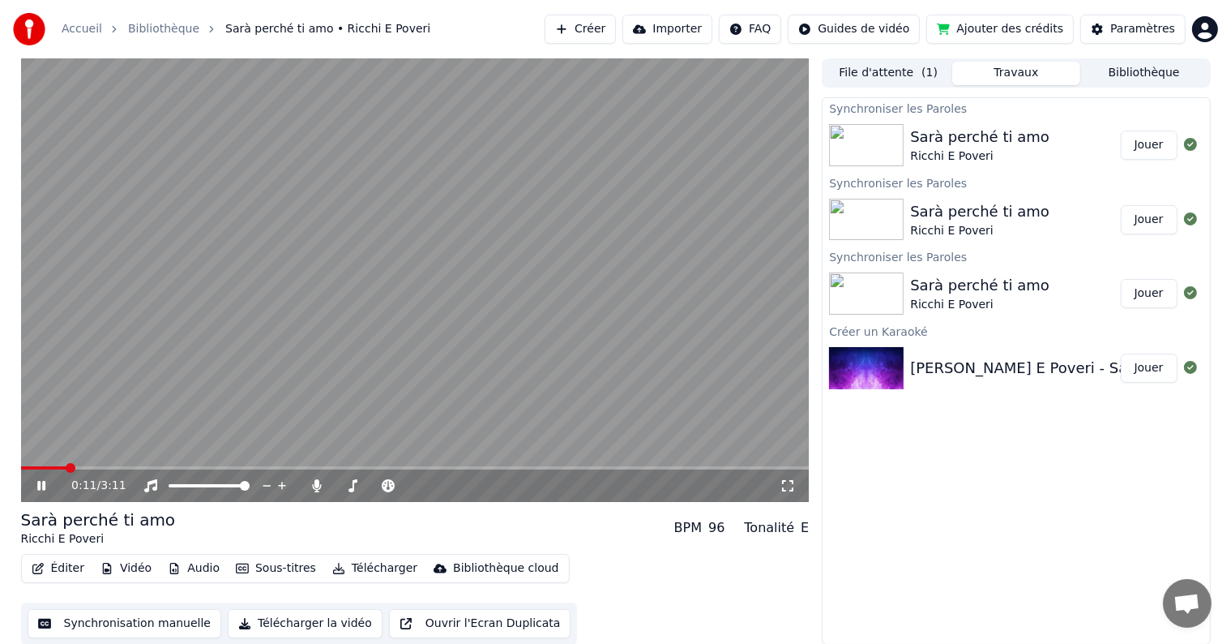
click at [508, 480] on div "0:11 / 3:11" at bounding box center [425, 485] width 708 height 16
click at [36, 494] on div "0:37 / 3:11" at bounding box center [415, 485] width 789 height 32
click at [41, 481] on icon at bounding box center [53, 485] width 38 height 13
click at [135, 467] on span at bounding box center [140, 468] width 10 height 10
click at [110, 464] on span at bounding box center [115, 468] width 10 height 10
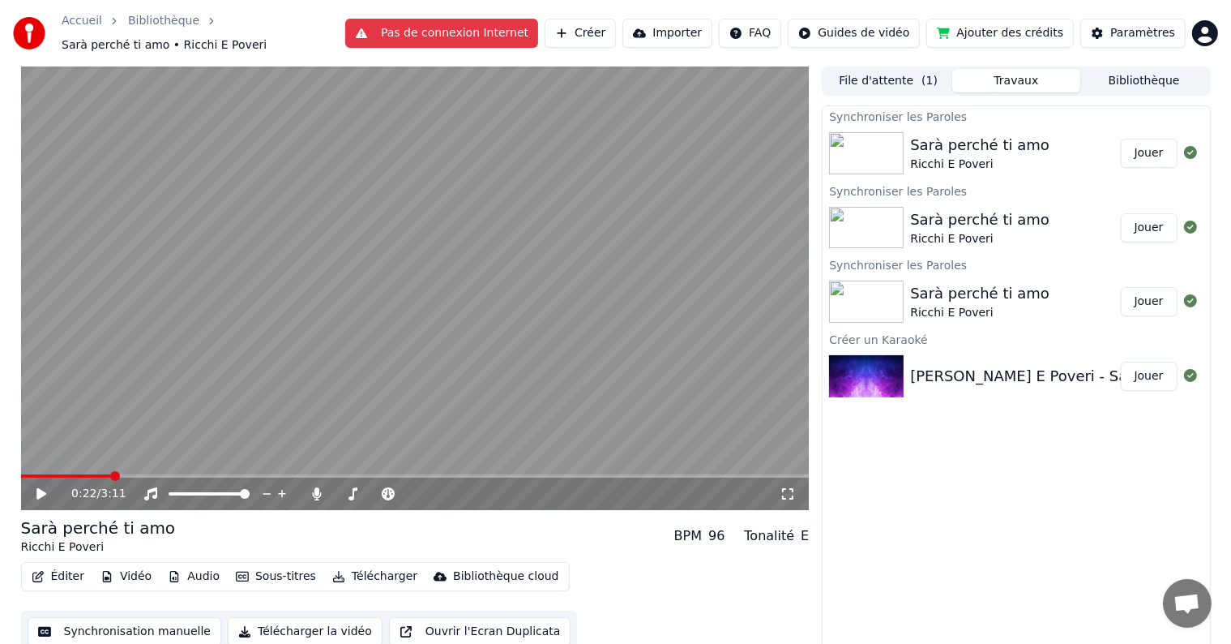
click at [36, 490] on icon at bounding box center [53, 493] width 38 height 13
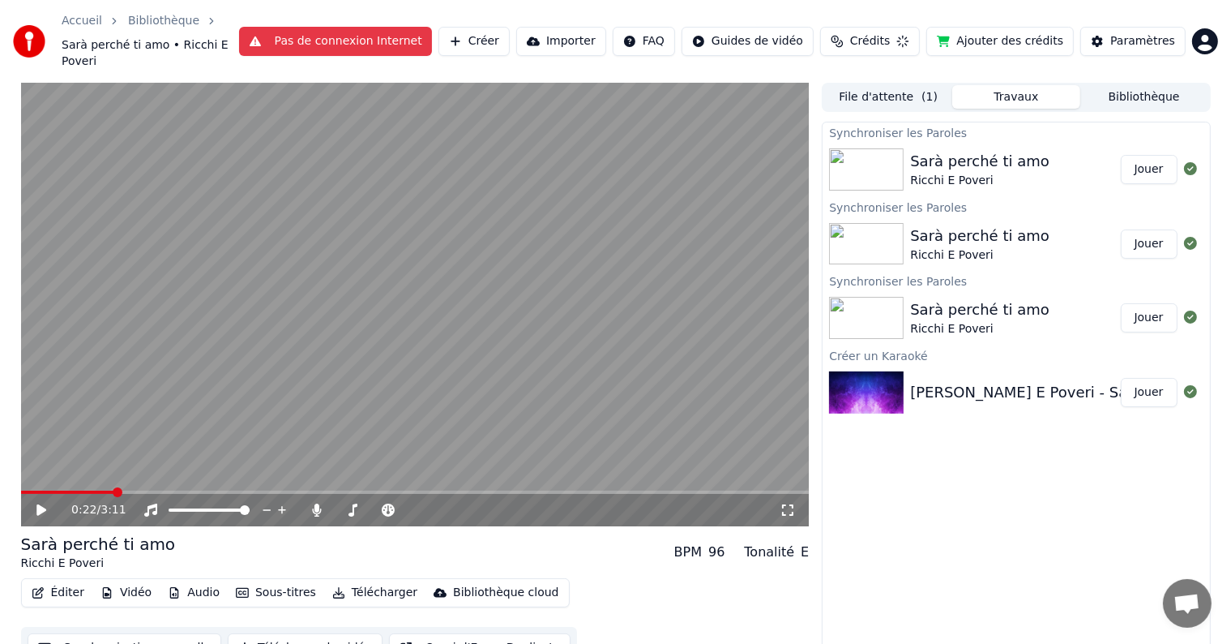
click at [36, 503] on icon at bounding box center [53, 509] width 38 height 13
click at [33, 495] on span at bounding box center [38, 492] width 10 height 10
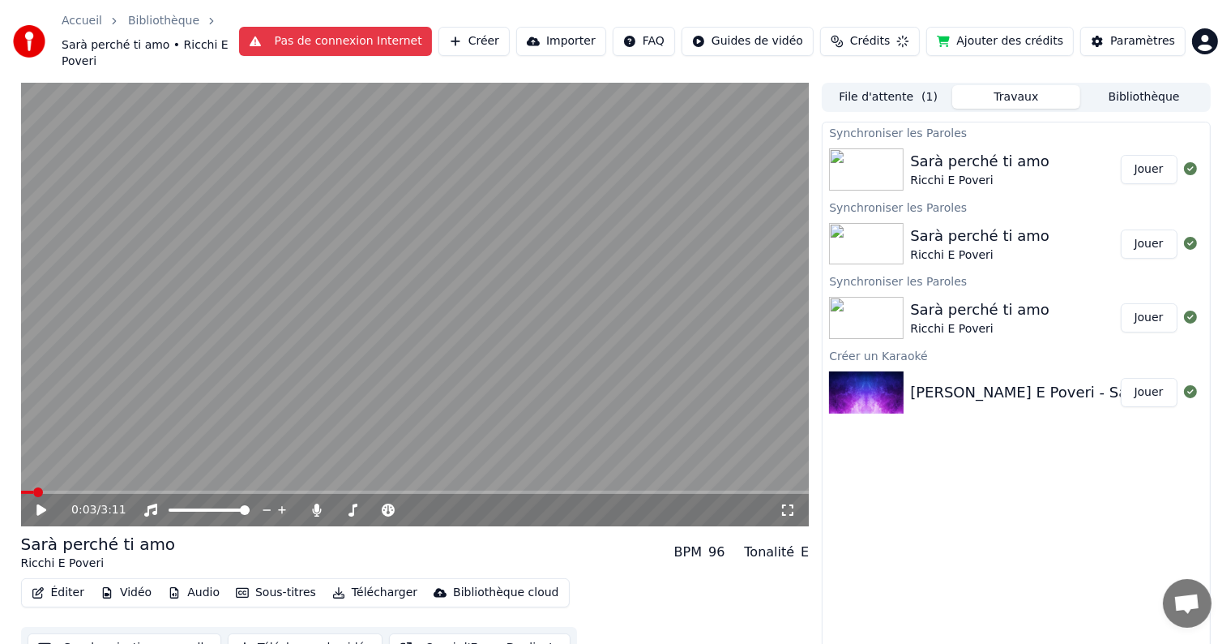
click at [36, 503] on icon at bounding box center [53, 509] width 38 height 13
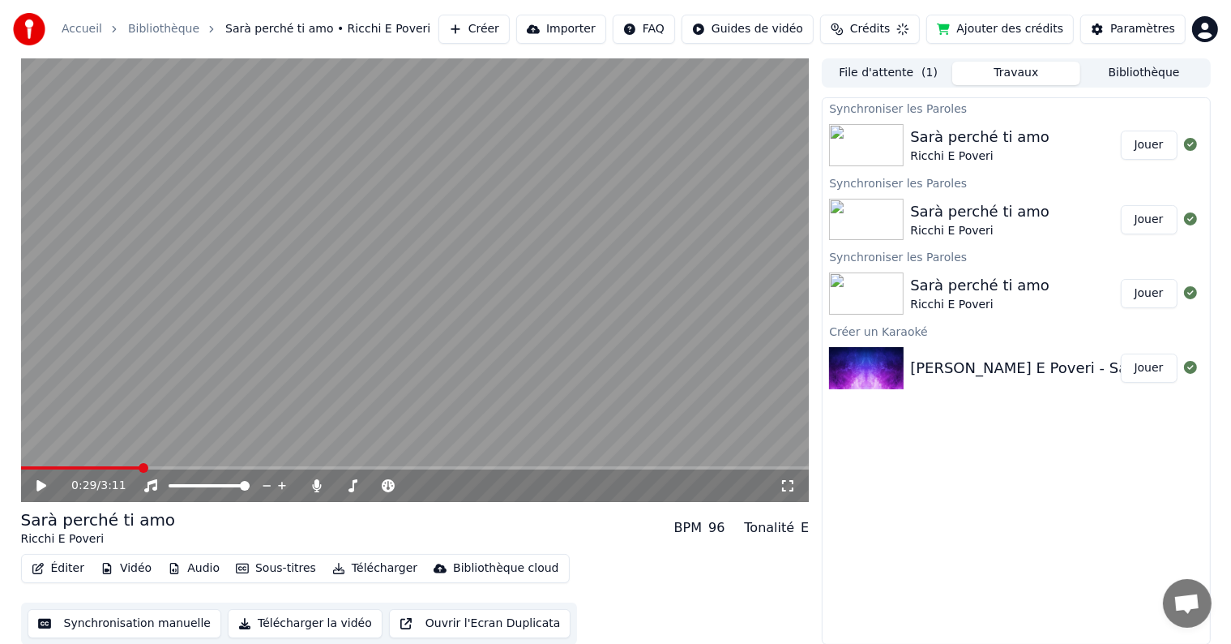
click at [139, 463] on span at bounding box center [144, 468] width 10 height 10
click at [35, 486] on icon at bounding box center [53, 485] width 38 height 13
click at [31, 483] on div "1:22 / 3:11" at bounding box center [416, 485] width 776 height 16
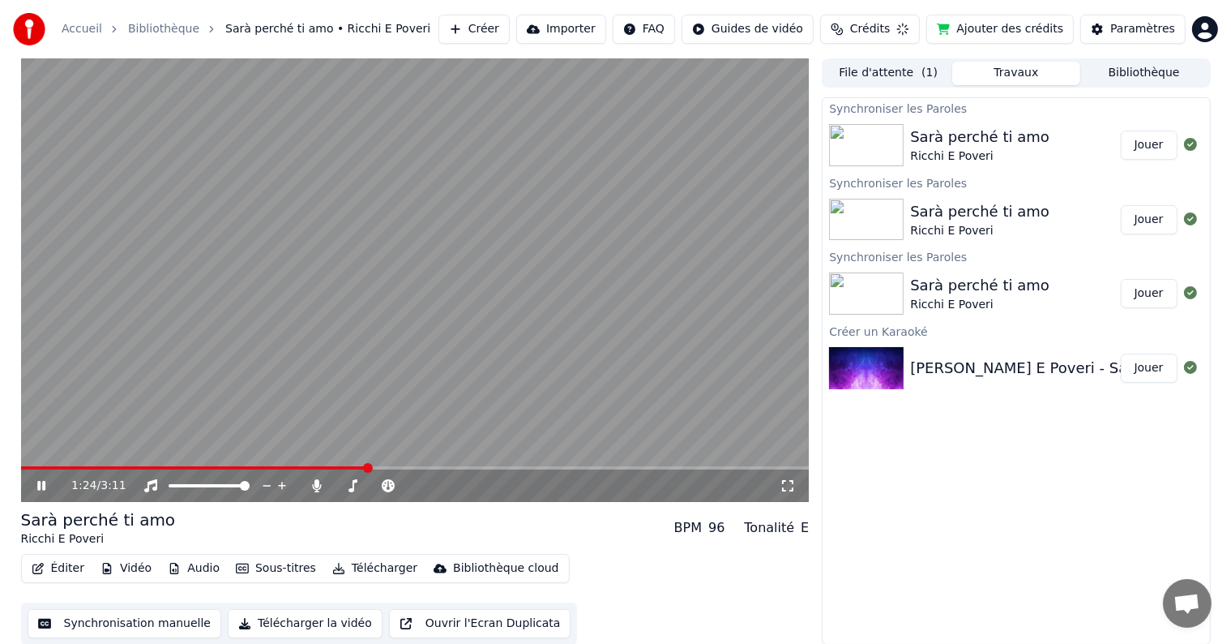
click at [44, 487] on icon at bounding box center [41, 486] width 8 height 10
click at [57, 569] on button "Éditer" at bounding box center [58, 568] width 66 height 23
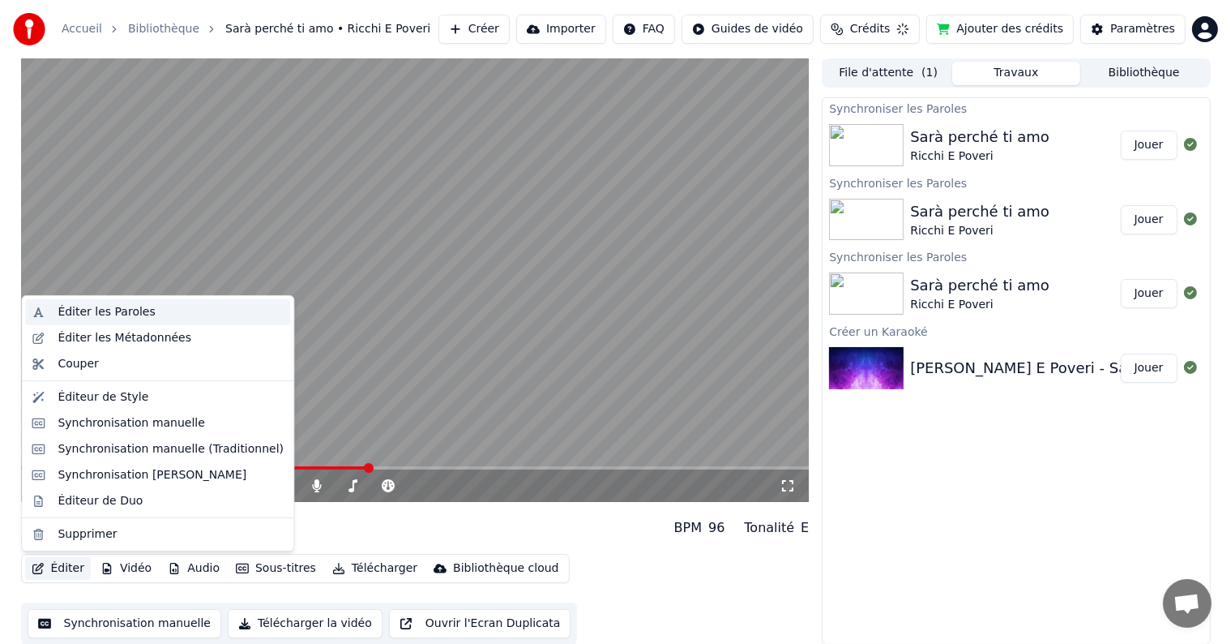
click at [130, 308] on div "Éditer les Paroles" at bounding box center [106, 312] width 97 height 16
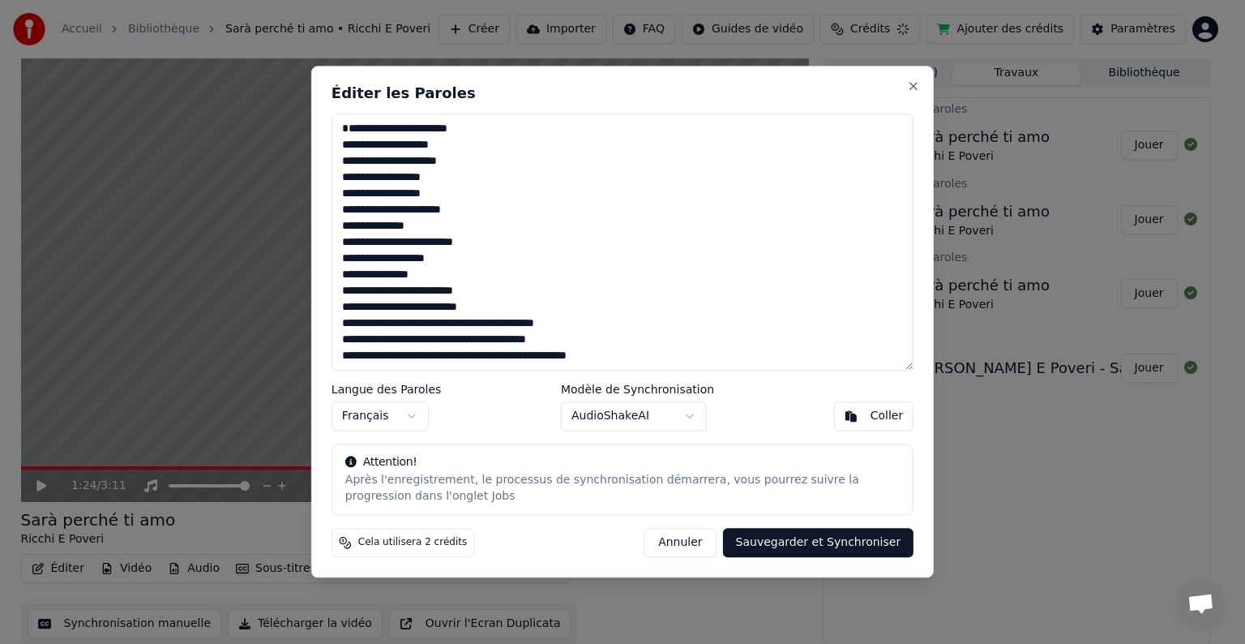
type textarea "**********"
click at [914, 87] on button "Close" at bounding box center [913, 85] width 13 height 13
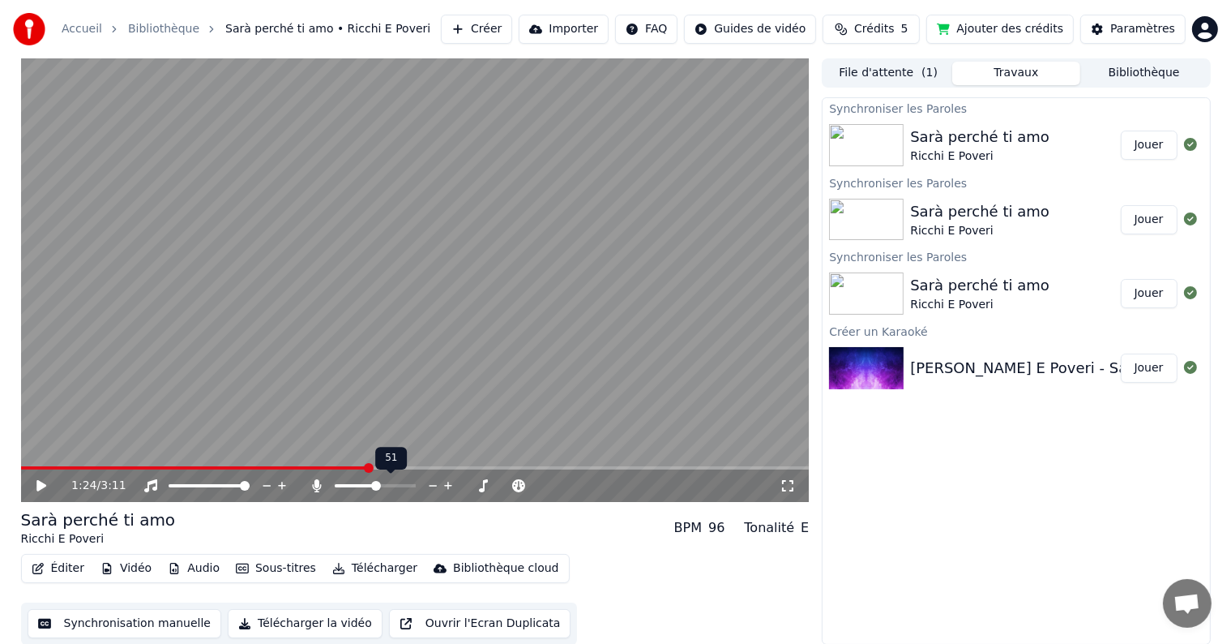
click at [336, 484] on span at bounding box center [355, 485] width 41 height 3
click at [335, 490] on span at bounding box center [340, 486] width 10 height 10
click at [36, 483] on icon at bounding box center [53, 485] width 38 height 13
click at [383, 466] on div "1:27 / 3:11" at bounding box center [415, 279] width 789 height 443
click at [21, 463] on span at bounding box center [26, 468] width 10 height 10
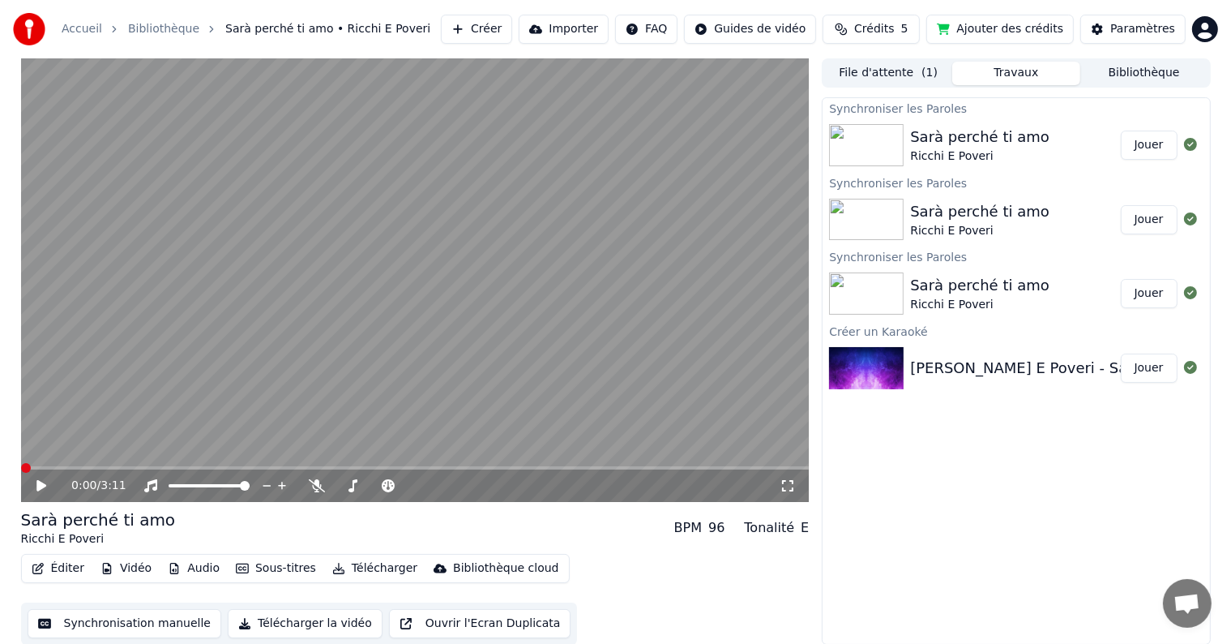
click at [35, 482] on icon at bounding box center [53, 485] width 38 height 13
click at [785, 483] on icon at bounding box center [788, 485] width 16 height 13
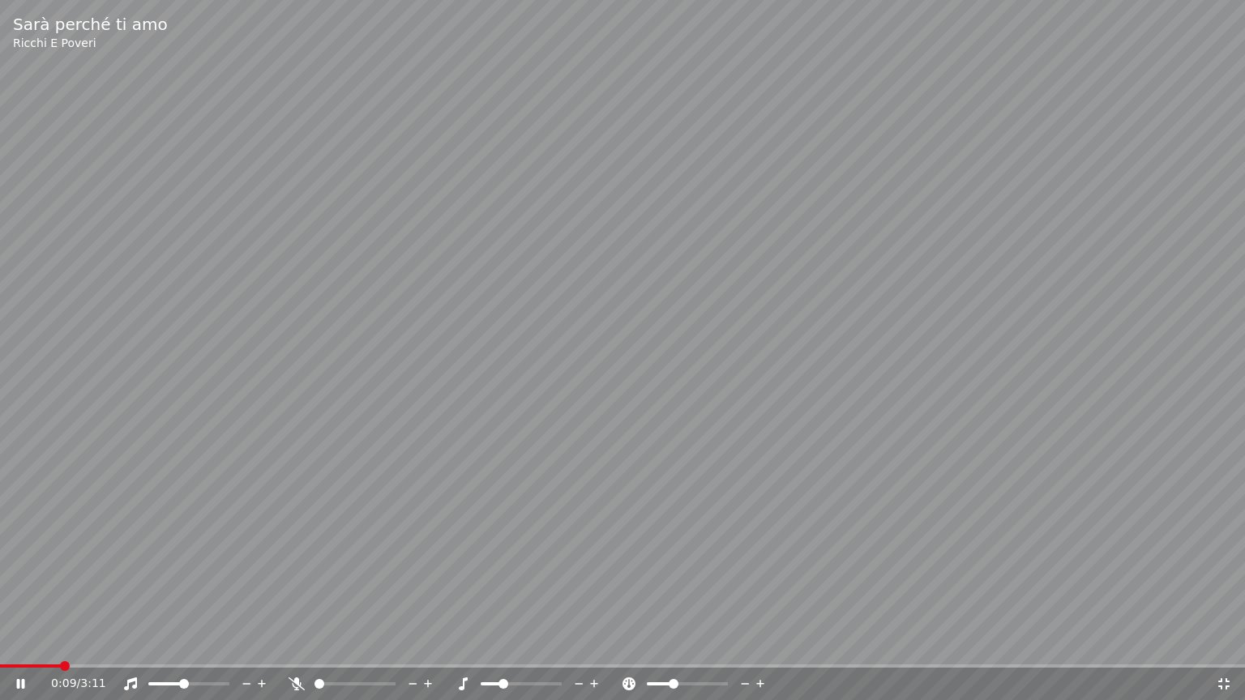
click at [503, 643] on span at bounding box center [503, 684] width 10 height 10
click at [15, 643] on div "0:20 / 3:11" at bounding box center [622, 684] width 1245 height 32
click at [16, 643] on icon at bounding box center [21, 683] width 10 height 11
click at [1221, 643] on icon at bounding box center [1223, 683] width 11 height 11
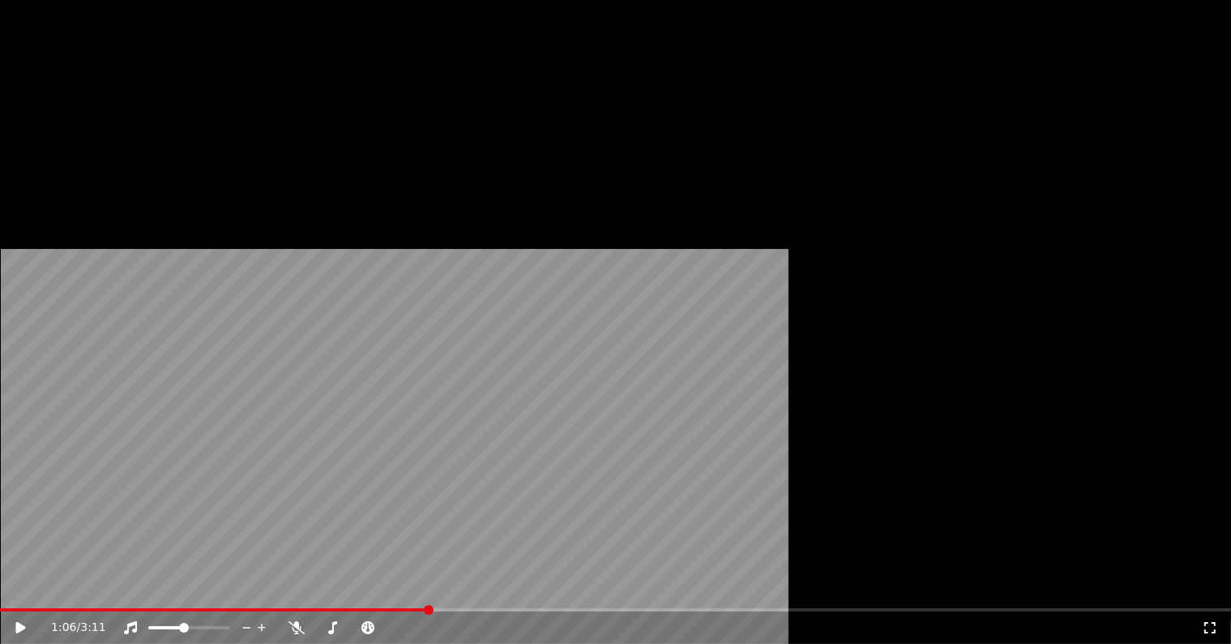
click at [53, 136] on button "Éditer" at bounding box center [58, 124] width 66 height 23
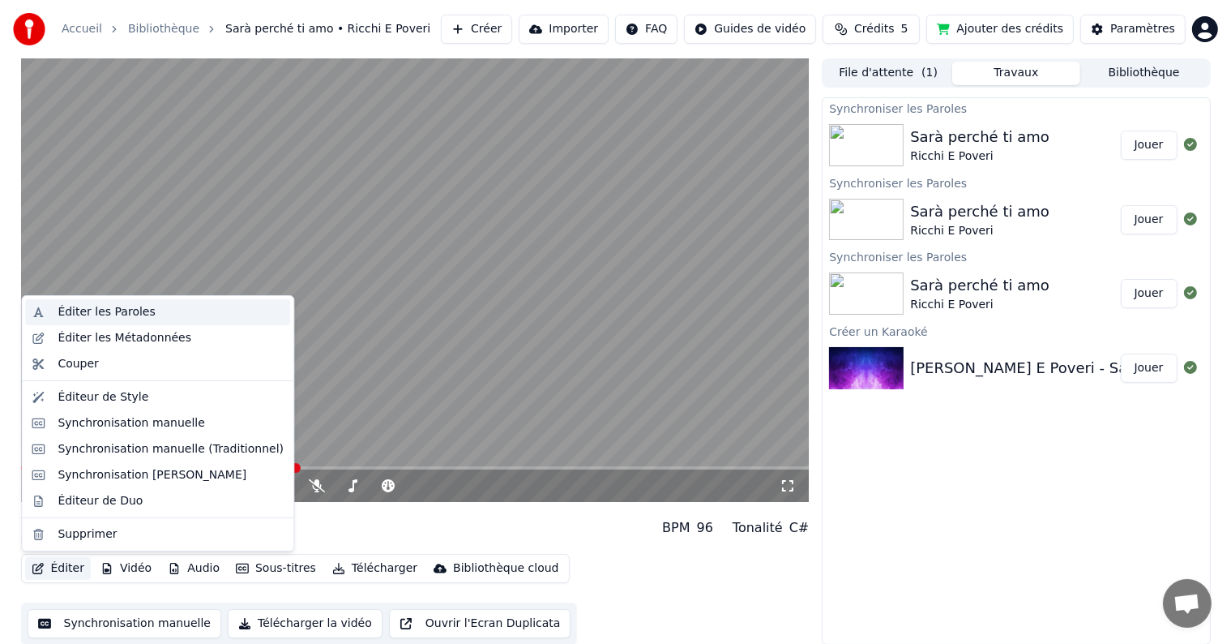
click at [134, 322] on div "Éditer les Paroles" at bounding box center [157, 312] width 265 height 26
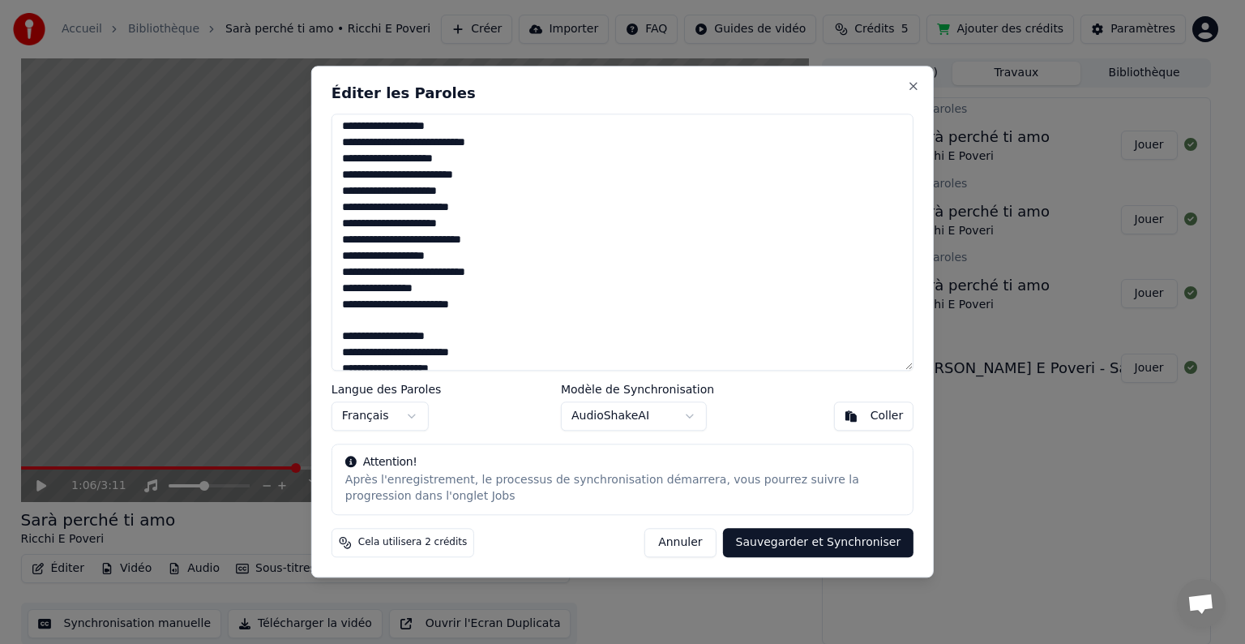
scroll to position [329, 0]
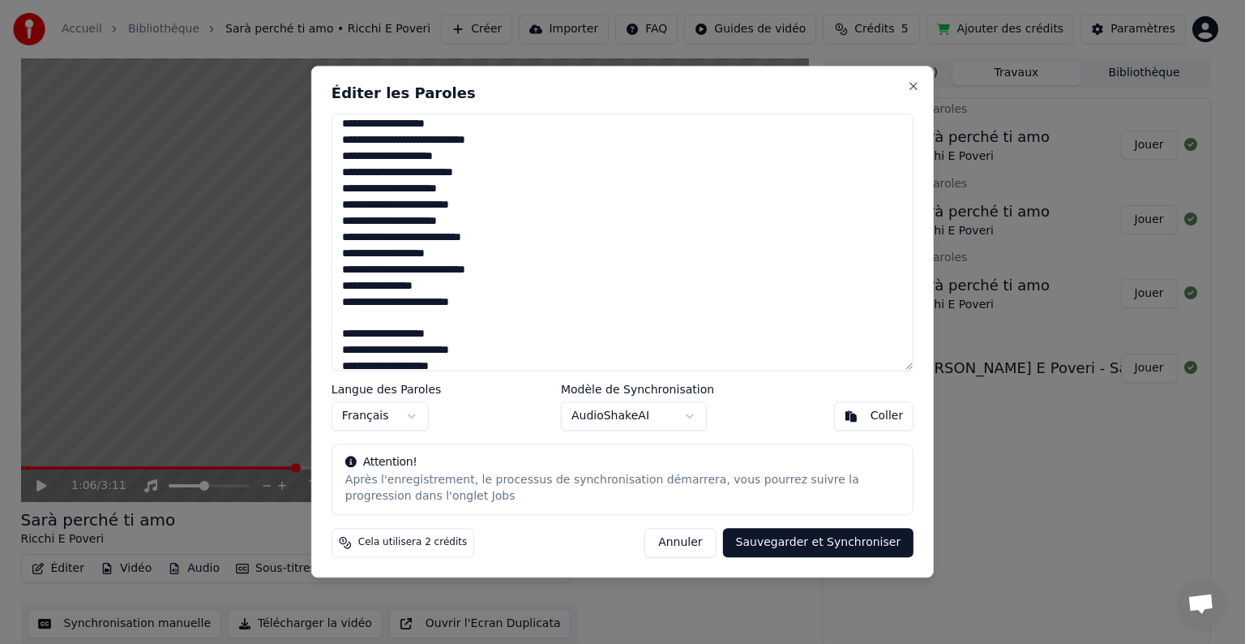
click at [804, 541] on button "Sauvegarder et Synchroniser" at bounding box center [818, 542] width 191 height 29
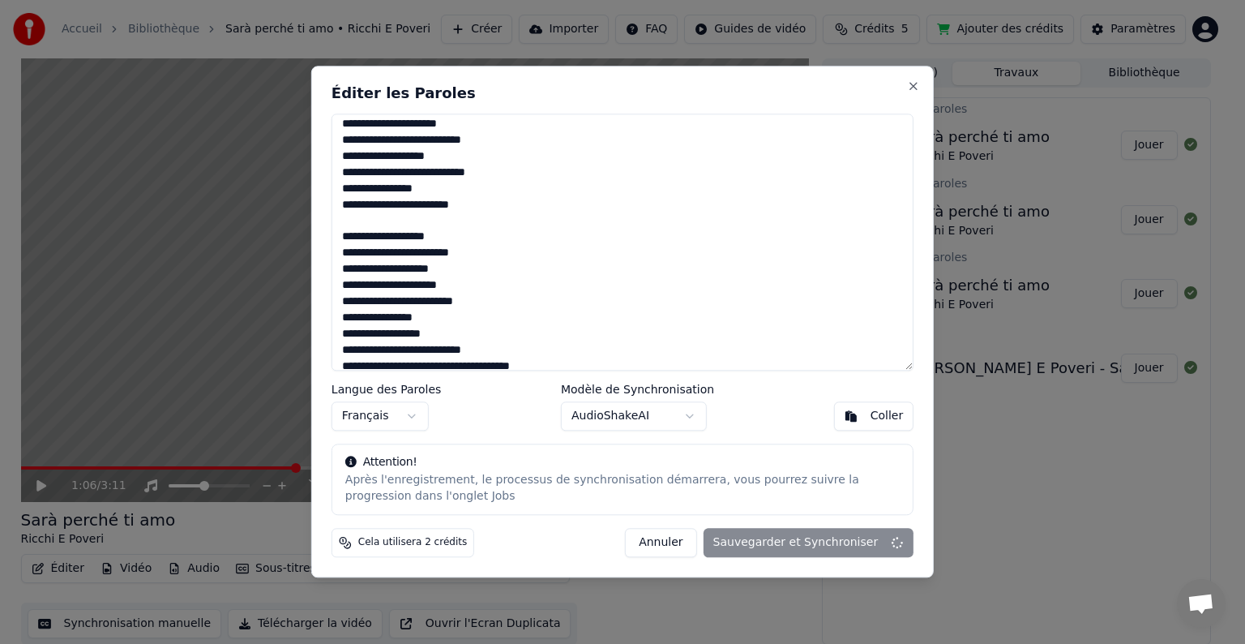
scroll to position [459, 0]
